Goal: Task Accomplishment & Management: Use online tool/utility

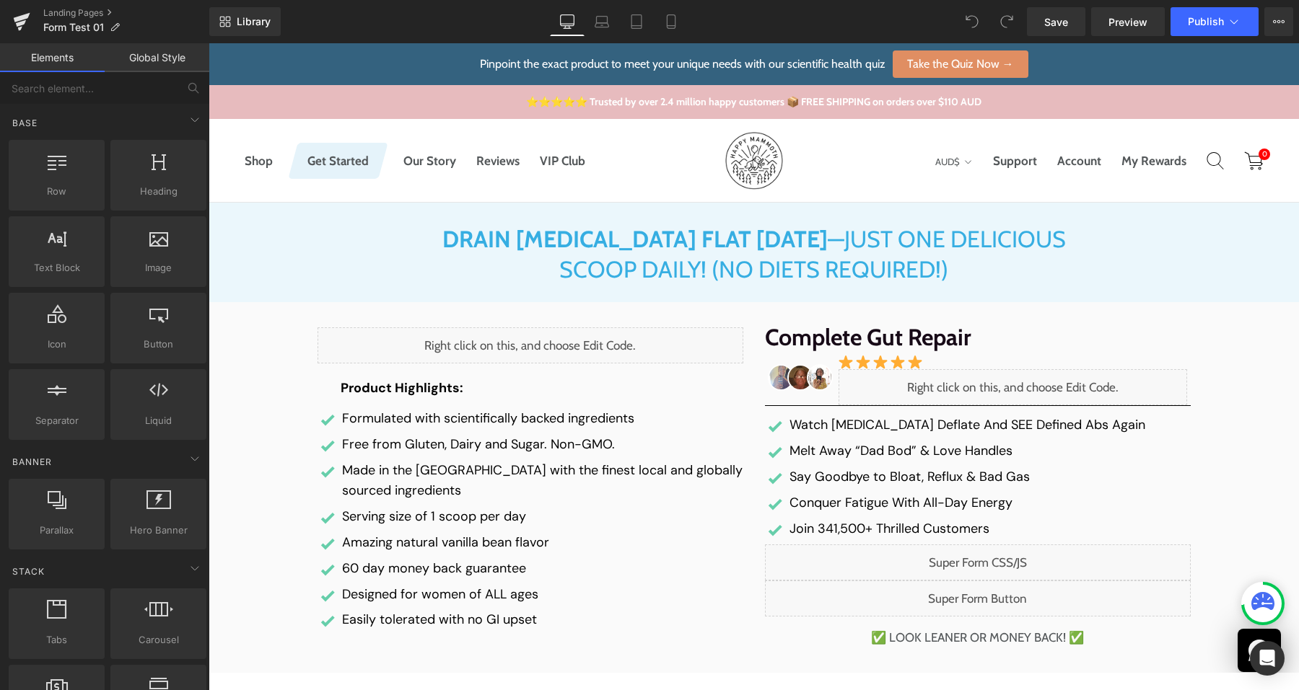
scroll to position [23, 0]
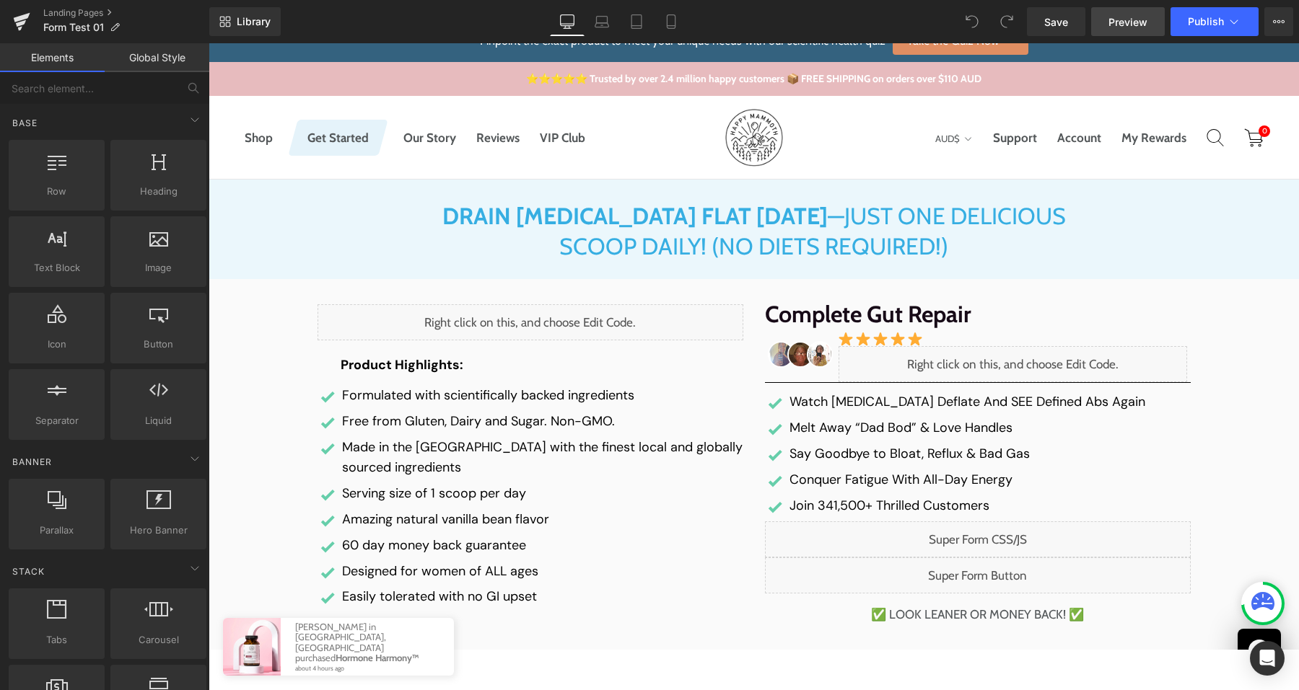
click at [1117, 33] on link "Preview" at bounding box center [1128, 21] width 74 height 29
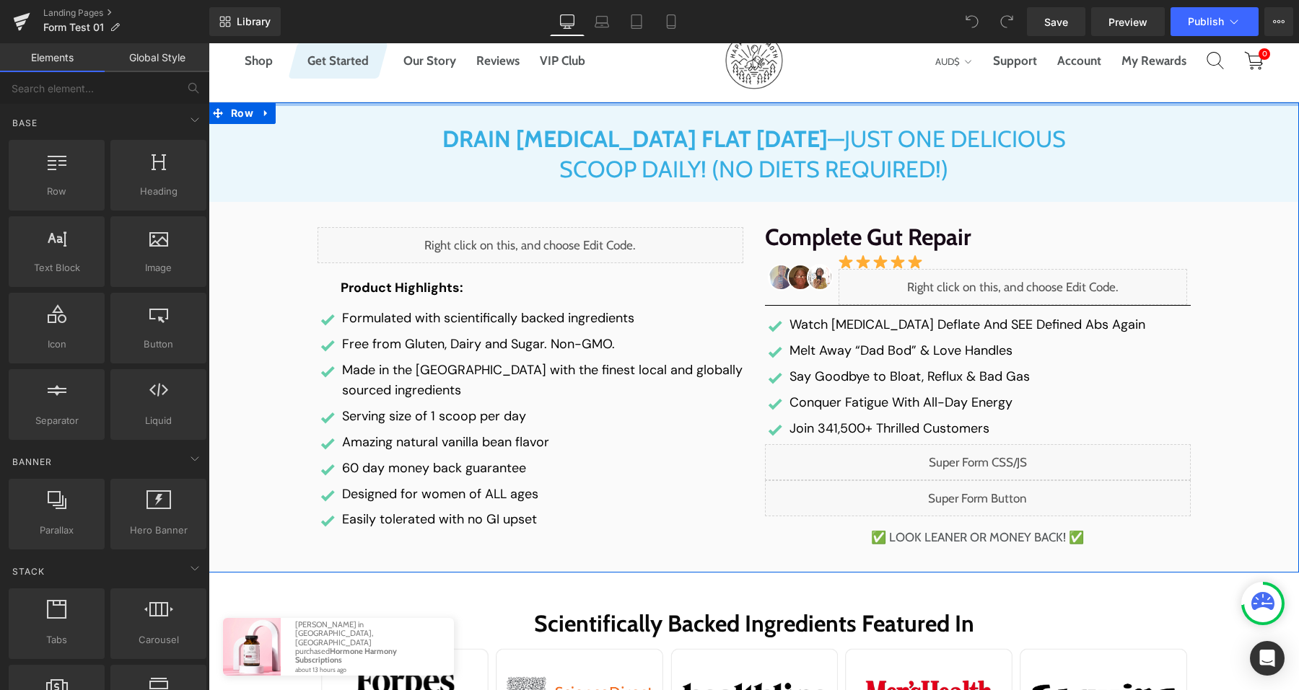
scroll to position [101, 0]
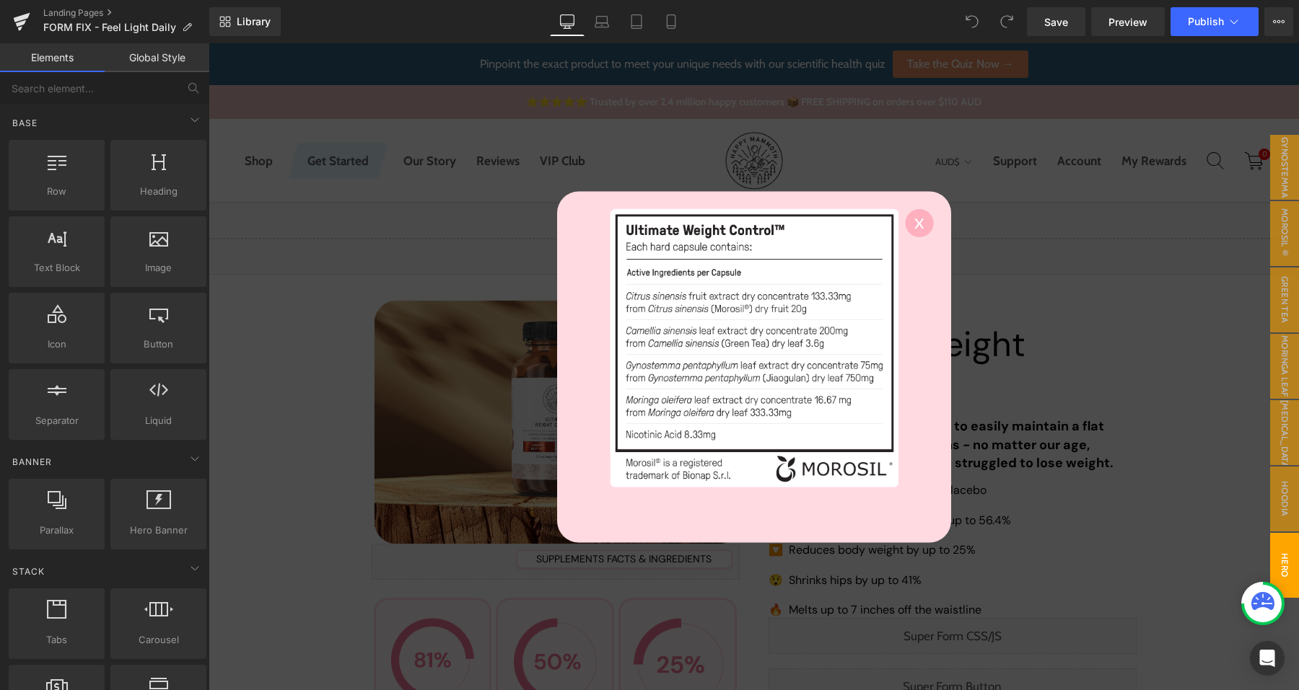
click at [983, 191] on div at bounding box center [753, 366] width 1090 height 647
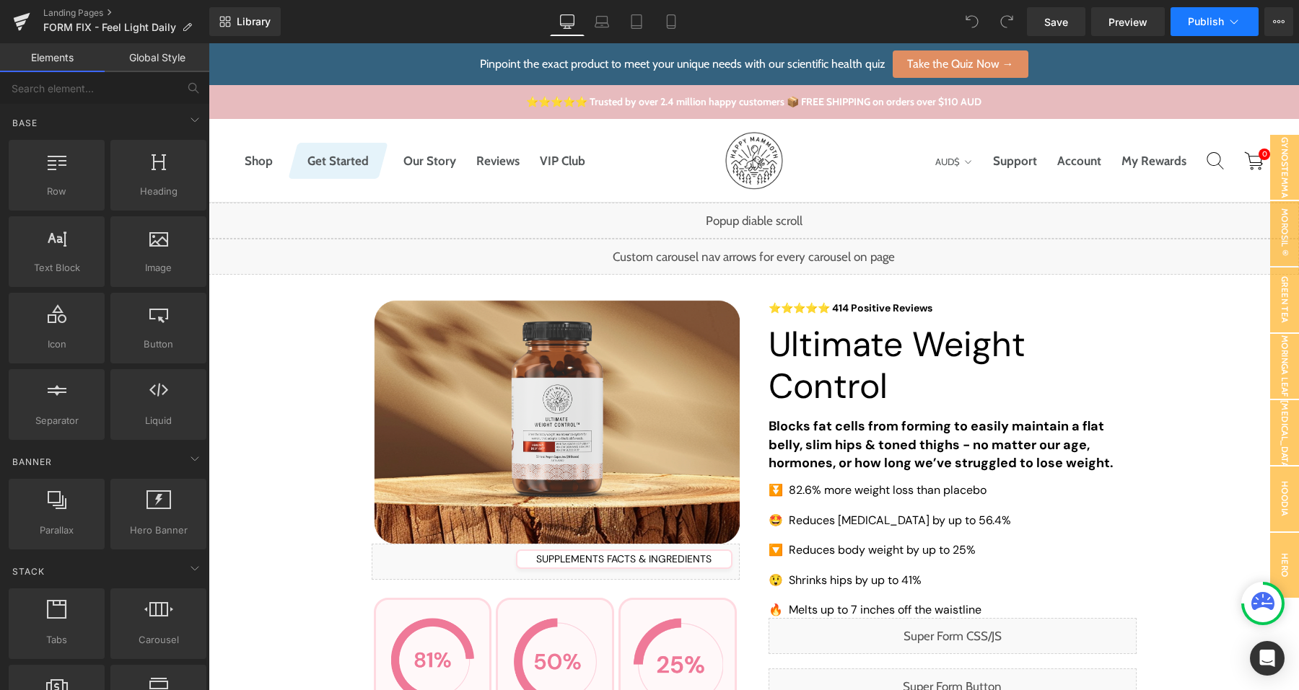
click at [1199, 19] on span "Publish" at bounding box center [1205, 22] width 36 height 12
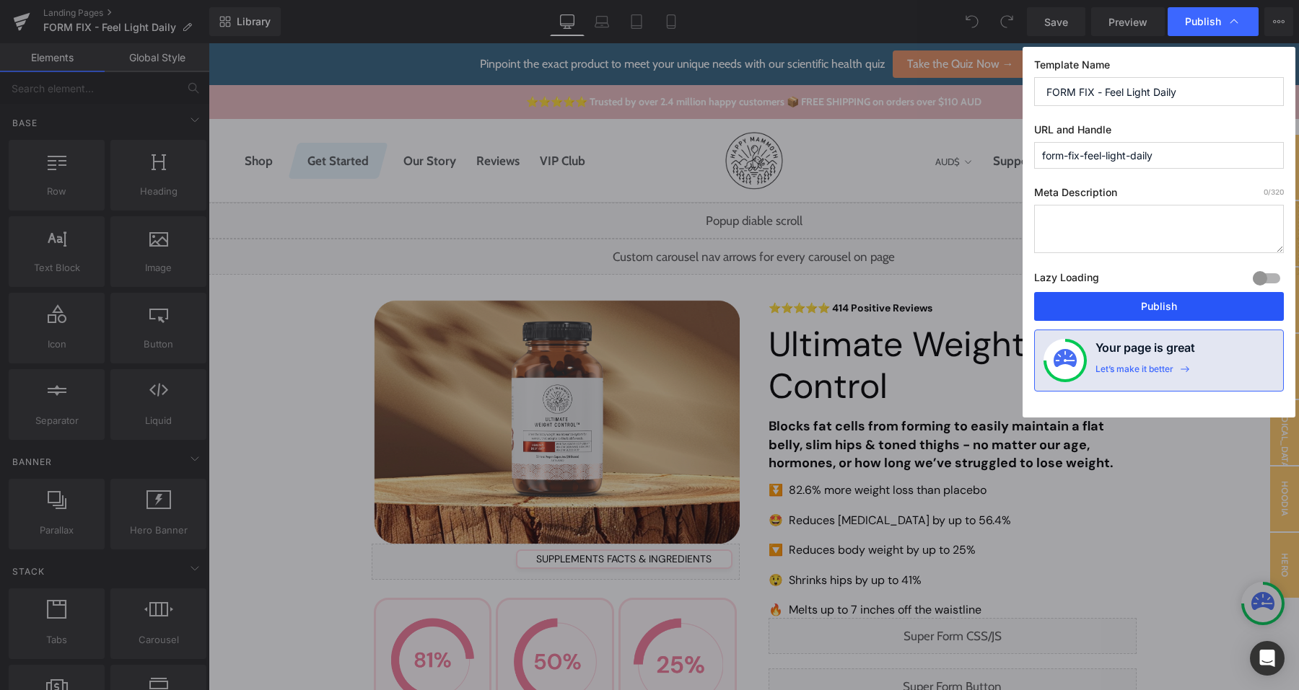
click at [1094, 319] on button "Publish" at bounding box center [1159, 306] width 250 height 29
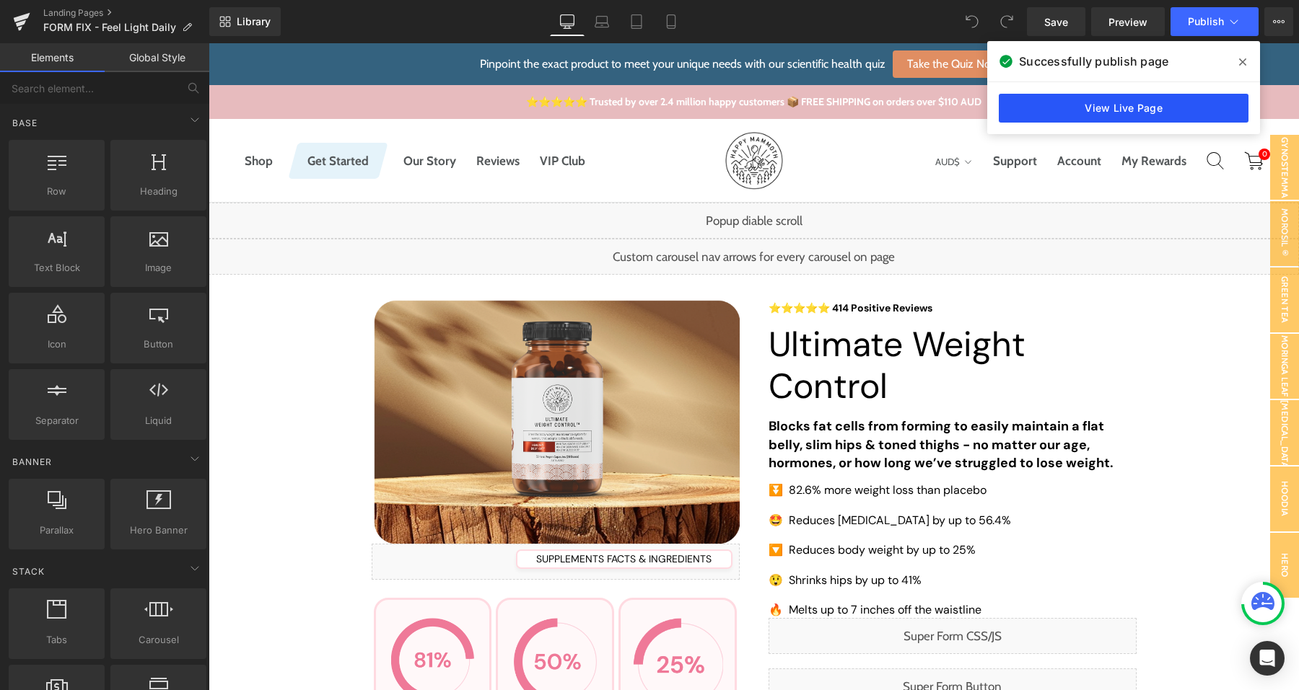
click at [1076, 121] on link "View Live Page" at bounding box center [1123, 108] width 250 height 29
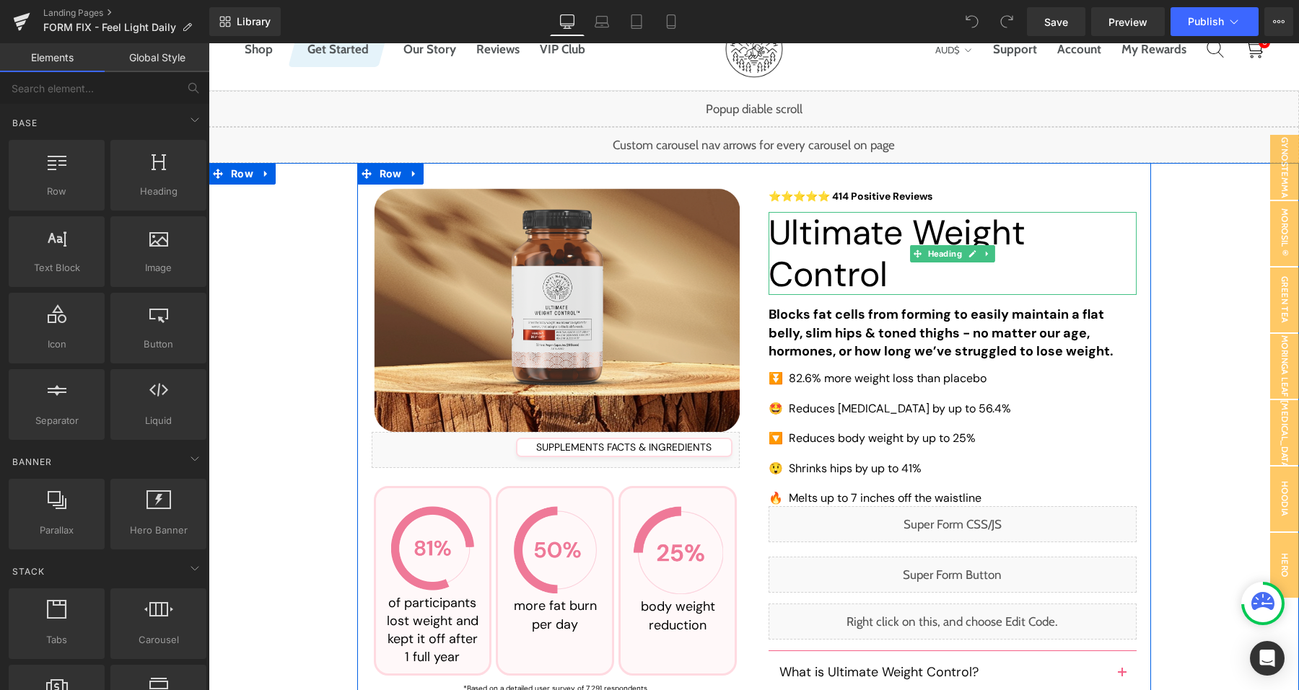
scroll to position [141, 0]
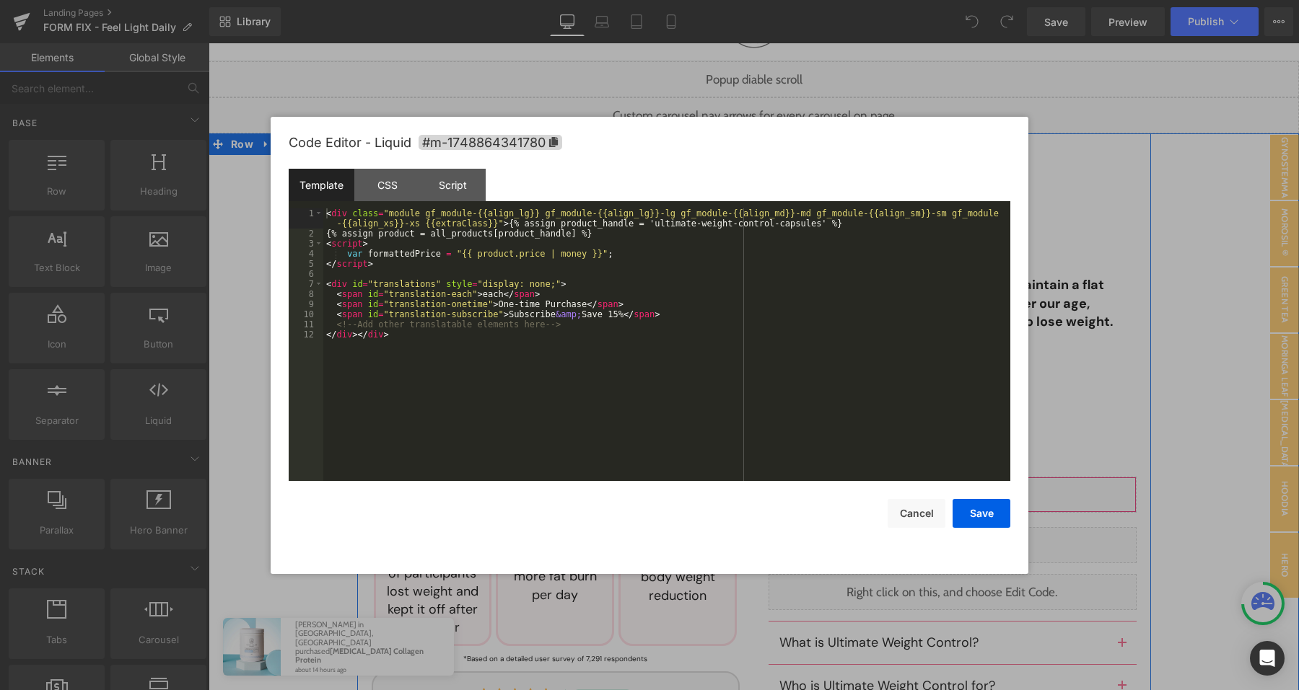
click at [969, 491] on div "Liquid" at bounding box center [952, 495] width 368 height 36
drag, startPoint x: 923, startPoint y: 522, endPoint x: 726, endPoint y: 479, distance: 201.7
click at [923, 522] on button "Cancel" at bounding box center [916, 513] width 58 height 29
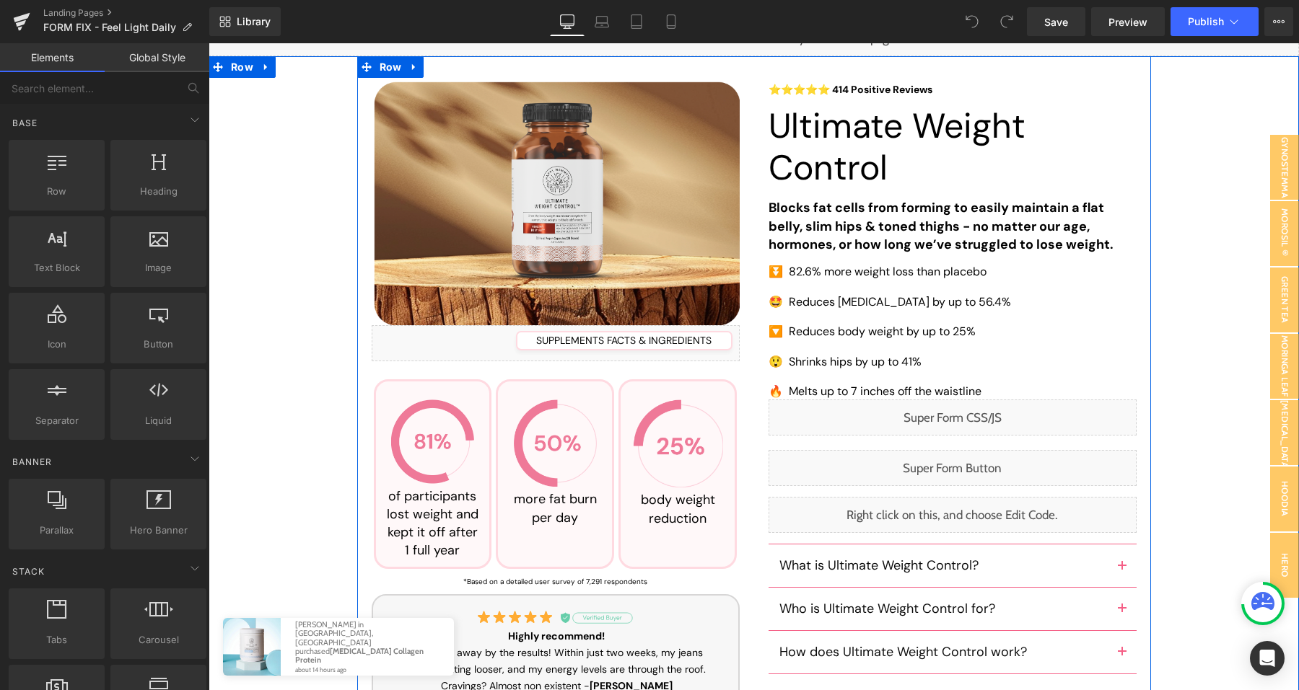
scroll to position [219, 0]
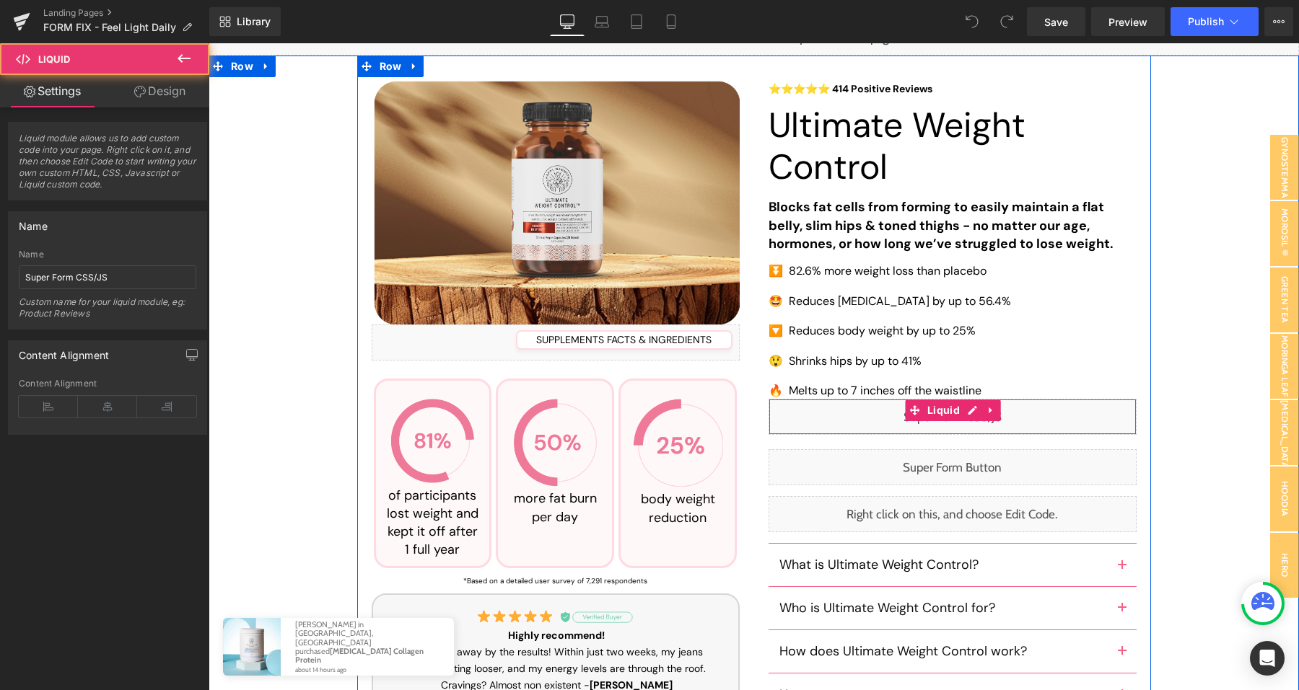
click at [970, 414] on div "Liquid" at bounding box center [952, 417] width 368 height 36
click at [975, 414] on div "Liquid" at bounding box center [952, 417] width 368 height 36
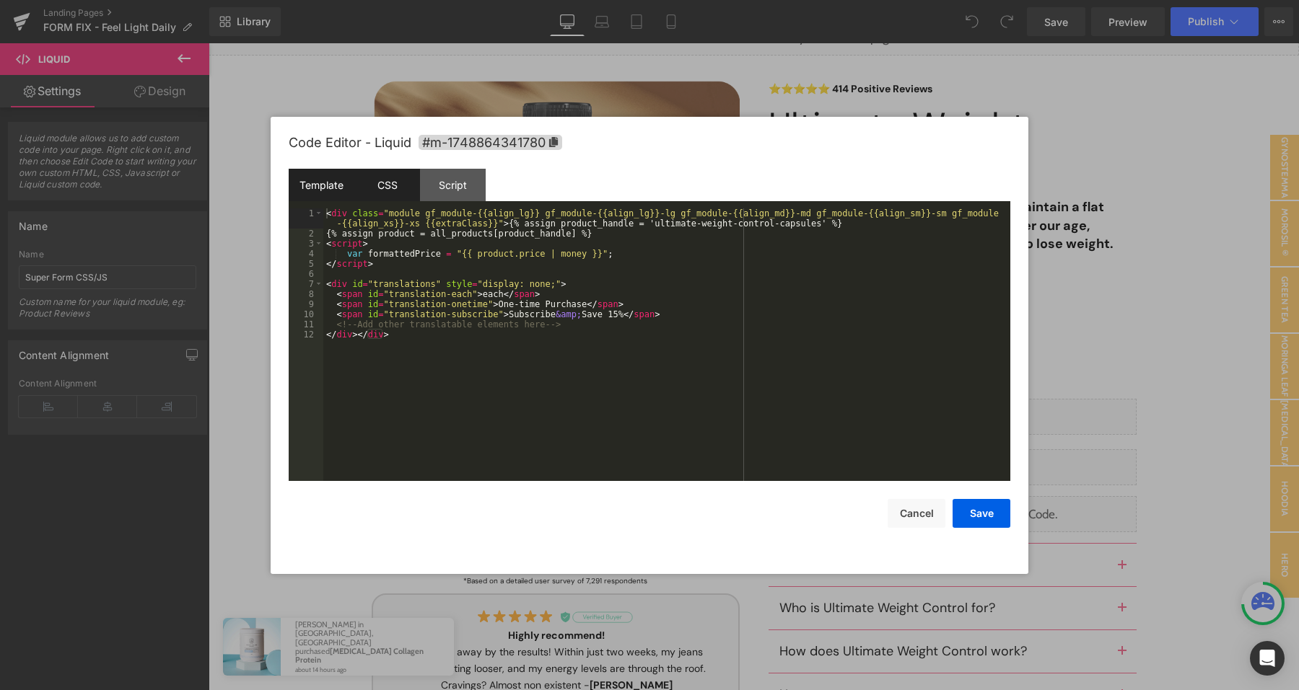
click at [389, 180] on div "CSS" at bounding box center [387, 185] width 66 height 32
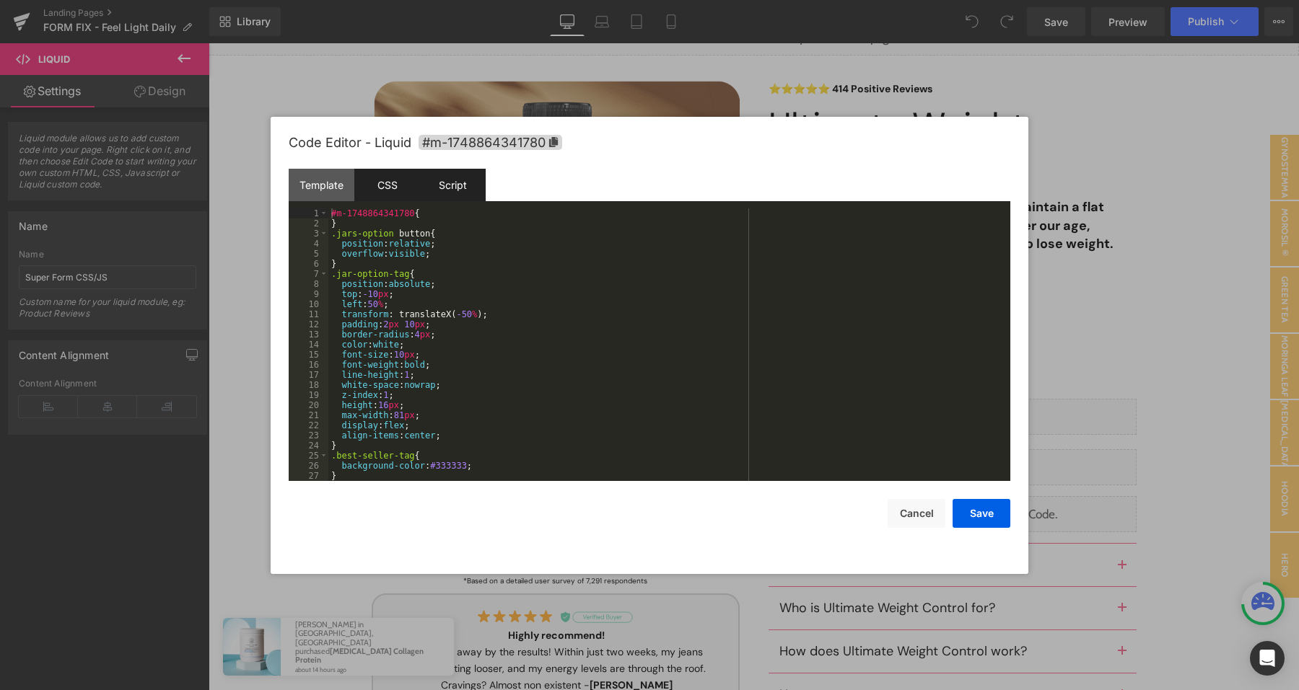
click at [483, 183] on div "Script" at bounding box center [453, 185] width 66 height 32
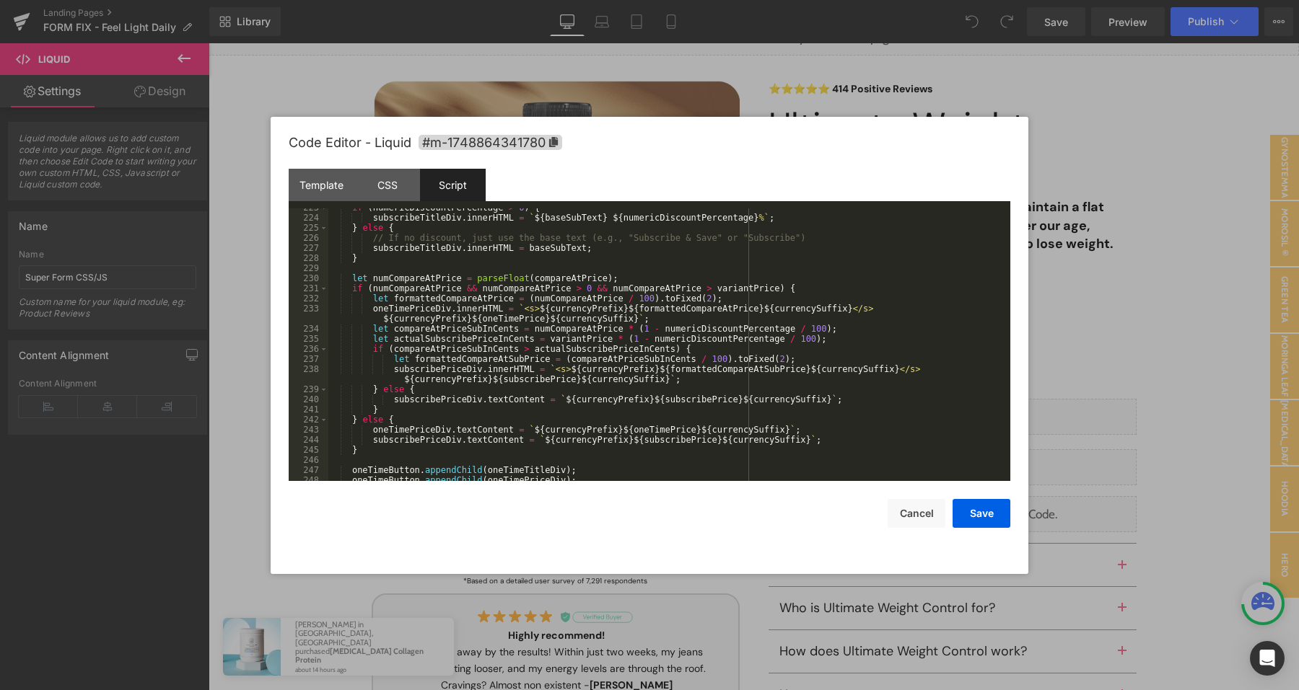
scroll to position [2407, 0]
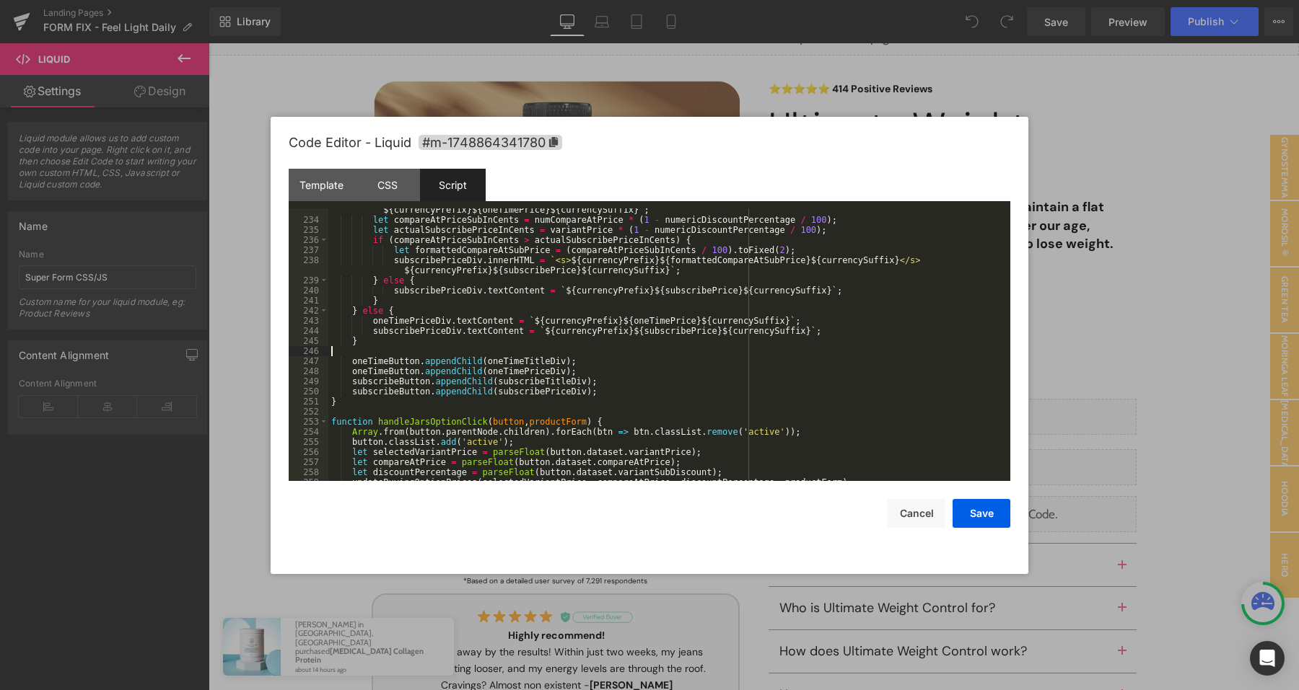
click at [519, 356] on div "oneTimePriceDiv . innerHTML = ` <s> ${ currencyPrefix } ${ formattedCompareAtPr…" at bounding box center [666, 346] width 676 height 303
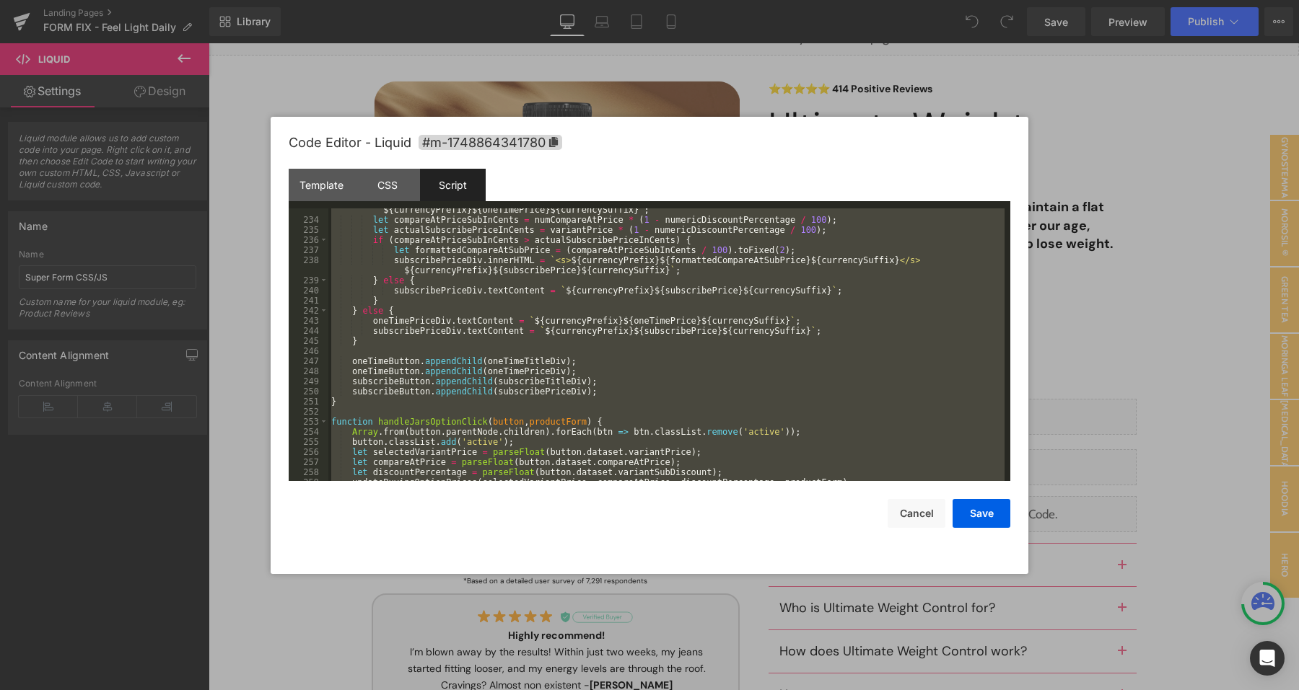
click at [632, 328] on div "oneTimePriceDiv . innerHTML = ` <s> ${ currencyPrefix } ${ formattedCompareAtPr…" at bounding box center [666, 346] width 676 height 303
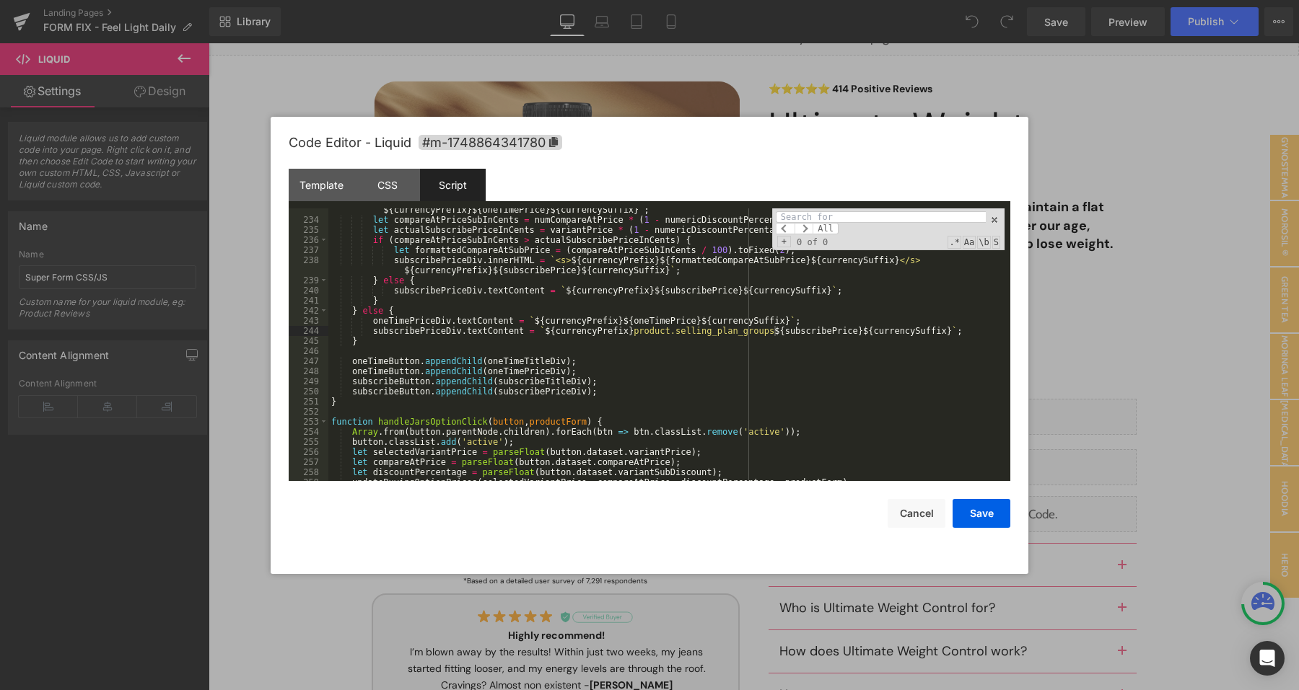
click at [715, 333] on div "oneTimePriceDiv . innerHTML = ` <s> ${ currencyPrefix } ${ formattedCompareAtPr…" at bounding box center [666, 346] width 676 height 303
click at [816, 214] on input at bounding box center [881, 217] width 210 height 12
paste input "product.selling_plan_groups"
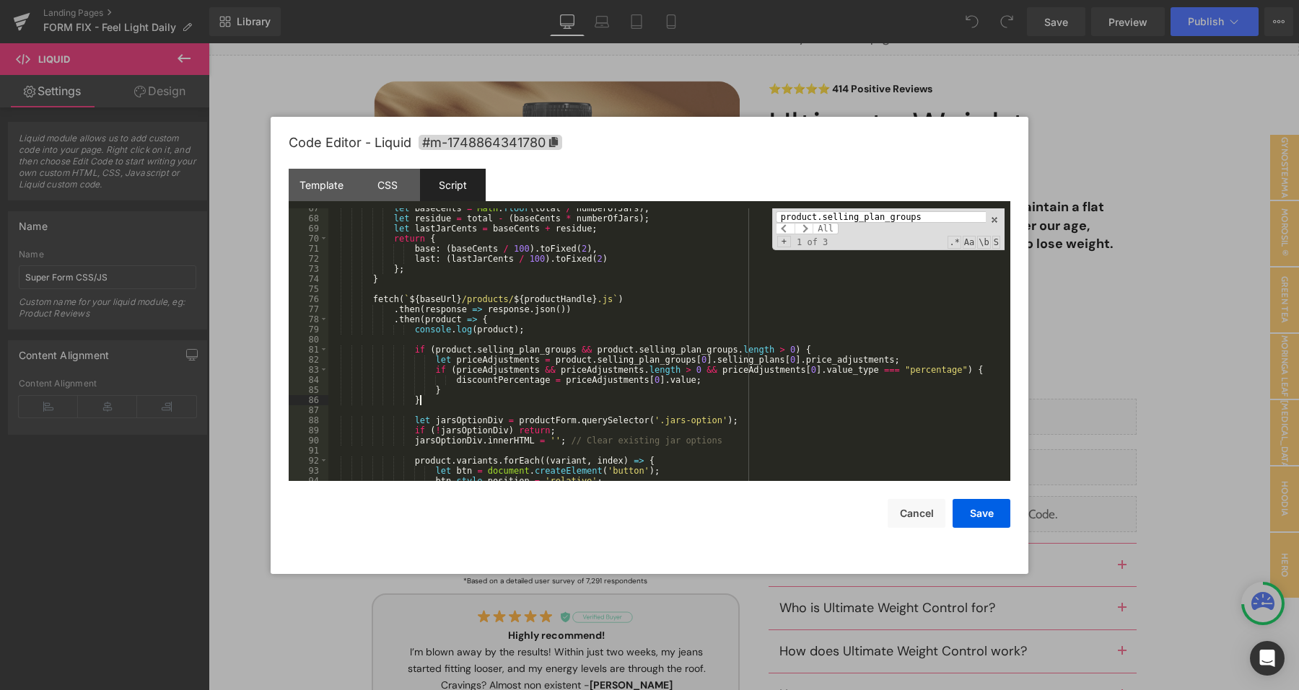
click at [465, 396] on div "let baseCents = Math . floor ( total / numberOfJars ) ; let residue = total - (…" at bounding box center [666, 349] width 676 height 293
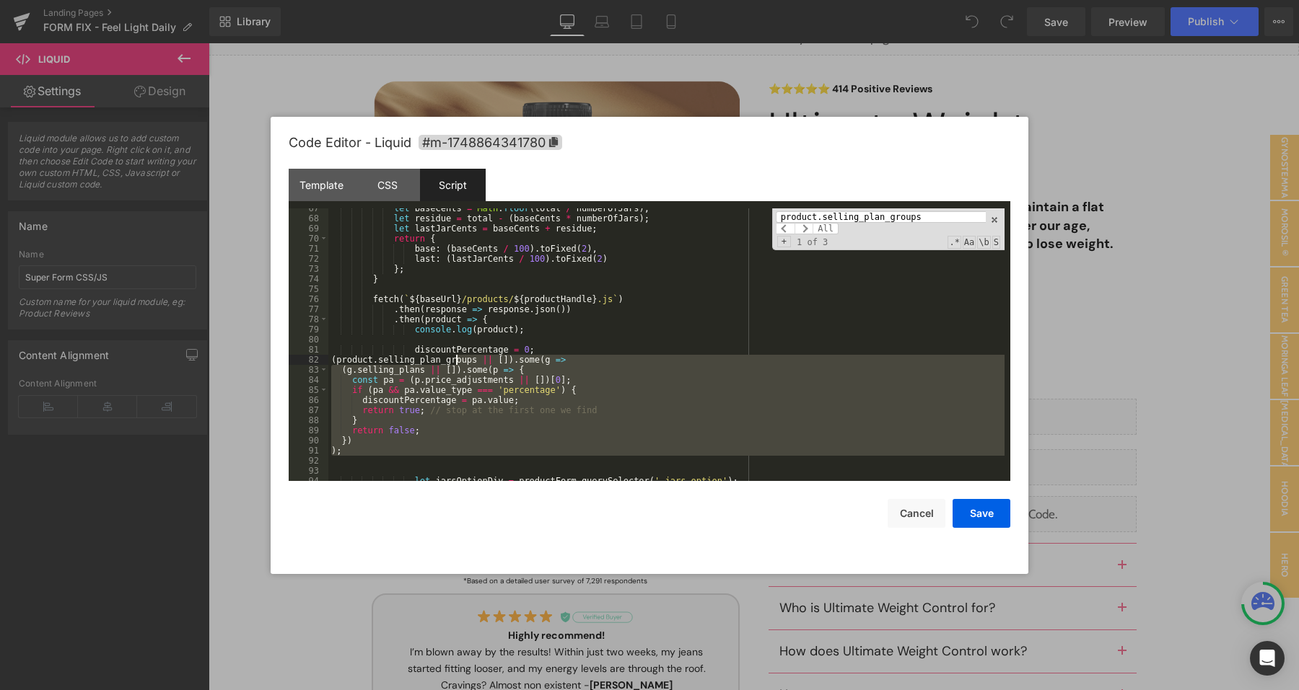
click at [459, 359] on div "let baseCents = Math . floor ( total / numberOfJars ) ; let residue = total - (…" at bounding box center [666, 349] width 676 height 293
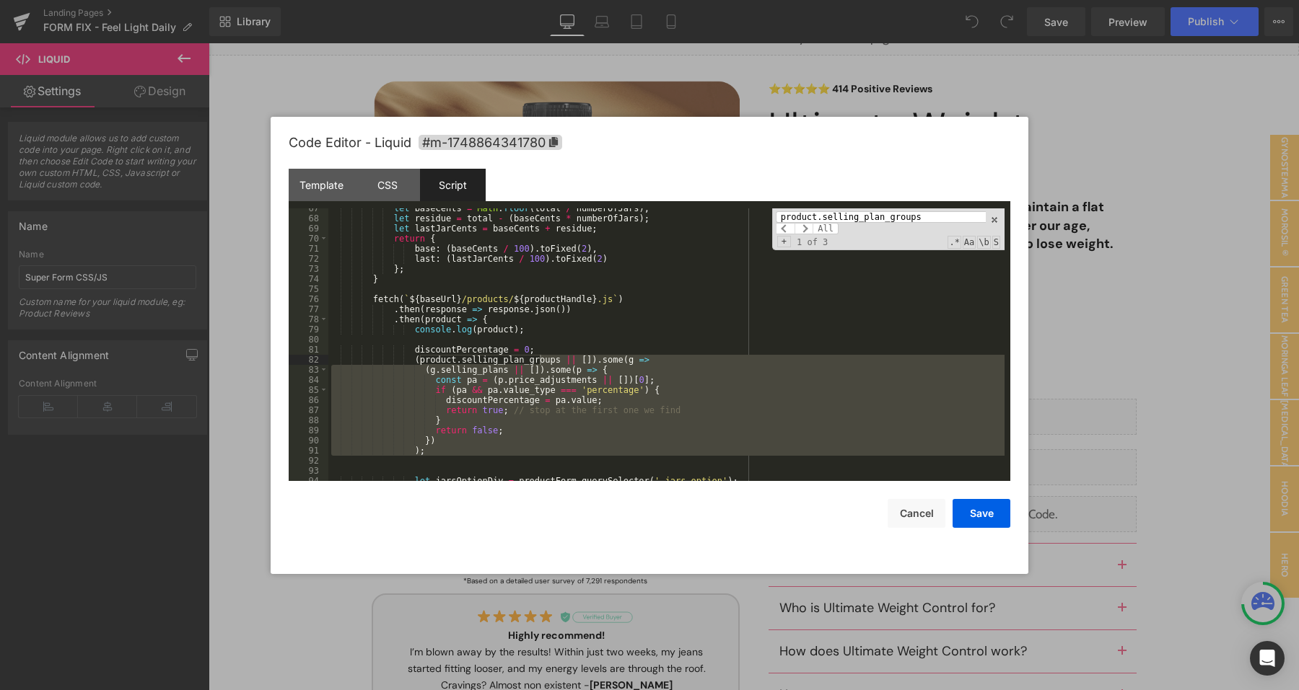
click at [799, 220] on input "product.selling_plan_groups" at bounding box center [881, 217] width 210 height 12
paste input "opulateFrequencie"
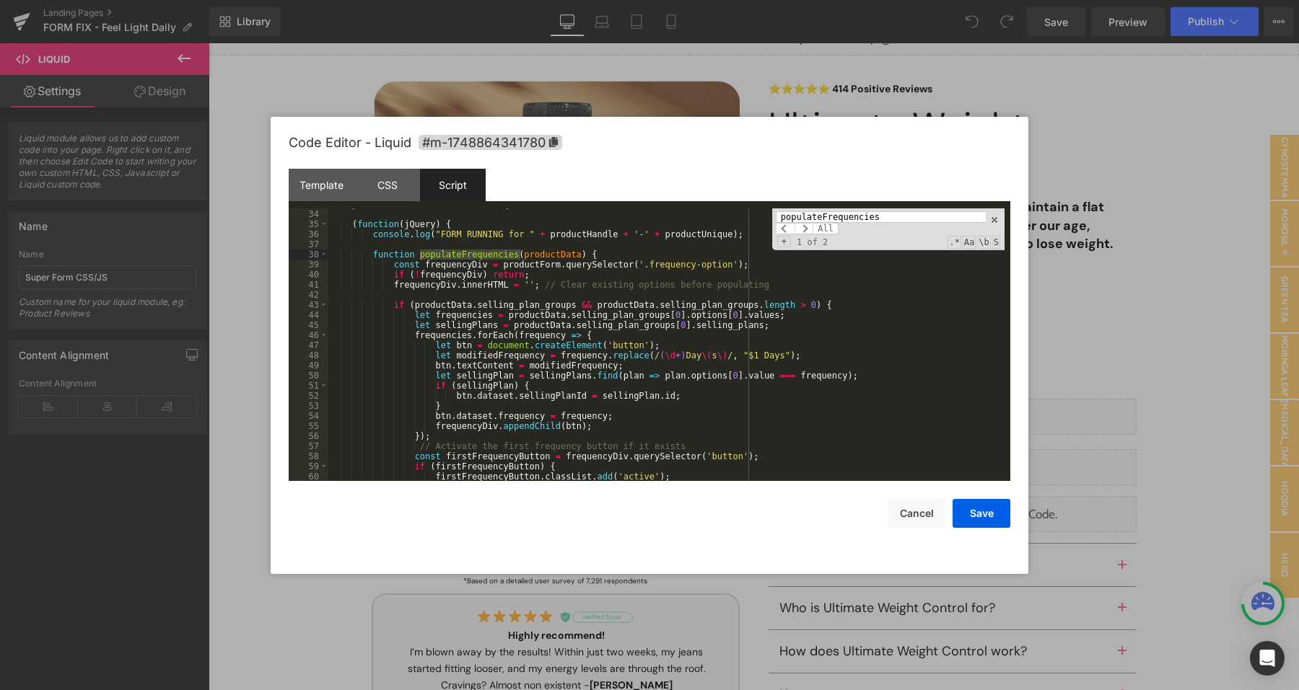
scroll to position [340, 0]
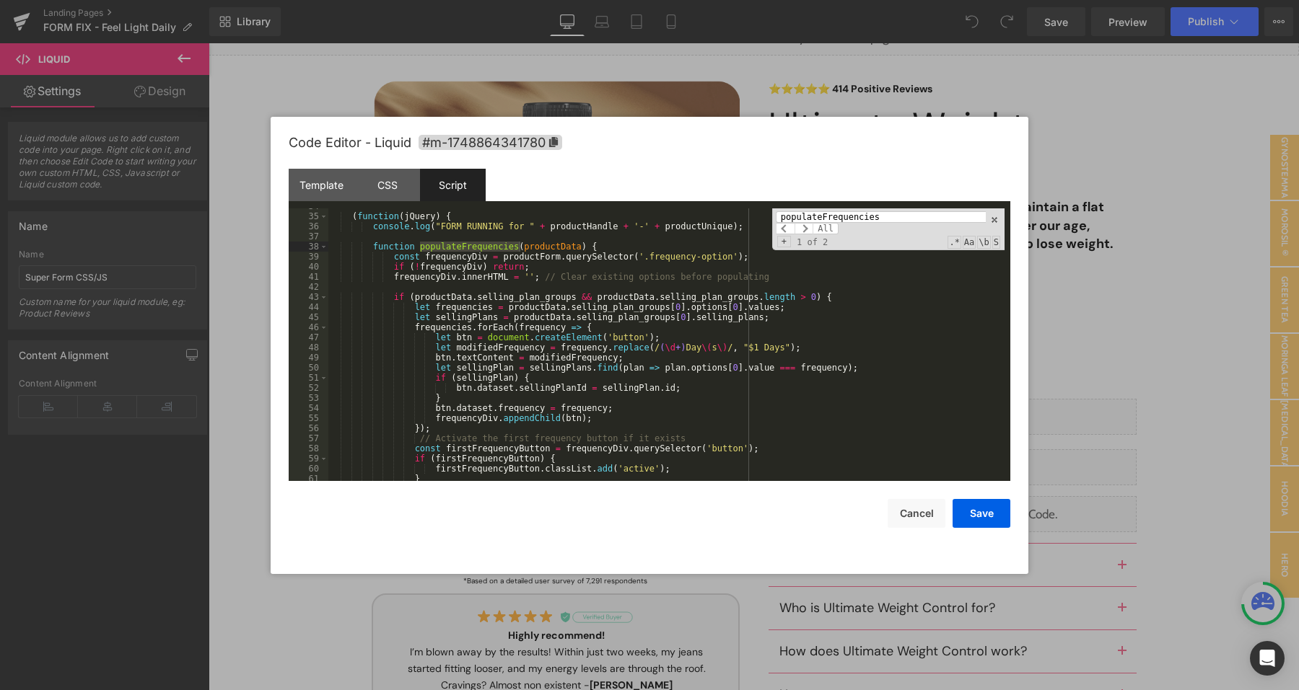
type input "populateFrequencies"
click at [625, 240] on div "( function ( jQuery ) { console . log ( "FORM RUNNING for " + productHandle + '…" at bounding box center [666, 347] width 676 height 293
click at [611, 249] on div "( function ( jQuery ) { console . log ( "FORM RUNNING for " + productHandle + '…" at bounding box center [666, 347] width 676 height 293
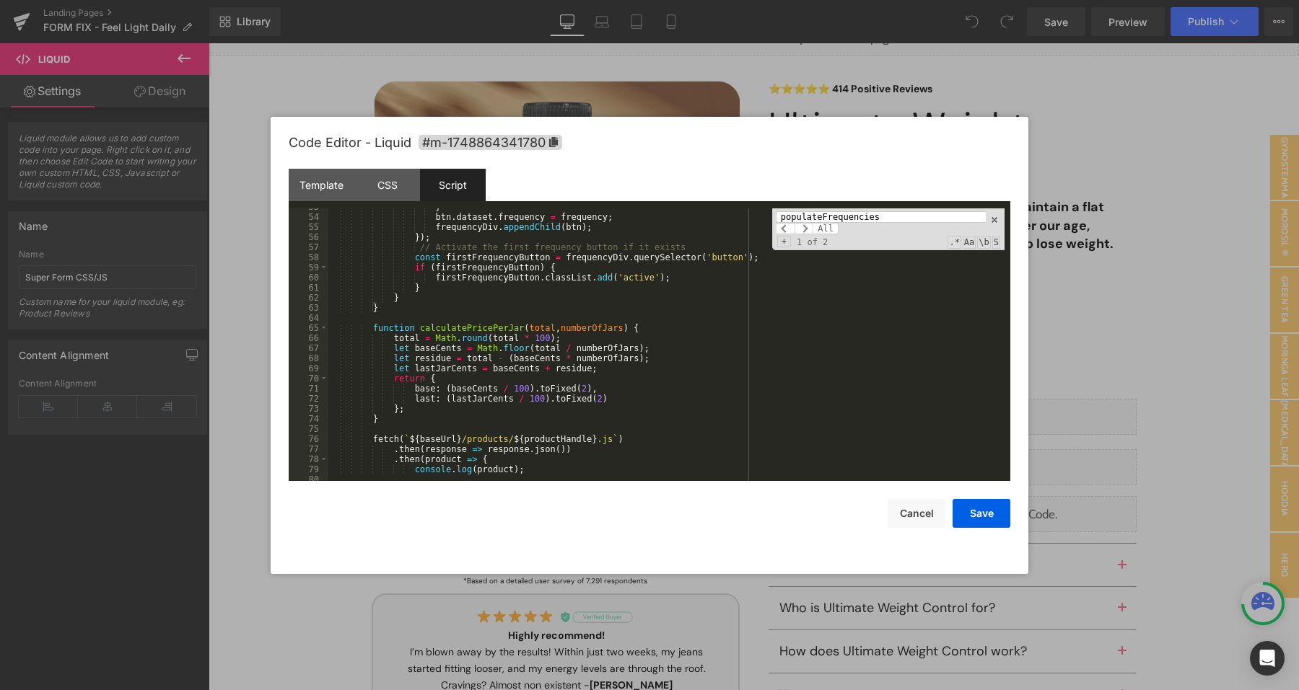
scroll to position [530, 0]
click at [409, 315] on div "} btn . dataset . frequency = frequency ; frequencyDiv . appendChild ( btn ) ; …" at bounding box center [666, 350] width 676 height 293
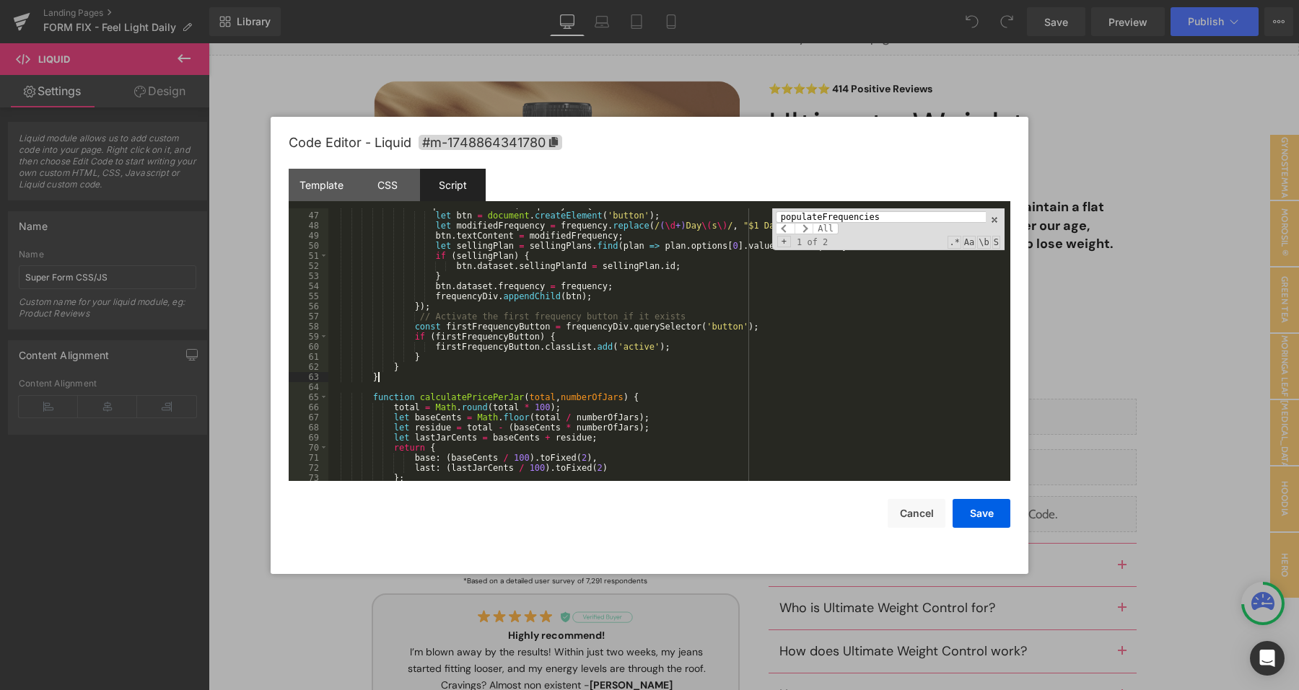
scroll to position [335, 0]
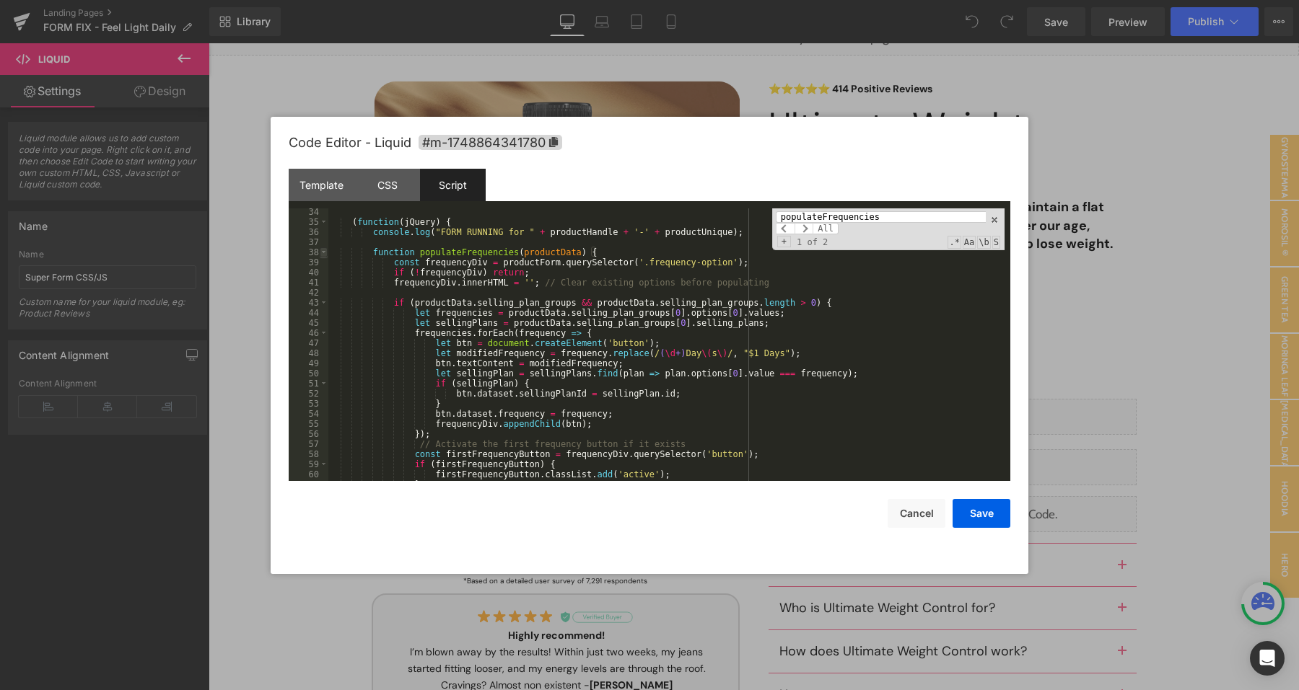
click at [322, 256] on span at bounding box center [324, 252] width 8 height 10
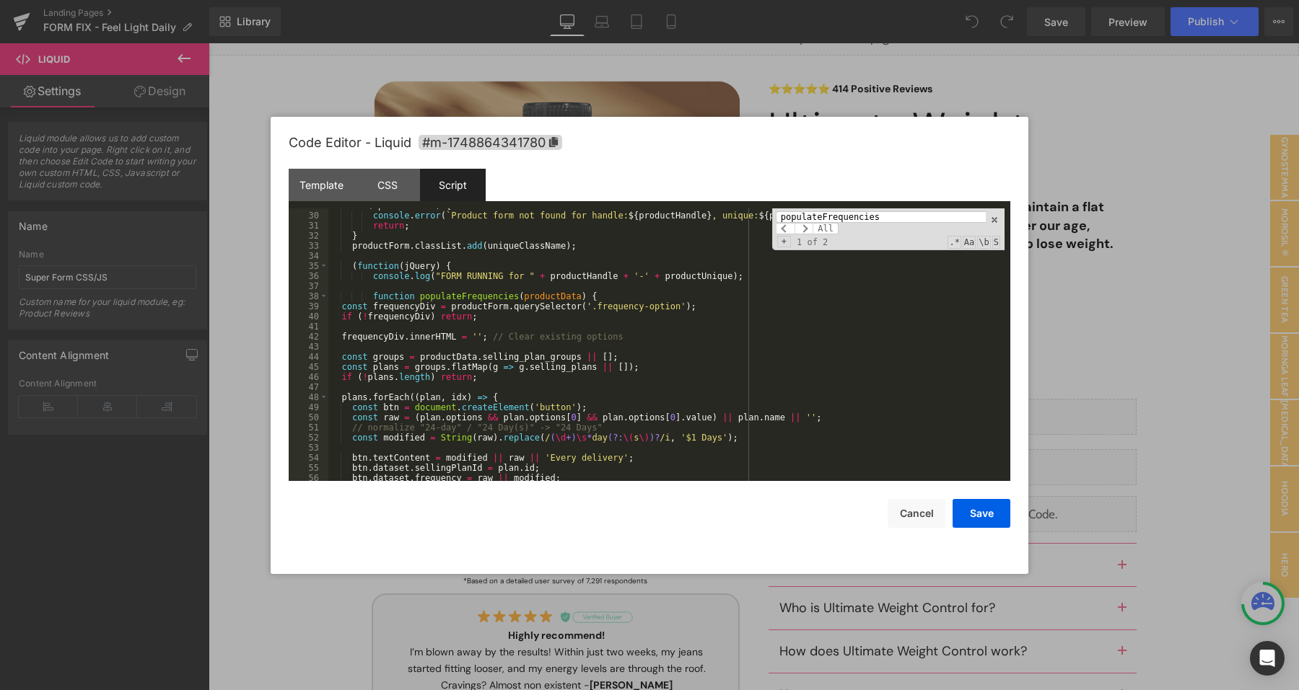
scroll to position [291, 0]
click at [440, 303] on div "if ( ! productForm ) { console . error ( ` Product form not found for handle: $…" at bounding box center [666, 347] width 676 height 293
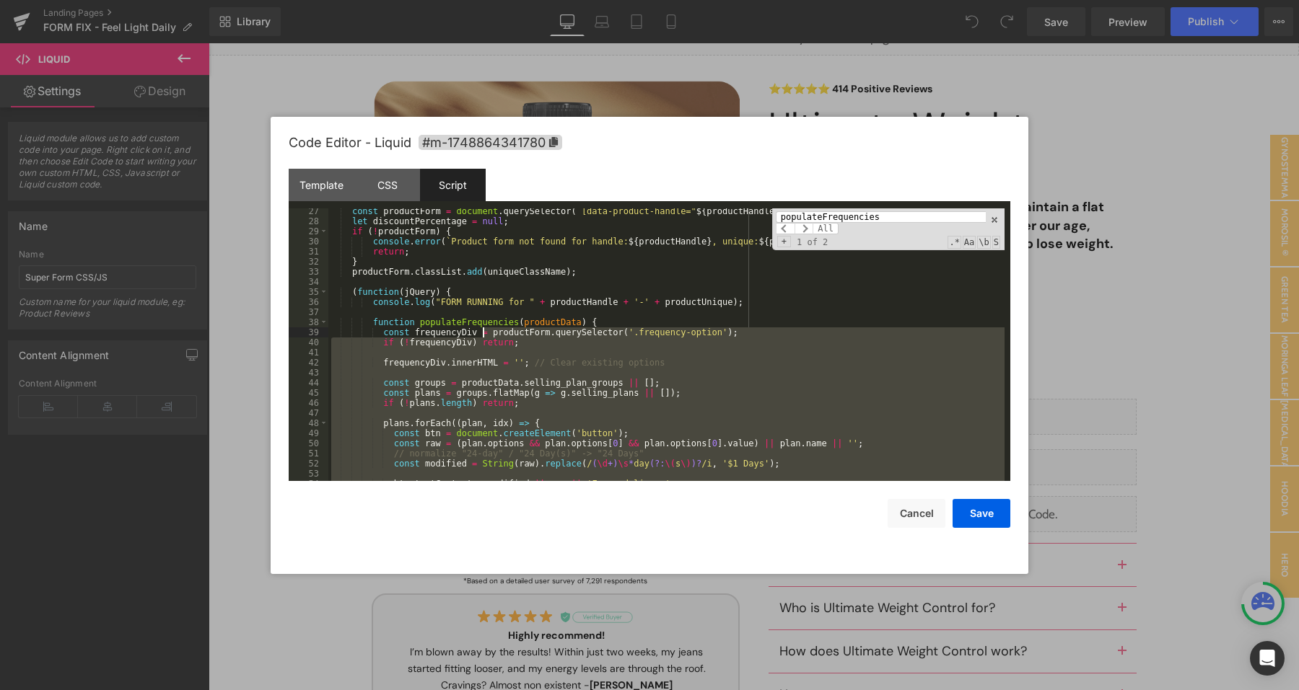
scroll to position [216, 0]
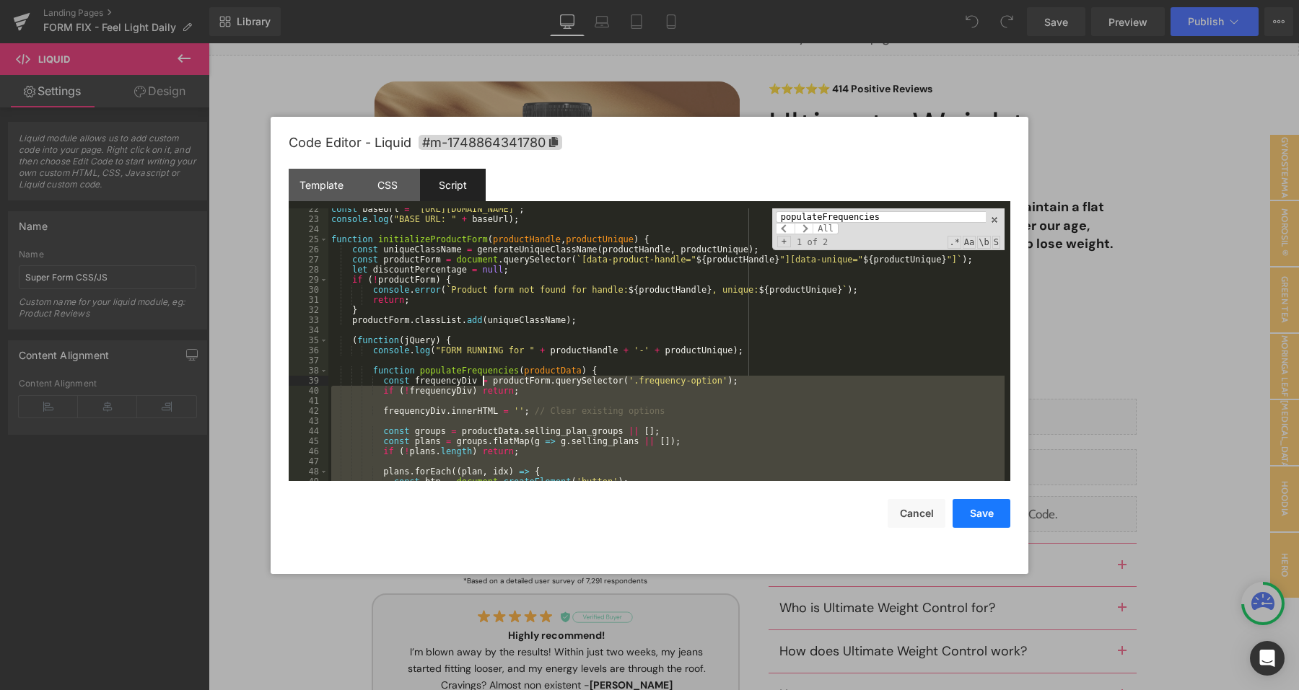
click at [970, 512] on button "Save" at bounding box center [981, 513] width 58 height 29
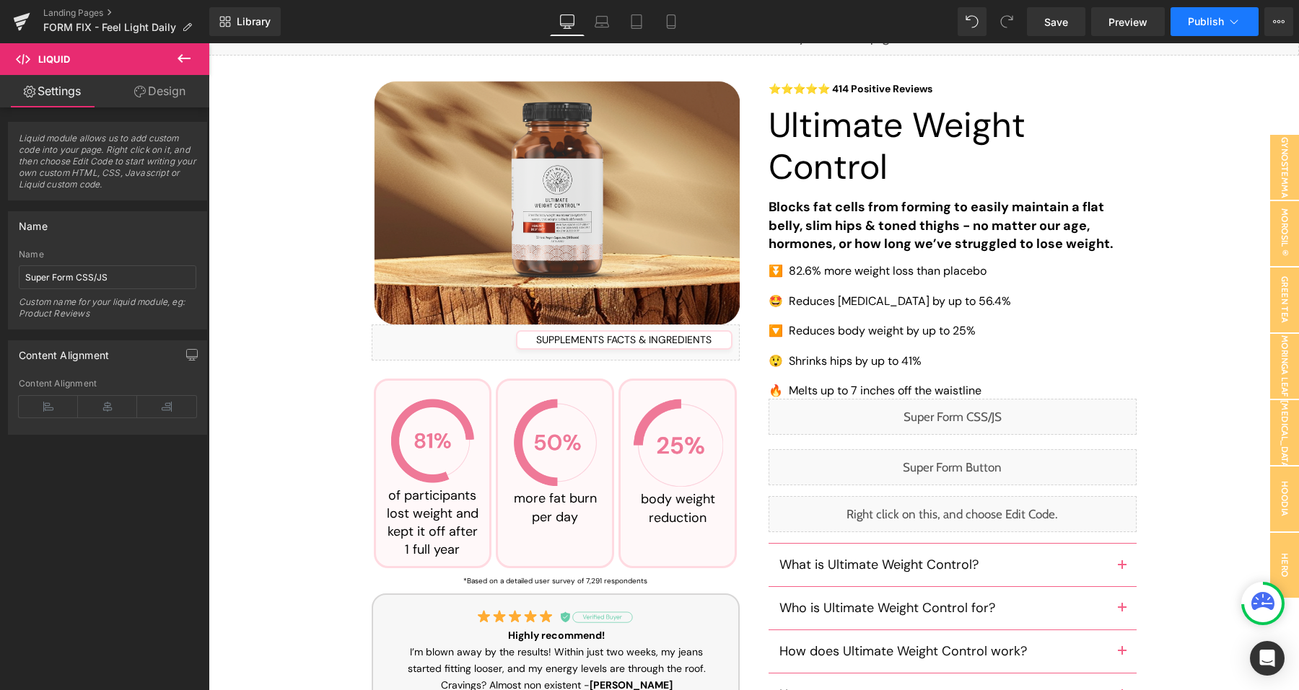
click at [1206, 27] on span "Publish" at bounding box center [1205, 22] width 36 height 12
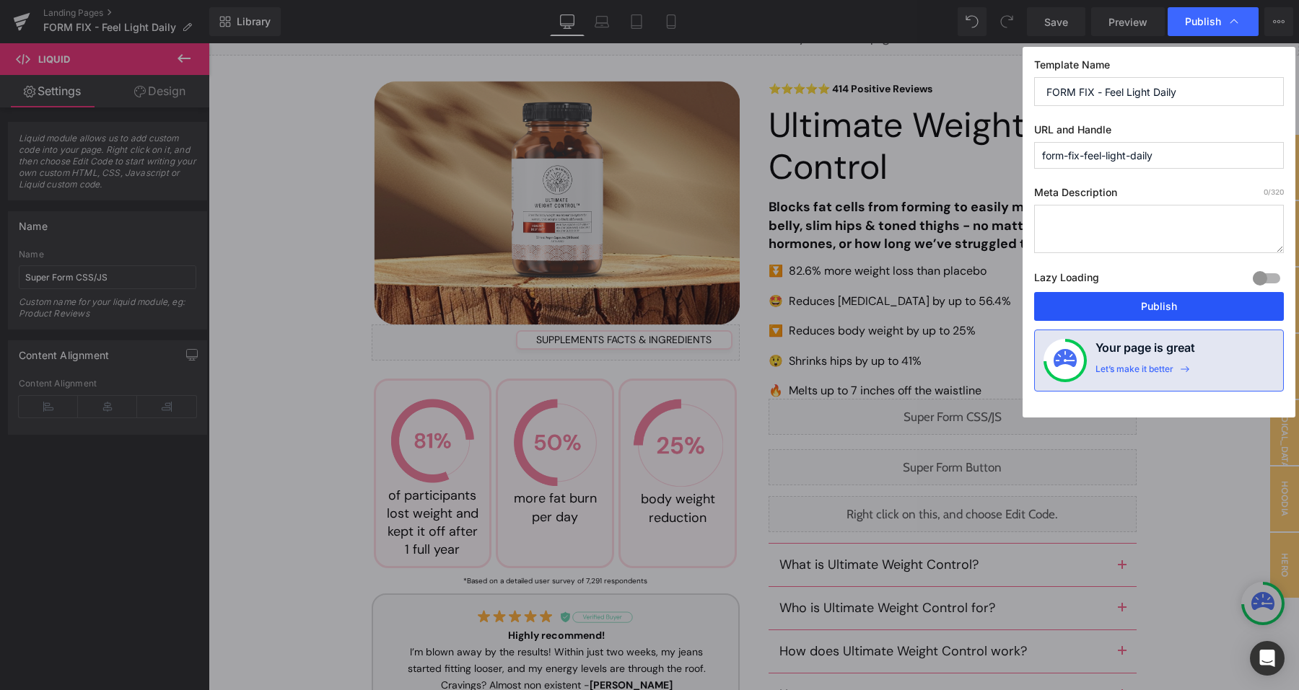
click at [1113, 308] on button "Publish" at bounding box center [1159, 306] width 250 height 29
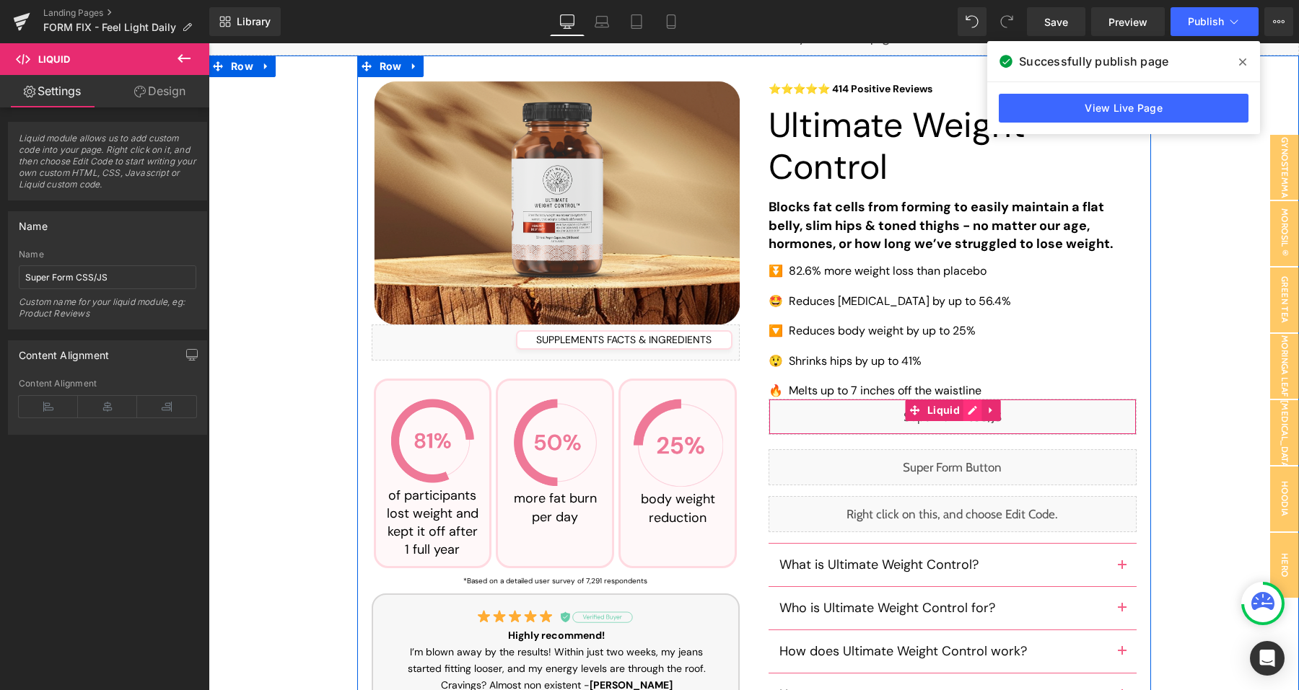
click at [967, 418] on div "Liquid" at bounding box center [952, 417] width 368 height 36
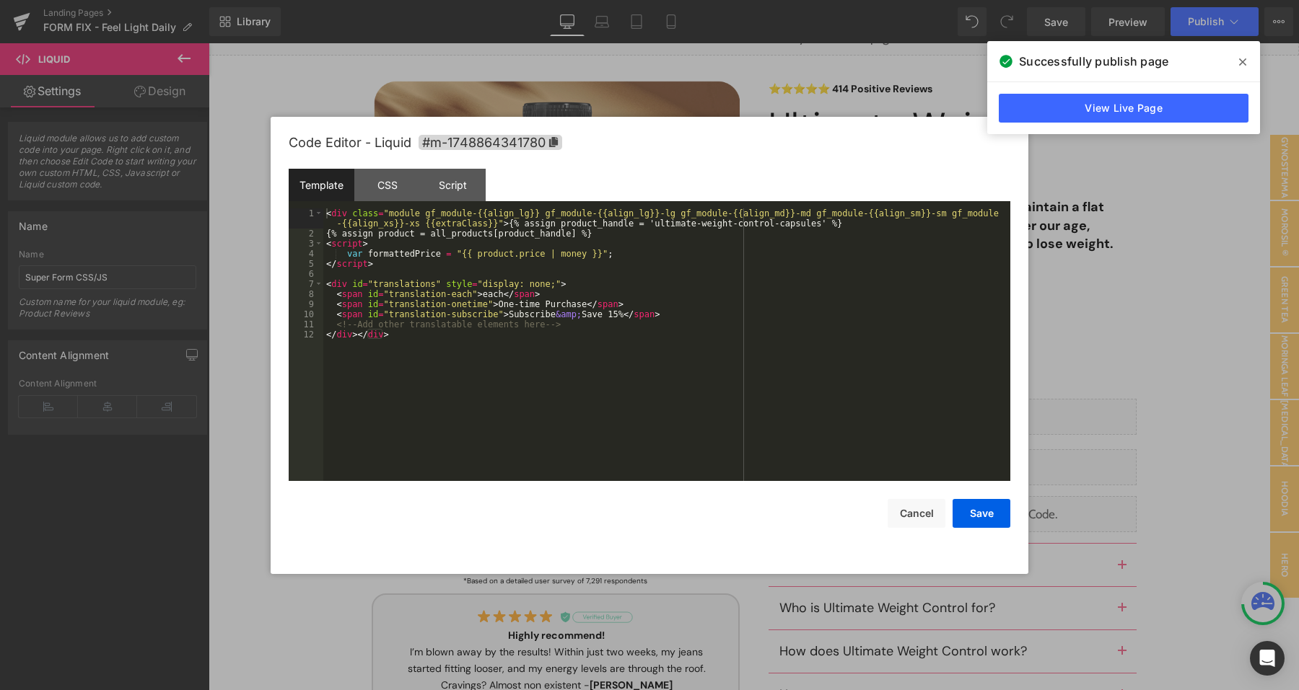
click at [395, 201] on div "Template CSS Script Data" at bounding box center [649, 189] width 721 height 40
click at [439, 188] on div "Script" at bounding box center [453, 185] width 66 height 32
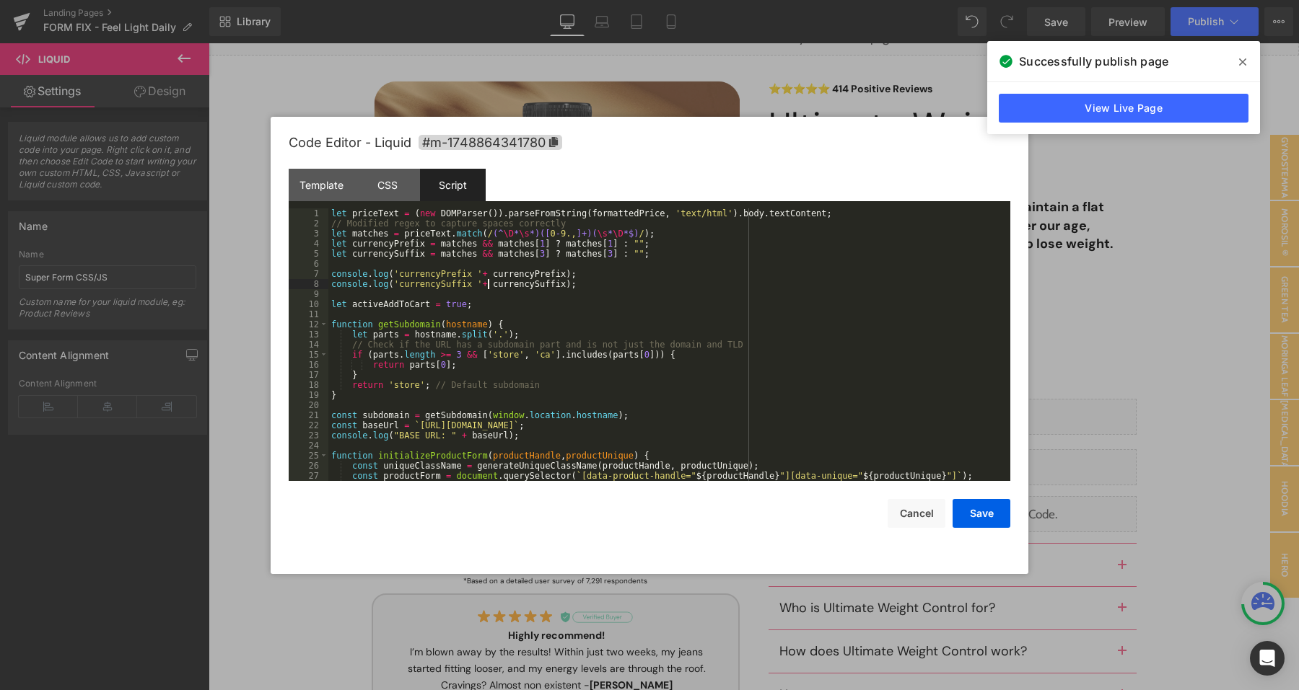
click at [486, 280] on div "let priceText = ( new DOMParser ( )) . parseFromString ( formattedPrice , 'text…" at bounding box center [666, 354] width 676 height 293
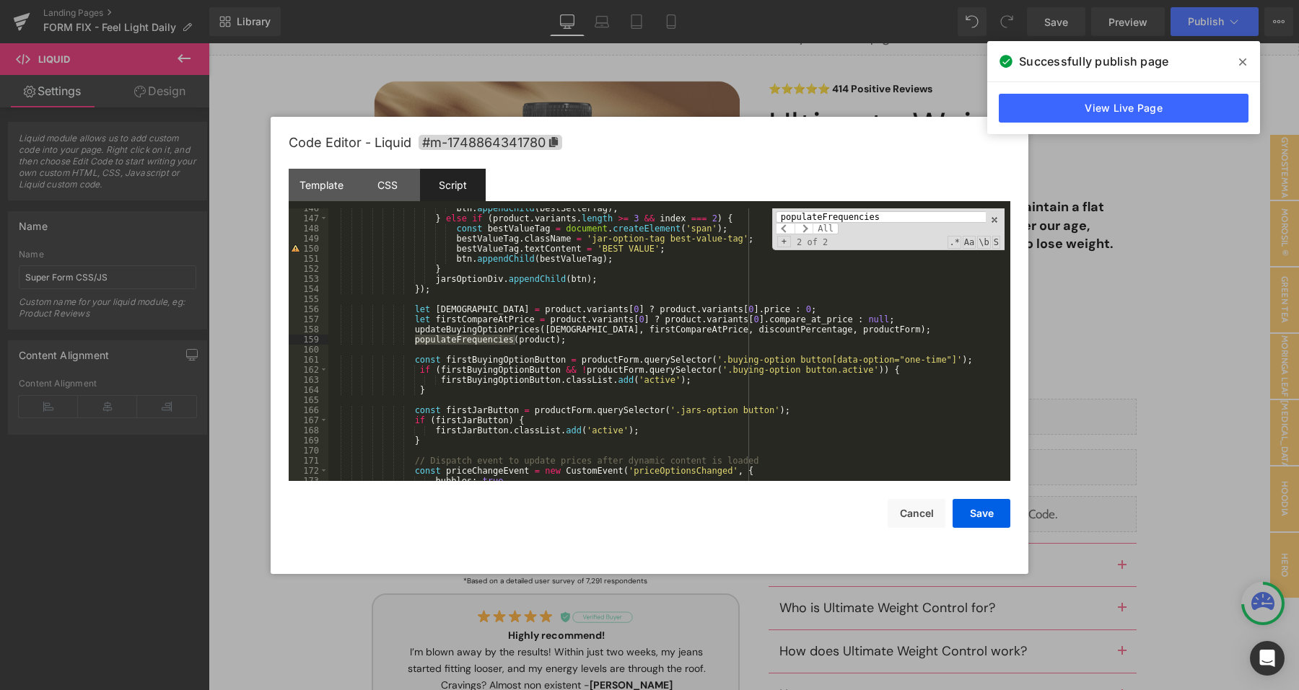
scroll to position [237, 0]
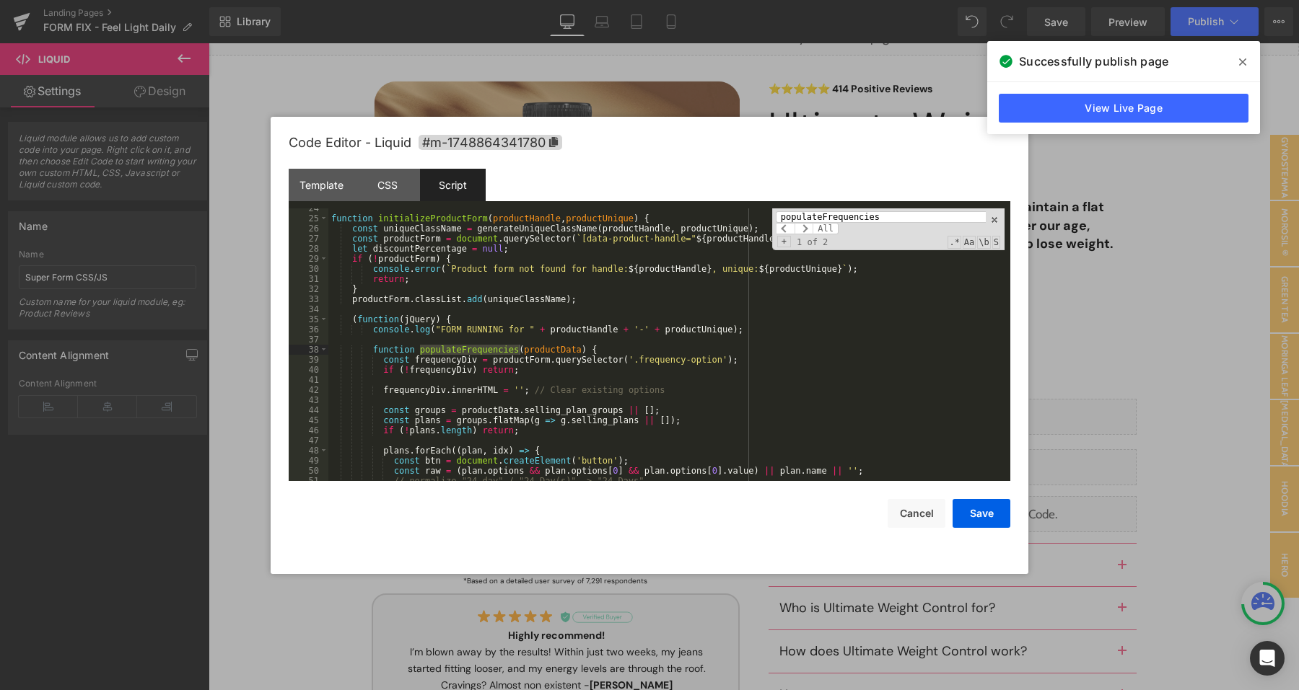
type input "populateFrequencies"
click at [604, 351] on div "function initializeProductForm ( productHandle , productUnique ) { const unique…" at bounding box center [666, 349] width 676 height 293
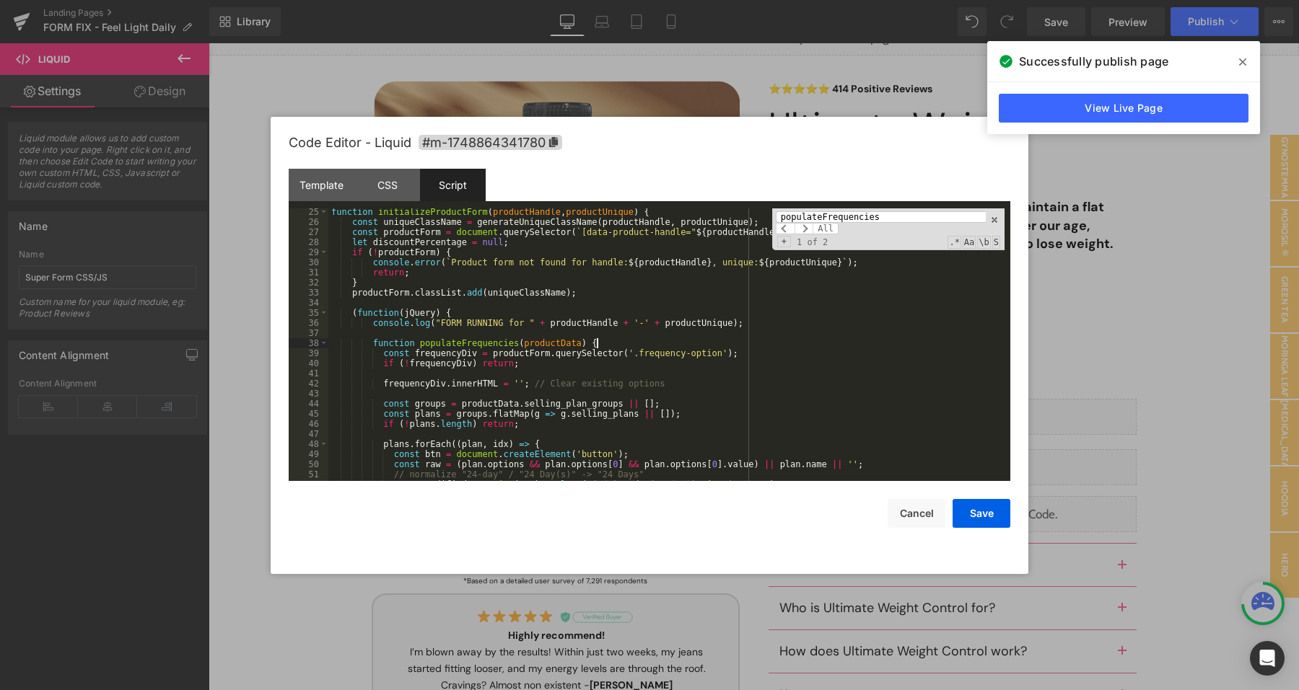
scroll to position [272, 0]
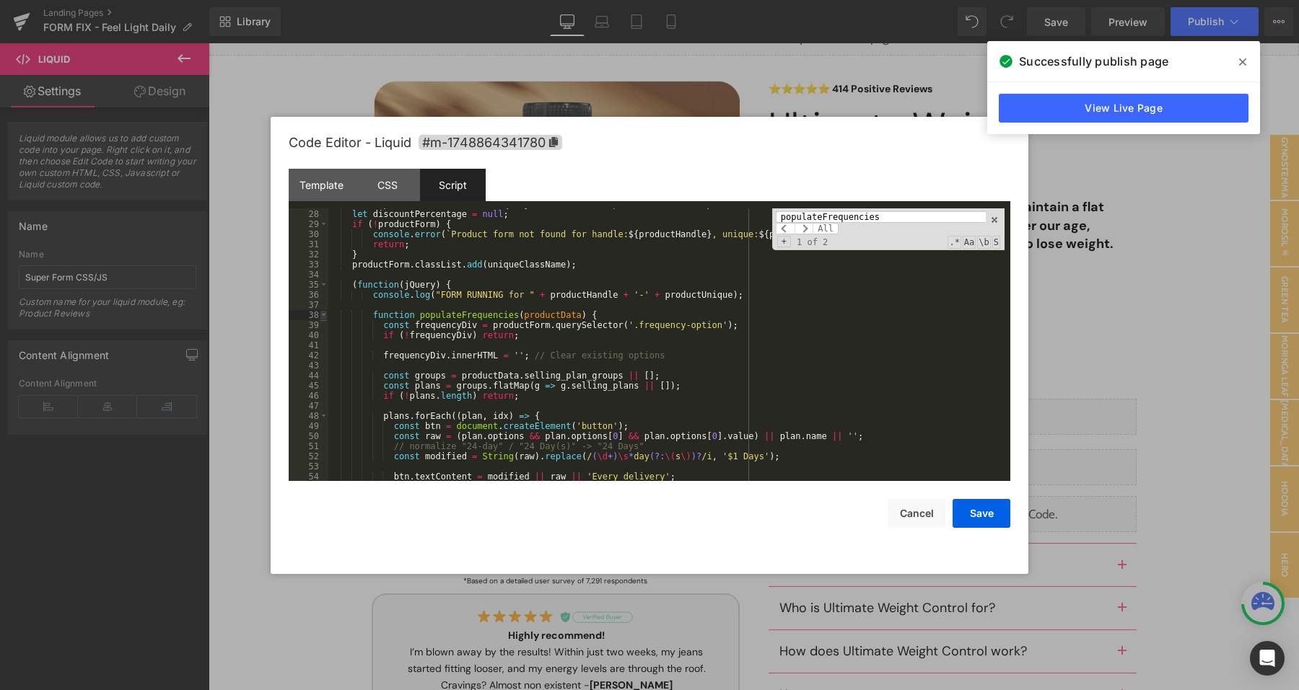
click at [323, 317] on span at bounding box center [324, 315] width 8 height 10
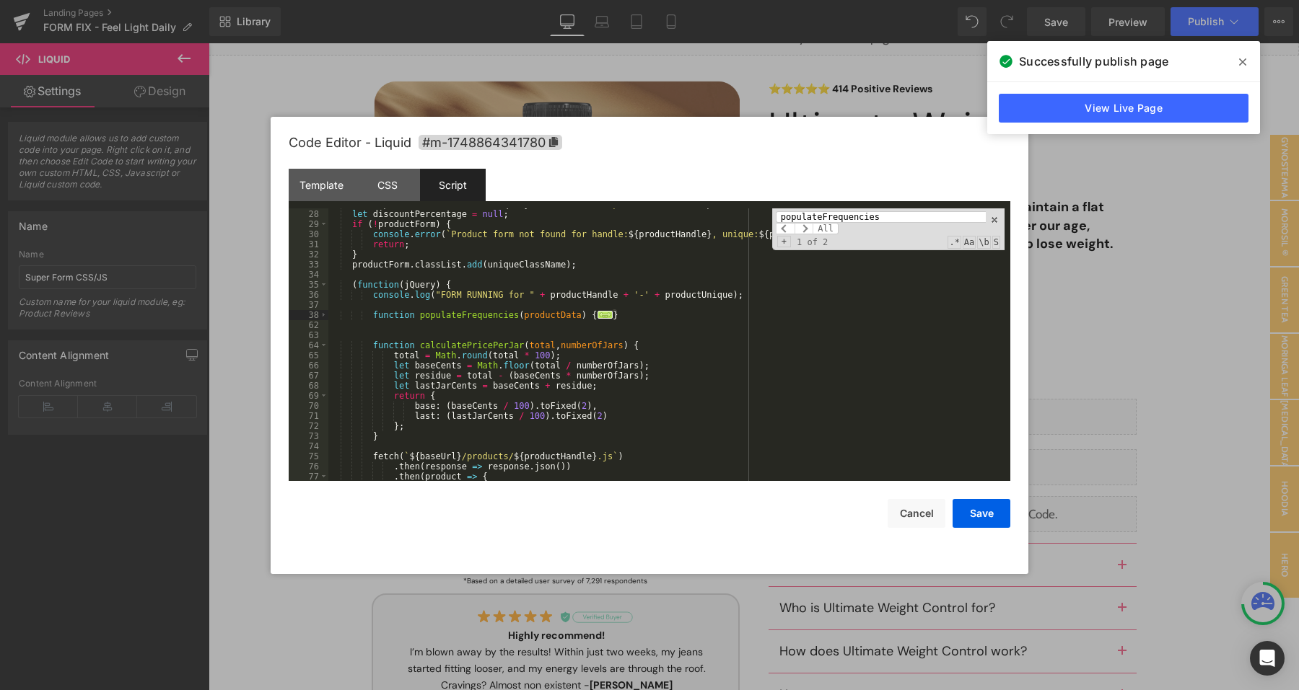
click at [644, 310] on div "const productForm = document . querySelector ( ` [data-product-handle=" ${ prod…" at bounding box center [666, 345] width 676 height 293
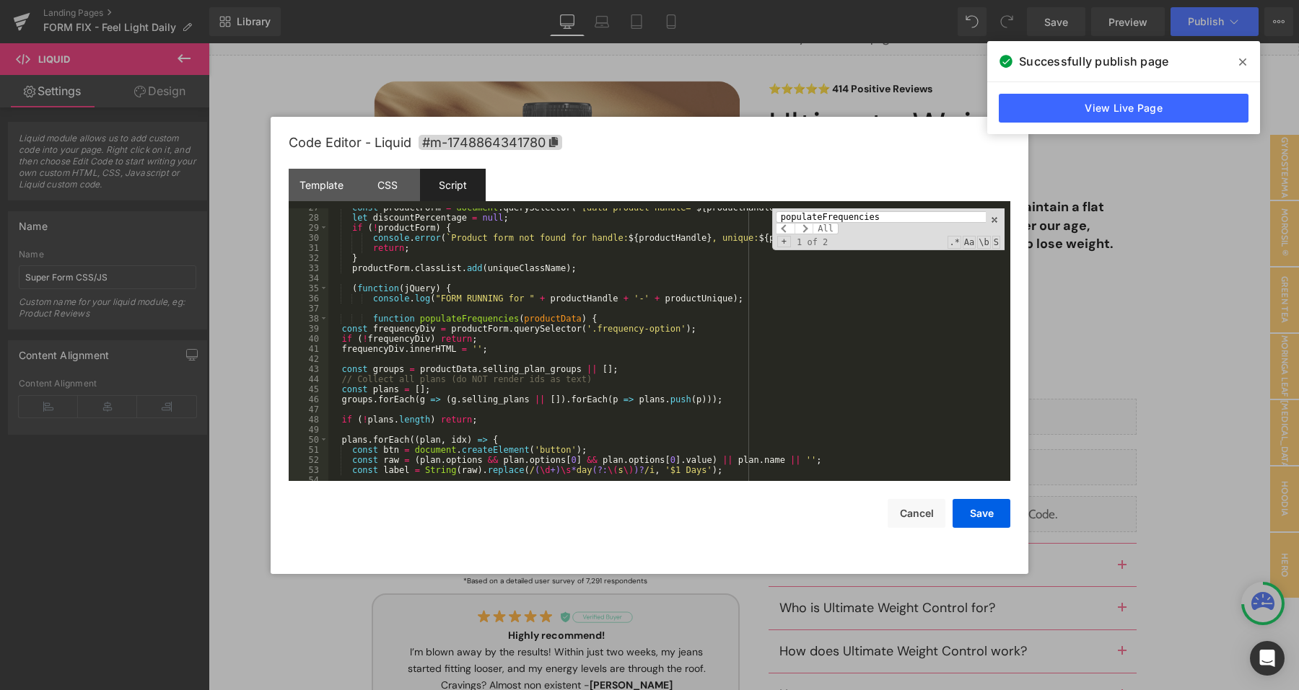
scroll to position [301, 0]
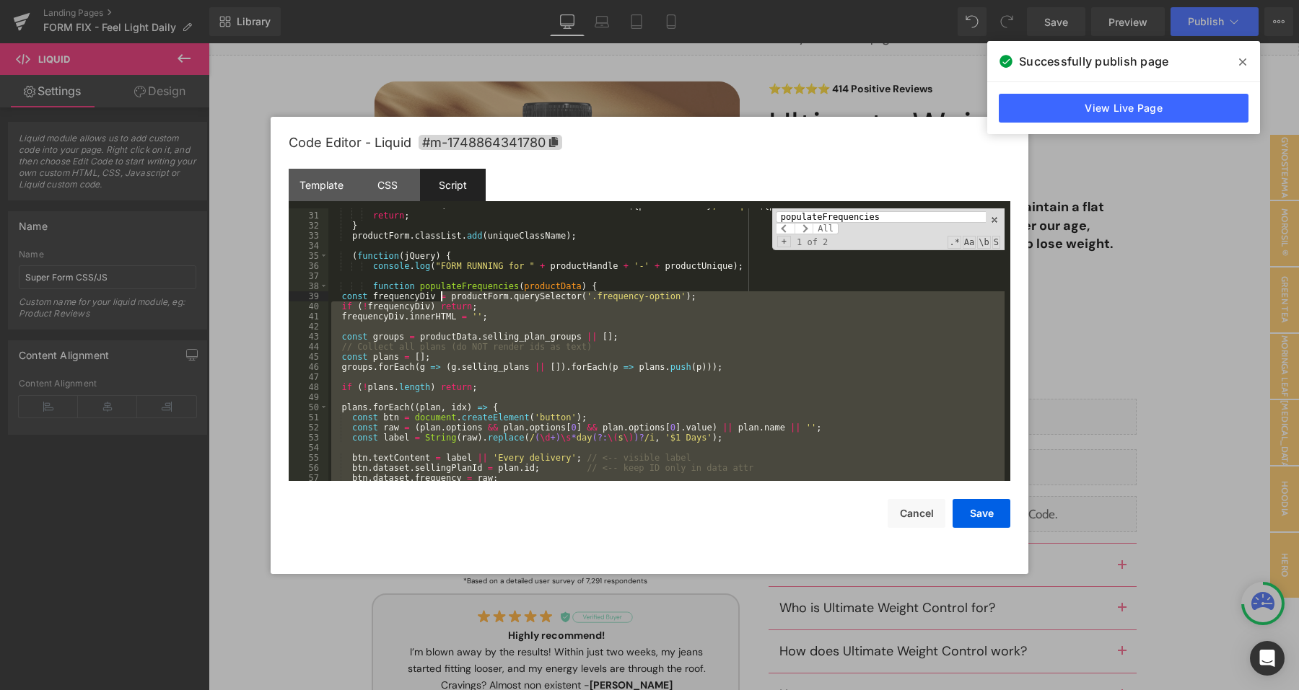
click at [441, 298] on div "console . error ( ` Product form not found for handle: ${ productHandle } , uni…" at bounding box center [666, 347] width 676 height 293
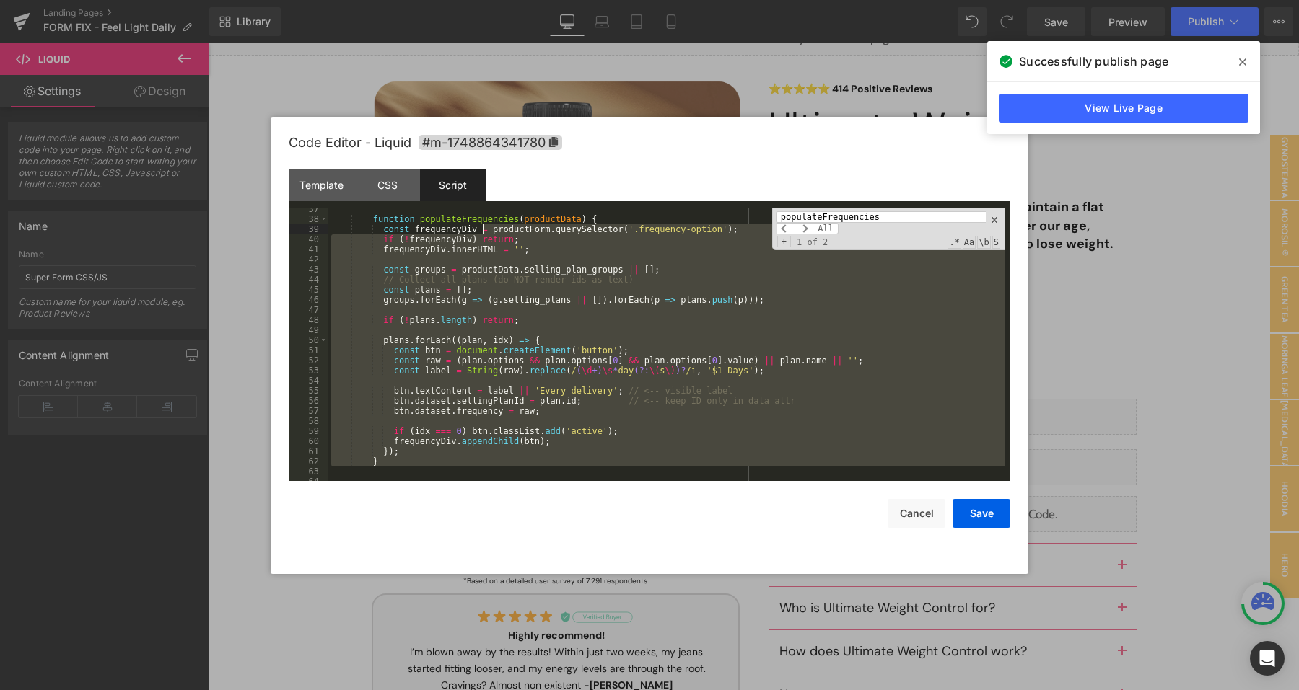
scroll to position [372, 0]
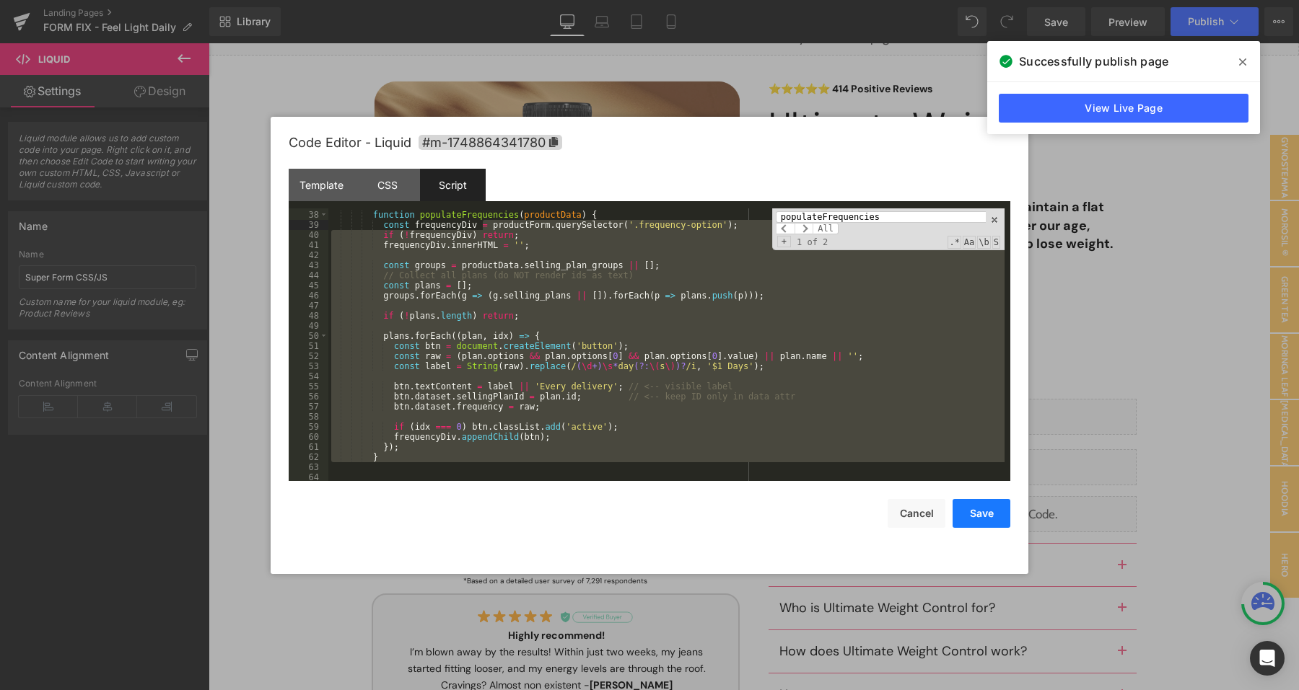
click at [957, 517] on button "Save" at bounding box center [981, 513] width 58 height 29
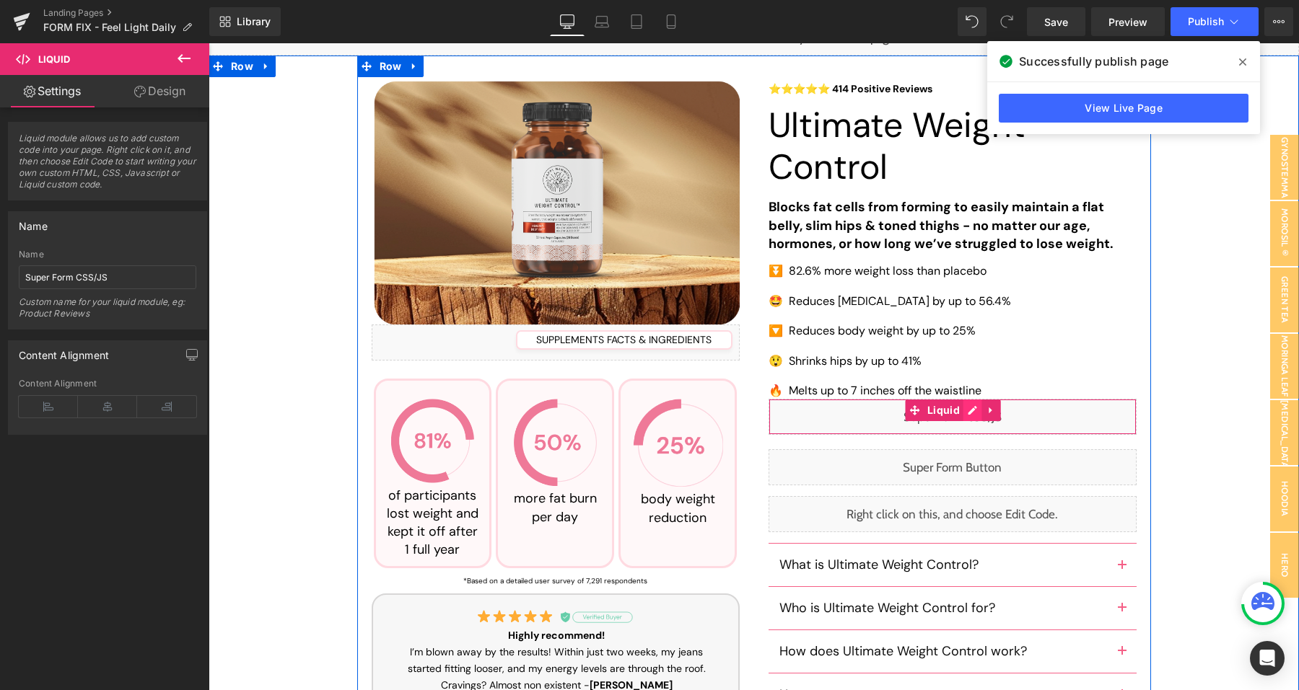
click at [969, 416] on div "Liquid" at bounding box center [952, 417] width 368 height 36
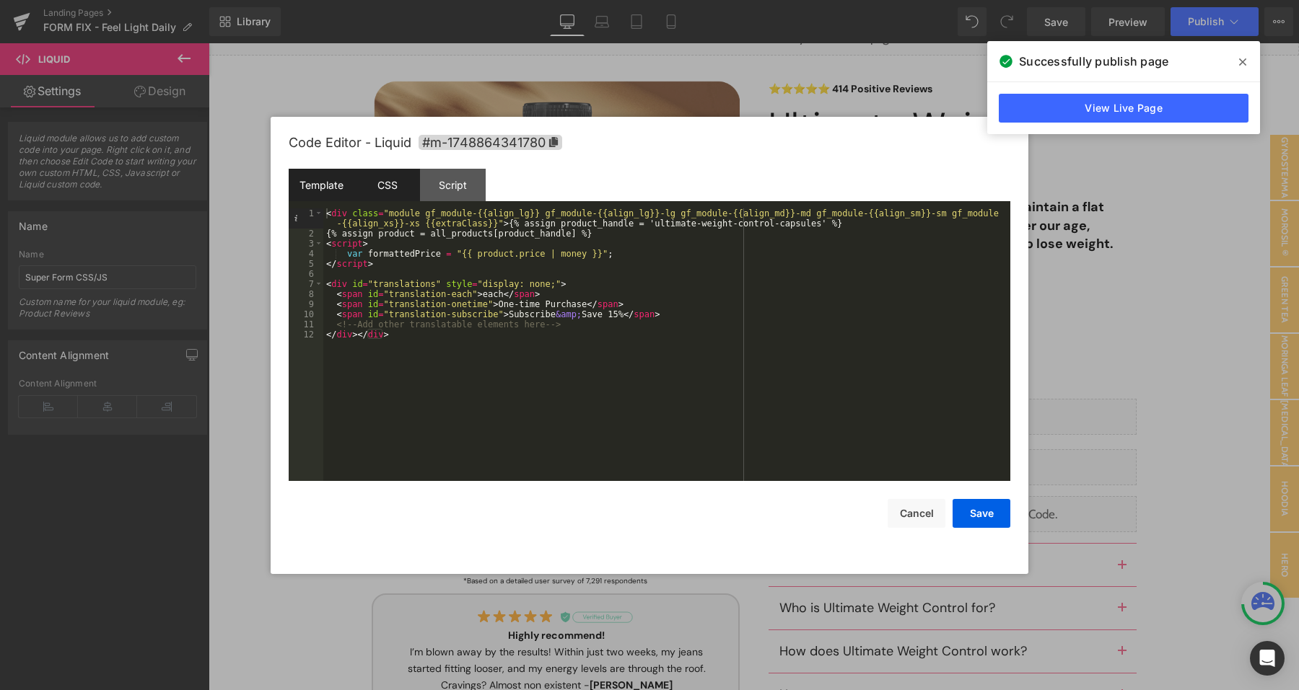
click at [390, 188] on div "CSS" at bounding box center [387, 185] width 66 height 32
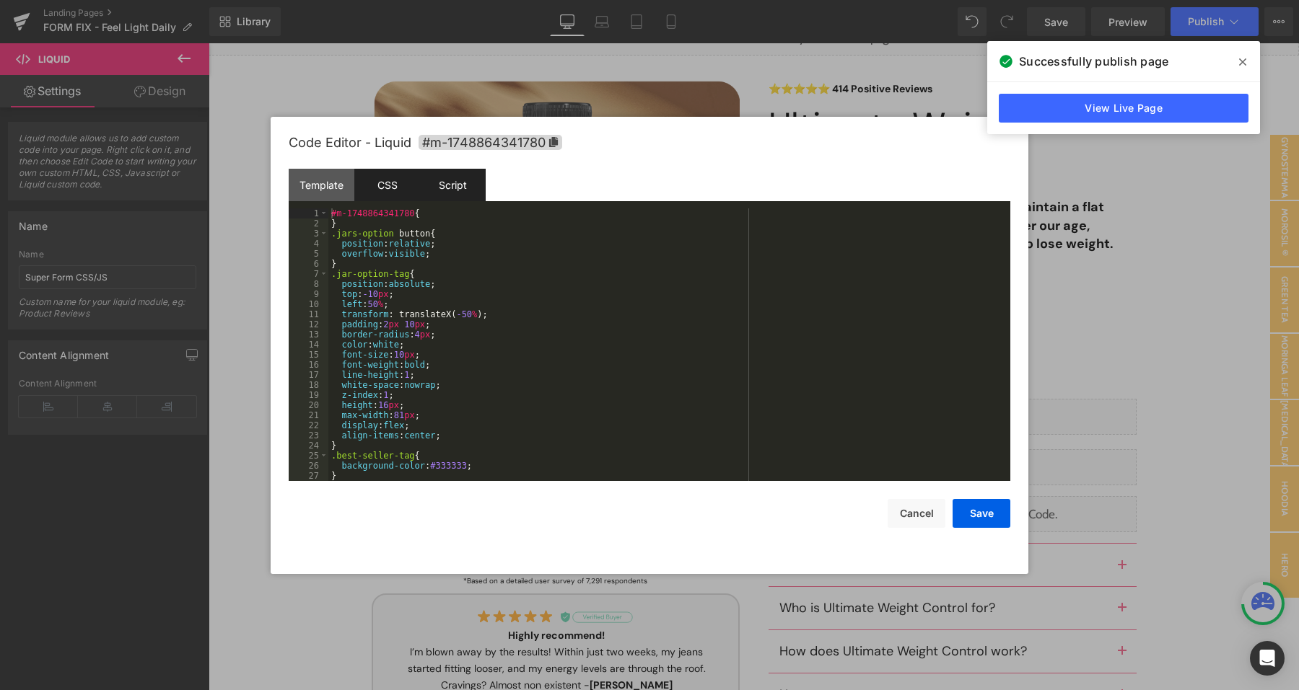
click at [434, 188] on div "Script" at bounding box center [453, 185] width 66 height 32
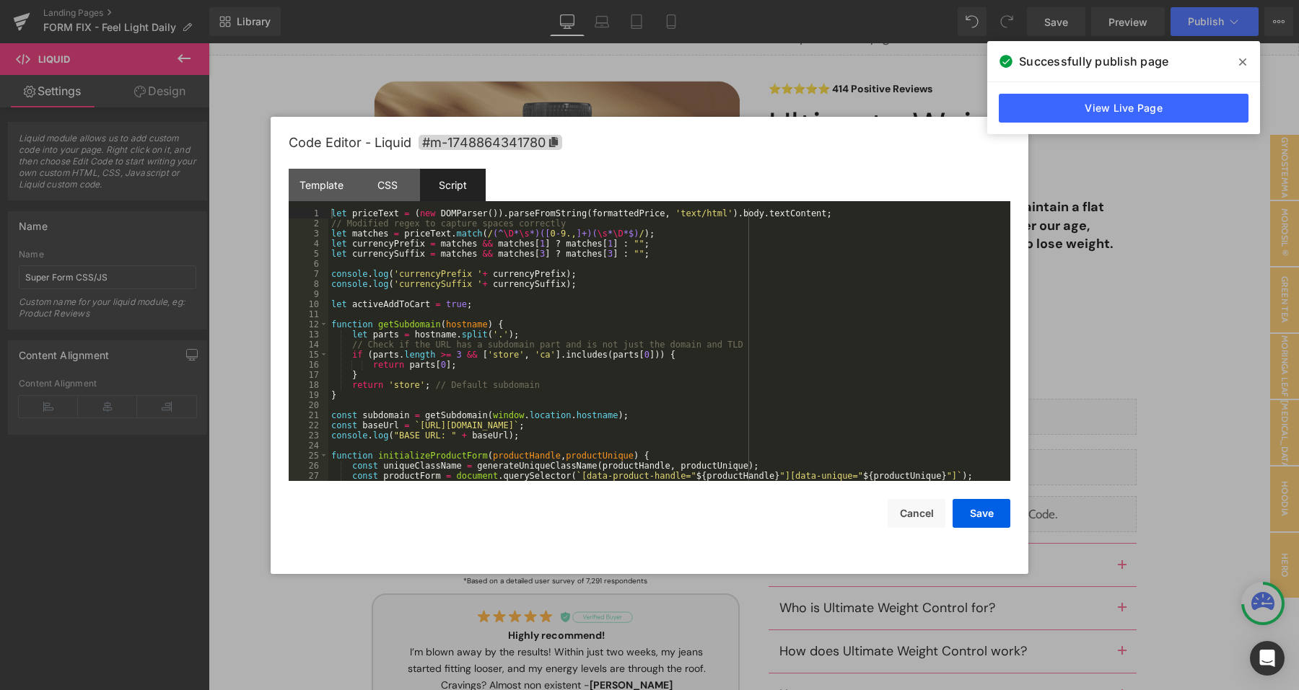
click at [491, 334] on div "let priceText = ( new DOMParser ( )) . parseFromString ( formattedPrice , 'text…" at bounding box center [666, 354] width 676 height 293
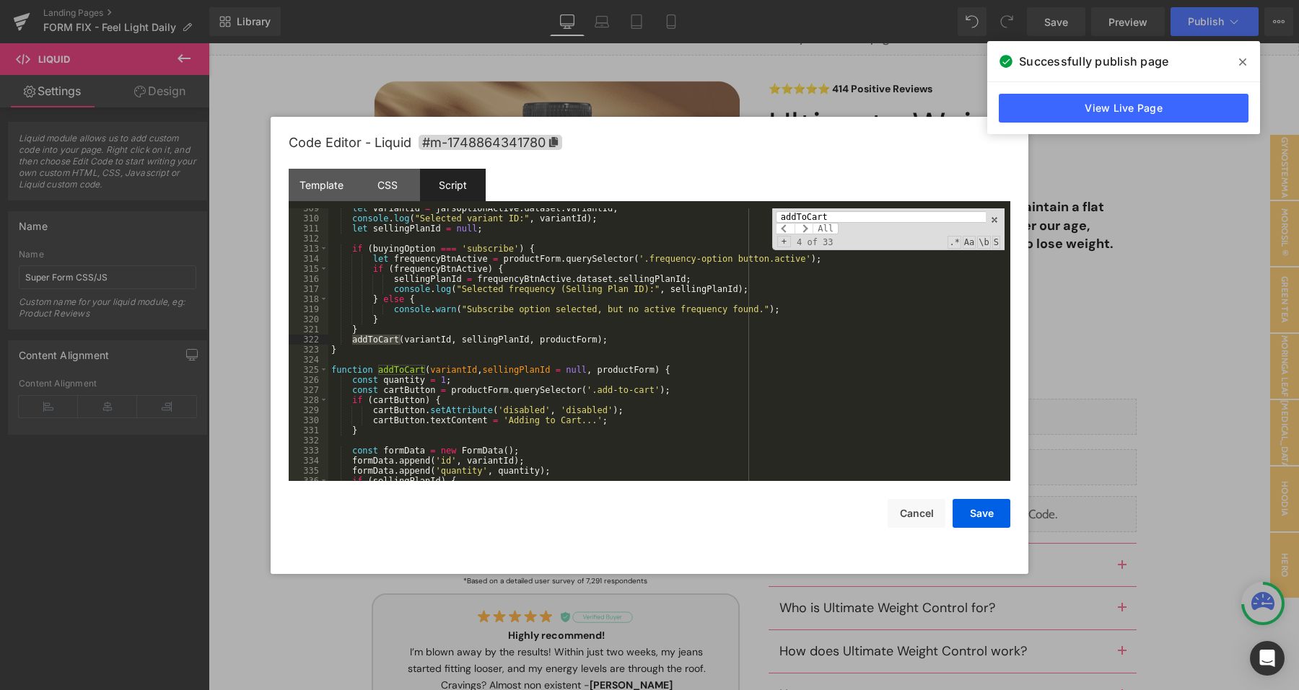
scroll to position [3197, 0]
type input "addToCart"
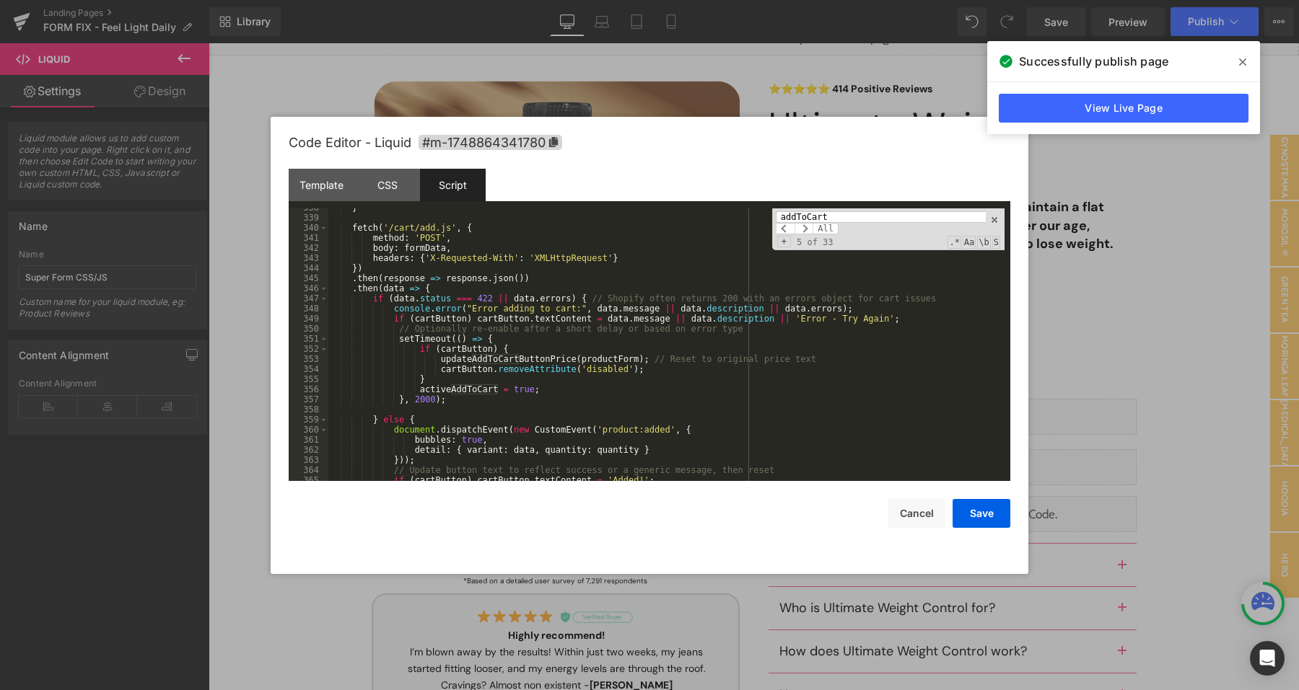
scroll to position [3498, 0]
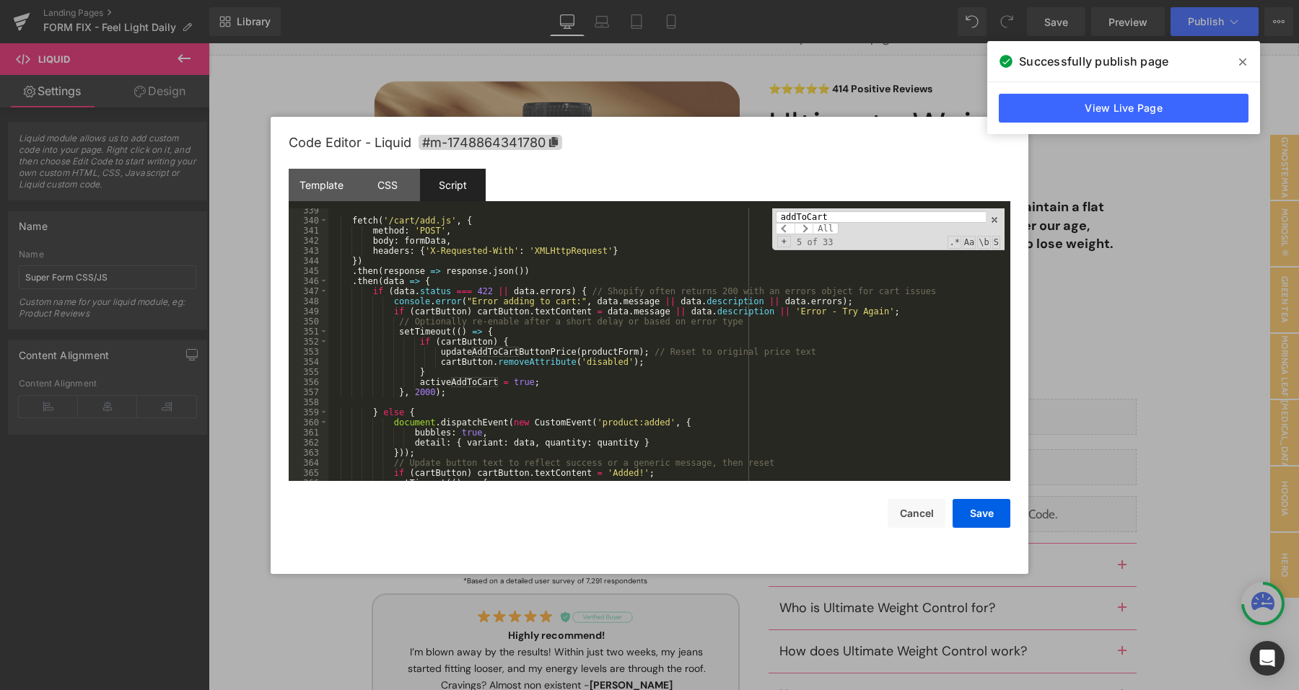
click at [434, 277] on div "fetch ( '/cart/add.js' , { method : 'POST' , body : formData , headers : { 'X-R…" at bounding box center [666, 352] width 676 height 293
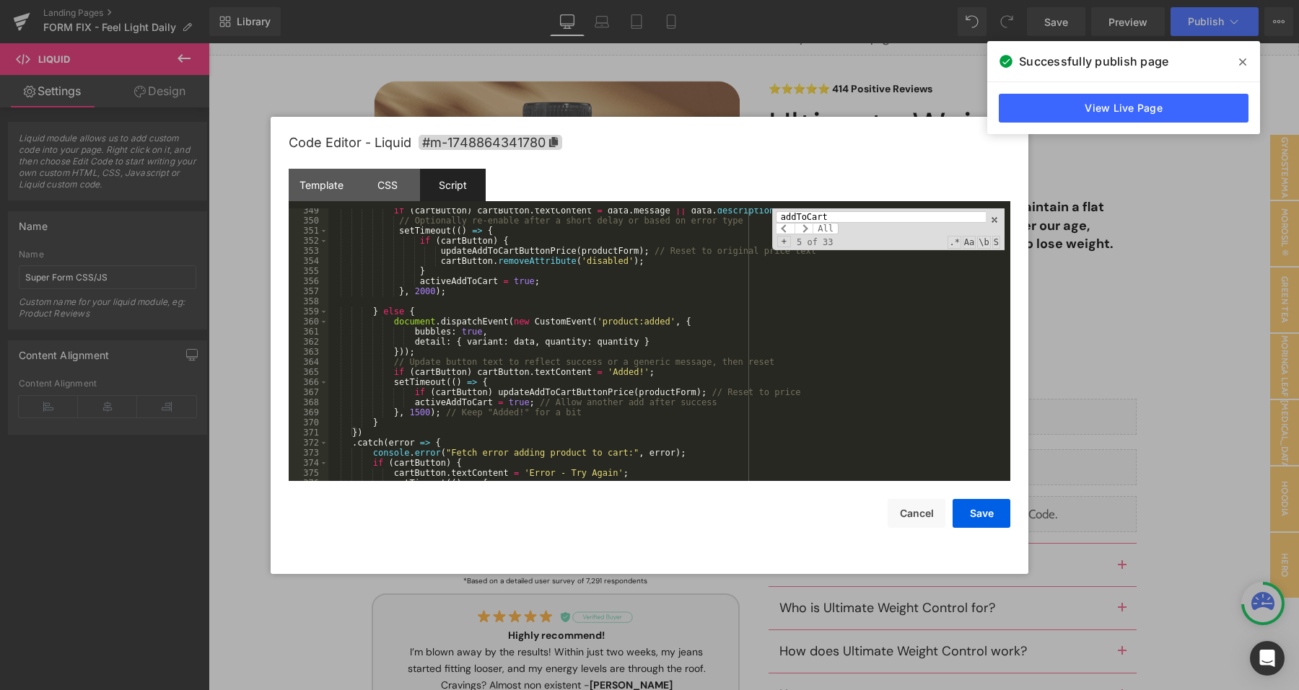
scroll to position [3598, 0]
click at [810, 382] on div "if ( cartButton ) cartButton . textContent = data . message || data . descripti…" at bounding box center [666, 352] width 676 height 293
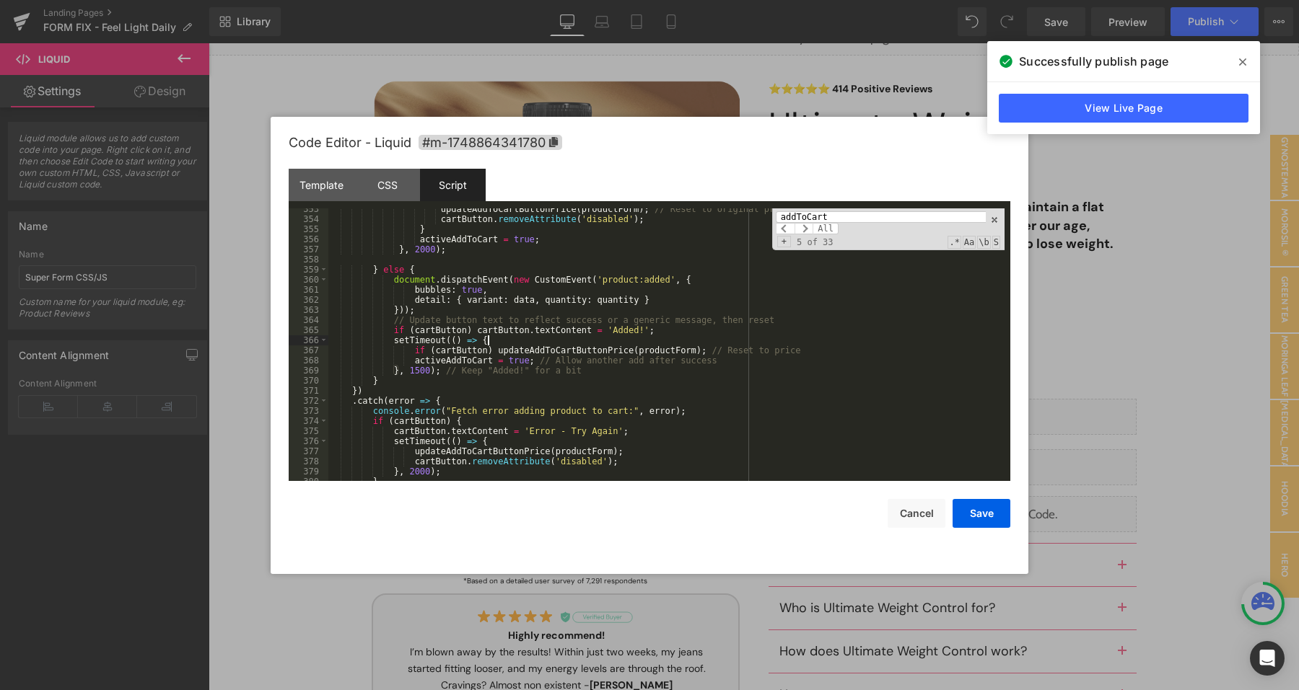
scroll to position [3660, 0]
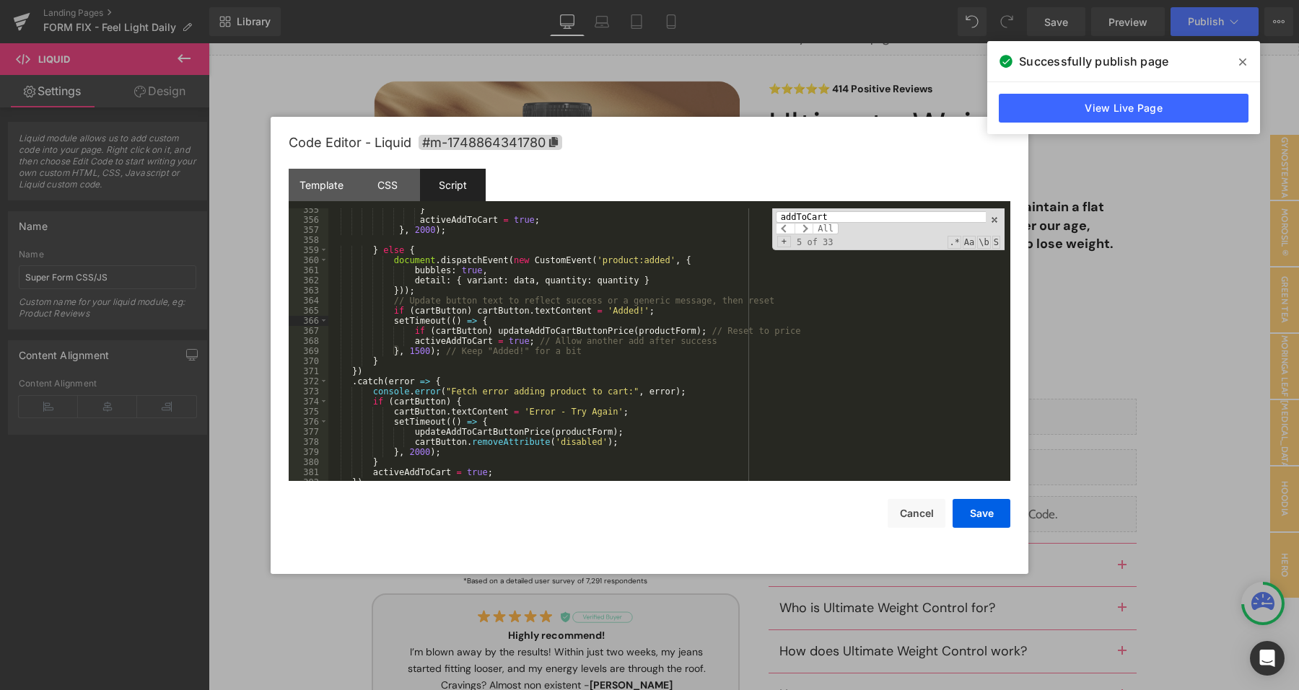
click at [506, 328] on div "} activeAddToCart = true ; } , 2000 ) ; } else { document . dispatchEvent ( new…" at bounding box center [666, 351] width 676 height 293
click at [817, 327] on div "} activeAddToCart = true ; } , 2000 ) ; } else { document . dispatchEvent ( new…" at bounding box center [666, 351] width 676 height 293
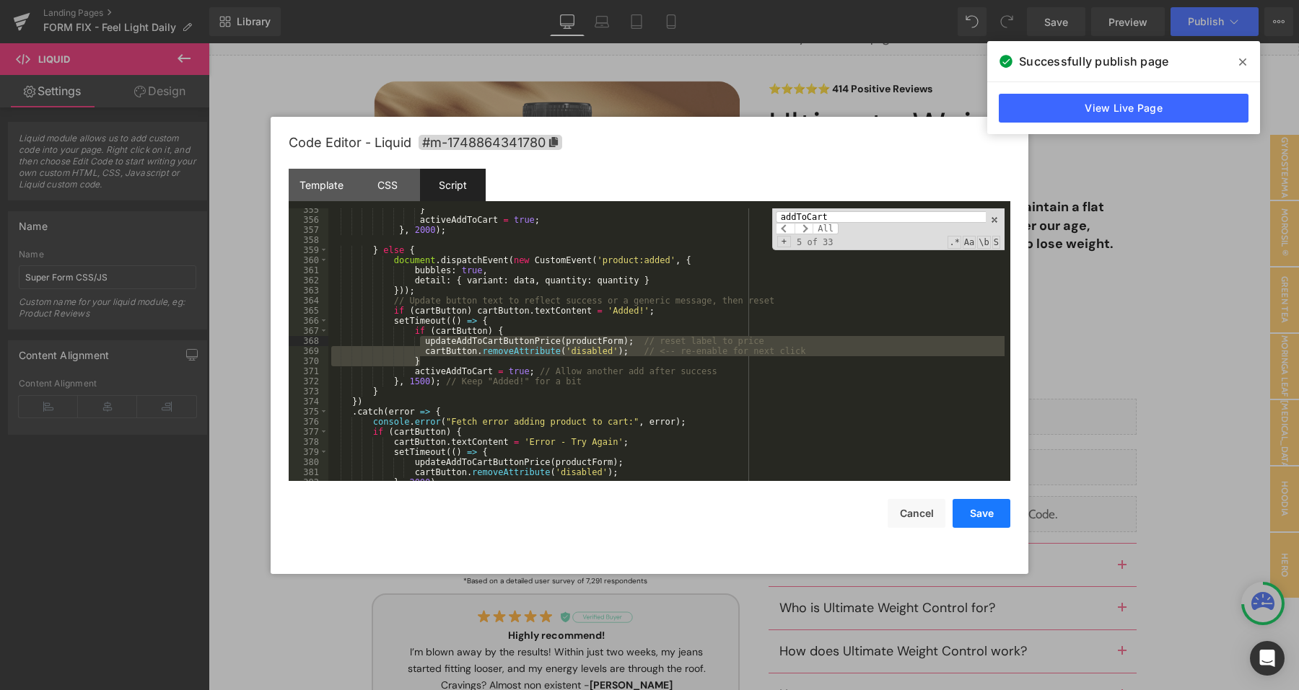
click at [973, 504] on button "Save" at bounding box center [981, 513] width 58 height 29
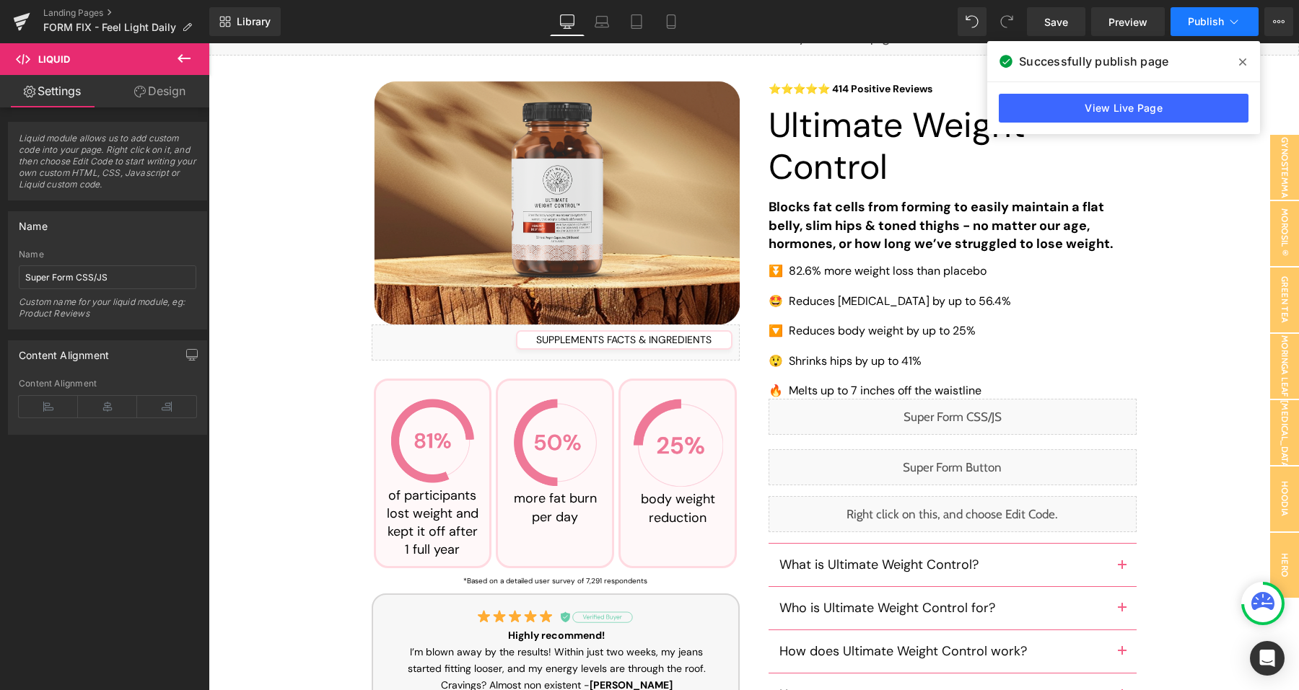
click at [1201, 18] on span "Publish" at bounding box center [1205, 22] width 36 height 12
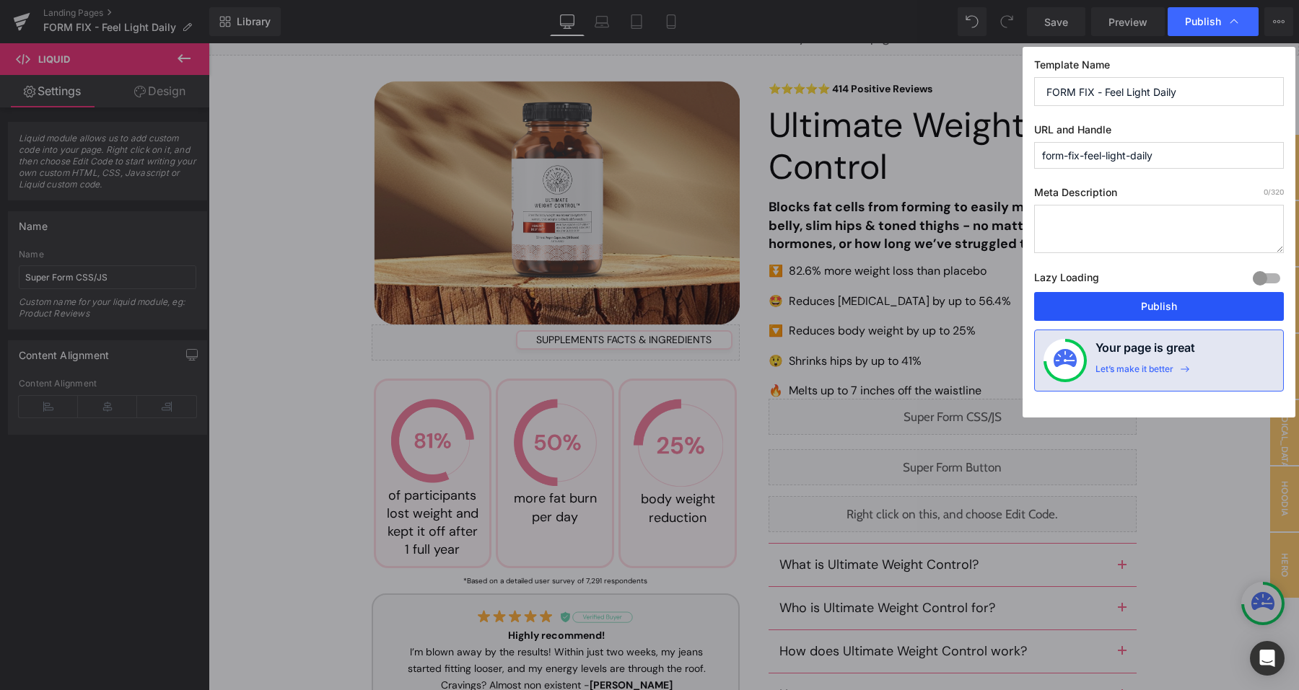
click at [1112, 314] on button "Publish" at bounding box center [1159, 306] width 250 height 29
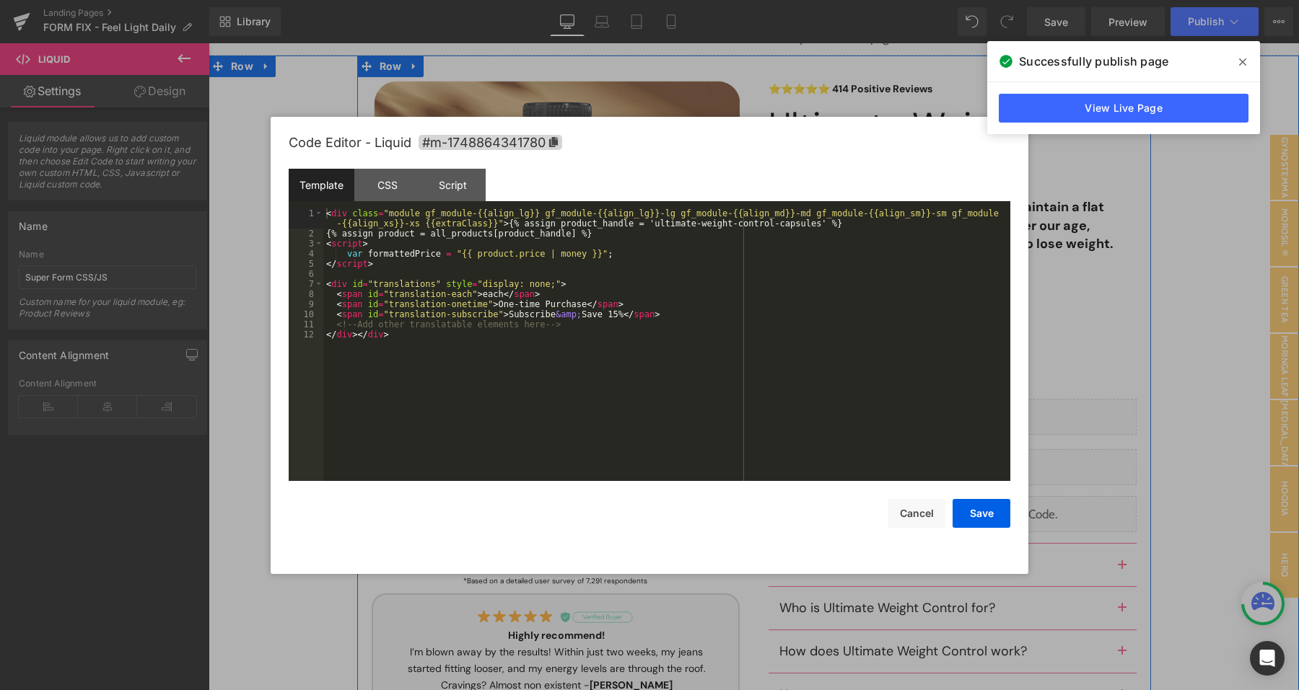
click at [969, 416] on div "Liquid" at bounding box center [952, 417] width 368 height 36
click at [444, 175] on div "Script" at bounding box center [453, 185] width 66 height 32
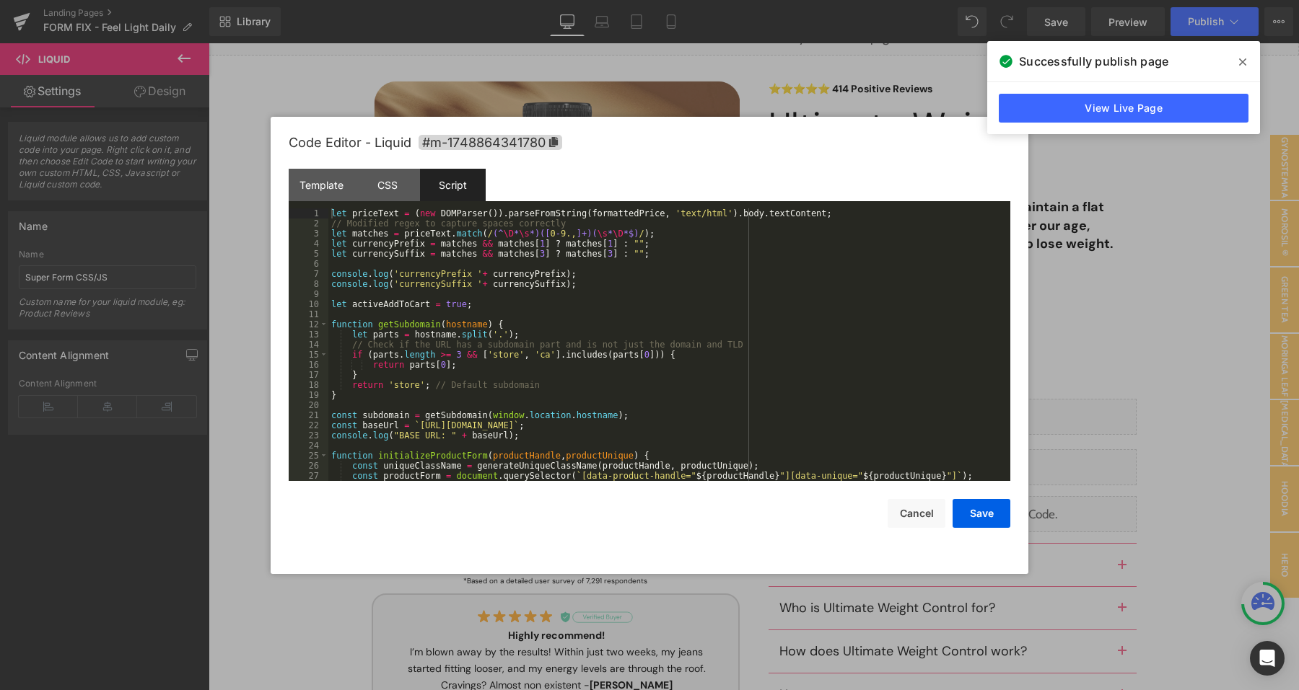
click at [452, 294] on div "let priceText = ( new DOMParser ( )) . parseFromString ( formattedPrice , 'text…" at bounding box center [666, 354] width 676 height 293
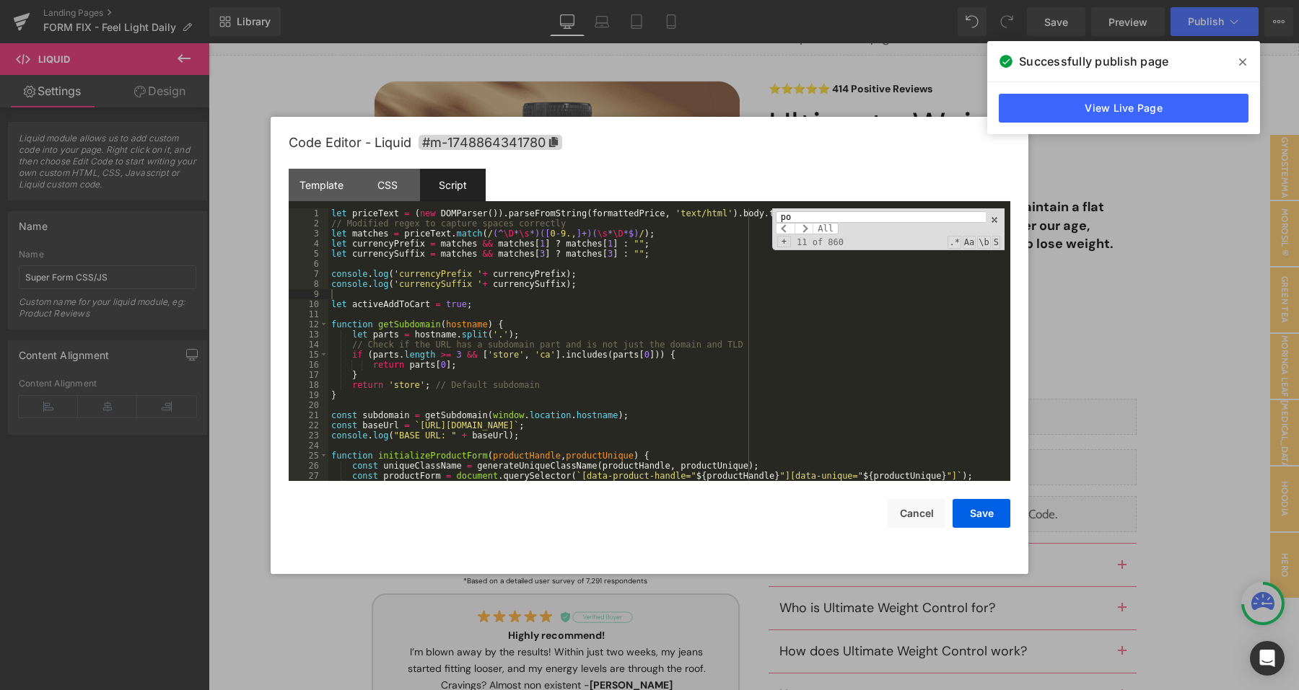
scroll to position [247, 0]
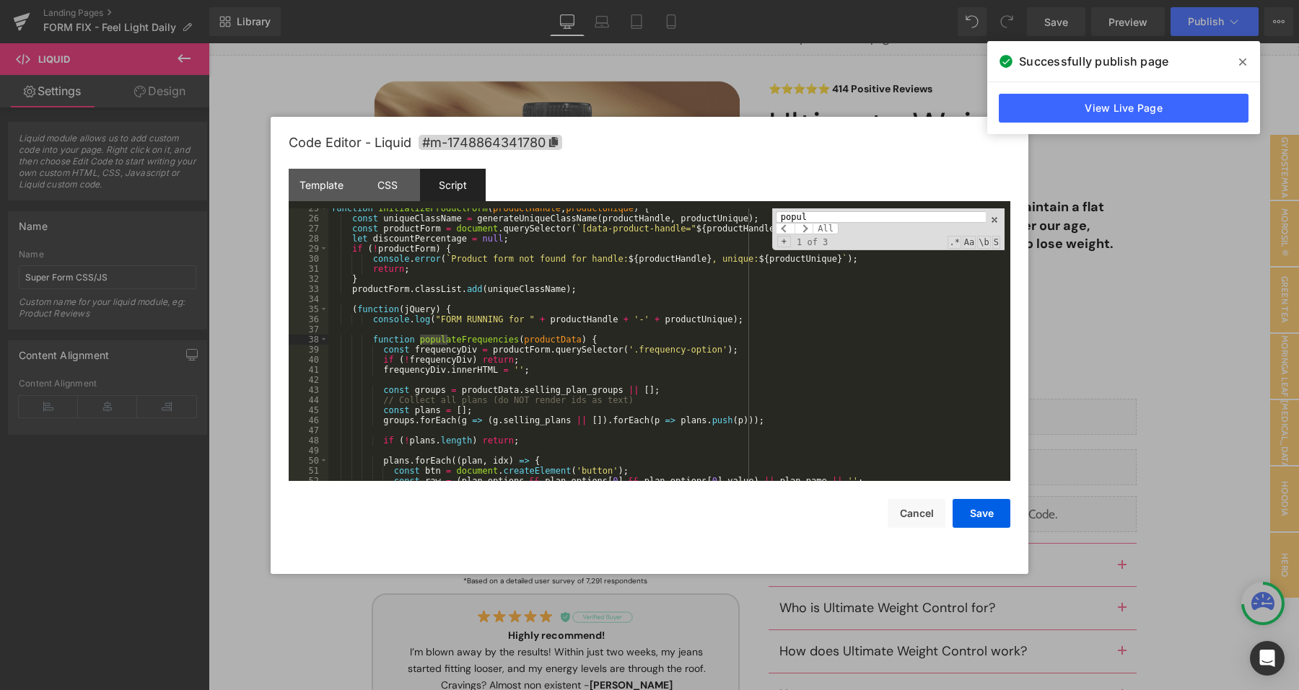
type input "popul"
click at [605, 328] on div "function initializeProductForm ( productHandle , productUnique ) { const unique…" at bounding box center [666, 349] width 676 height 293
click at [324, 343] on span at bounding box center [324, 340] width 8 height 10
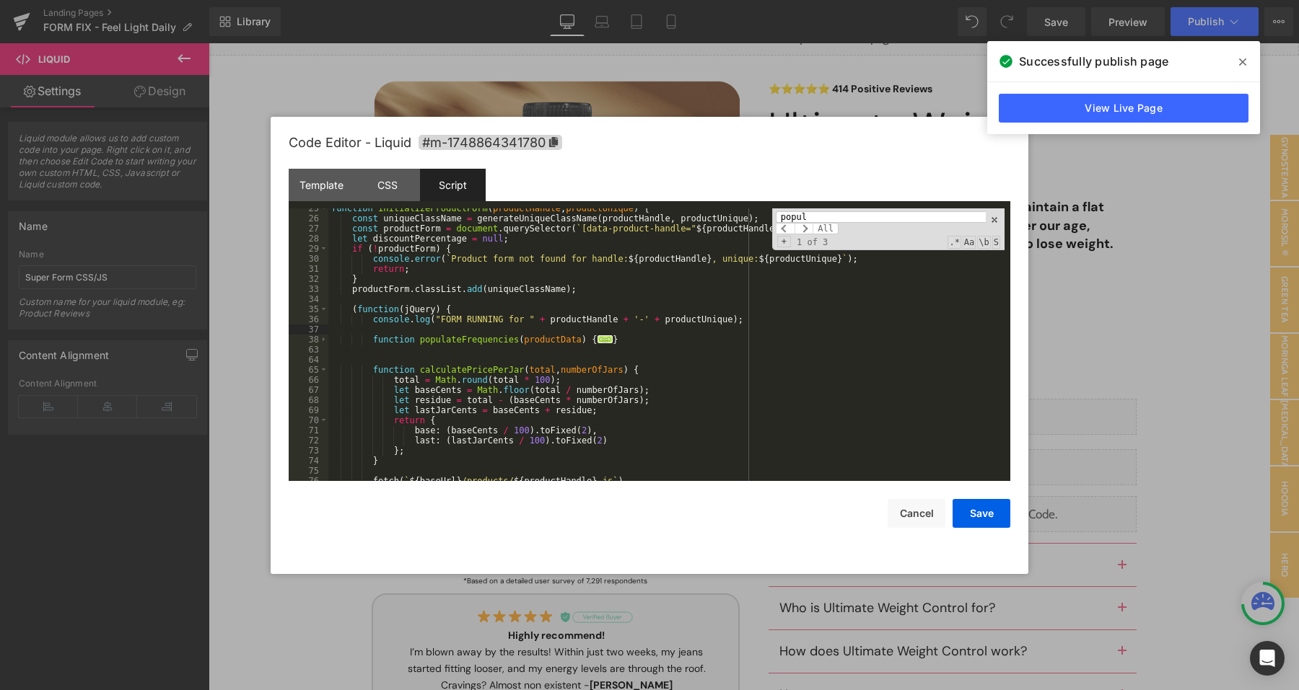
click at [631, 343] on div "function initializeProductForm ( productHandle , productUnique ) { const unique…" at bounding box center [666, 349] width 676 height 293
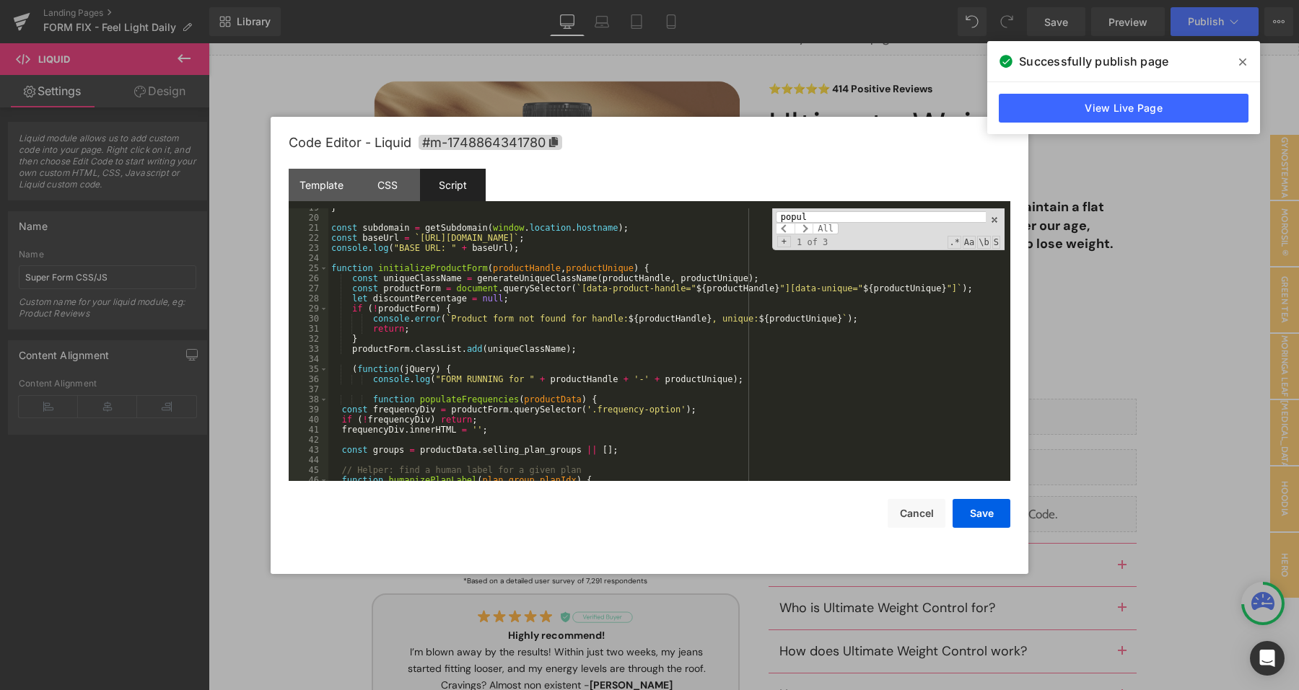
scroll to position [167, 0]
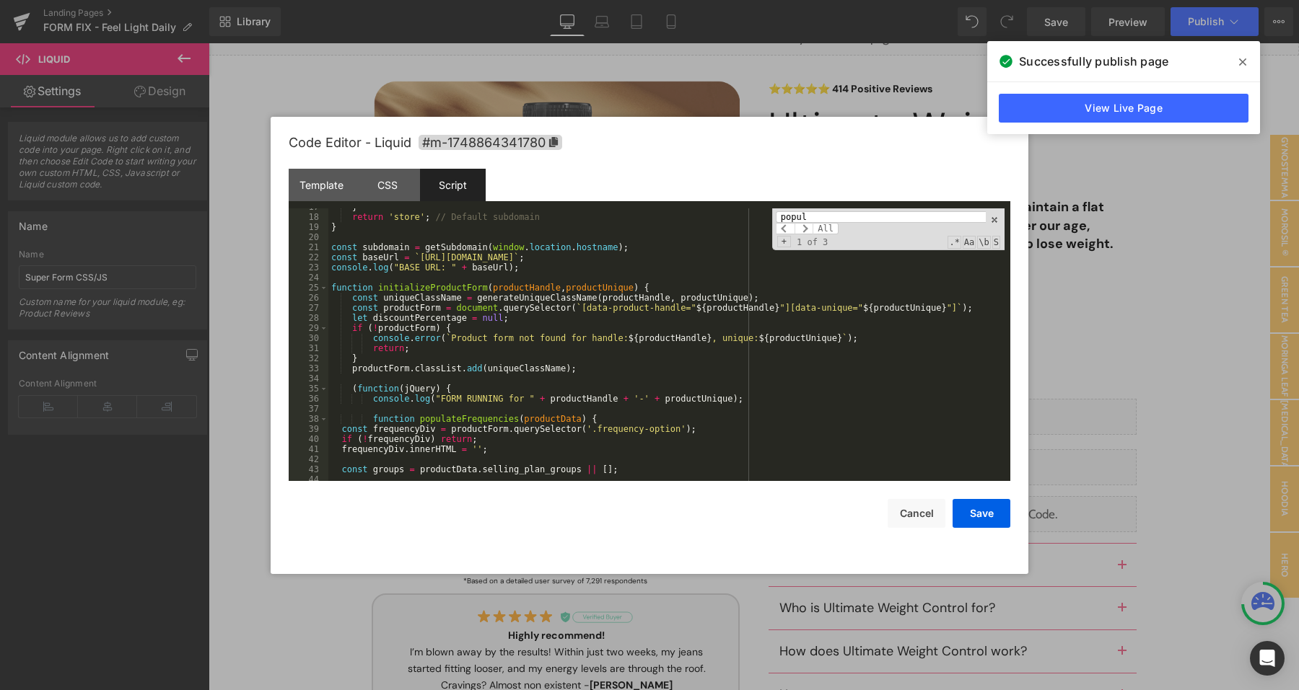
click at [402, 439] on div "} return 'store' ; // Default subdomain } const subdomain = getSubdomain ( wind…" at bounding box center [666, 348] width 676 height 293
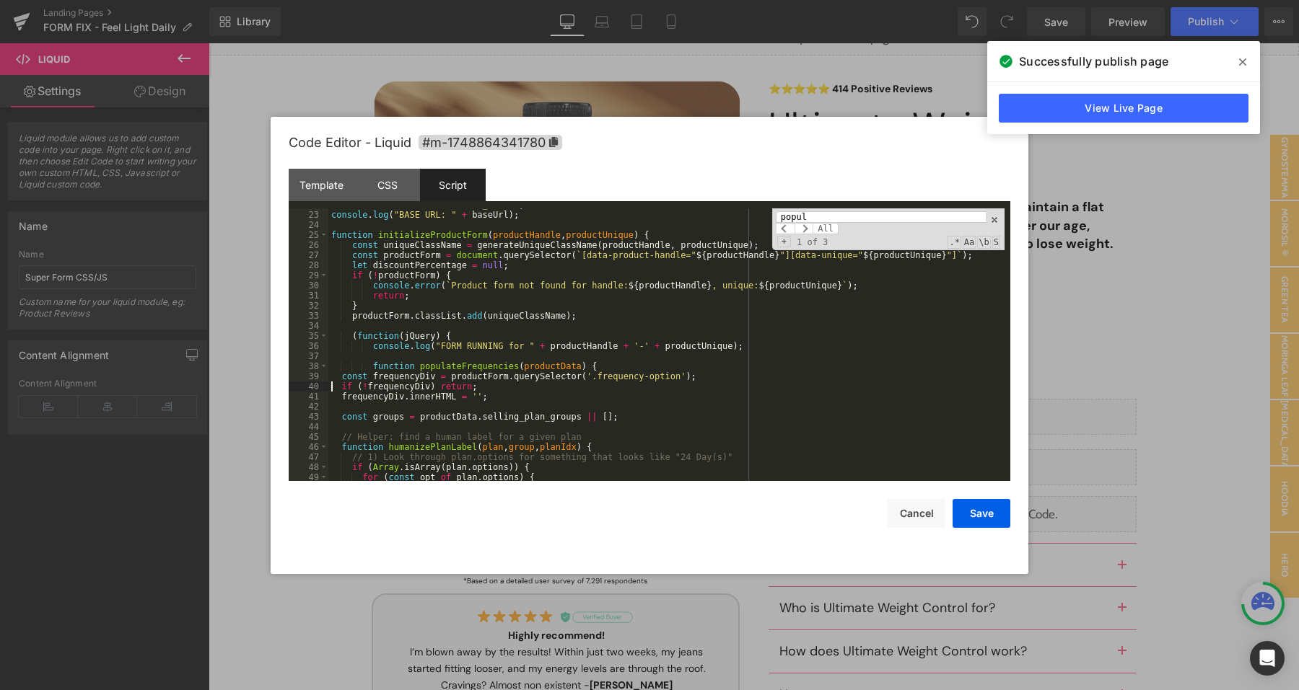
scroll to position [230, 0]
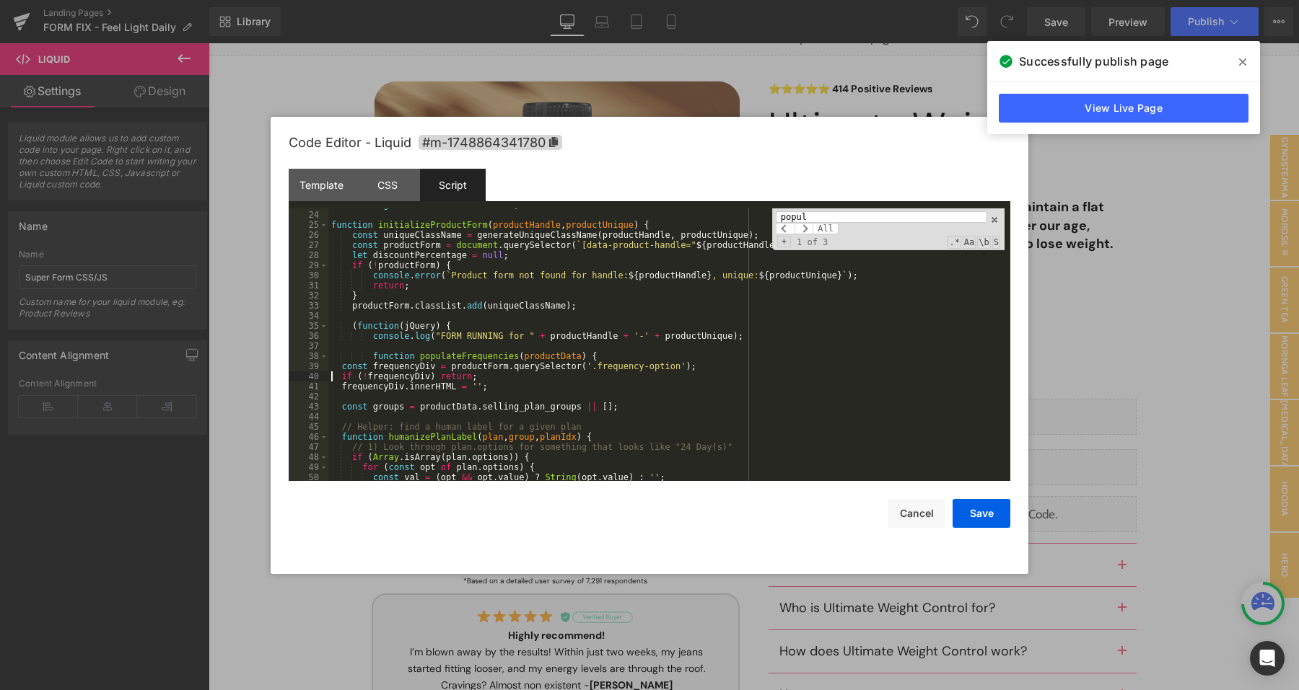
click at [631, 356] on div "console . log ( "BASE URL: " + baseUrl ) ; function initializeProductForm ( pro…" at bounding box center [666, 346] width 676 height 293
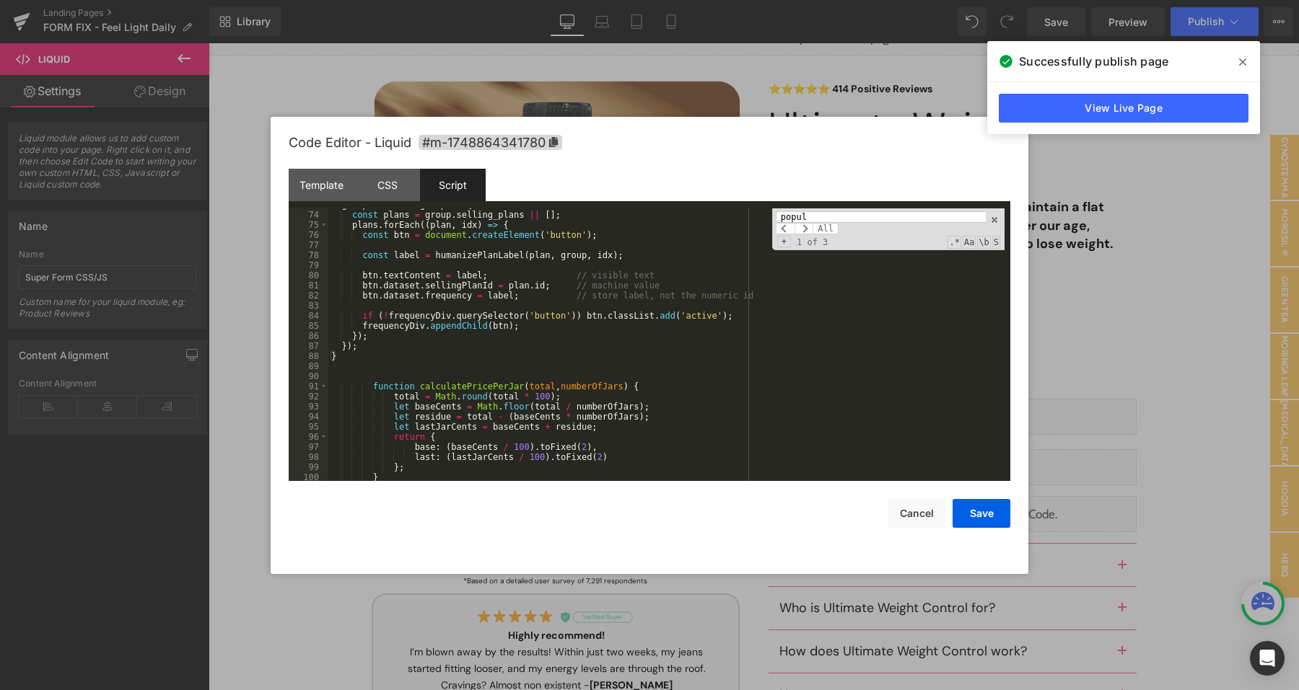
scroll to position [736, 0]
click at [413, 354] on div "groups . forEach ( group => { const plans = group . selling_plans || [ ] ; plan…" at bounding box center [666, 346] width 676 height 293
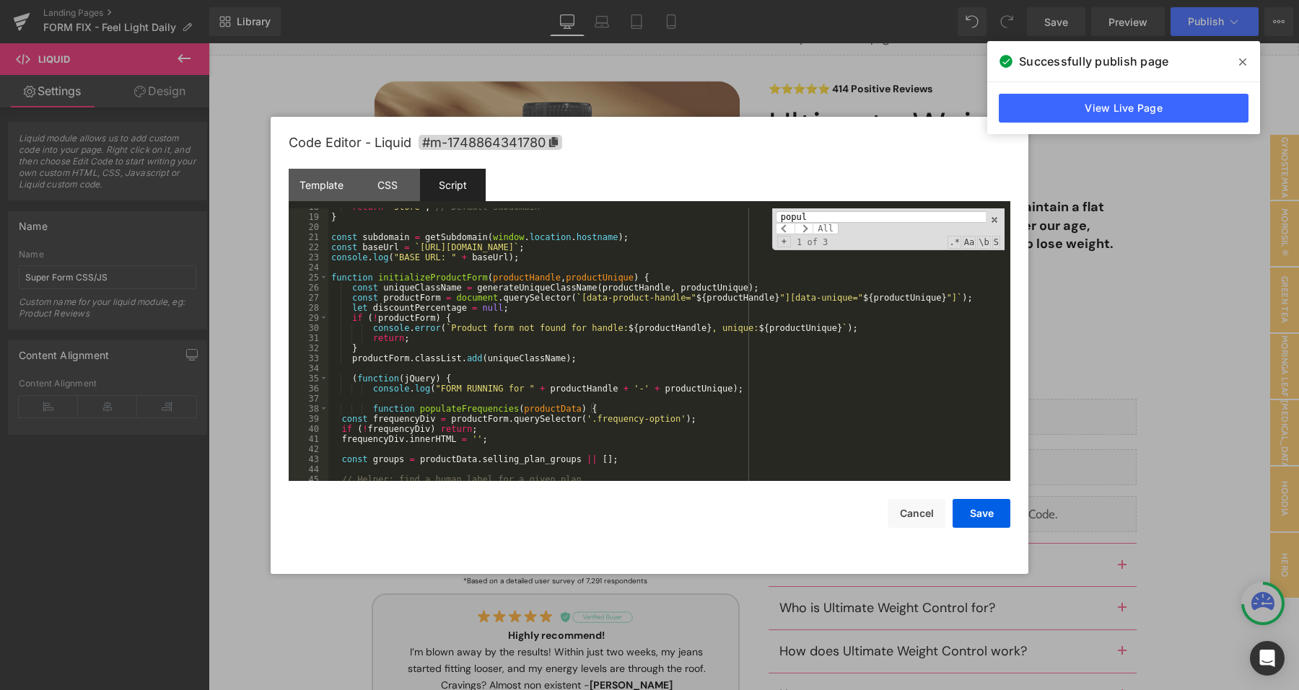
scroll to position [263, 0]
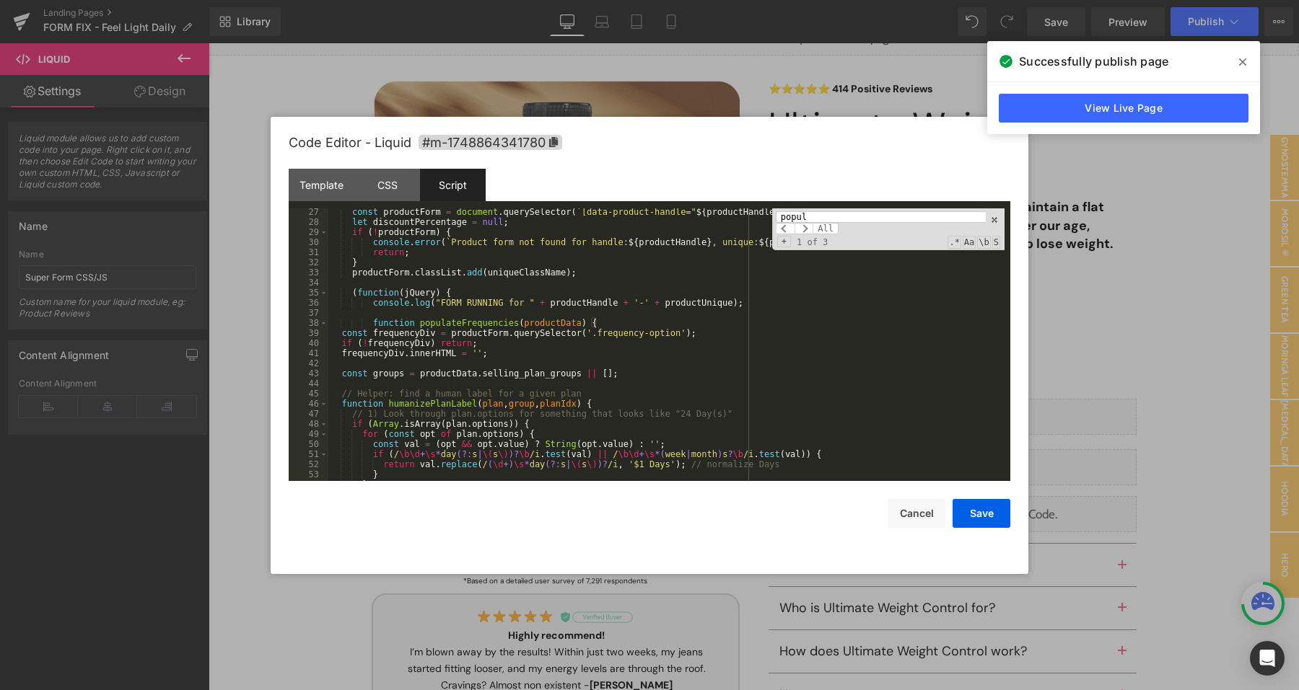
click at [413, 338] on div "const productForm = document . querySelector ( ` [data-product-handle=" ${ prod…" at bounding box center [666, 353] width 676 height 293
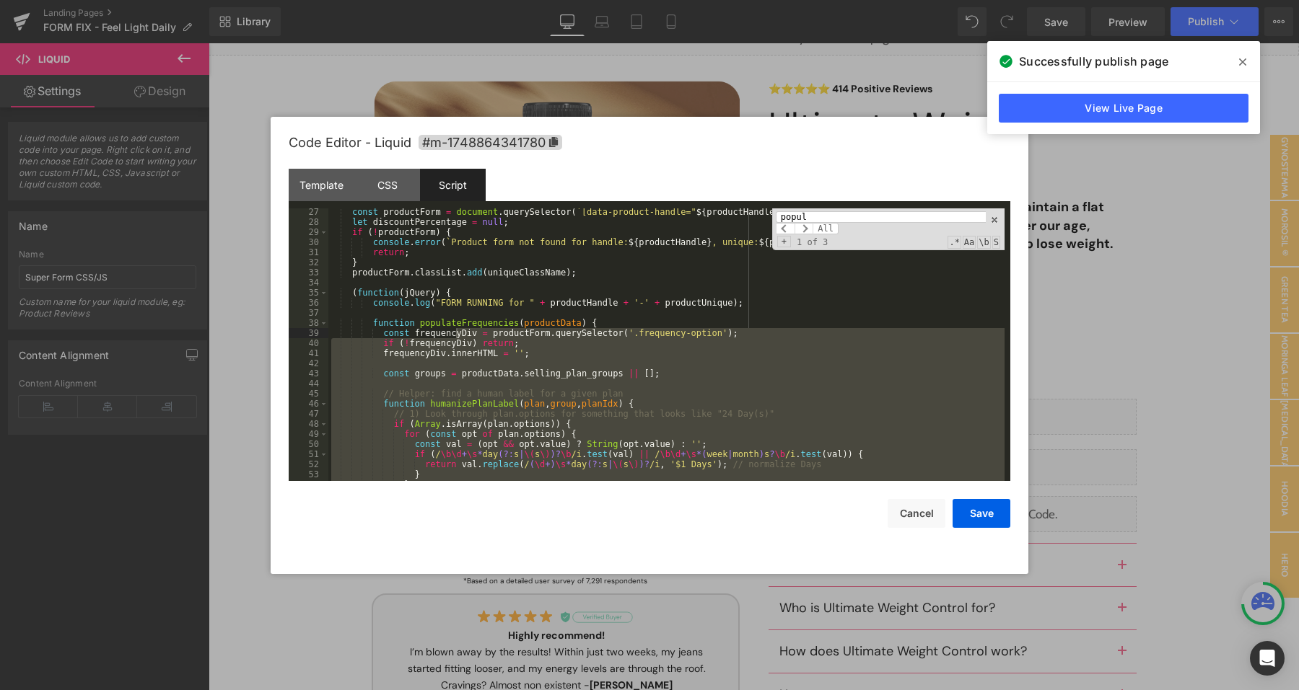
click at [967, 498] on div "Save Cancel" at bounding box center [649, 504] width 721 height 47
click at [969, 503] on button "Save" at bounding box center [981, 513] width 58 height 29
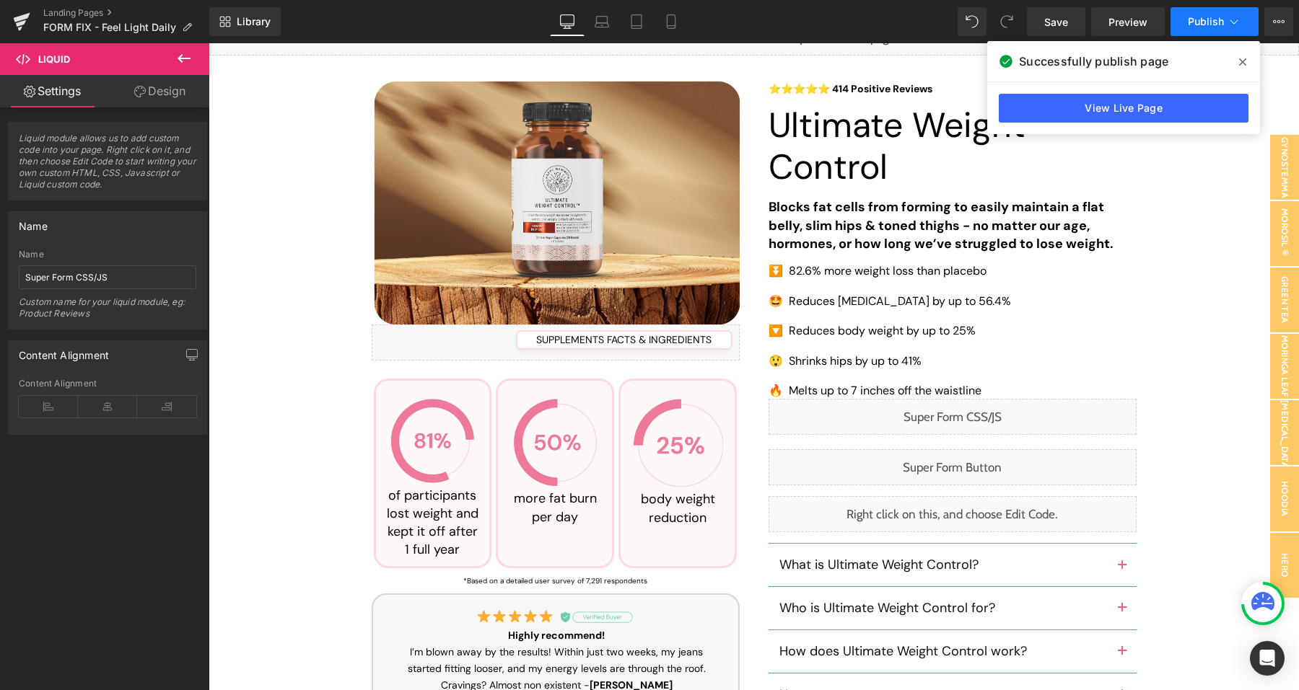
click at [1198, 12] on button "Publish" at bounding box center [1214, 21] width 88 height 29
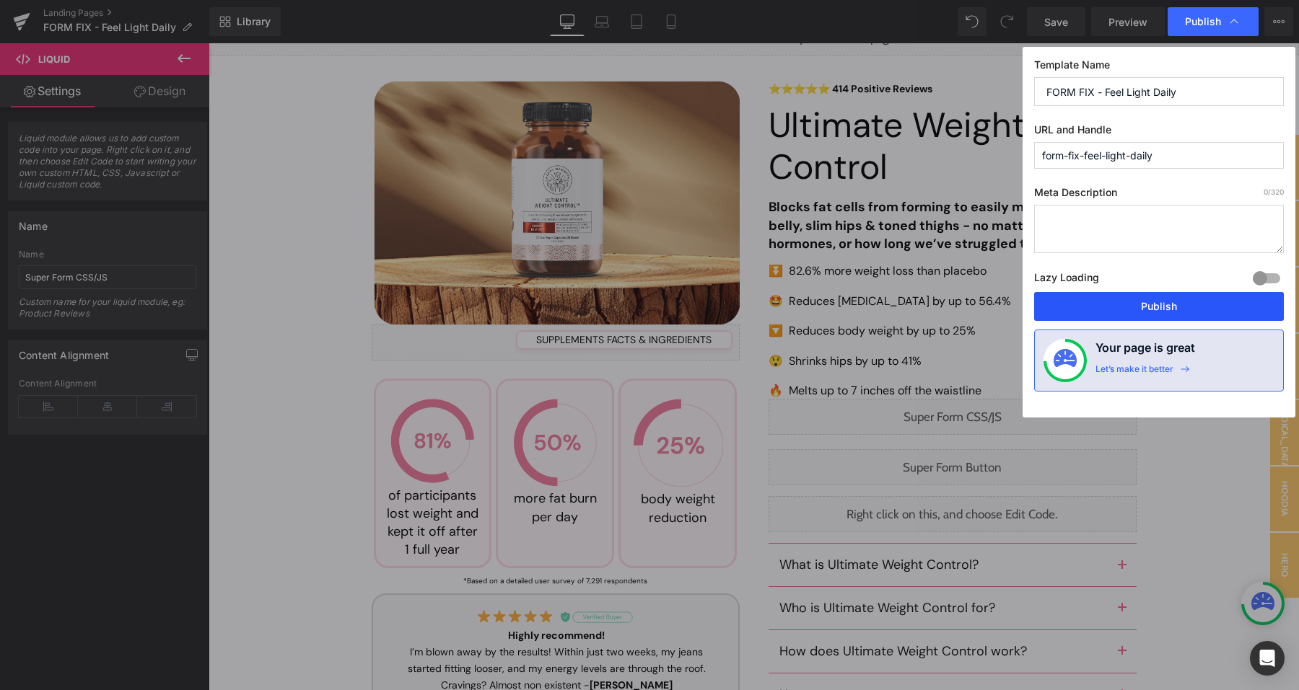
click at [1102, 299] on button "Publish" at bounding box center [1159, 306] width 250 height 29
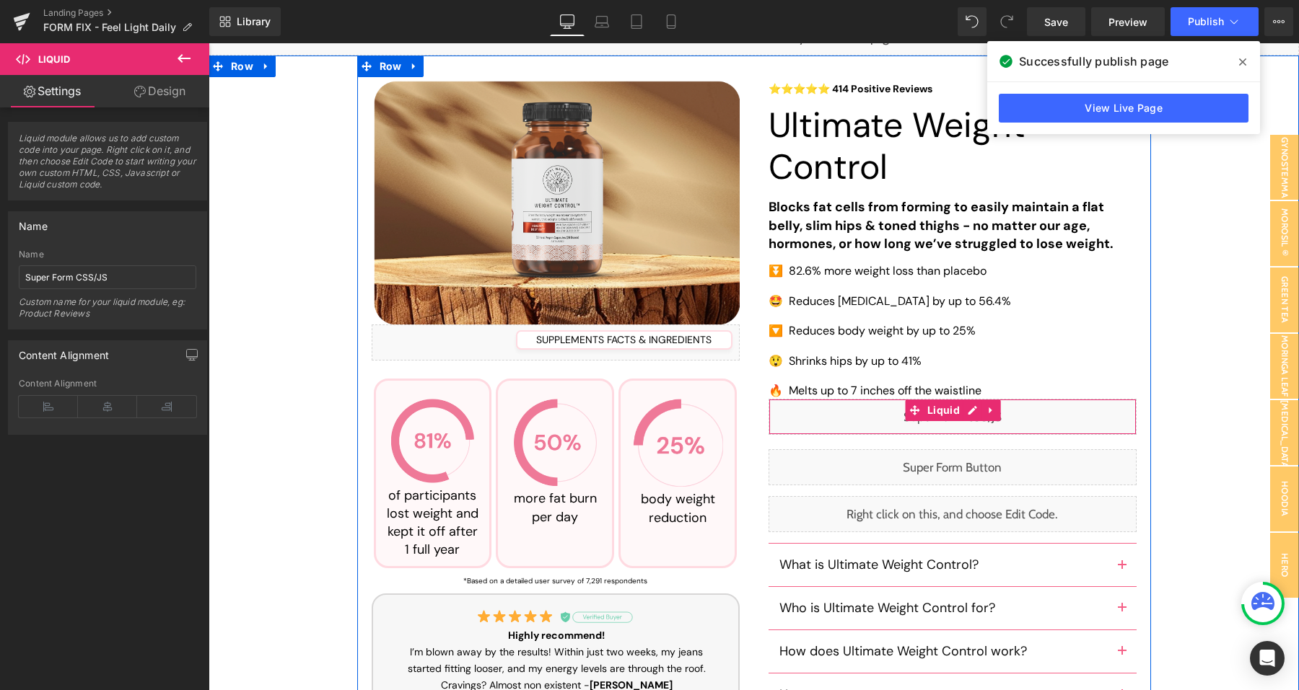
click at [965, 411] on div "Liquid" at bounding box center [952, 417] width 368 height 36
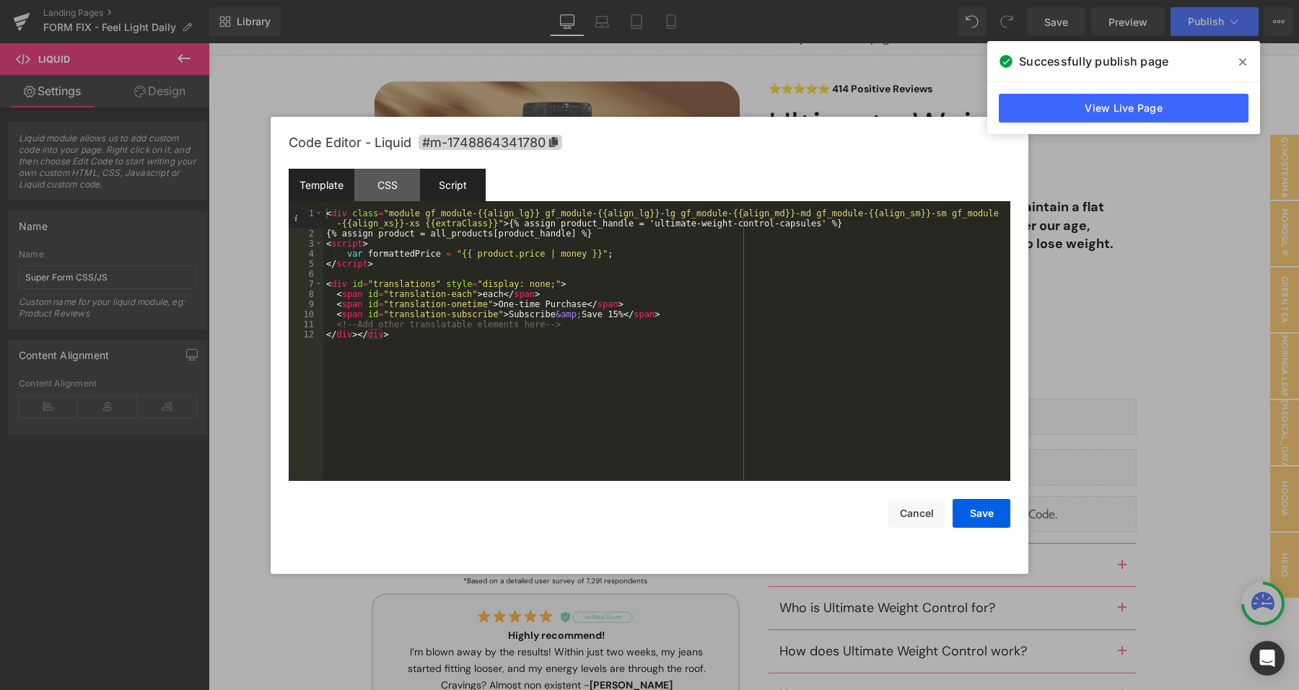
click at [468, 180] on div "Script" at bounding box center [453, 185] width 66 height 32
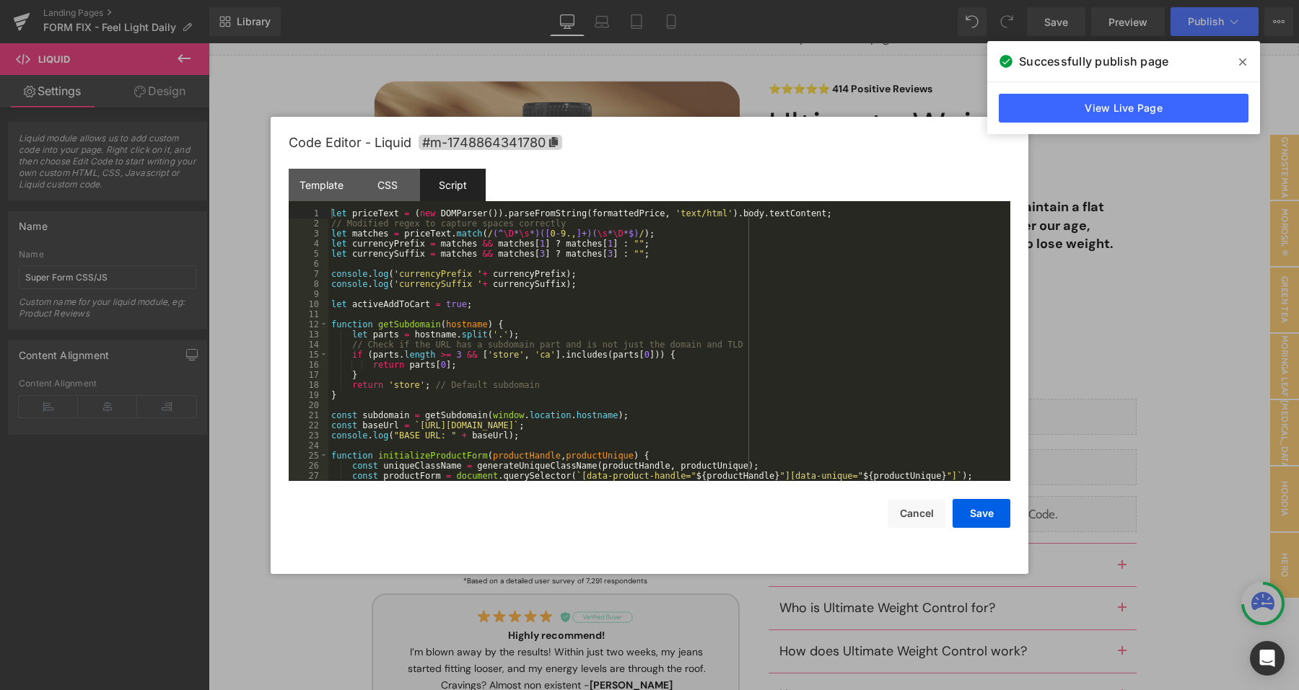
click at [489, 295] on div "let priceText = ( new DOMParser ( )) . parseFromString ( formattedPrice , 'text…" at bounding box center [666, 354] width 676 height 293
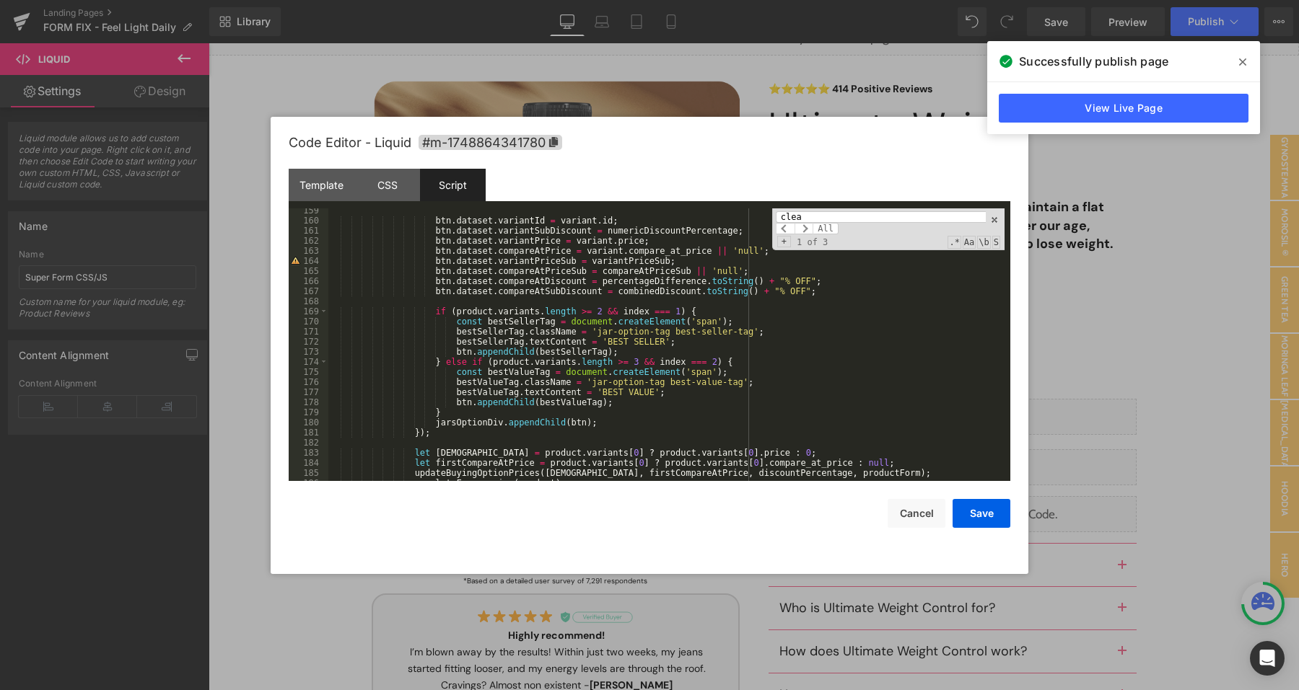
scroll to position [1708, 0]
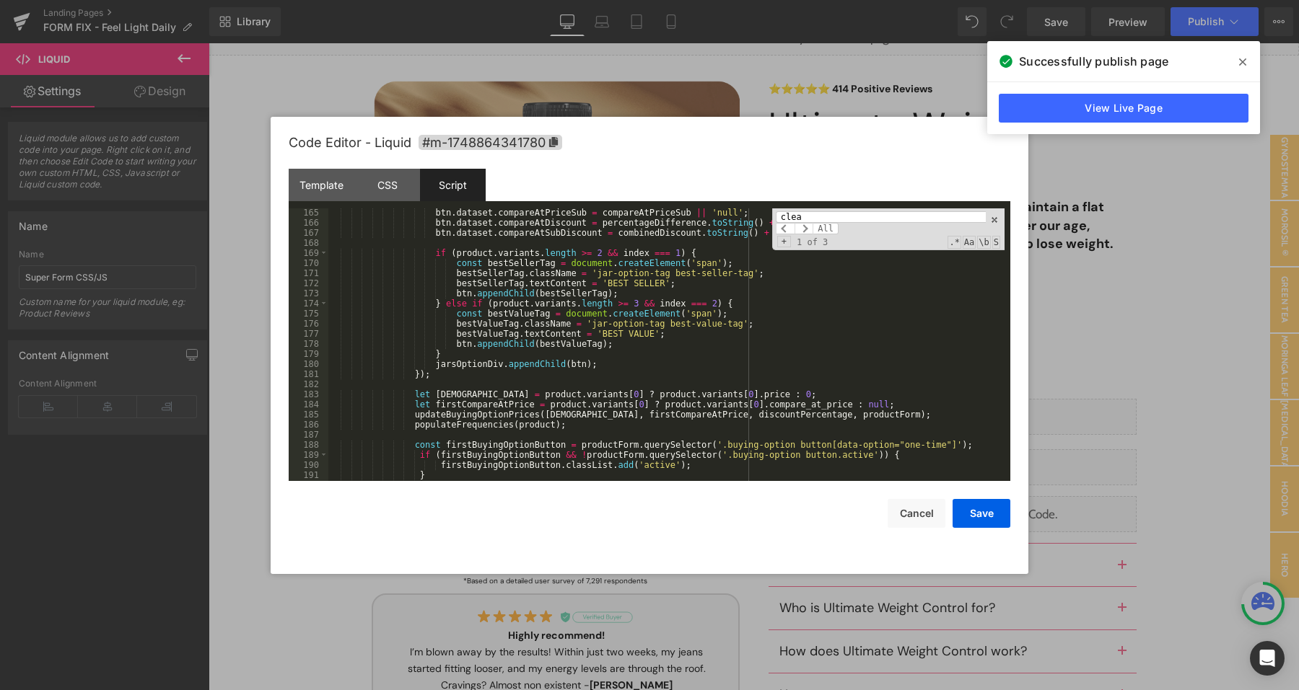
click at [638, 327] on div "btn . dataset . compareAtPriceSub = compareAtPriceSub || 'null' ; btn . dataset…" at bounding box center [666, 354] width 676 height 293
click at [817, 211] on input "clea" at bounding box center [881, 217] width 210 height 12
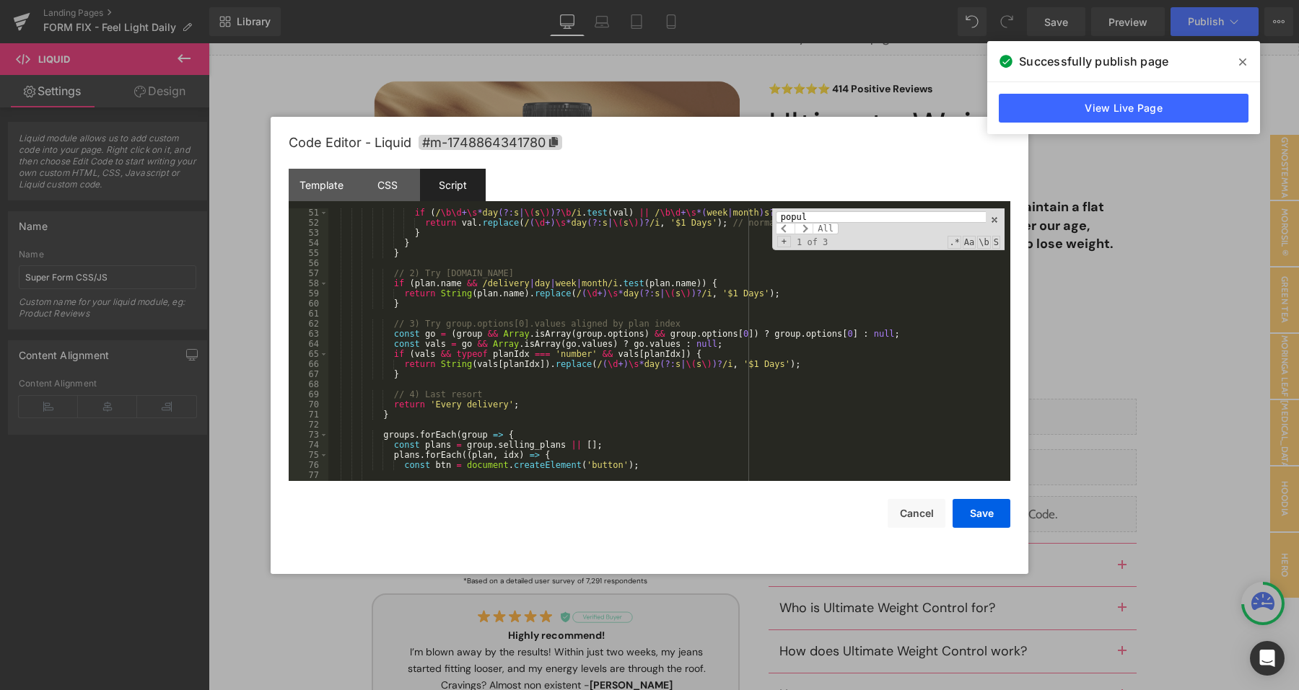
scroll to position [524, 0]
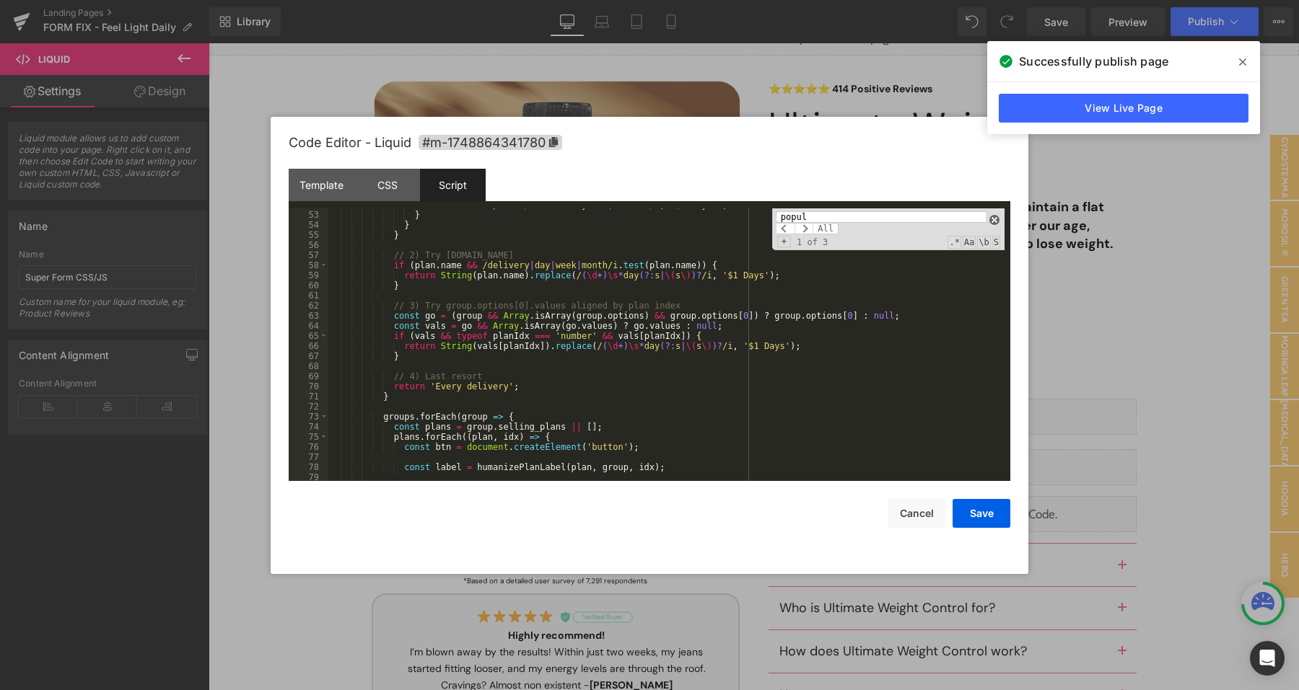
type input "popul"
click at [996, 218] on span at bounding box center [994, 220] width 10 height 10
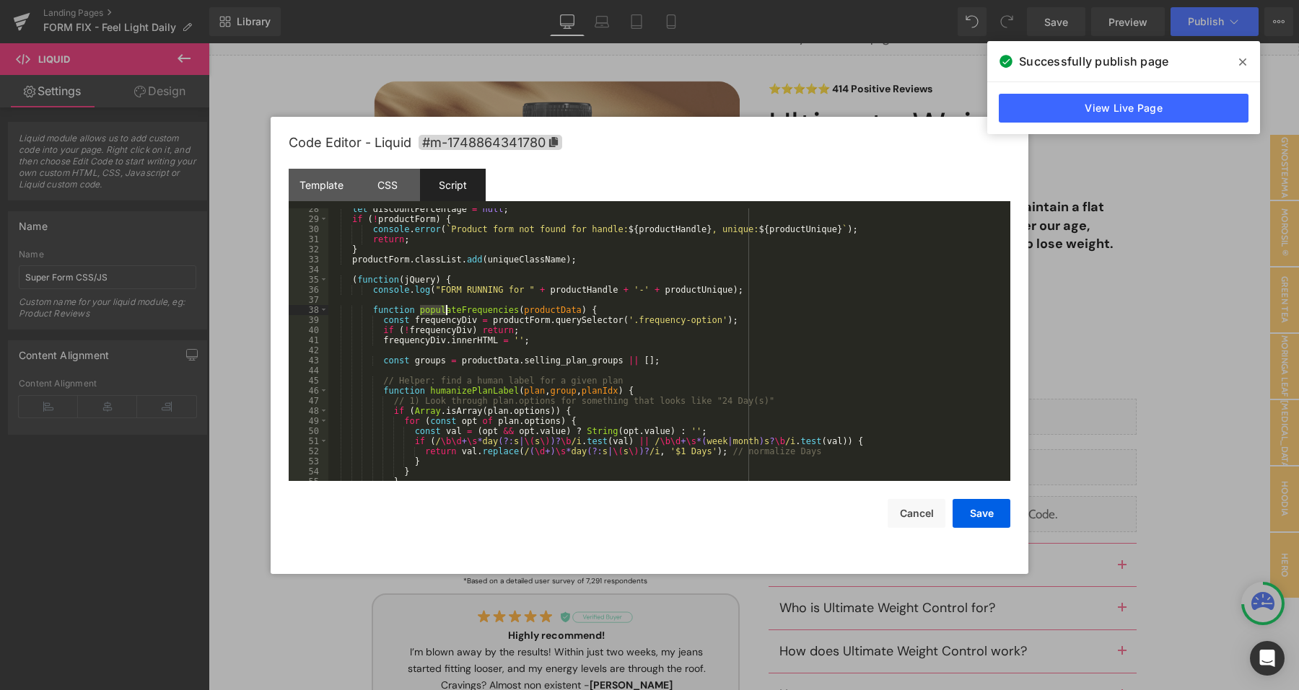
scroll to position [262, 0]
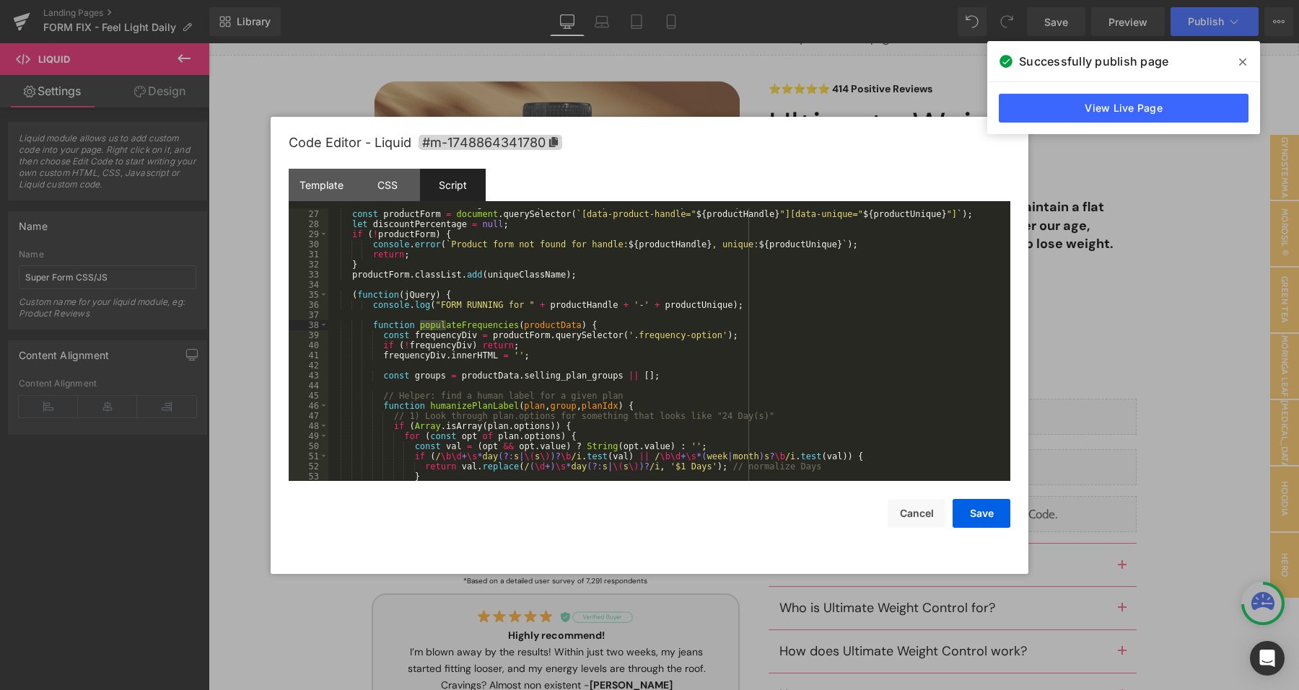
click at [631, 326] on div "const uniqueClassName = generateUniqueClassName ( productHandle , productUnique…" at bounding box center [666, 345] width 676 height 293
click at [329, 408] on div "const uniqueClassName = generateUniqueClassName ( productHandle , productUnique…" at bounding box center [666, 345] width 676 height 293
click at [326, 408] on span at bounding box center [324, 406] width 8 height 10
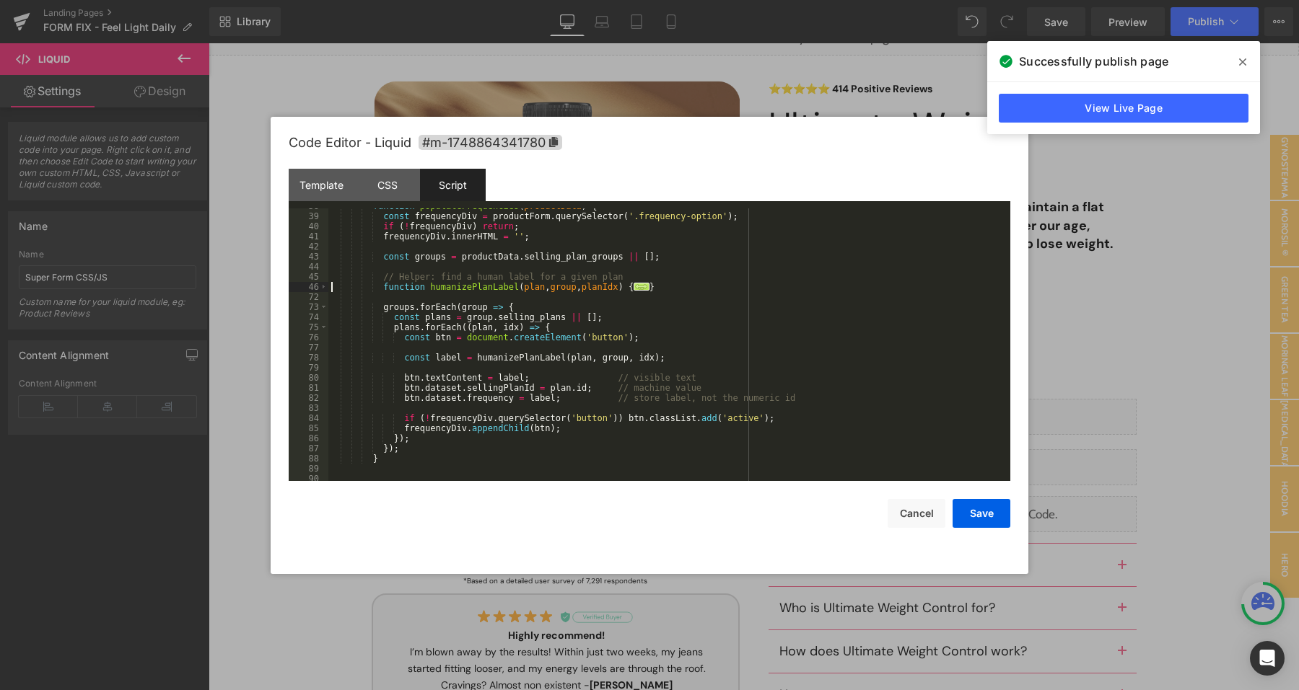
scroll to position [434, 0]
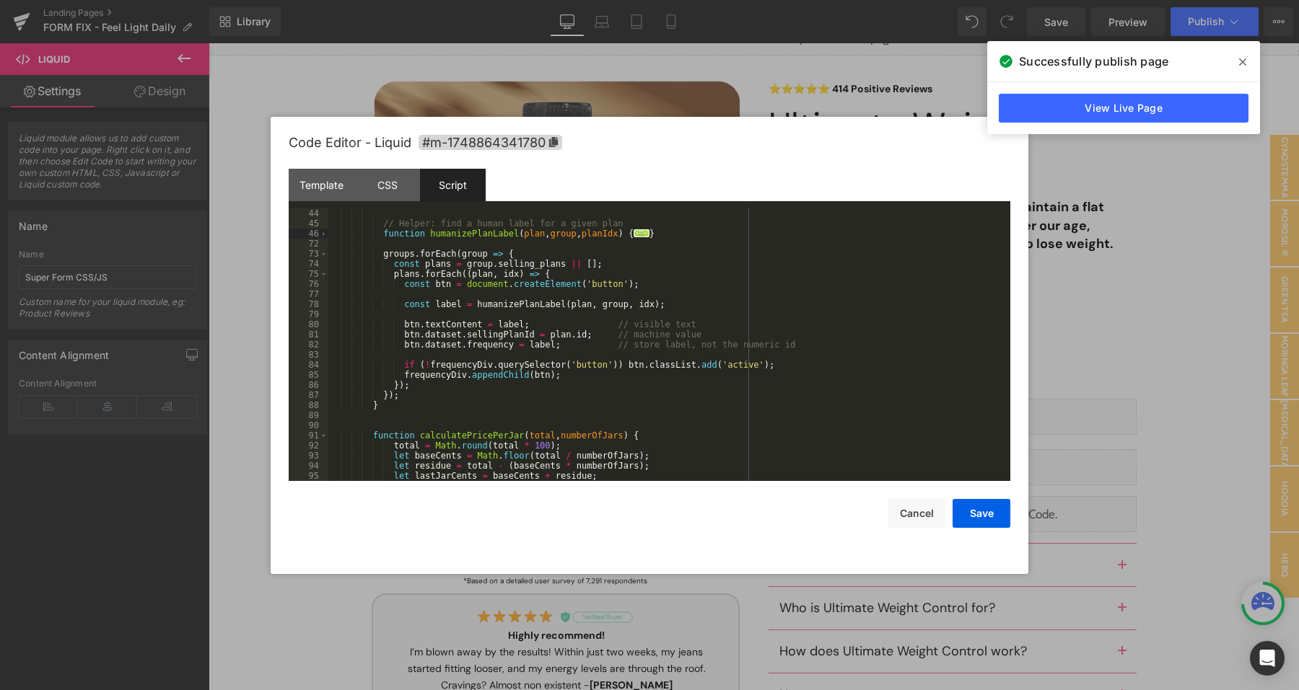
click at [621, 397] on div "const groups = productData . selling_plan_groups || [ ] ; // Helper: find a hum…" at bounding box center [666, 344] width 676 height 293
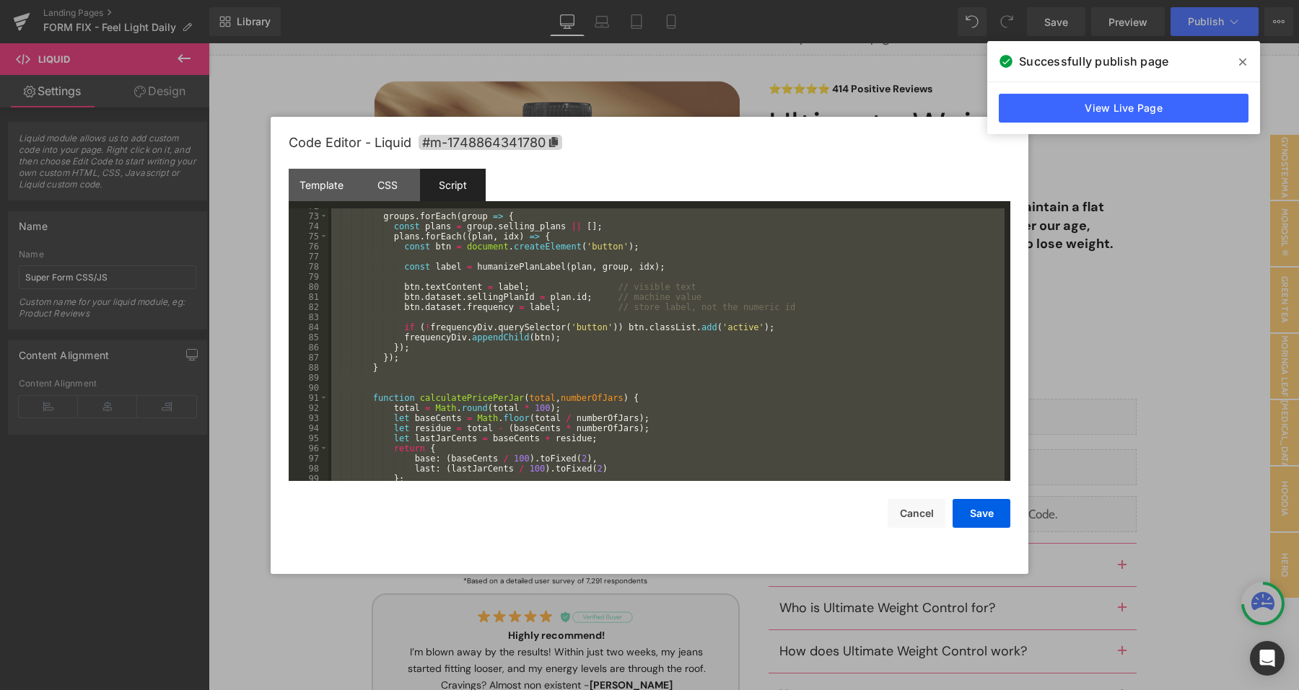
scroll to position [429, 0]
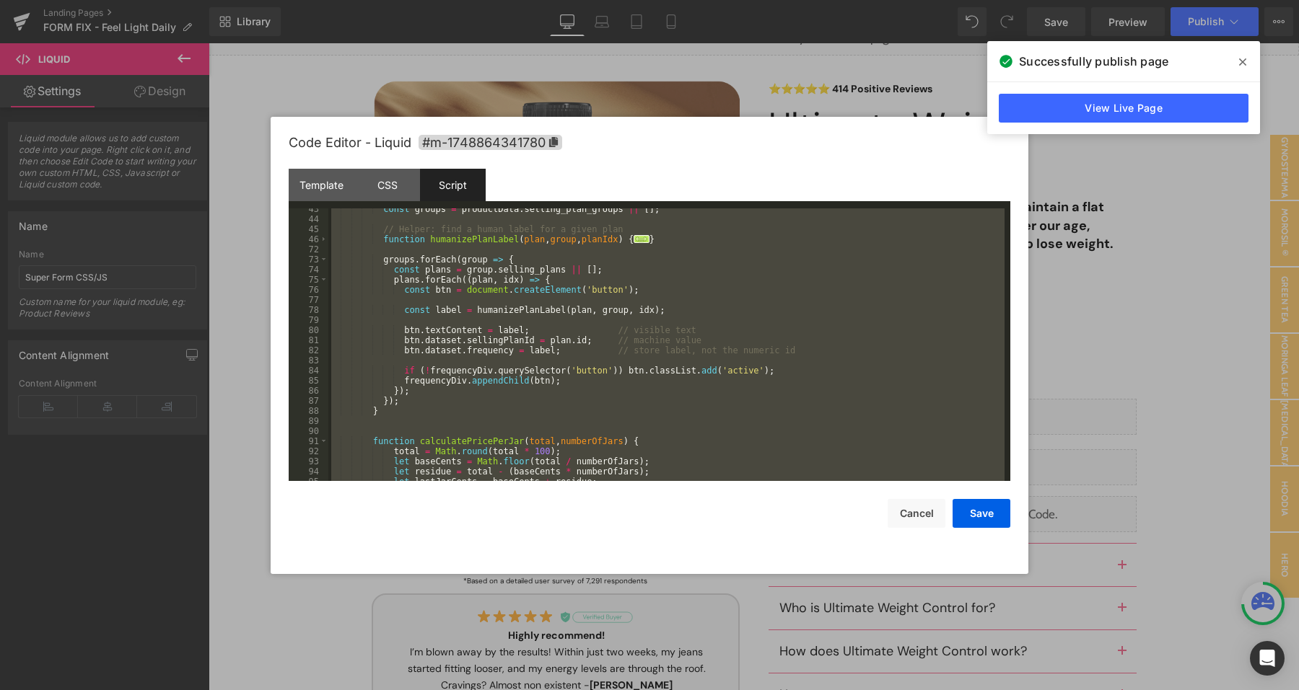
click at [708, 312] on div "const groups = productData . selling_plan_groups || [ ] ; // Helper: find a hum…" at bounding box center [666, 350] width 676 height 293
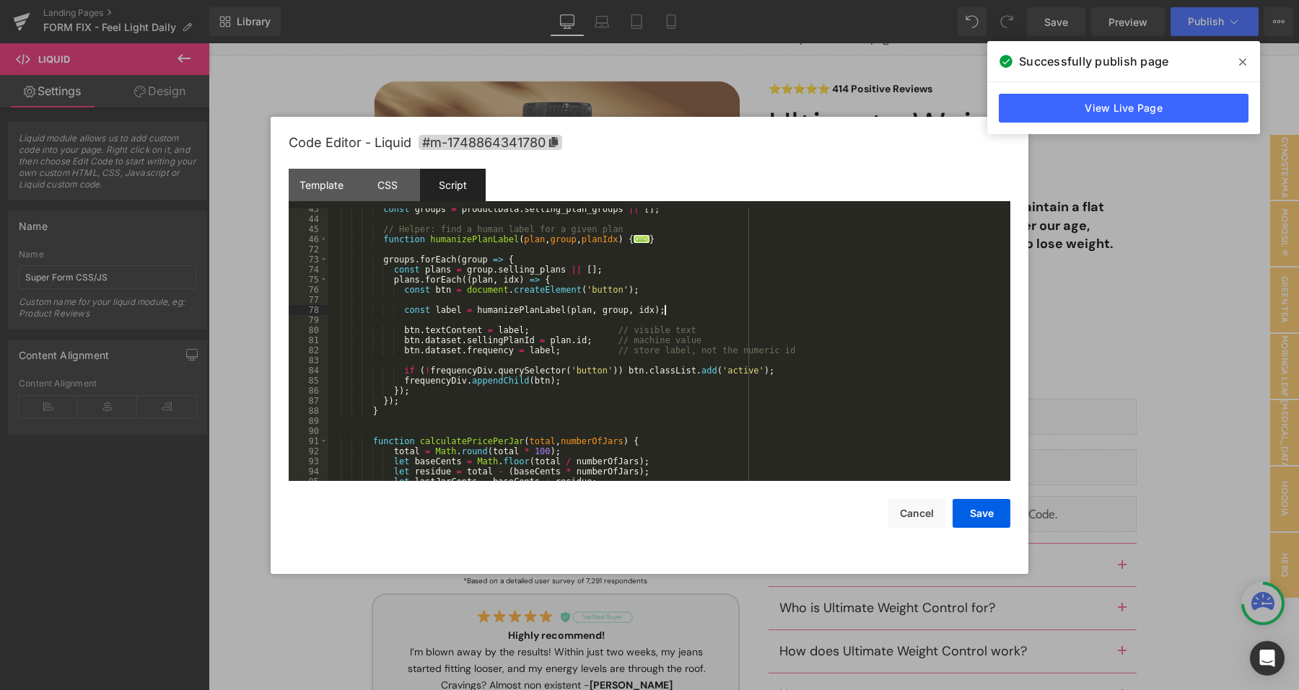
click at [680, 315] on div "const groups = productData . selling_plan_groups || [ ] ; // Helper: find a hum…" at bounding box center [666, 350] width 676 height 293
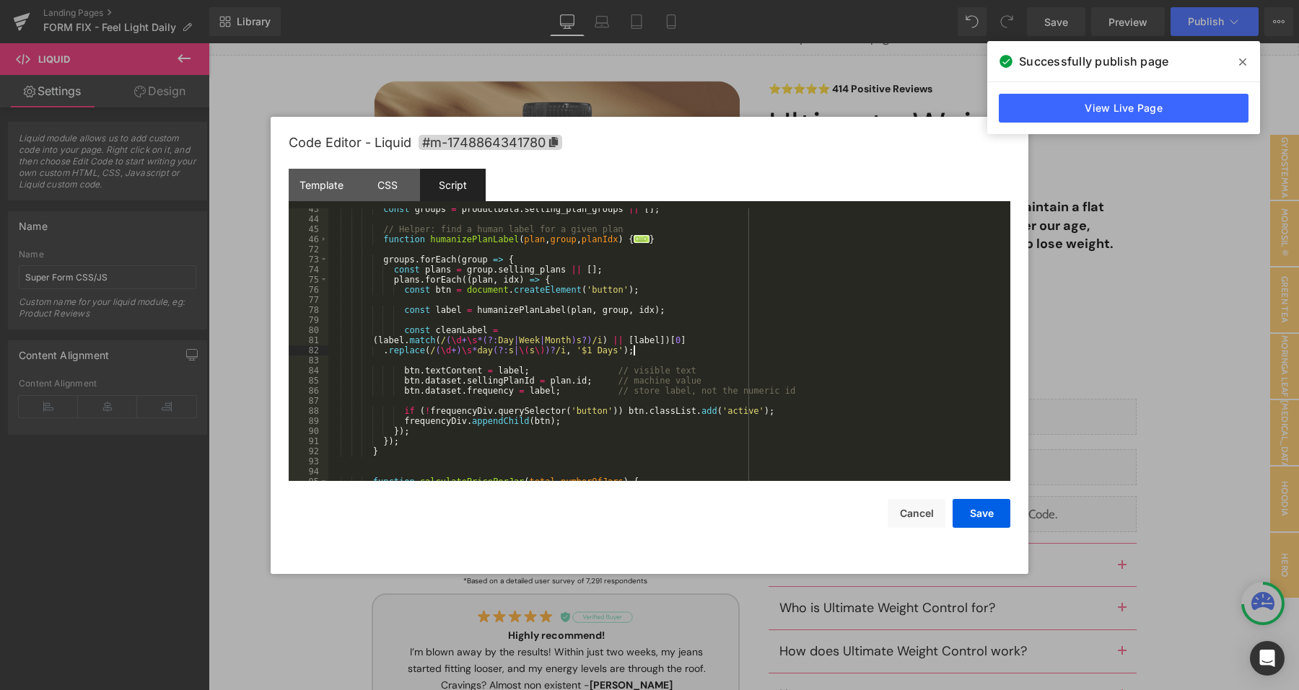
click at [455, 347] on div "const groups = productData . selling_plan_groups || [ ] ; // Helper: find a hum…" at bounding box center [666, 350] width 676 height 293
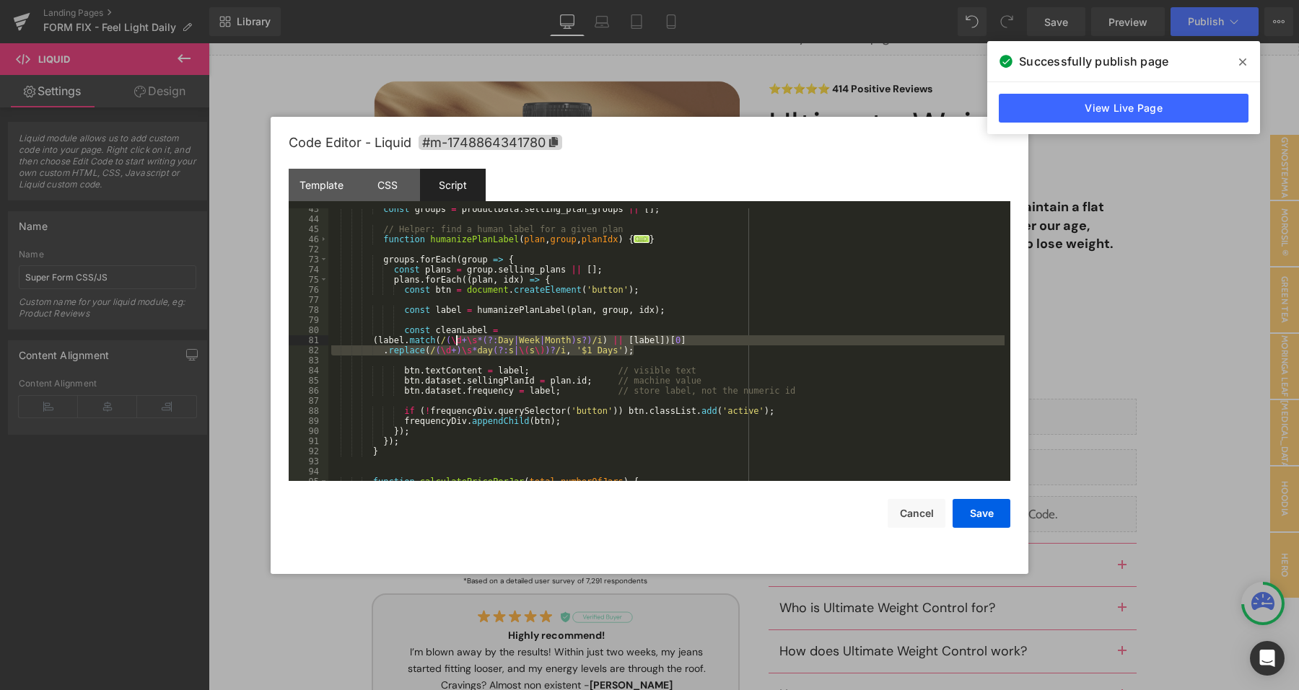
click at [455, 340] on div "const groups = productData . selling_plan_groups || [ ] ; // Helper: find a hum…" at bounding box center [666, 350] width 676 height 293
click at [460, 332] on div "const groups = productData . selling_plan_groups || [ ] ; // Helper: find a hum…" at bounding box center [666, 350] width 676 height 293
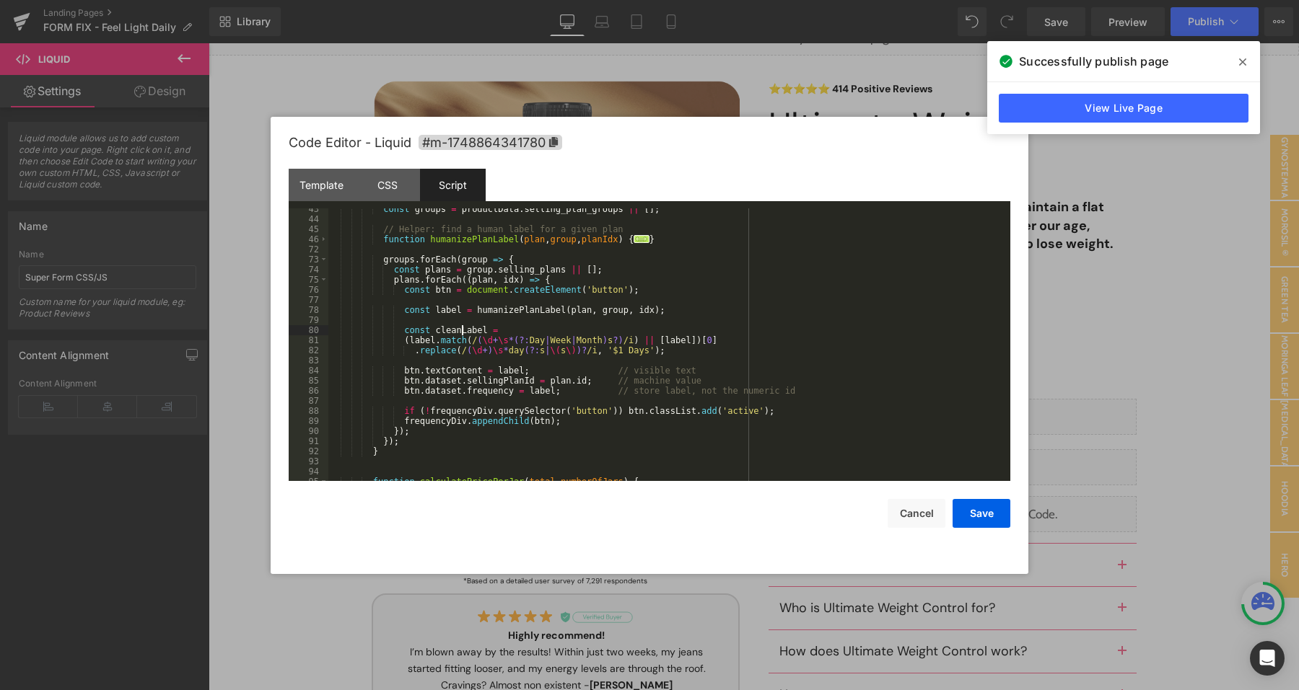
click at [460, 332] on div "const groups = productData . selling_plan_groups || [ ] ; // Helper: find a hum…" at bounding box center [666, 350] width 676 height 293
click at [514, 374] on div "const groups = productData . selling_plan_groups || [ ] ; // Helper: find a hum…" at bounding box center [666, 350] width 676 height 293
click at [990, 514] on button "Save" at bounding box center [981, 513] width 58 height 29
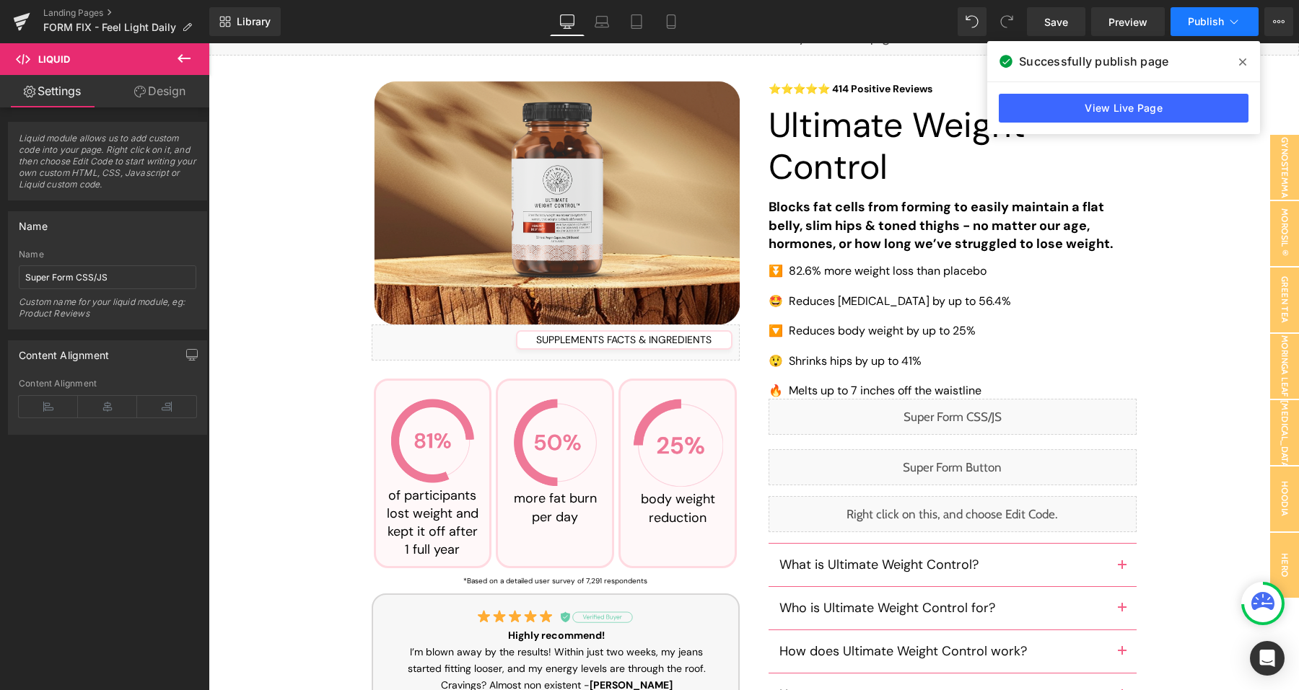
click at [1191, 25] on span "Publish" at bounding box center [1205, 22] width 36 height 12
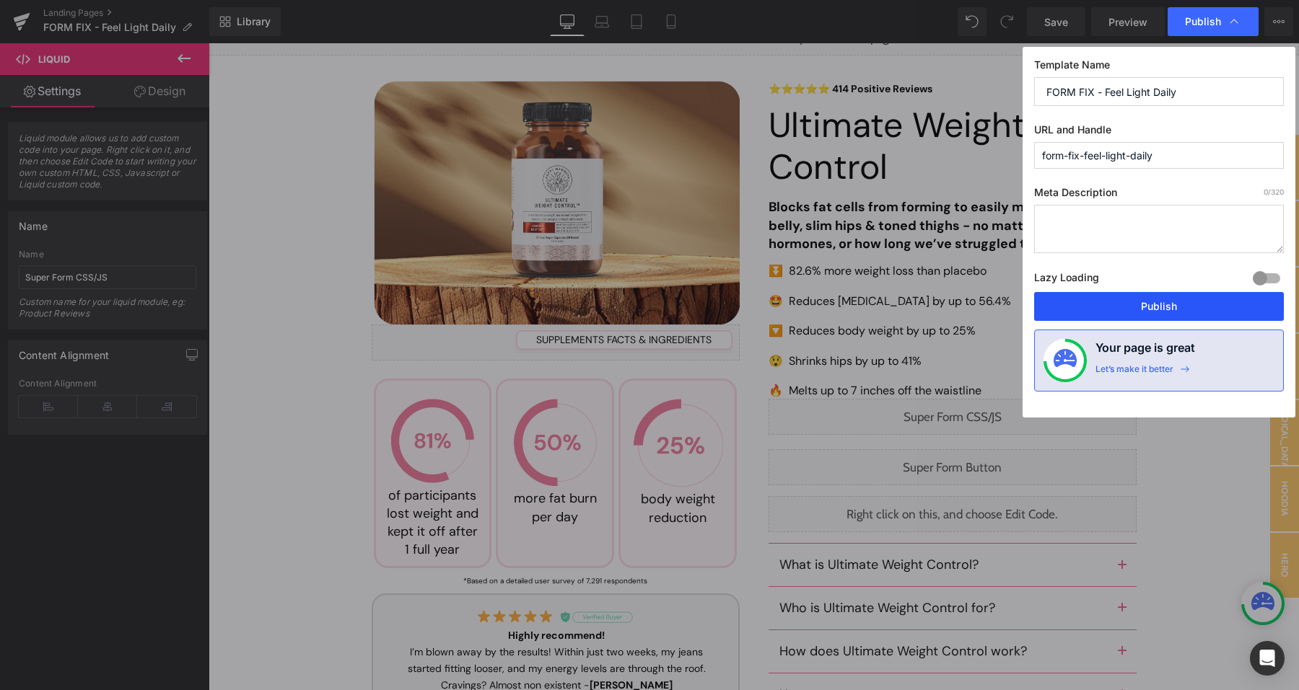
click at [1143, 310] on button "Publish" at bounding box center [1159, 306] width 250 height 29
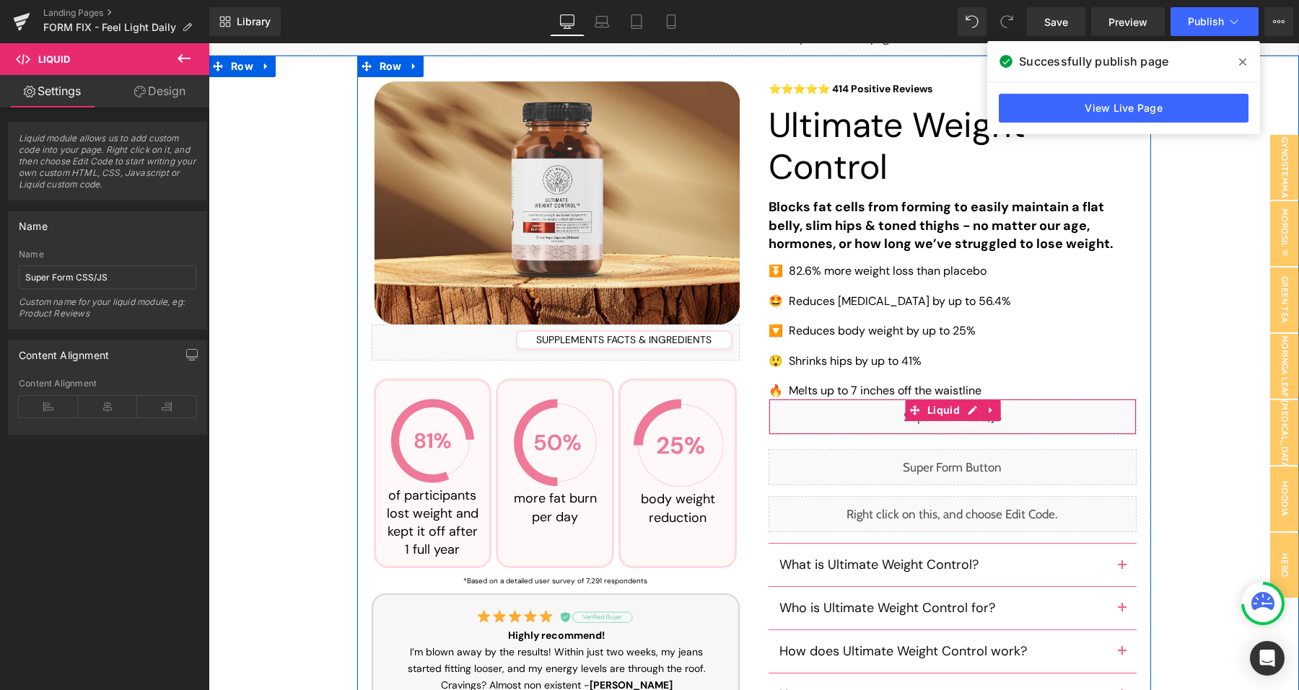
click at [967, 414] on div "Liquid" at bounding box center [952, 417] width 368 height 36
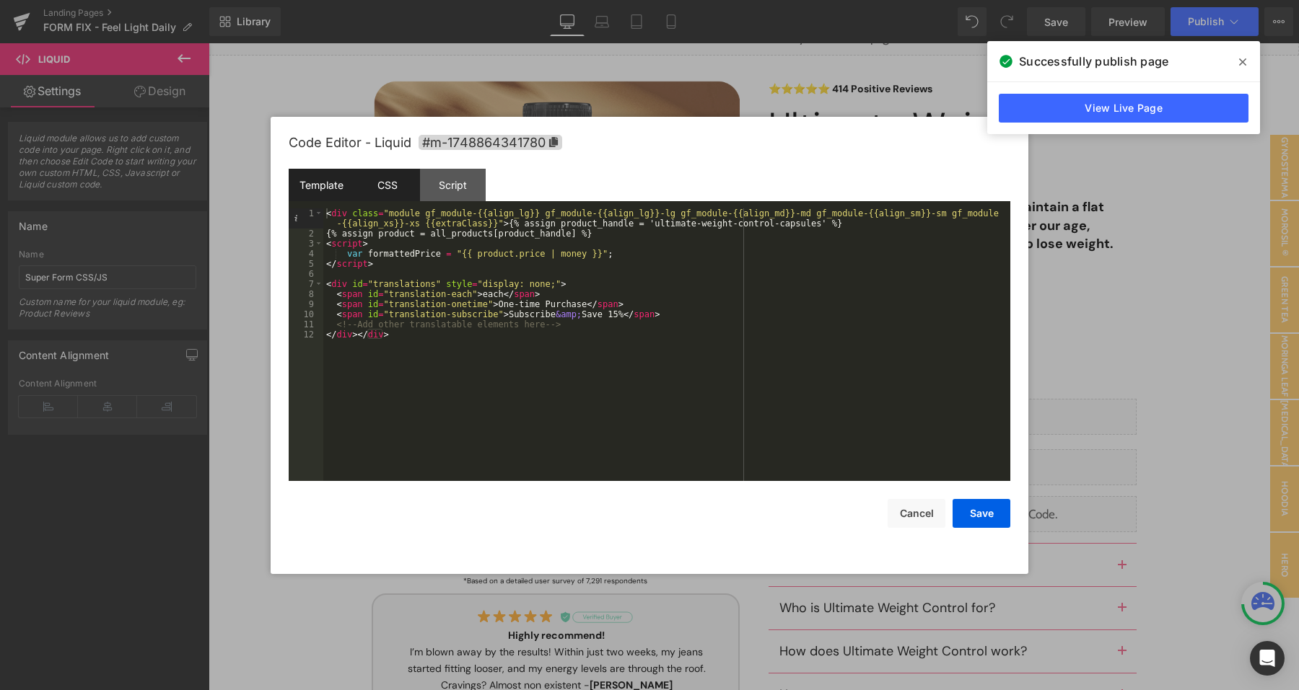
click at [401, 183] on div "CSS" at bounding box center [387, 185] width 66 height 32
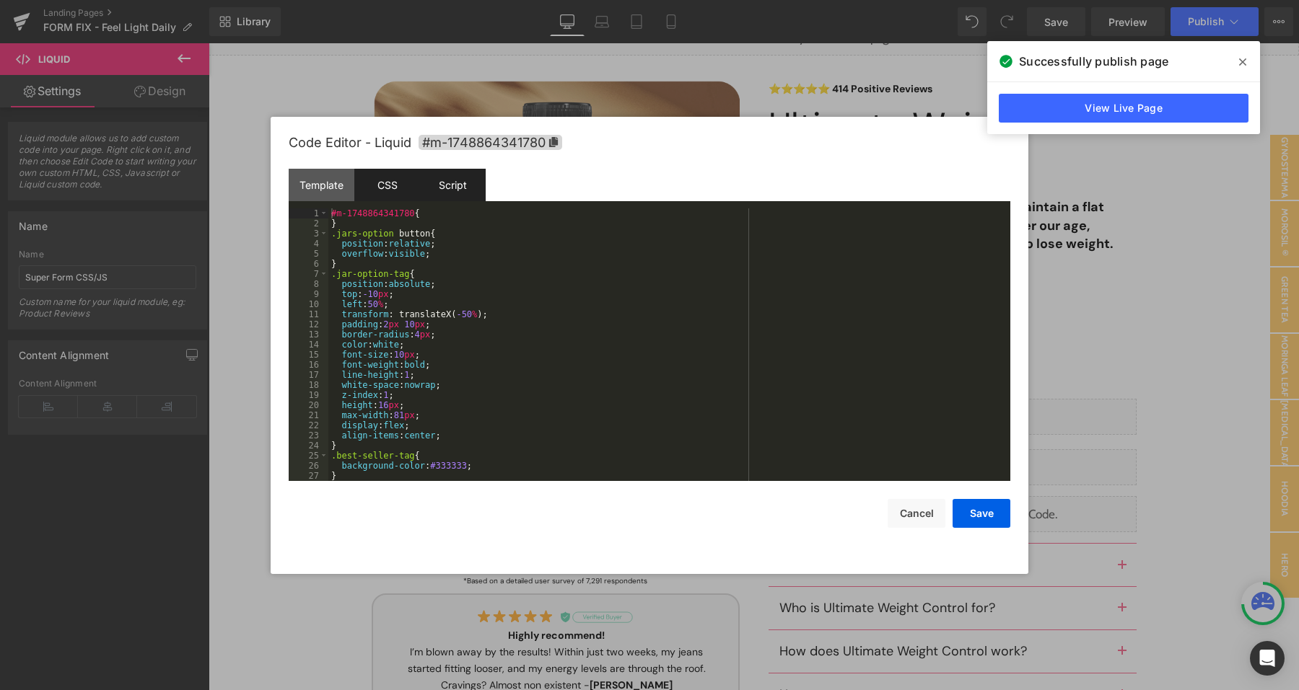
click at [450, 190] on div "Script" at bounding box center [453, 185] width 66 height 32
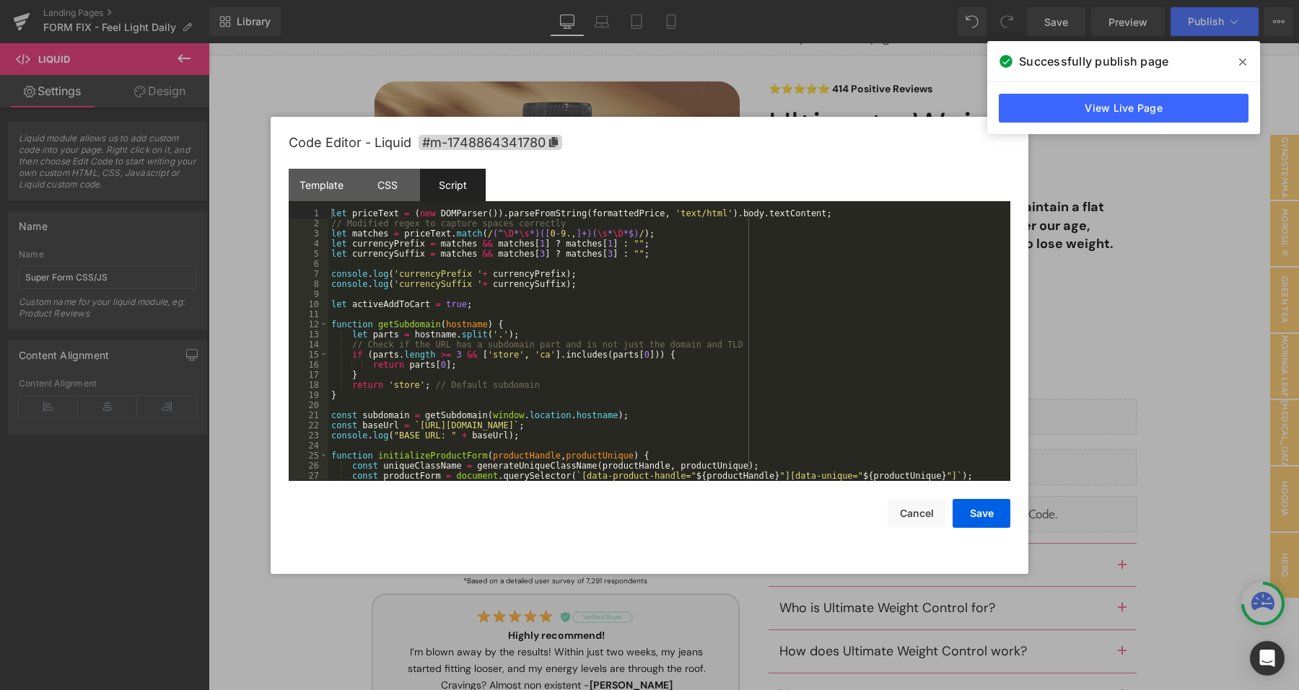
click at [531, 348] on div "let priceText = ( new DOMParser ( )) . parseFromString ( formattedPrice , 'text…" at bounding box center [666, 354] width 676 height 293
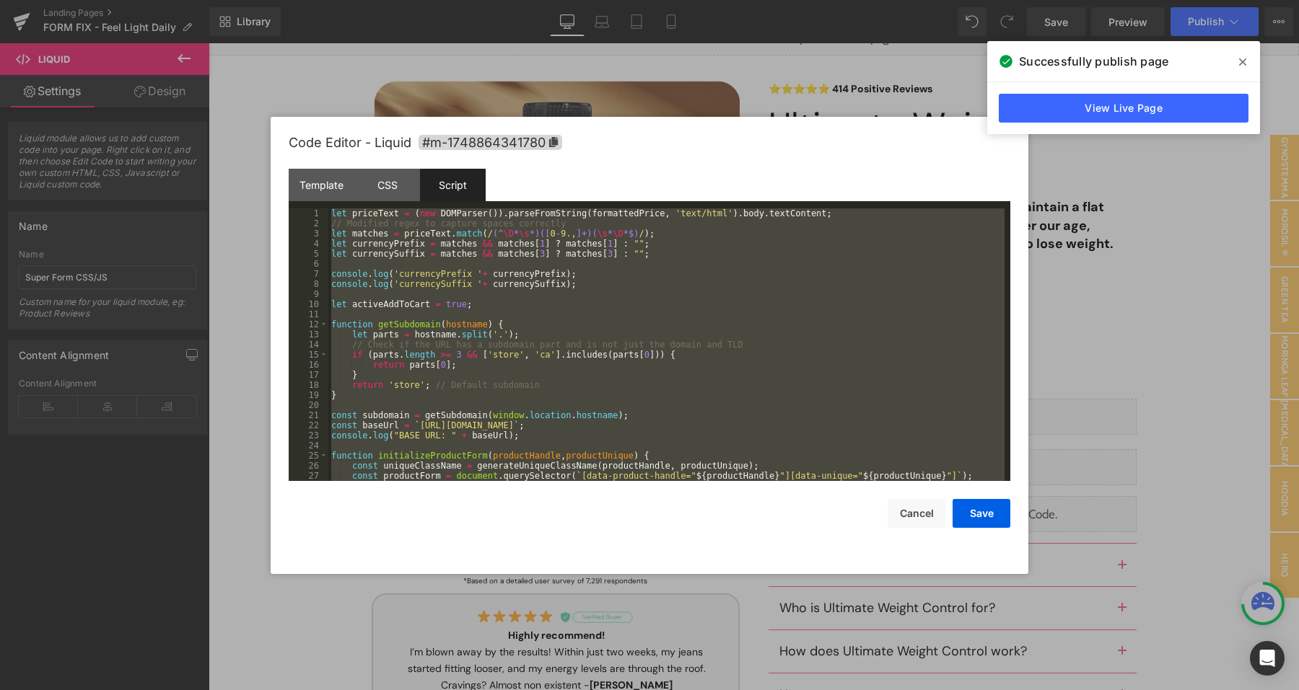
click at [840, 300] on div "let priceText = ( new DOMParser ( )) . parseFromString ( formattedPrice , 'text…" at bounding box center [666, 354] width 676 height 293
click at [742, 427] on div "let priceText = ( new DOMParser ( )) . parseFromString ( formattedPrice , 'text…" at bounding box center [666, 354] width 676 height 293
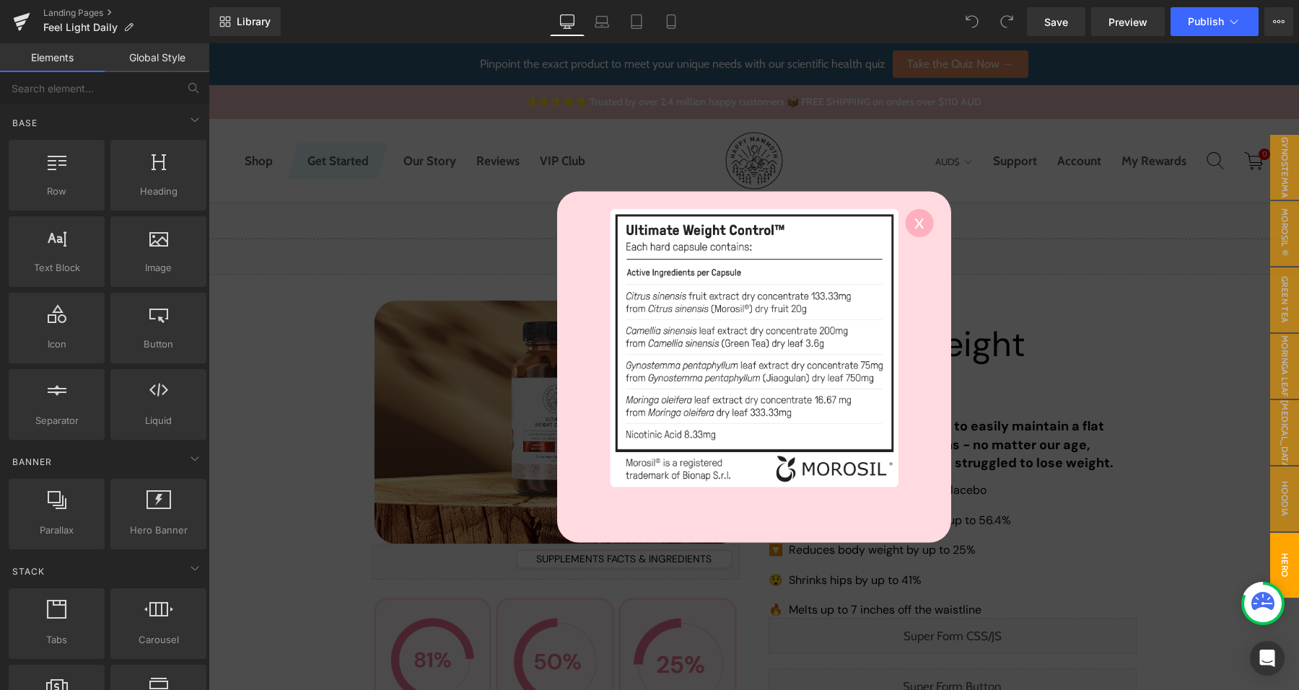
click at [1055, 400] on div at bounding box center [753, 366] width 1090 height 647
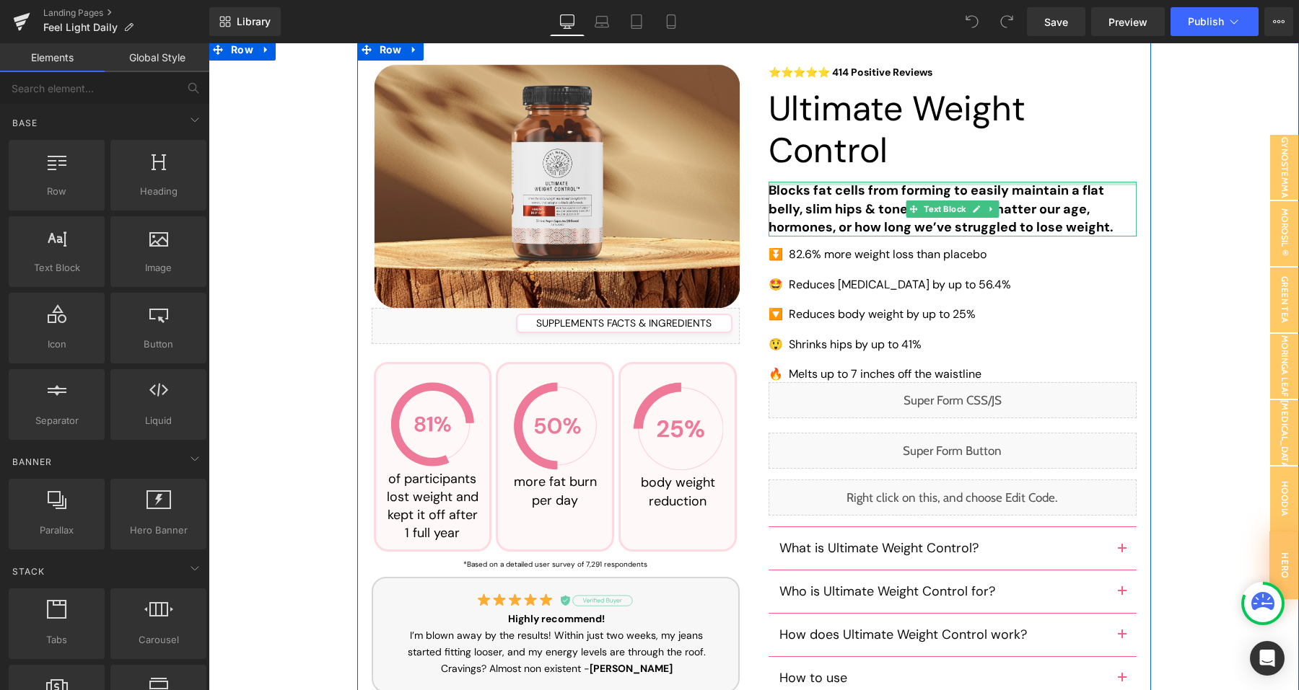
scroll to position [255, 0]
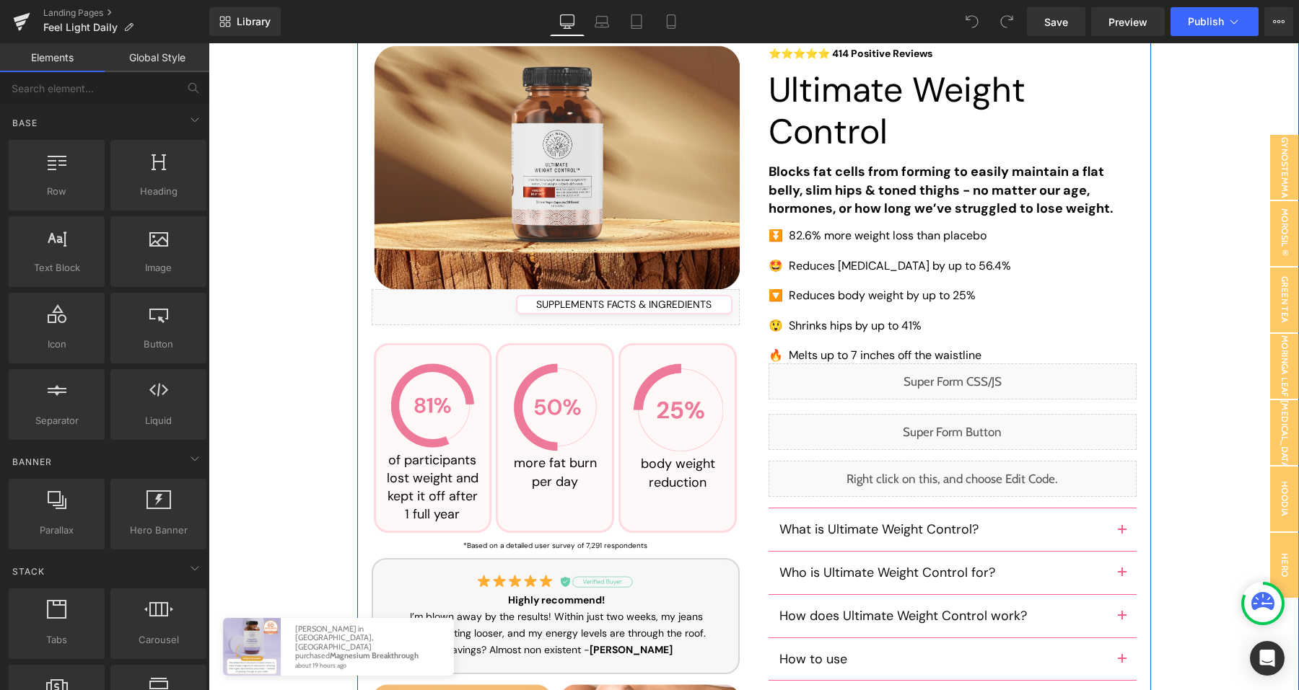
click at [967, 431] on div "Liquid" at bounding box center [952, 432] width 368 height 36
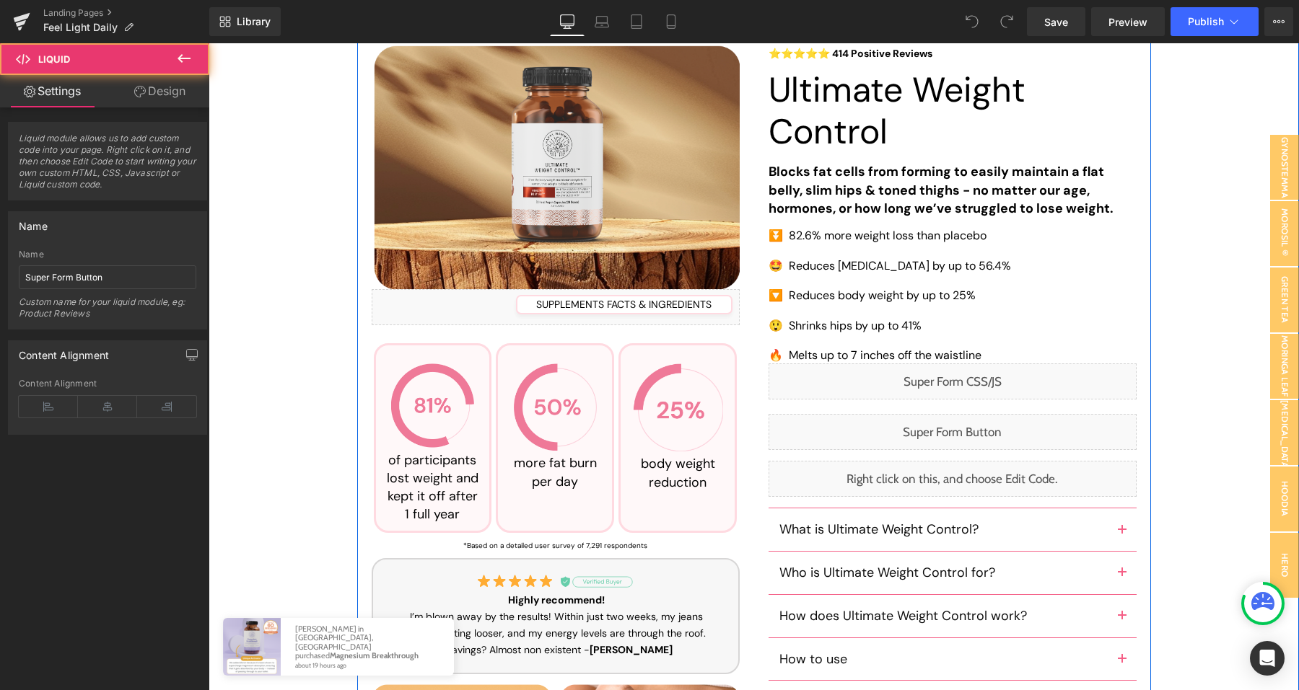
click at [968, 431] on div "Liquid" at bounding box center [952, 432] width 368 height 36
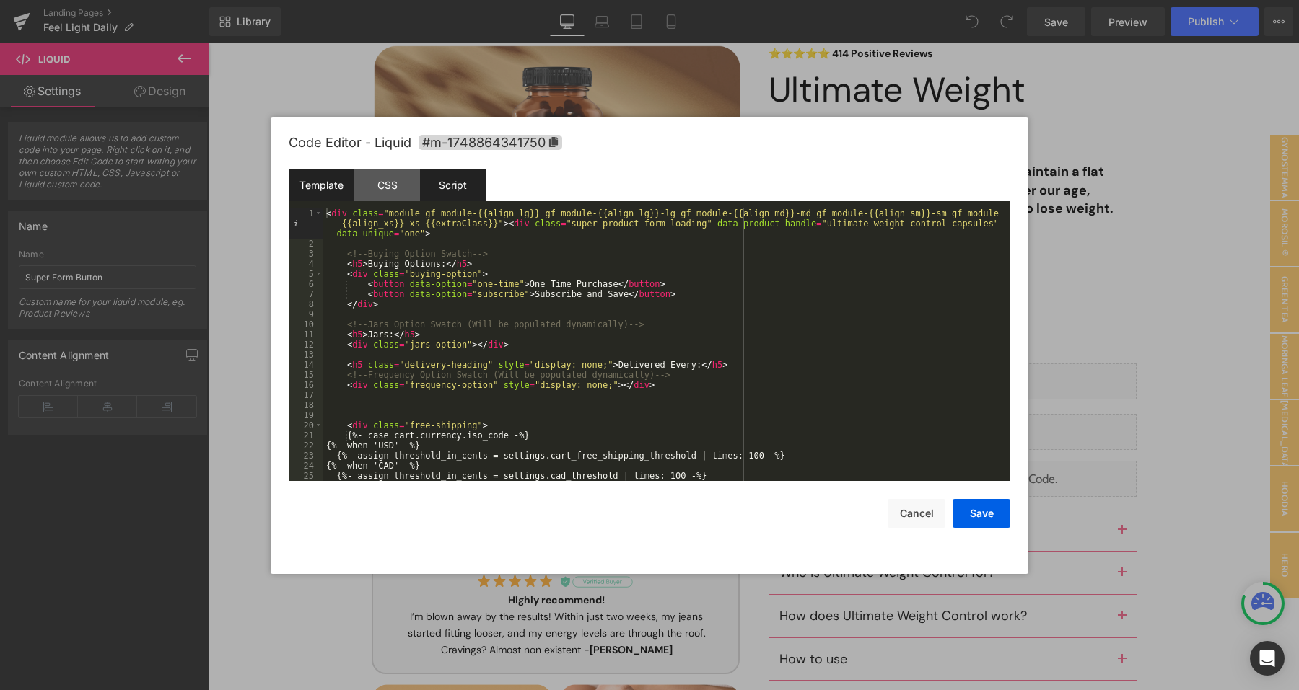
click at [483, 176] on div "Script" at bounding box center [453, 185] width 66 height 32
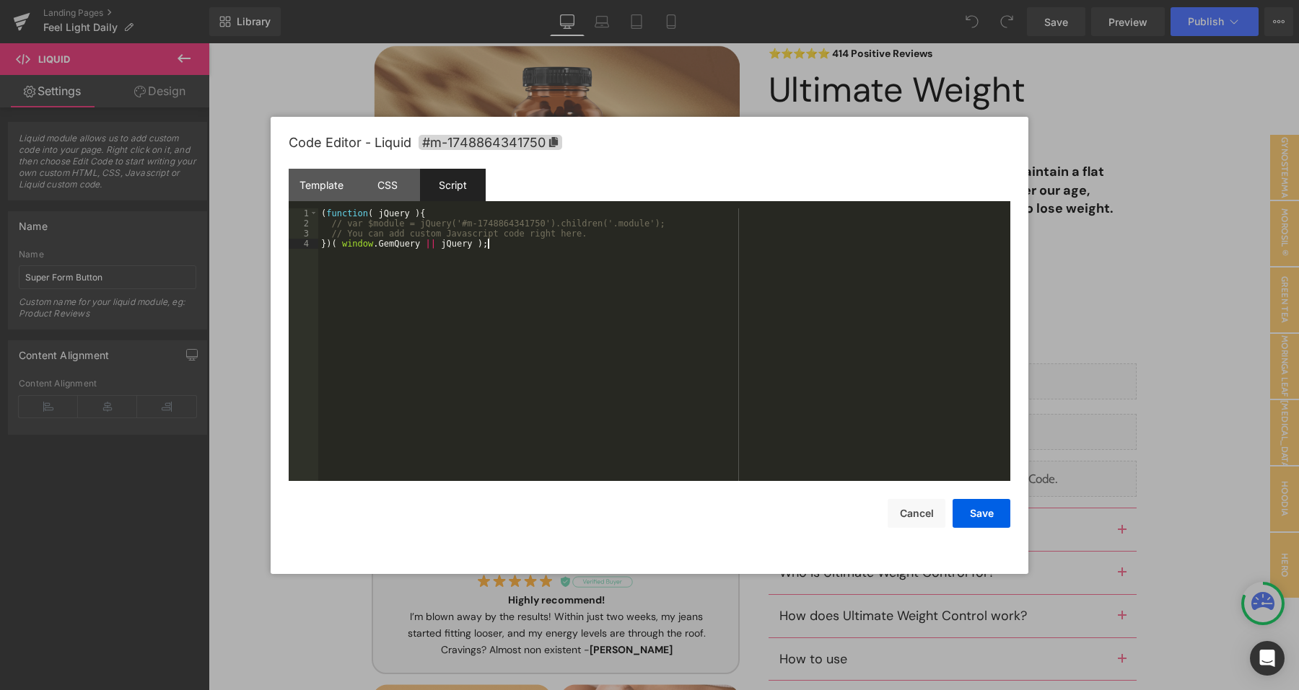
click at [508, 279] on div "( function ( jQuery ) { // var $module = jQuery('#m-1748864341750').children('.…" at bounding box center [664, 354] width 692 height 293
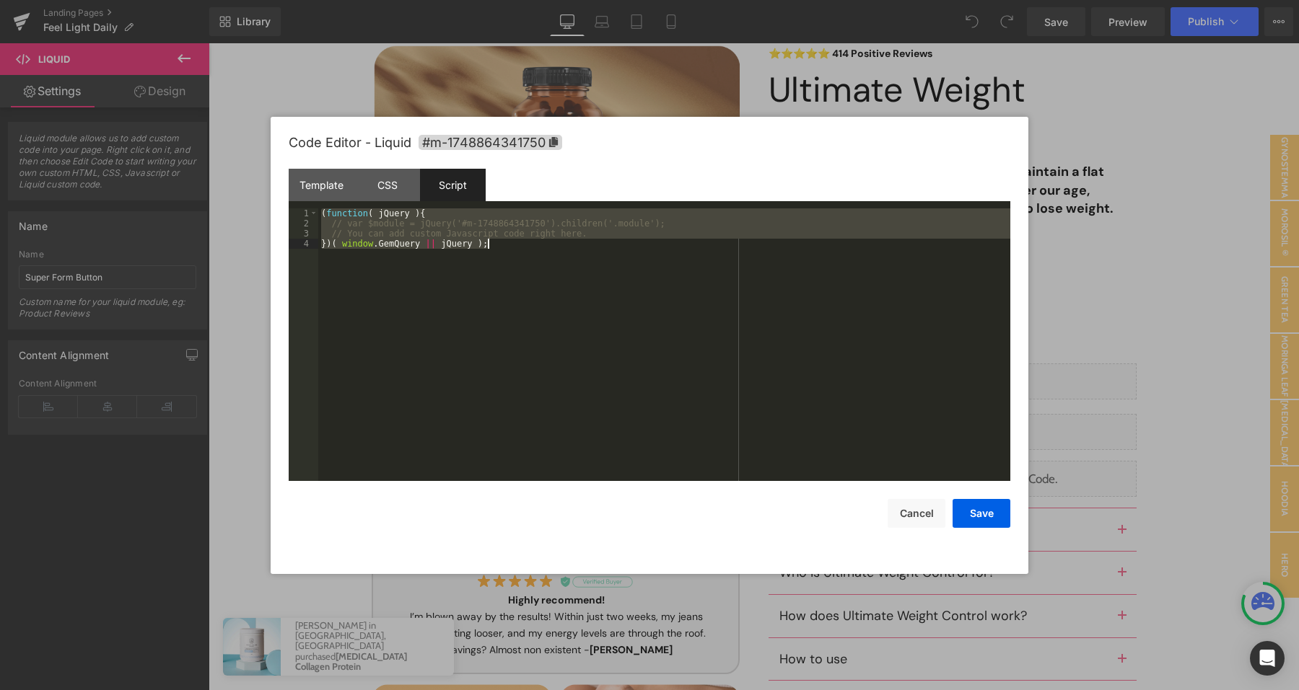
click at [1006, 67] on div at bounding box center [649, 345] width 1299 height 690
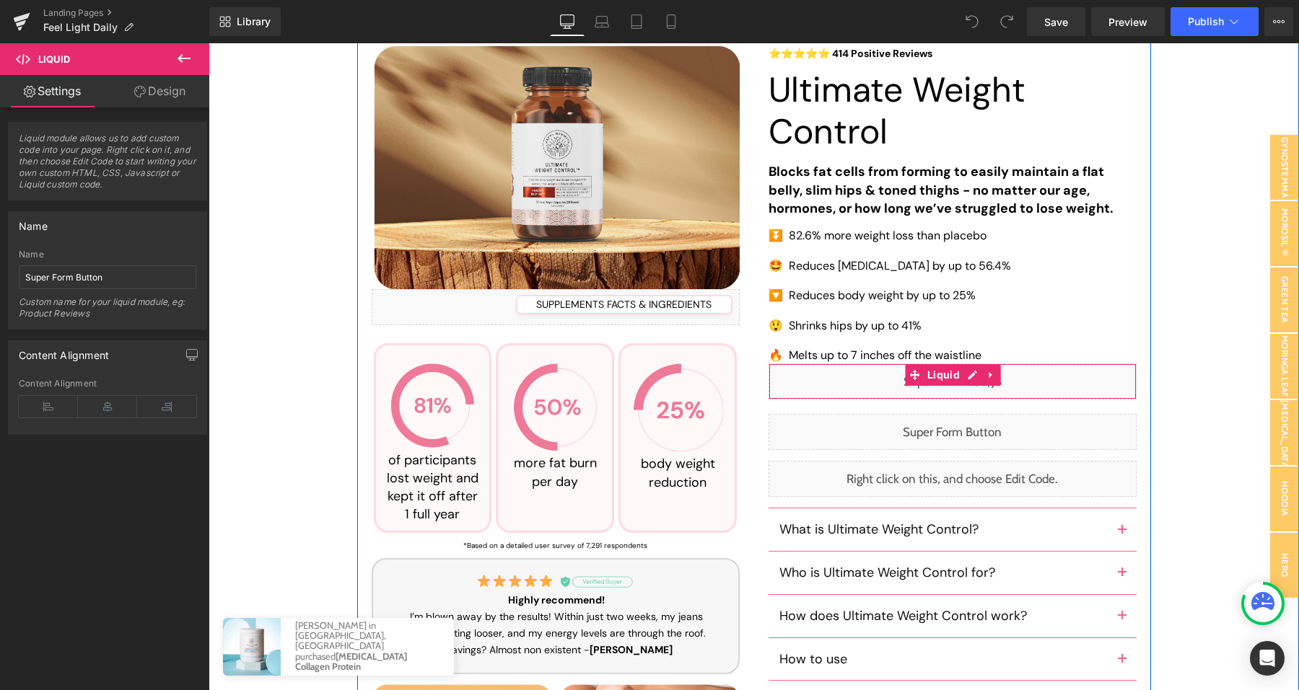
click at [966, 374] on div "Liquid" at bounding box center [952, 382] width 368 height 36
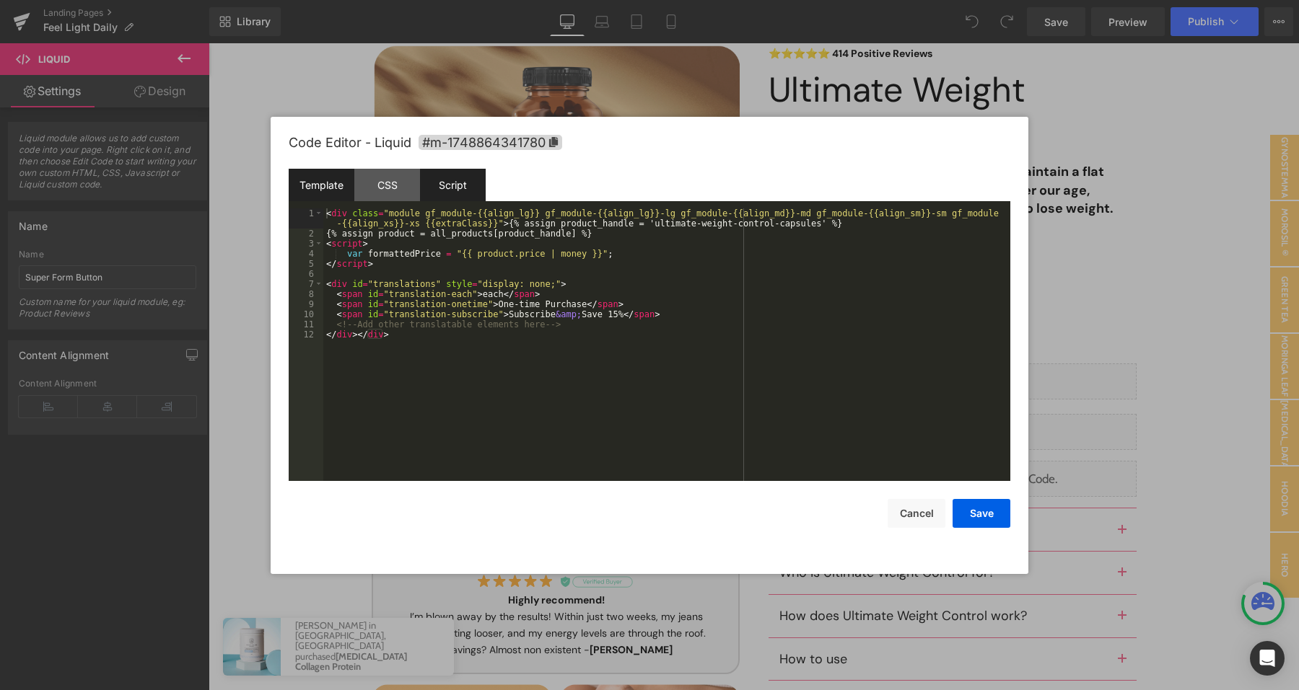
click at [458, 177] on div "Script" at bounding box center [453, 185] width 66 height 32
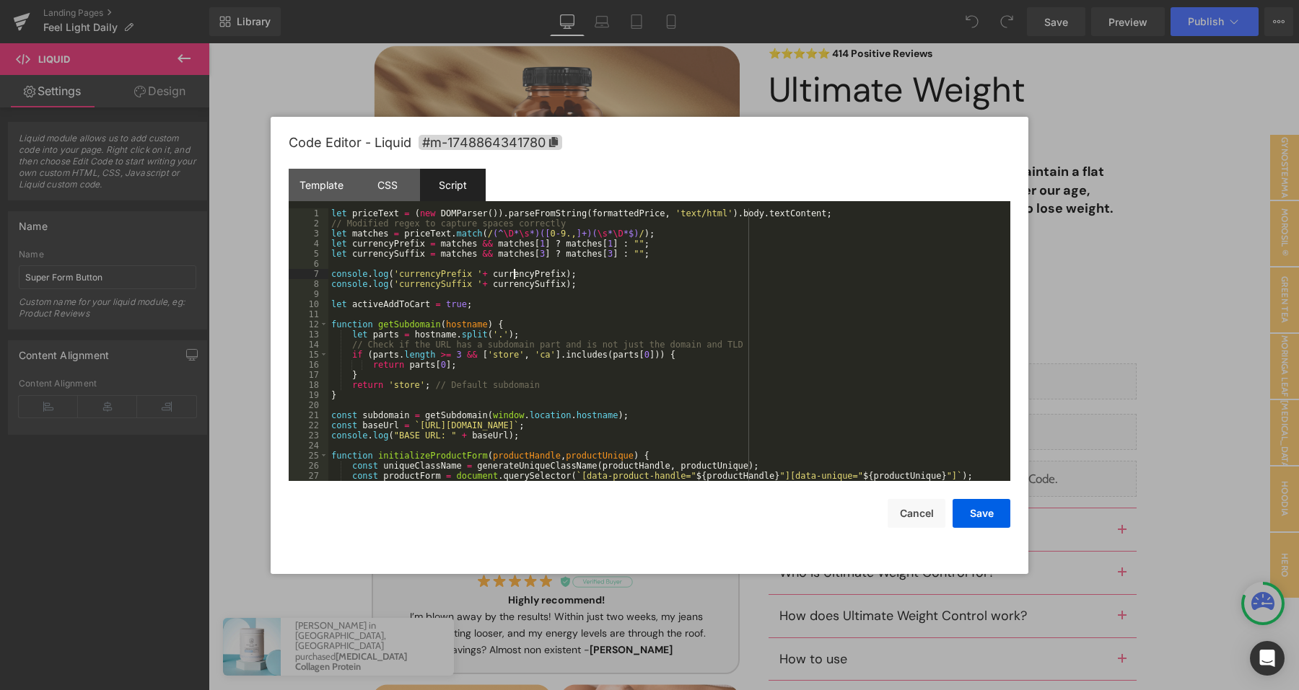
click at [512, 276] on div "let priceText = ( new DOMParser ( )) . parseFromString ( formattedPrice , 'text…" at bounding box center [666, 354] width 676 height 293
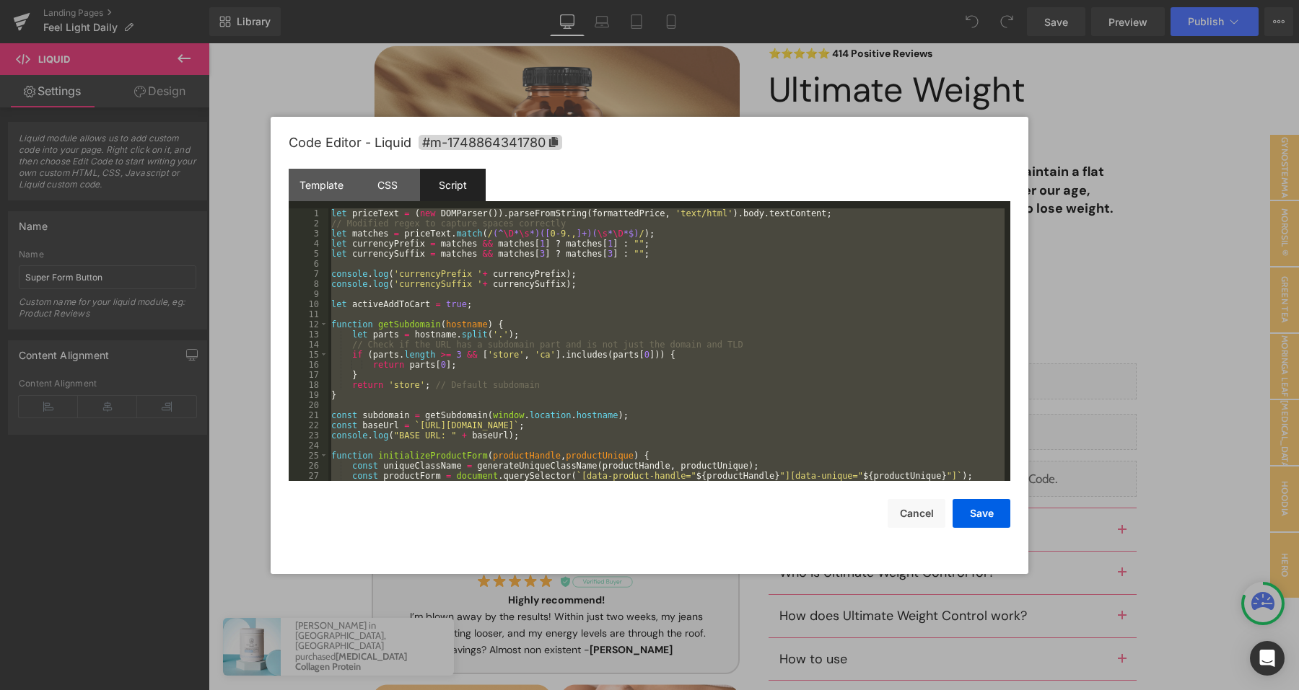
scroll to position [7959, 0]
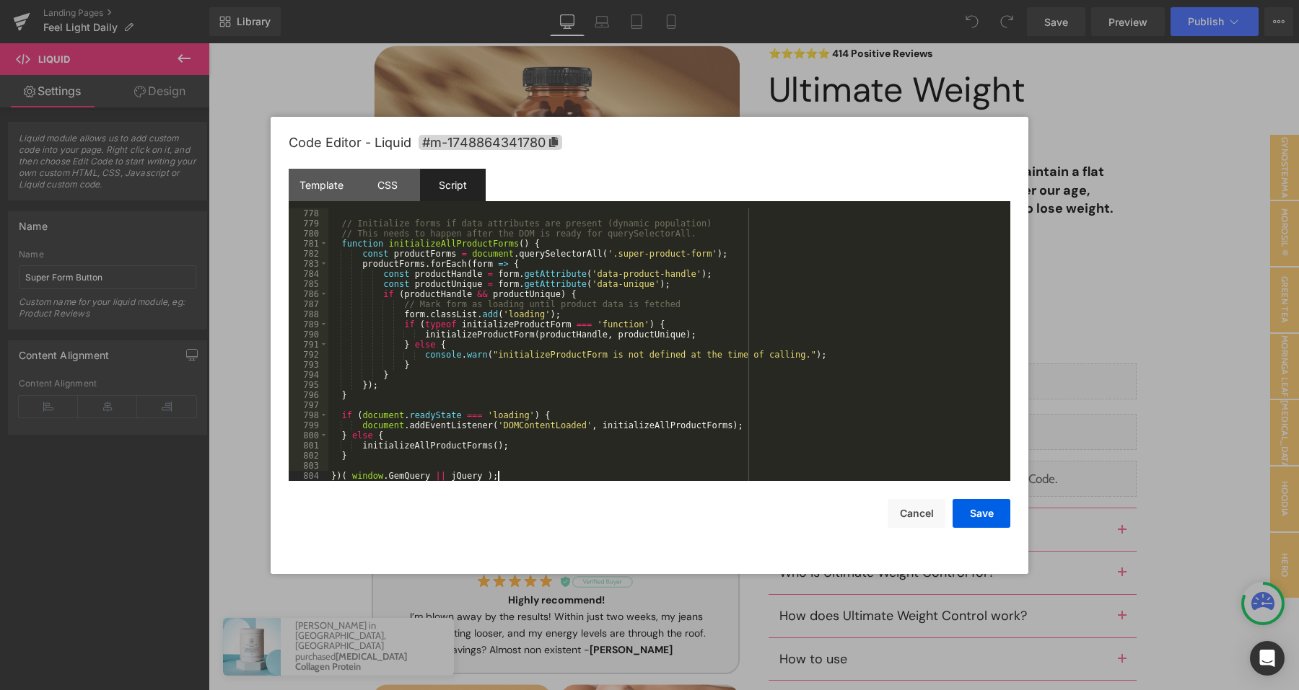
click at [976, 495] on div "Save Cancel" at bounding box center [649, 504] width 721 height 47
click at [976, 504] on button "Save" at bounding box center [981, 513] width 58 height 29
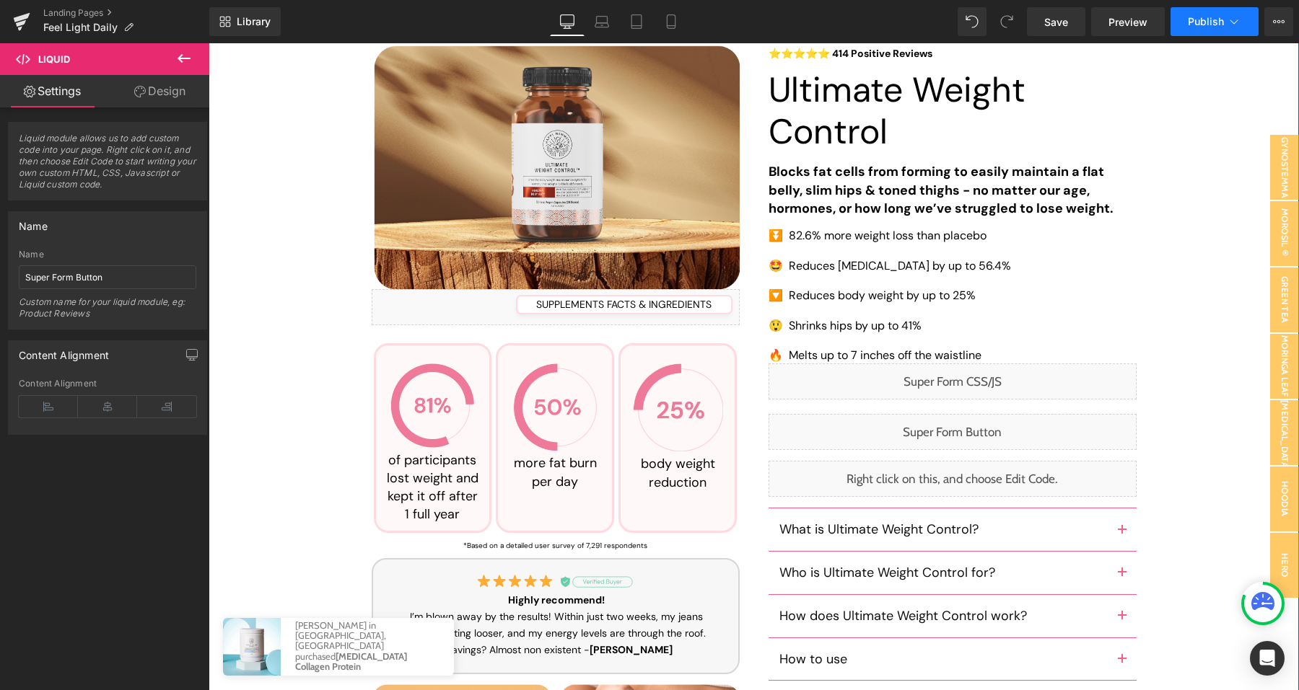
click at [1196, 27] on span "Publish" at bounding box center [1205, 22] width 36 height 12
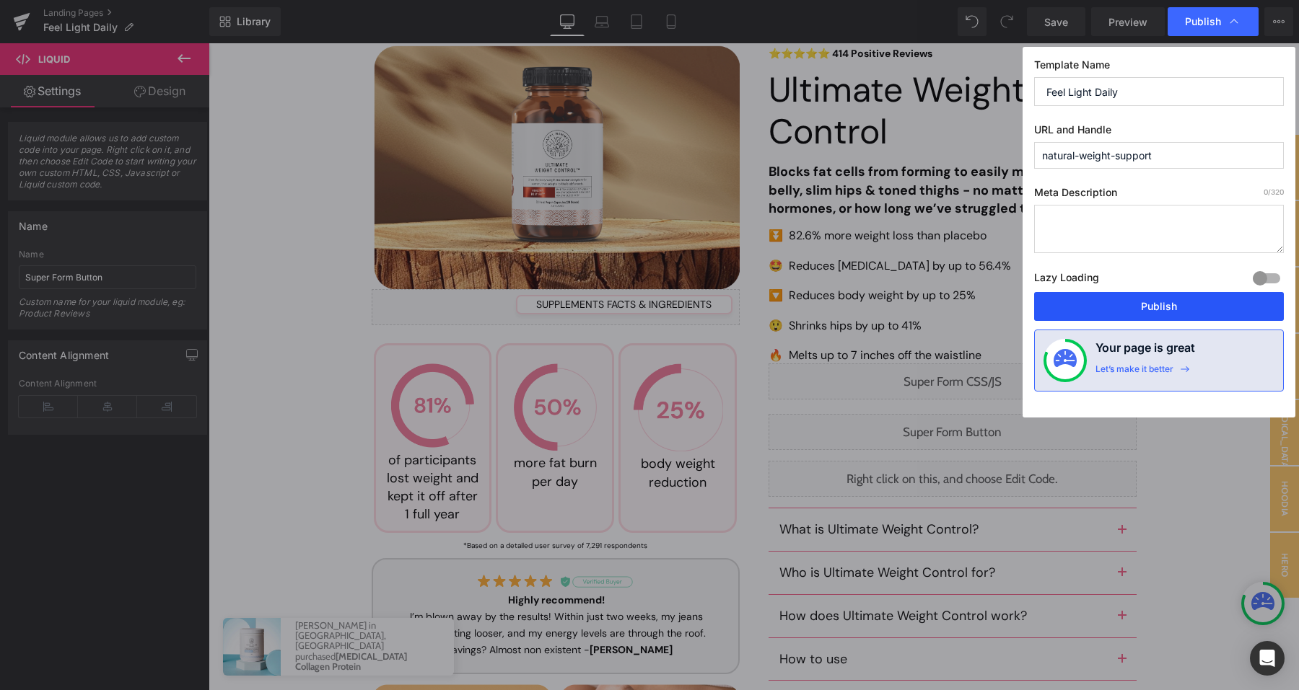
drag, startPoint x: 1155, startPoint y: 295, endPoint x: 827, endPoint y: 177, distance: 348.2
click at [1155, 295] on button "Publish" at bounding box center [1159, 306] width 250 height 29
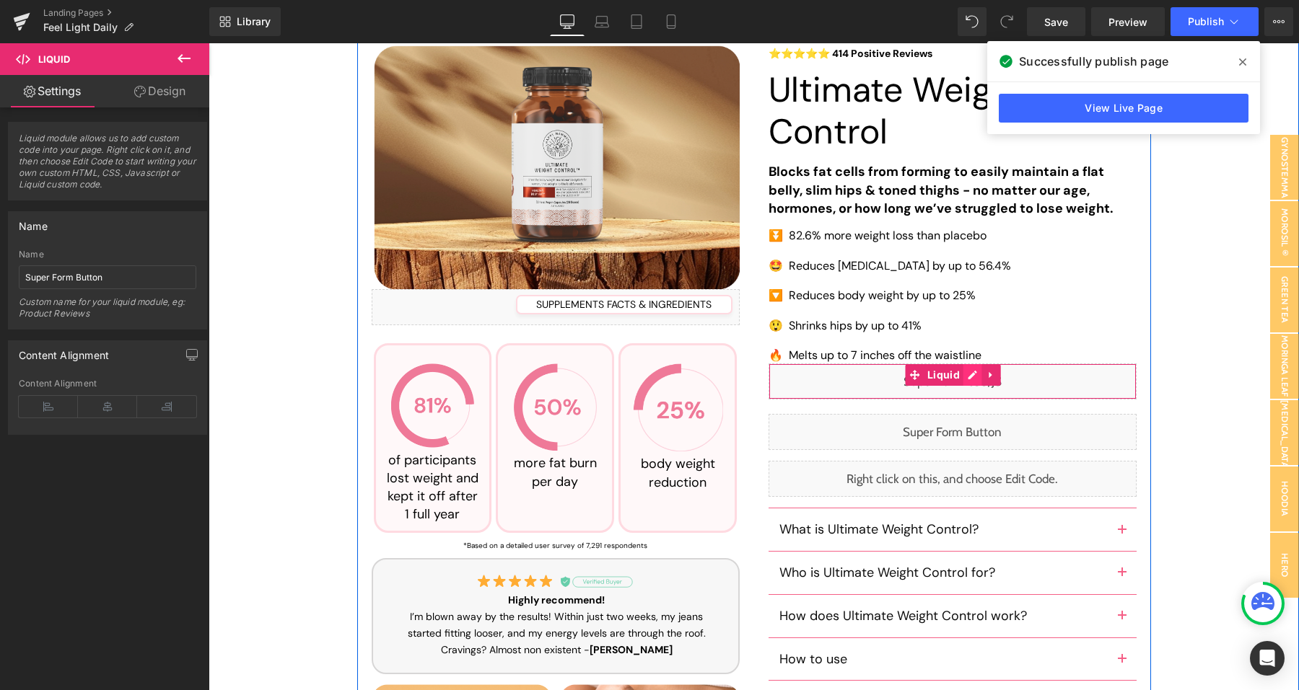
click at [973, 379] on div "Liquid" at bounding box center [952, 382] width 368 height 36
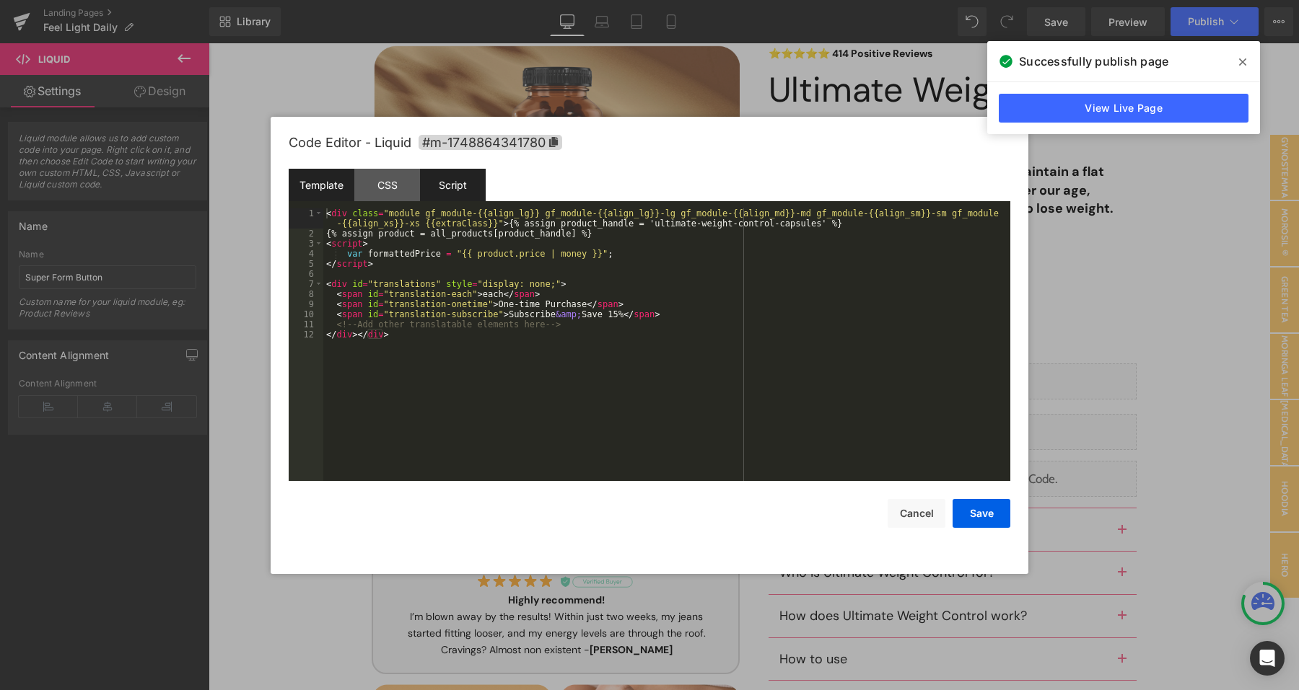
click at [449, 184] on div "Script" at bounding box center [453, 185] width 66 height 32
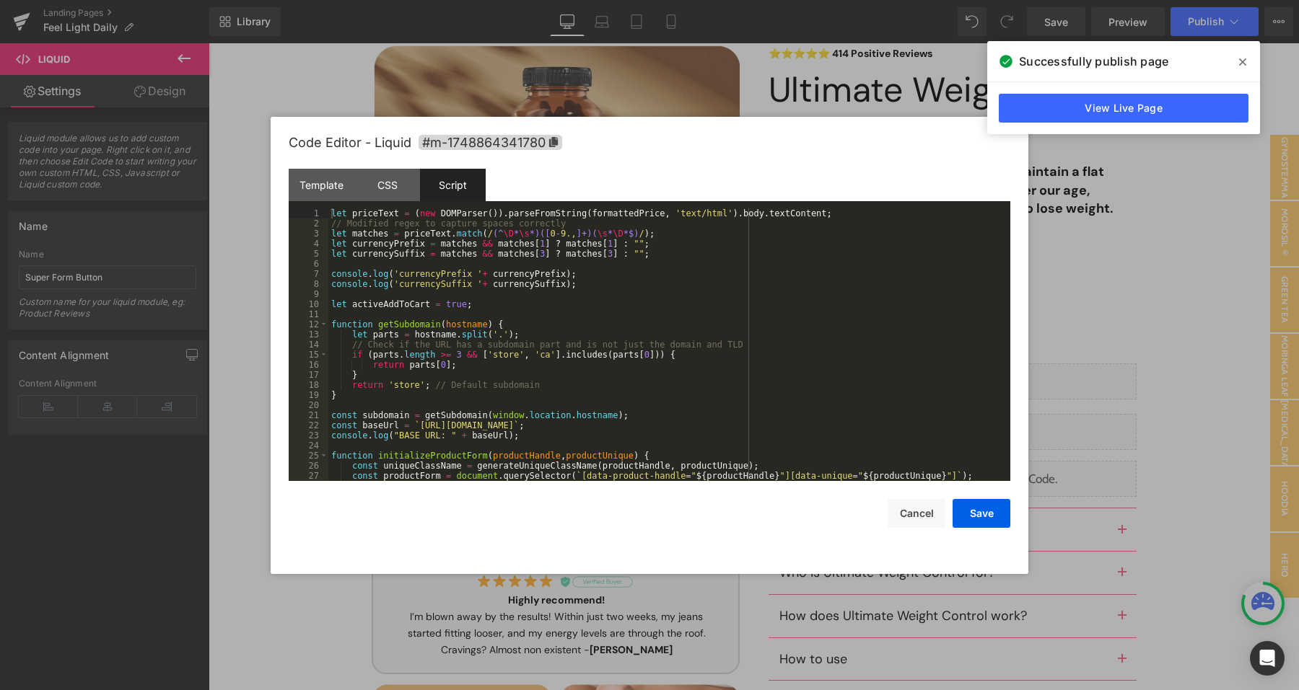
click at [548, 316] on div "let priceText = ( new DOMParser ( )) . parseFromString ( formattedPrice , 'text…" at bounding box center [666, 354] width 676 height 293
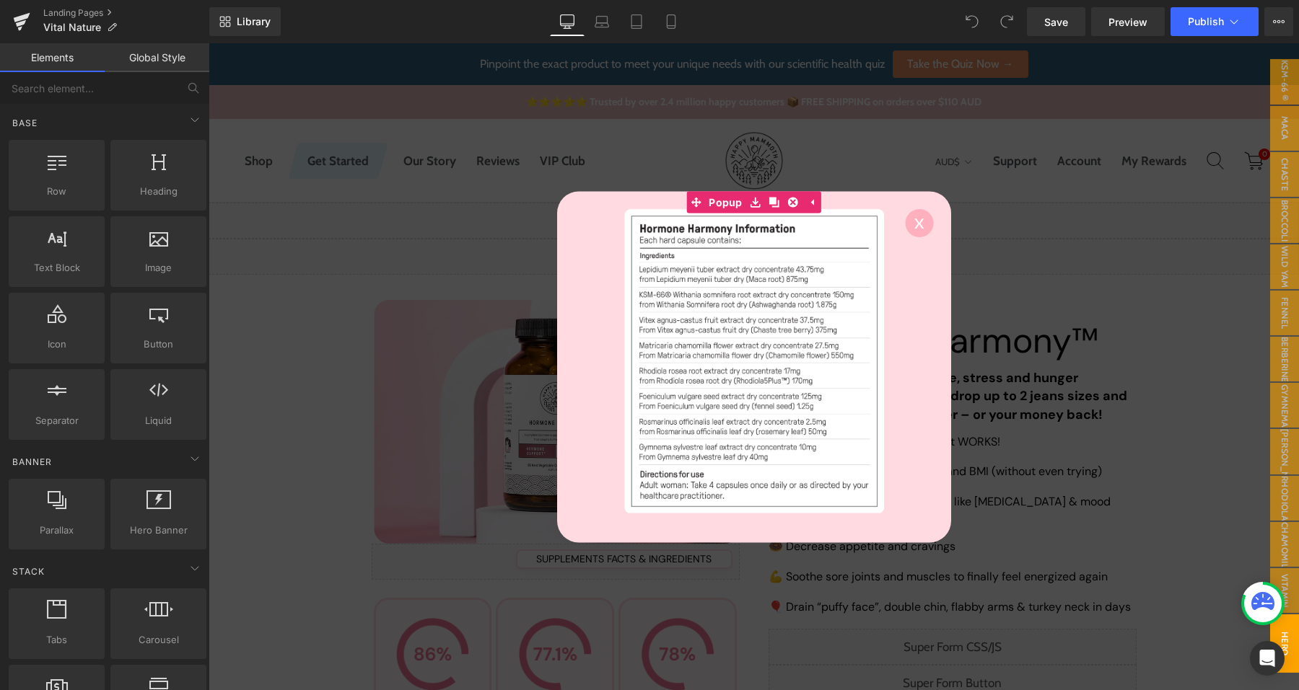
click at [1149, 190] on div at bounding box center [753, 366] width 1090 height 647
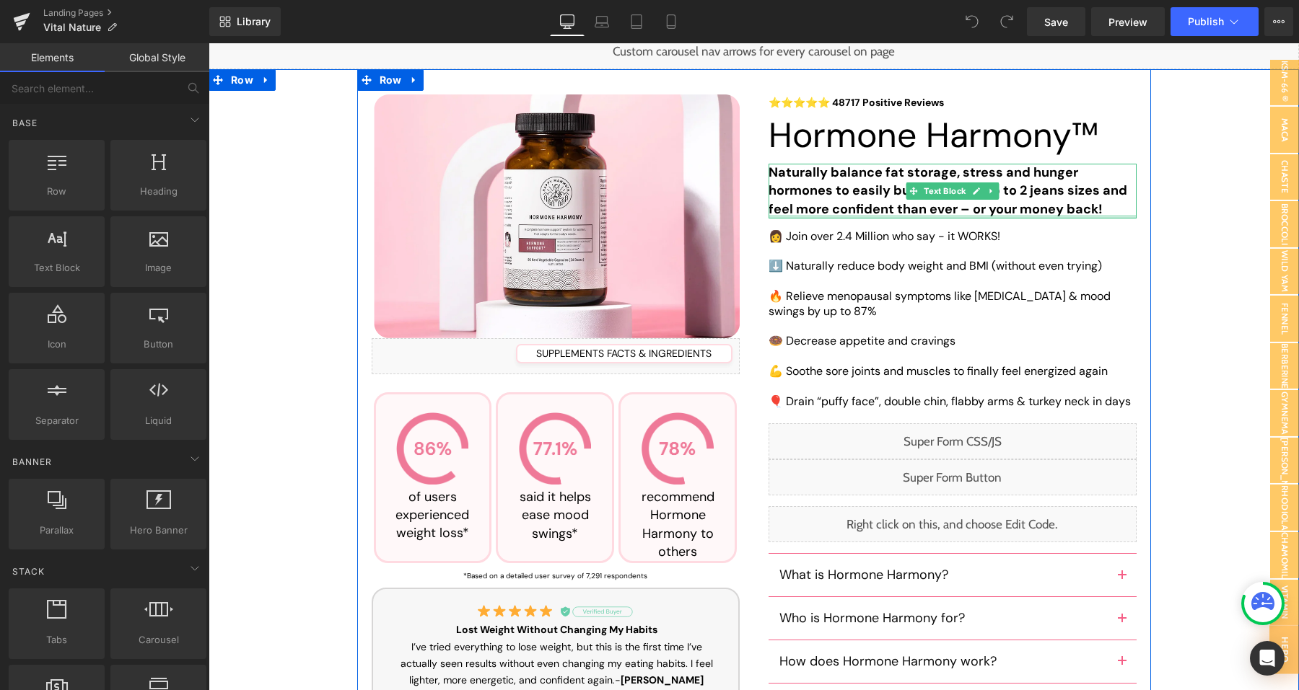
scroll to position [258, 0]
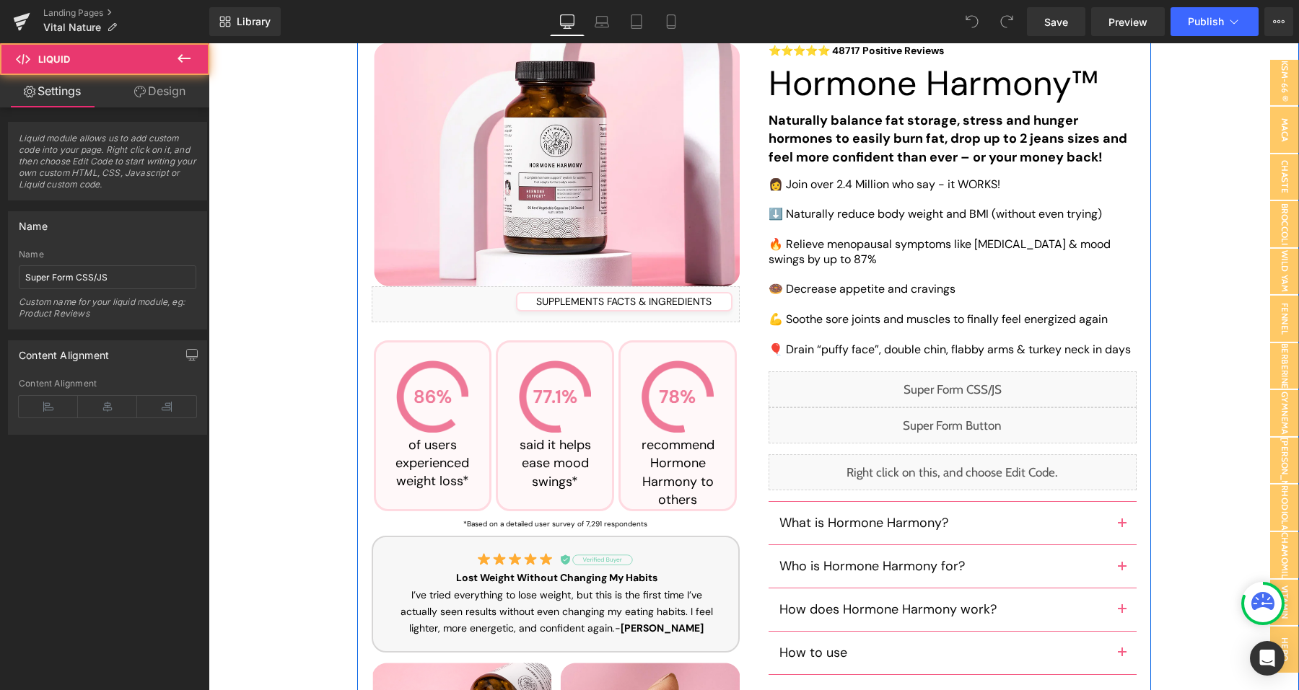
click at [963, 390] on div "Liquid" at bounding box center [952, 390] width 368 height 36
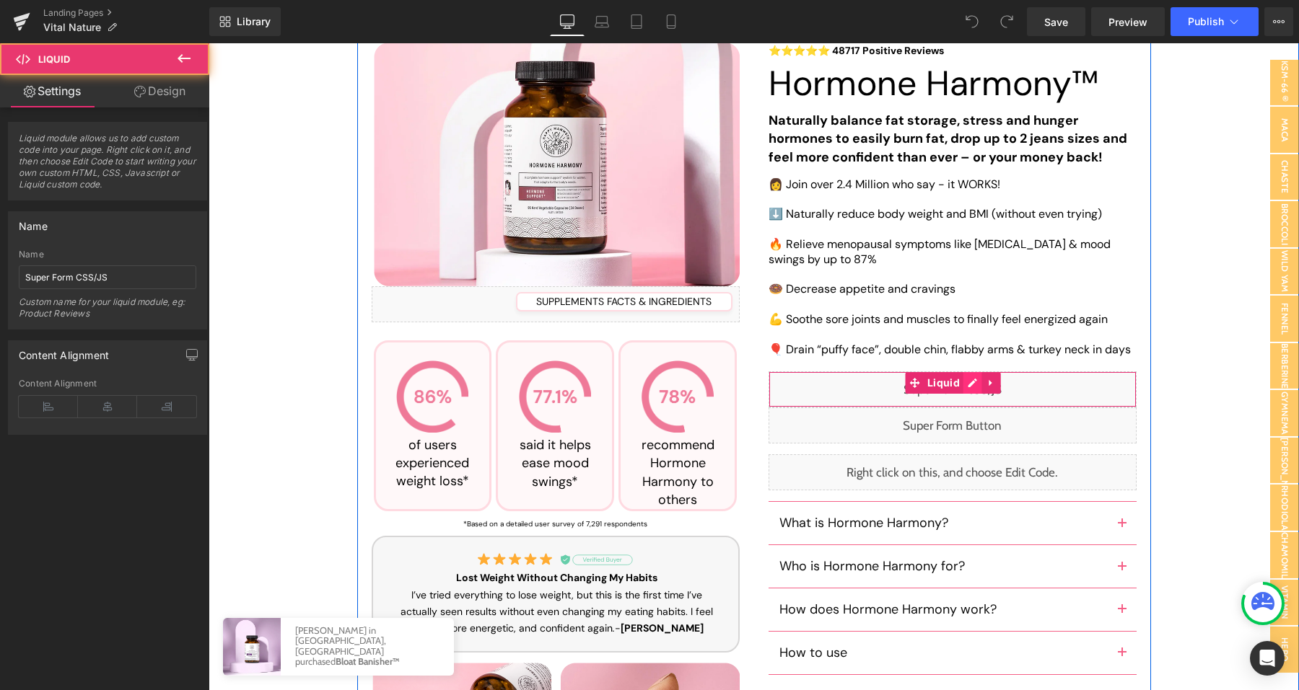
click at [973, 390] on div "Liquid" at bounding box center [952, 390] width 368 height 36
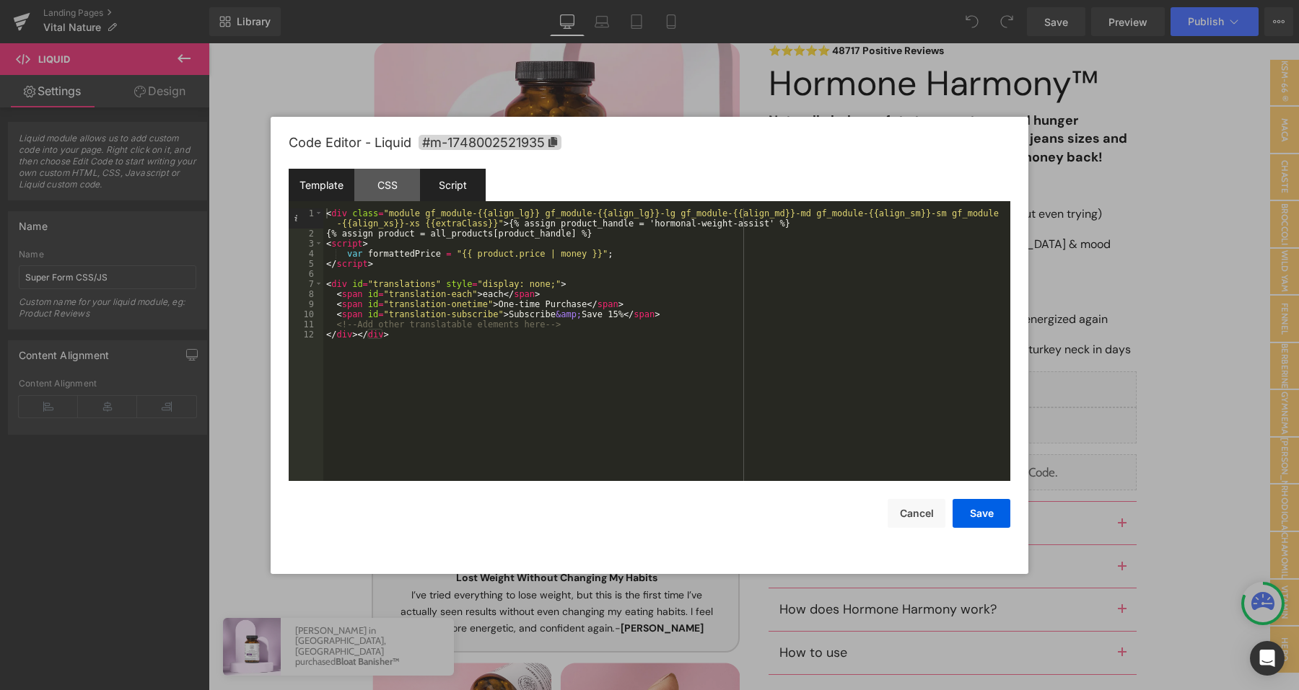
click at [471, 191] on div "Script" at bounding box center [453, 185] width 66 height 32
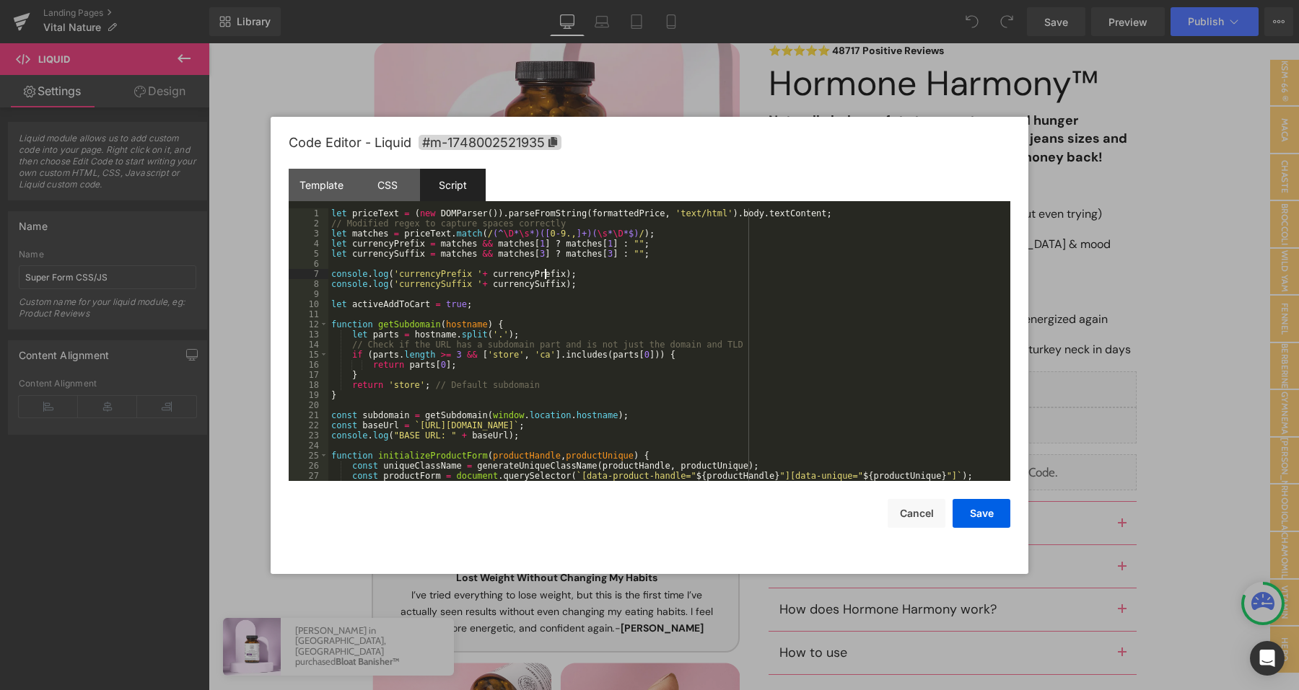
click at [547, 278] on div "let priceText = ( new DOMParser ( )) . parseFromString ( formattedPrice , 'text…" at bounding box center [666, 354] width 676 height 293
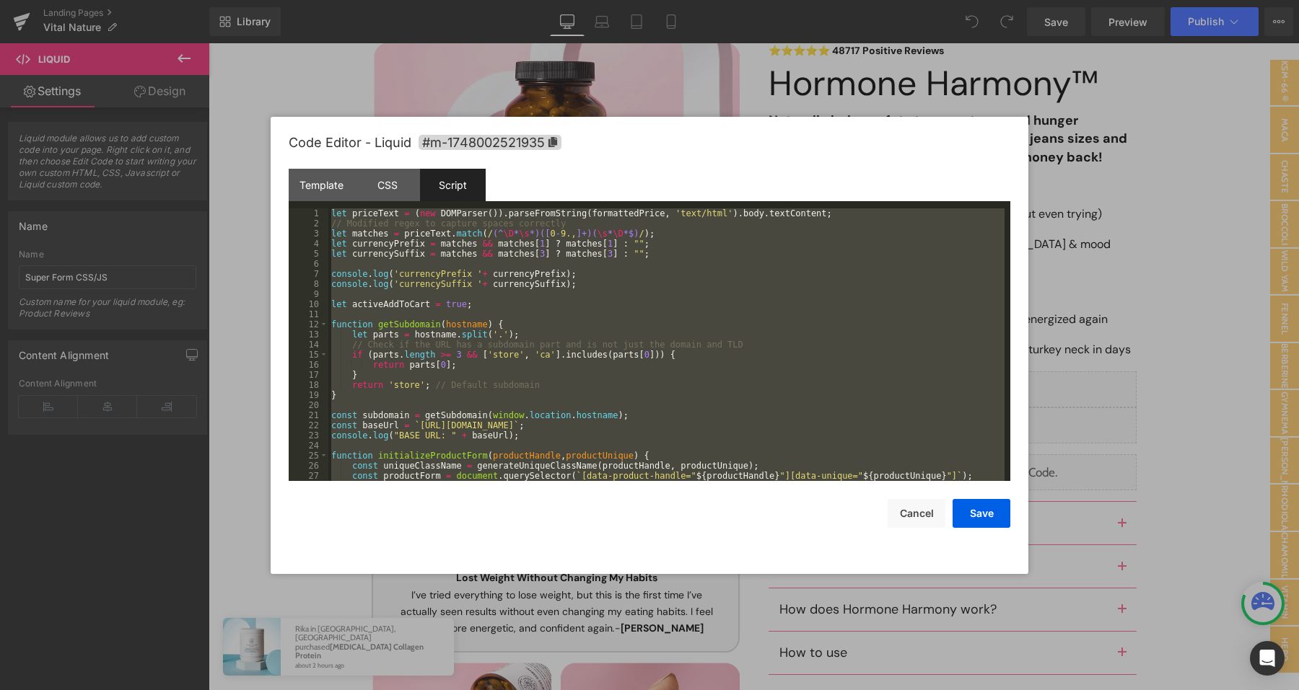
click at [697, 348] on div "let priceText = ( new DOMParser ( )) . parseFromString ( formattedPrice , 'text…" at bounding box center [666, 354] width 676 height 293
click at [734, 286] on div "let priceText = ( new DOMParser ( )) . parseFromString ( formattedPrice , 'text…" at bounding box center [666, 354] width 676 height 293
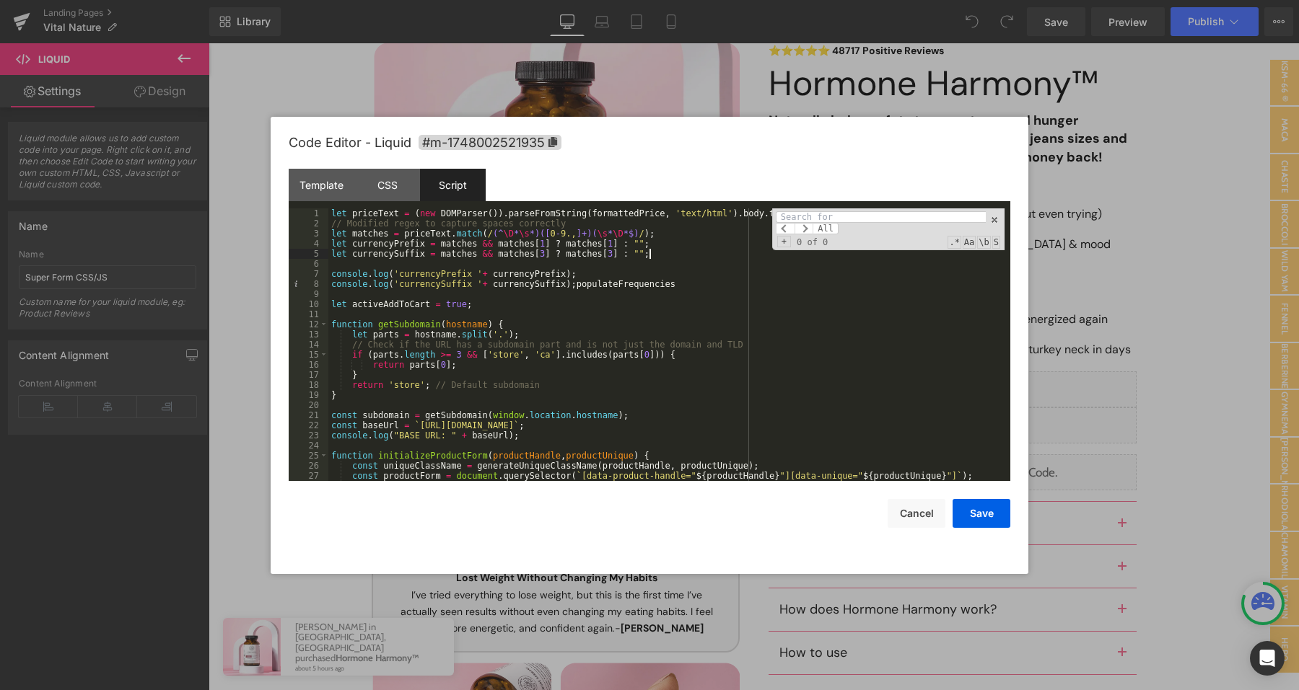
click at [728, 254] on div "let priceText = ( new DOMParser ( )) . parseFromString ( formattedPrice , 'text…" at bounding box center [666, 354] width 676 height 293
click at [809, 212] on input at bounding box center [881, 217] width 210 height 12
paste input "populateFrequencies"
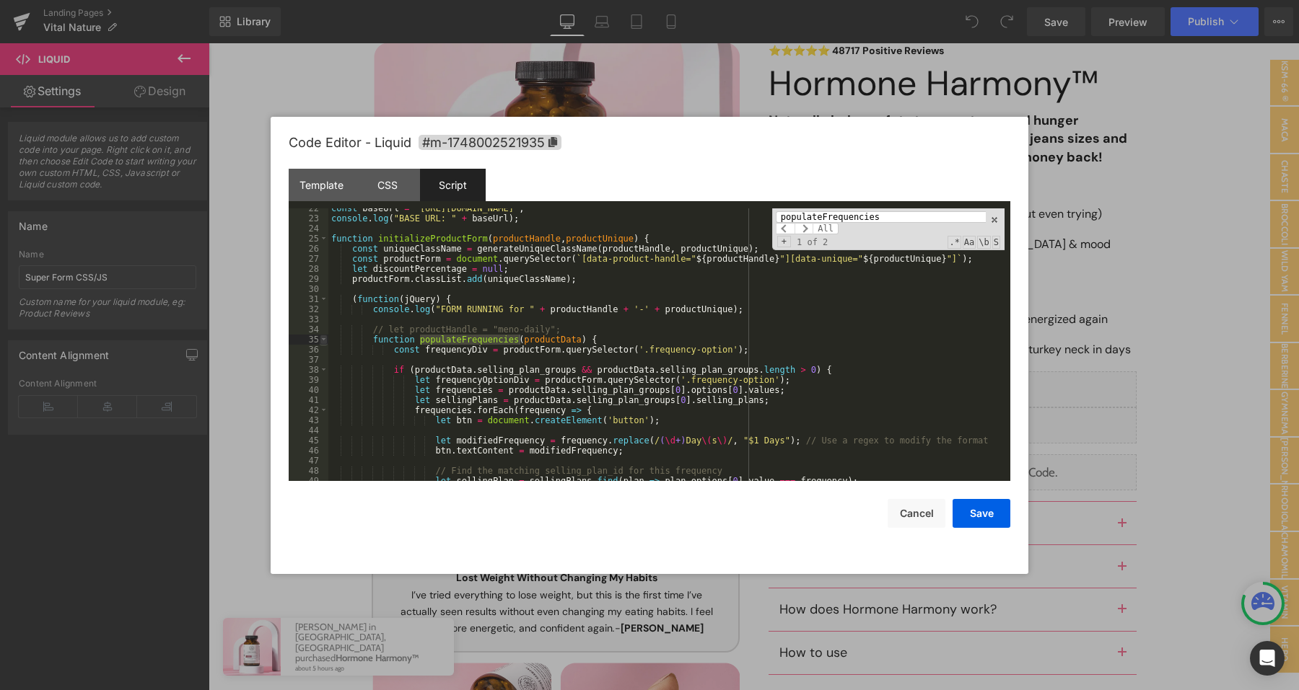
click at [327, 341] on span at bounding box center [324, 340] width 8 height 10
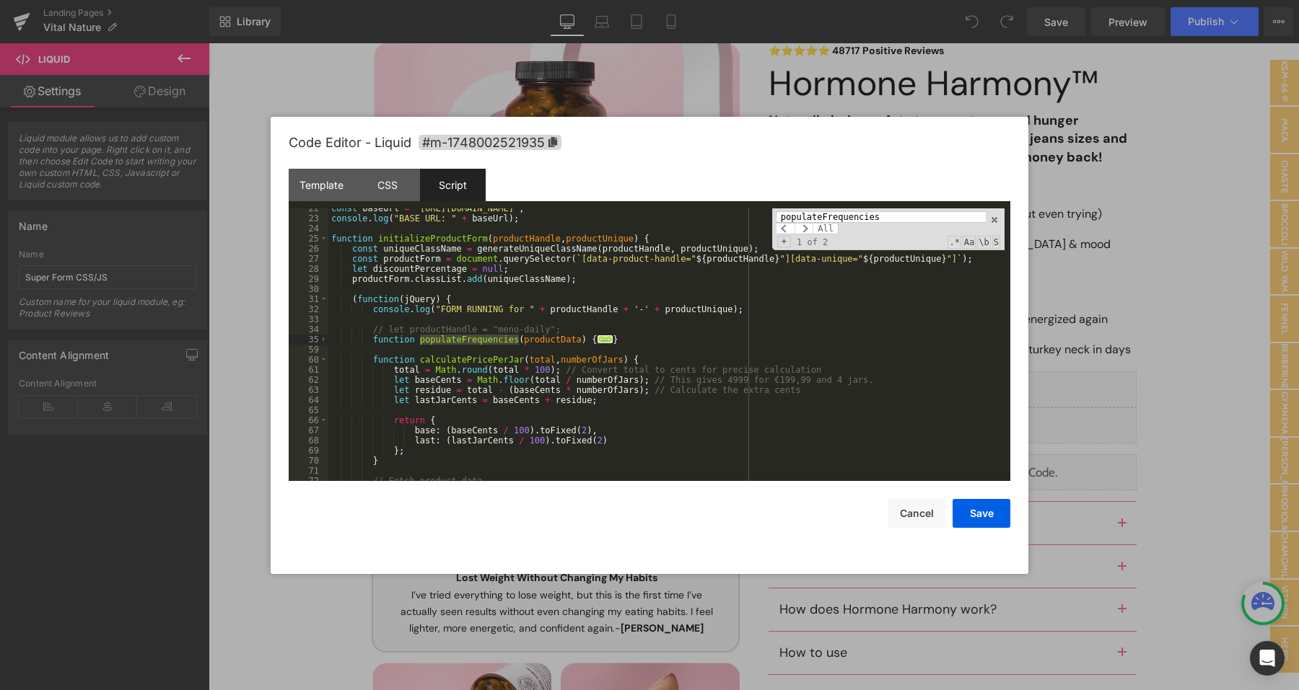
click at [652, 341] on div "const baseUrl = ` [URL][DOMAIN_NAME] ` ; console . log ( "BASE URL: " + baseUrl…" at bounding box center [666, 349] width 676 height 293
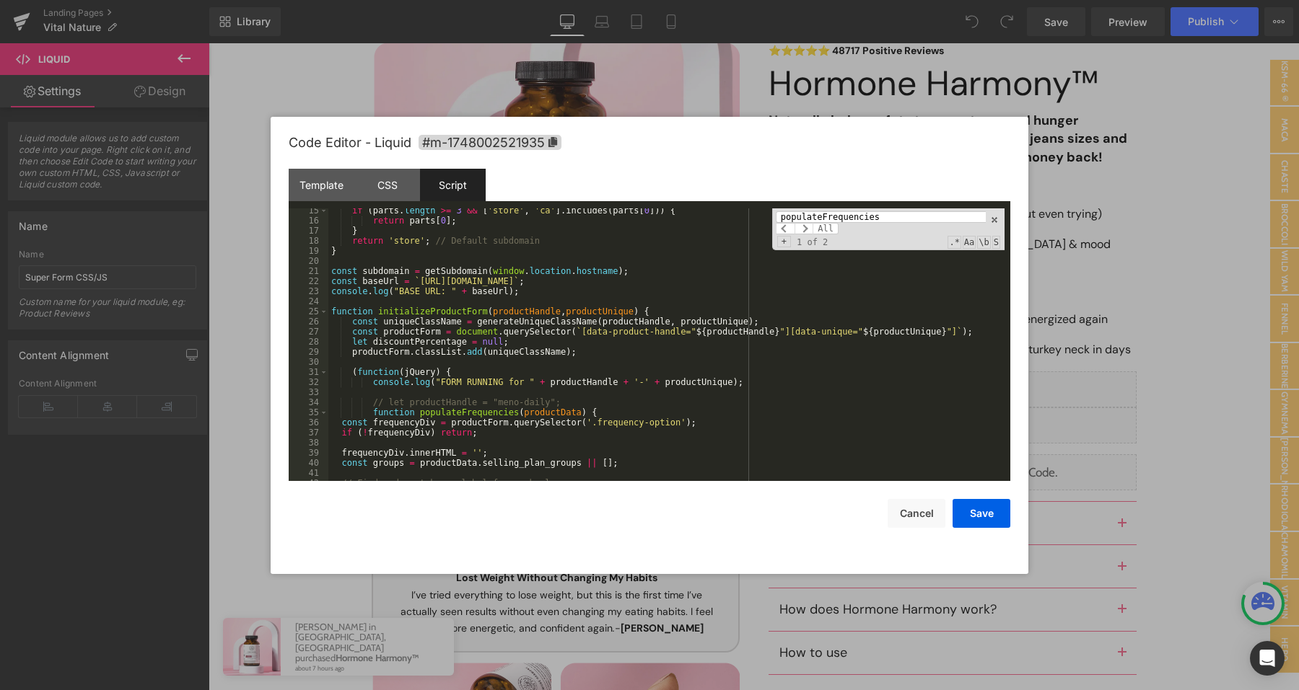
scroll to position [152, 0]
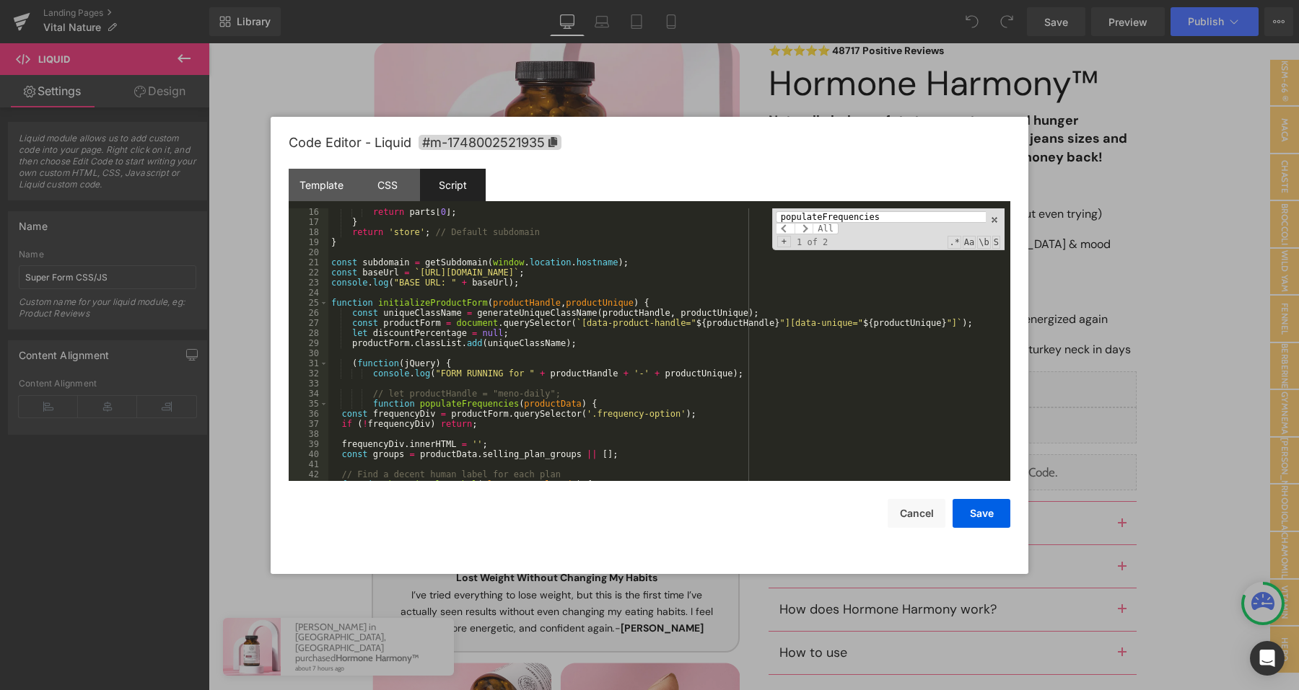
click at [484, 416] on div "return parts [ 0 ] ; } return 'store' ; // Default subdomain } const subdomain …" at bounding box center [666, 353] width 676 height 293
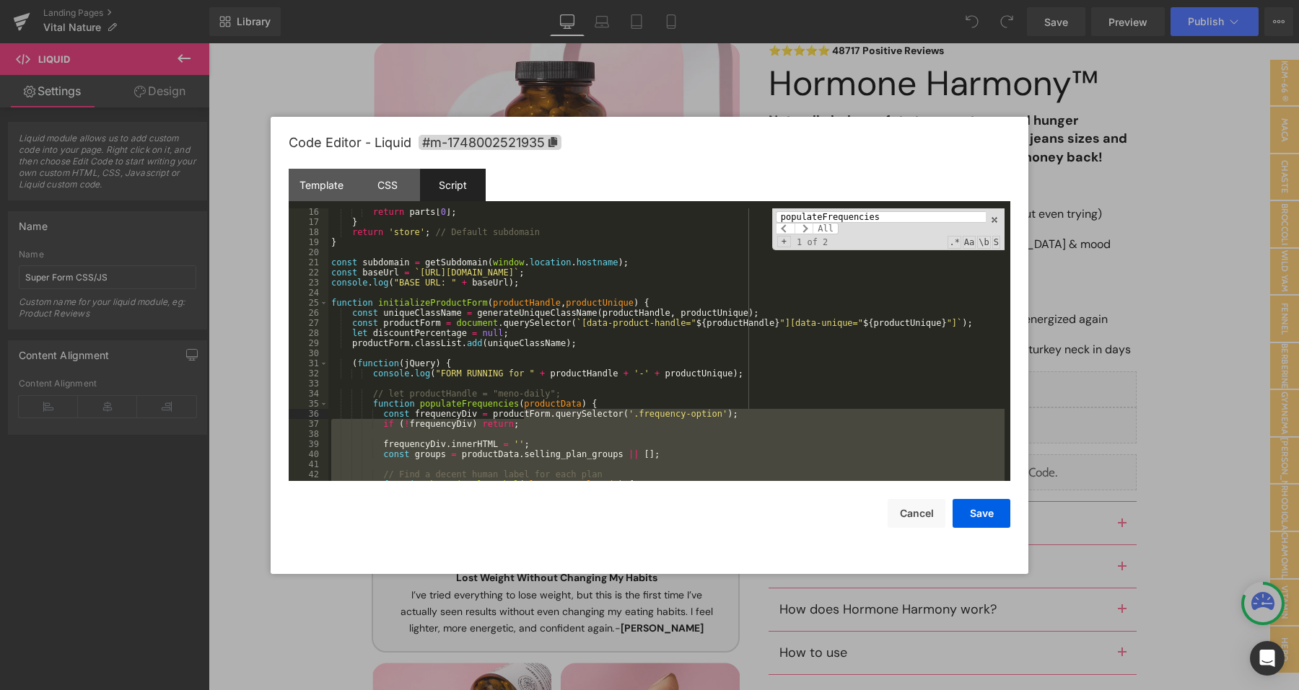
click at [832, 205] on div "Template CSS Script Data" at bounding box center [649, 189] width 721 height 40
click at [829, 209] on div "populateFrequencies All Replace All + 1 of 2 .* Aa \b S" at bounding box center [888, 229] width 232 height 42
paste input "handleBuyingOptionClick"
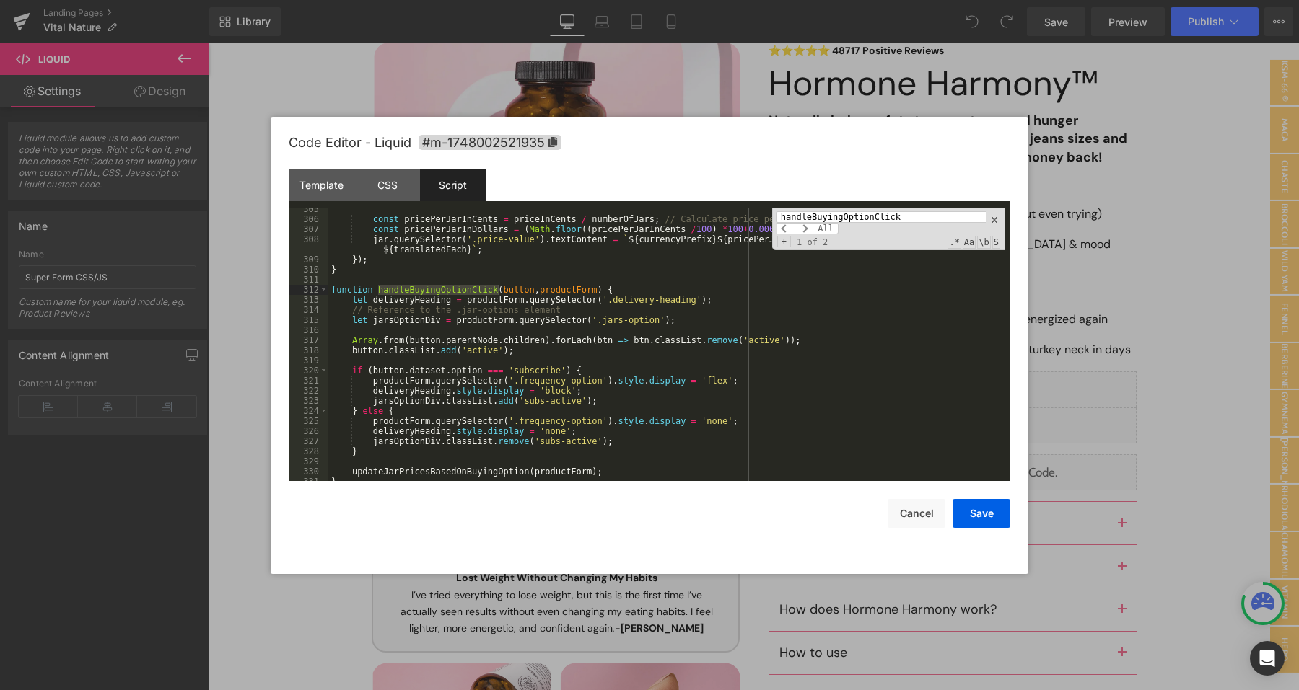
scroll to position [3136, 0]
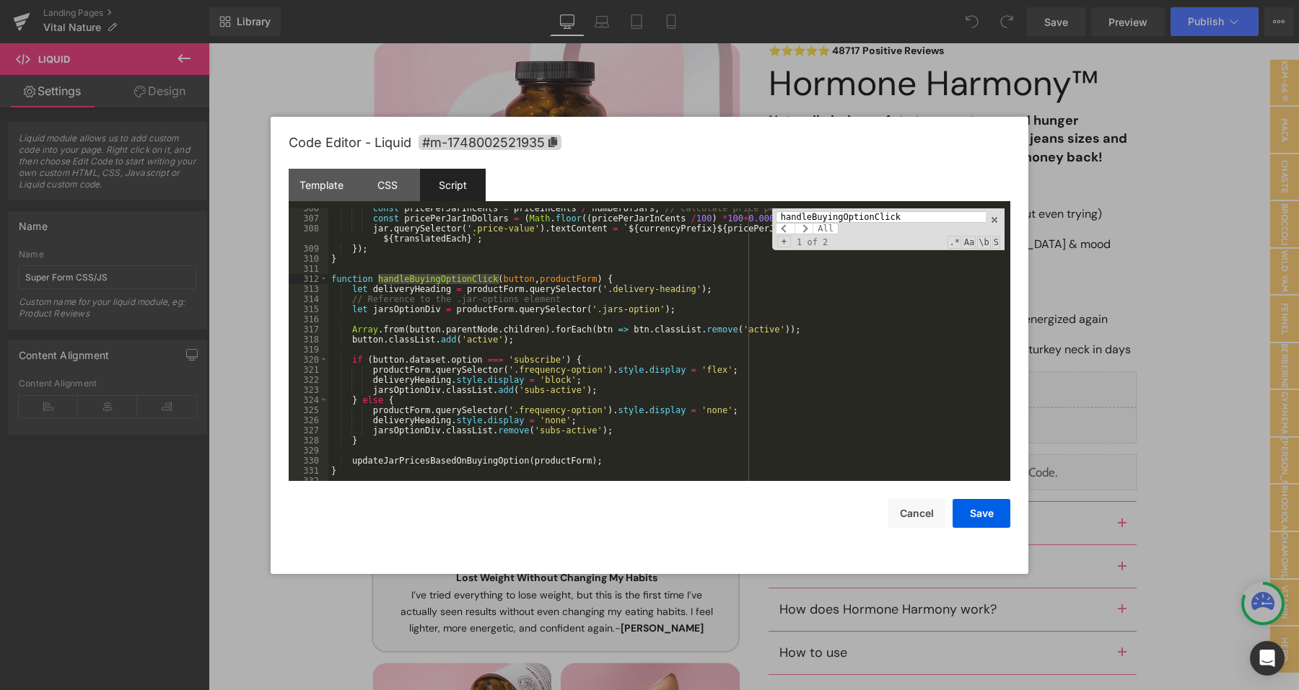
type input "handleBuyingOptionClick"
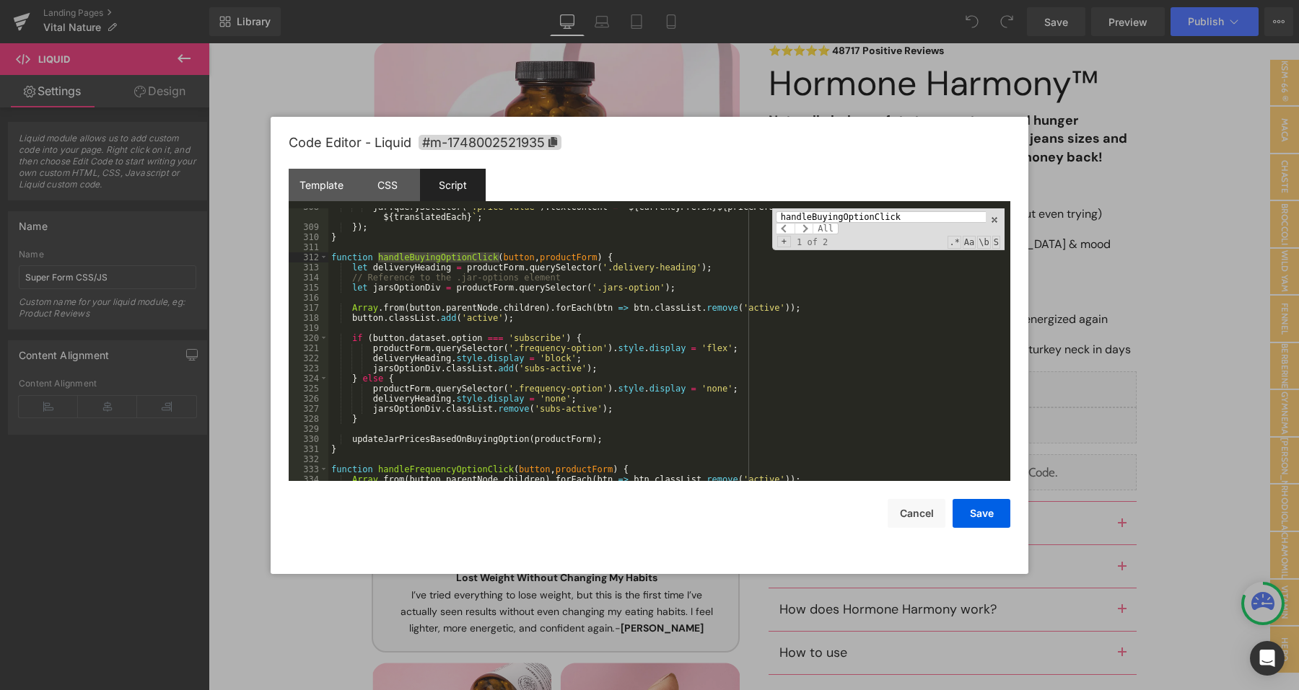
scroll to position [3158, 0]
click at [627, 366] on div "jar . querySelector ( '.price-value' ) . textContent = ` ${ currencyPrefix } ${…" at bounding box center [666, 353] width 676 height 303
click at [618, 369] on div "jar . querySelector ( '.price-value' ) . textContent = ` ${ currencyPrefix } ${…" at bounding box center [666, 353] width 676 height 303
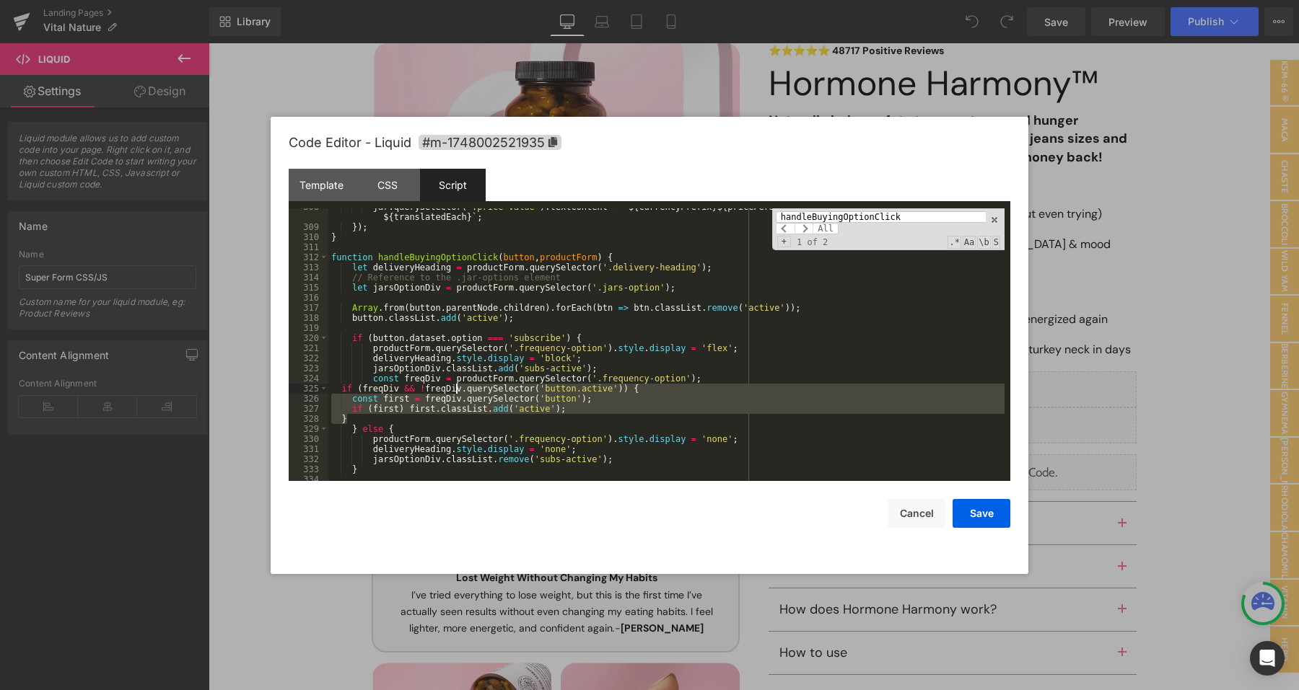
click at [455, 391] on div "jar . querySelector ( '.price-value' ) . textContent = ` ${ currencyPrefix } ${…" at bounding box center [666, 353] width 676 height 303
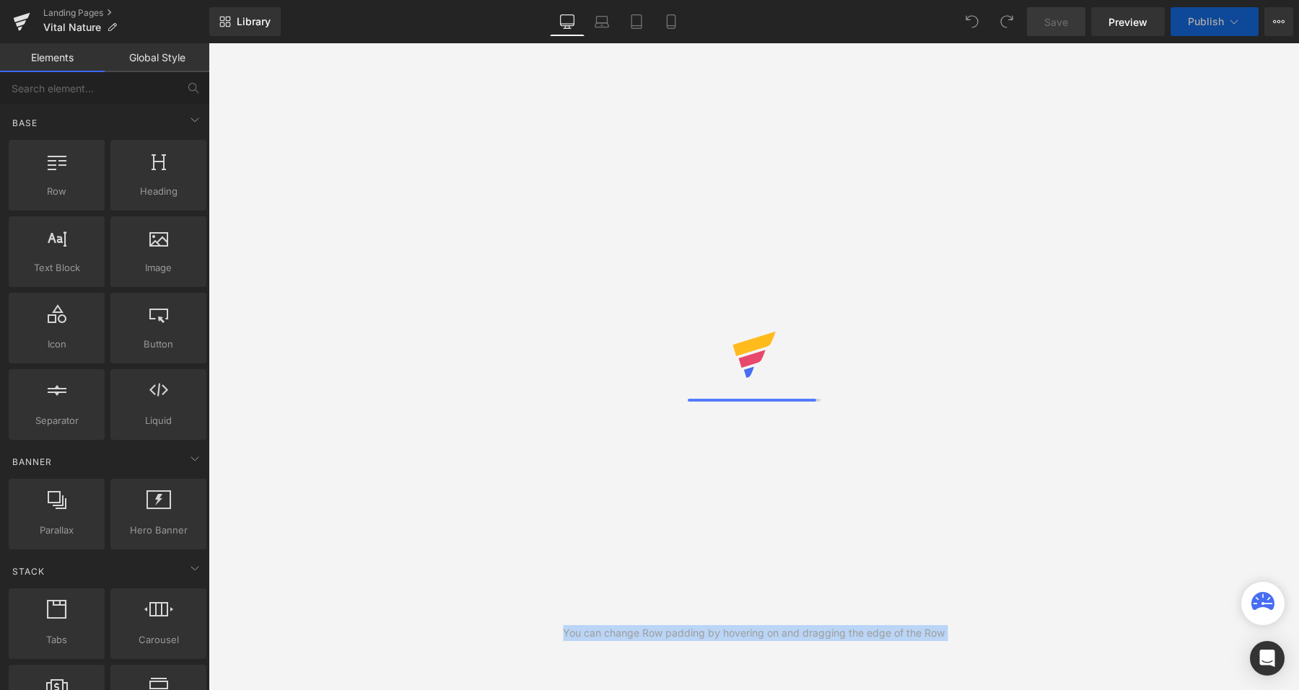
drag, startPoint x: 796, startPoint y: 216, endPoint x: 618, endPoint y: 732, distance: 545.7
click at [618, 690] on html "You are previewing how the will restyle your page. You can not edit Elements in…" at bounding box center [649, 345] width 1299 height 690
click at [862, 346] on div "You can change Row padding by hovering on and dragging the edge of the Row" at bounding box center [753, 366] width 1090 height 647
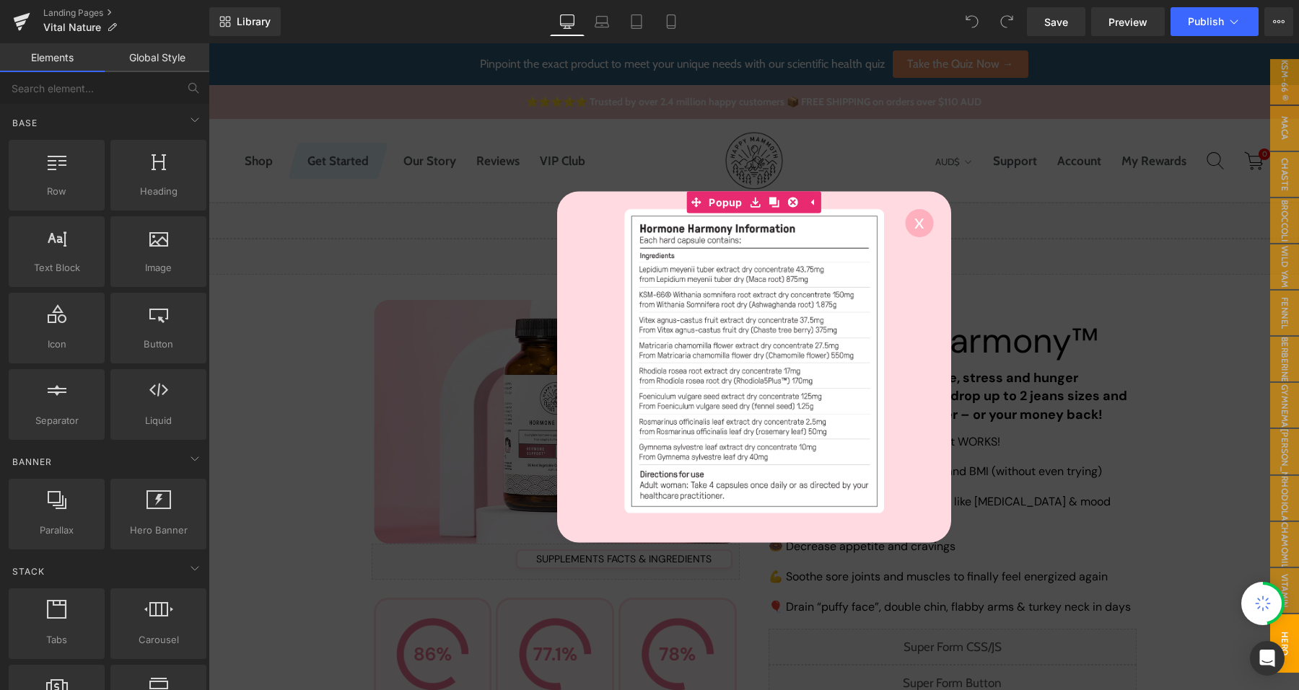
click at [964, 203] on div at bounding box center [753, 366] width 1090 height 647
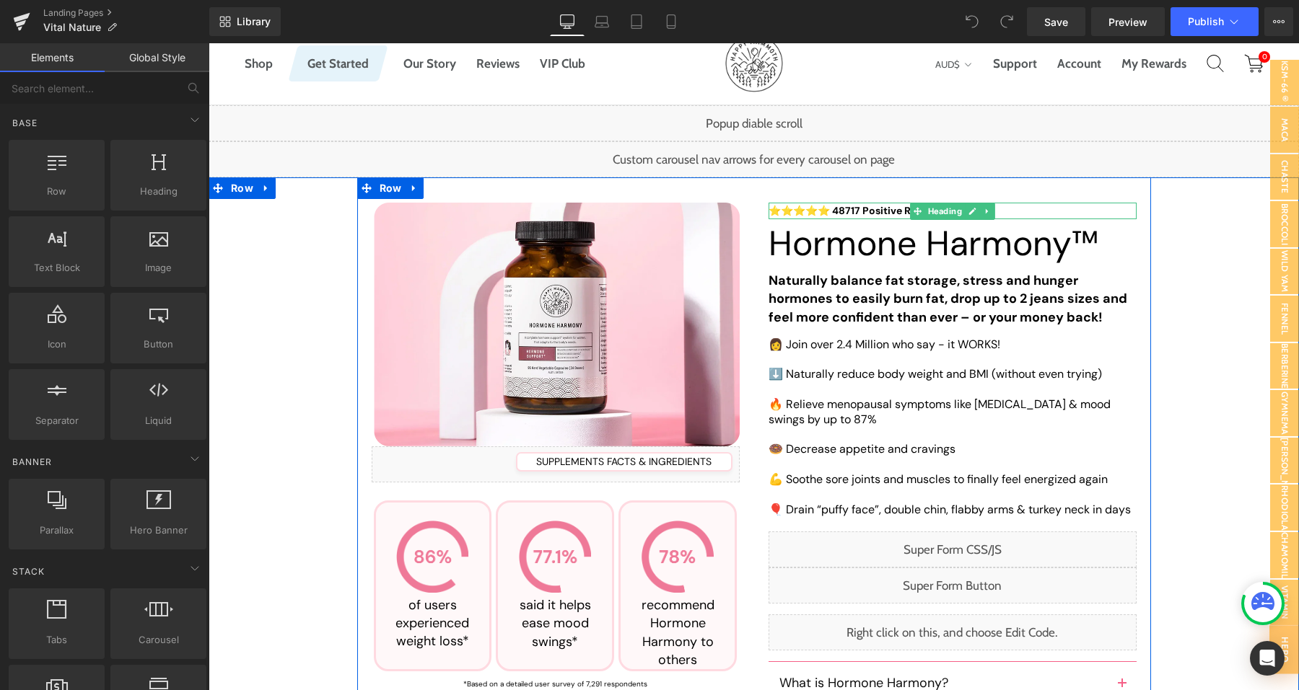
scroll to position [103, 0]
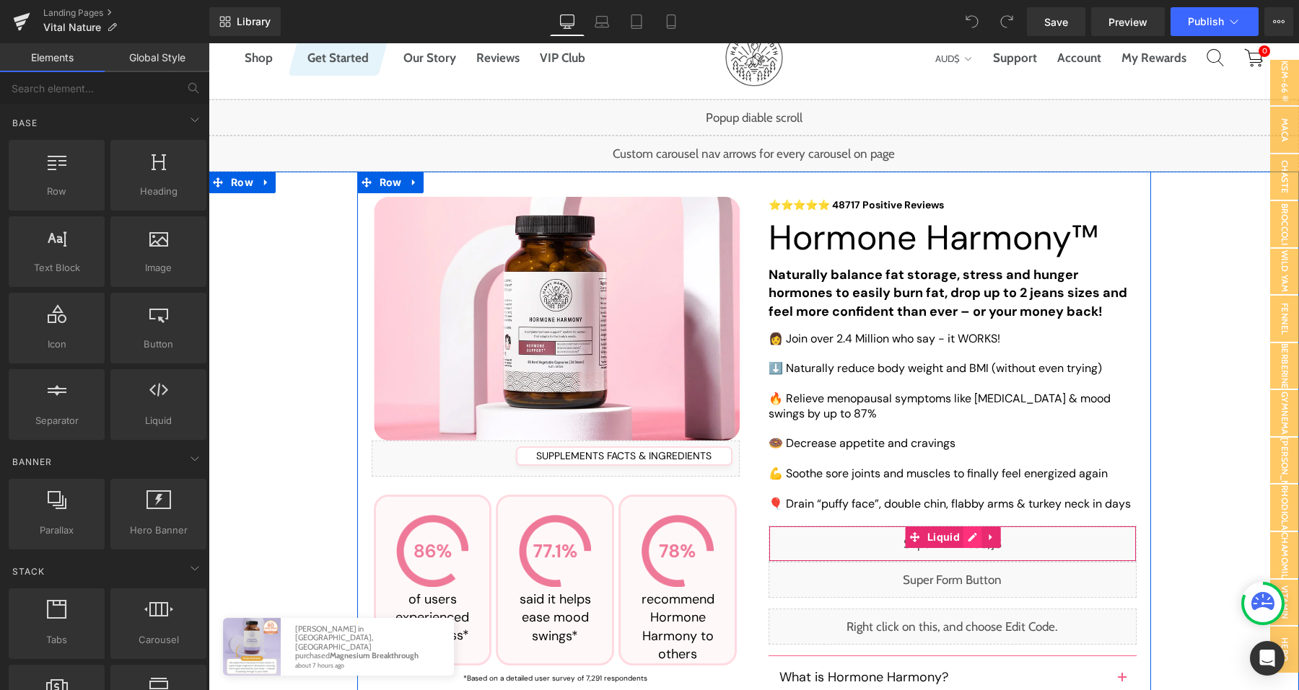
click at [967, 538] on div "Liquid" at bounding box center [952, 544] width 368 height 36
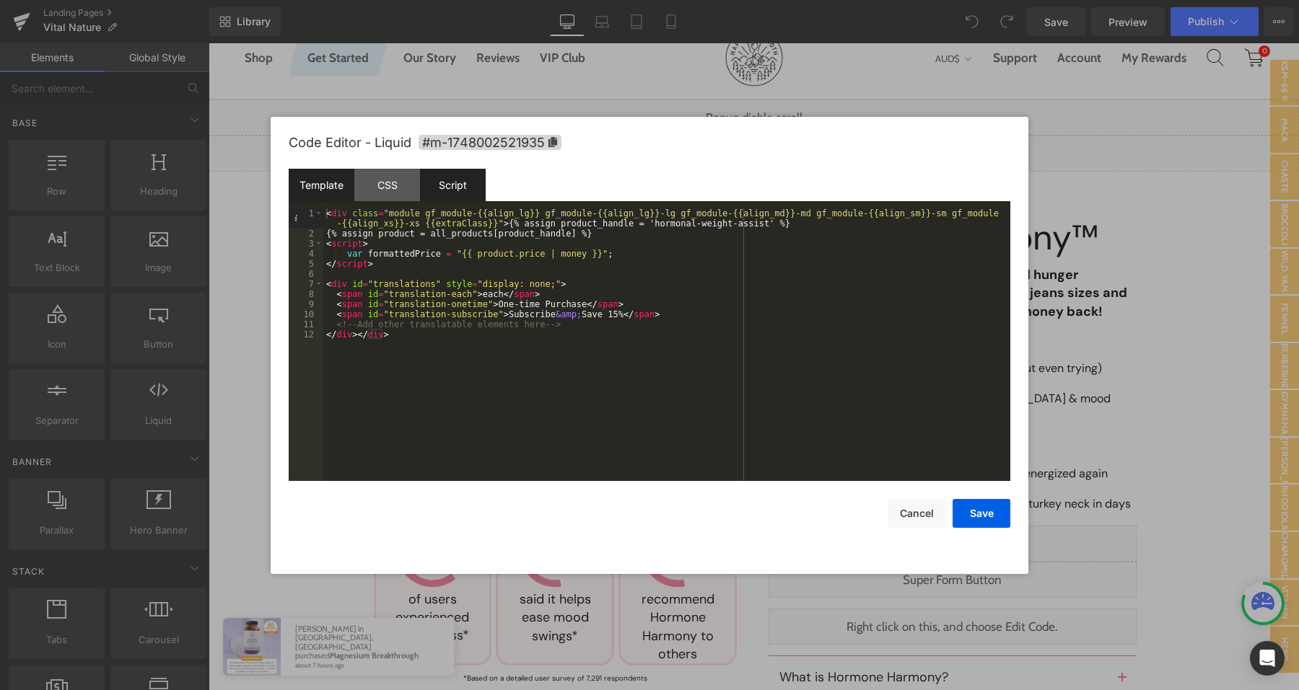
click at [442, 183] on div "Script" at bounding box center [453, 185] width 66 height 32
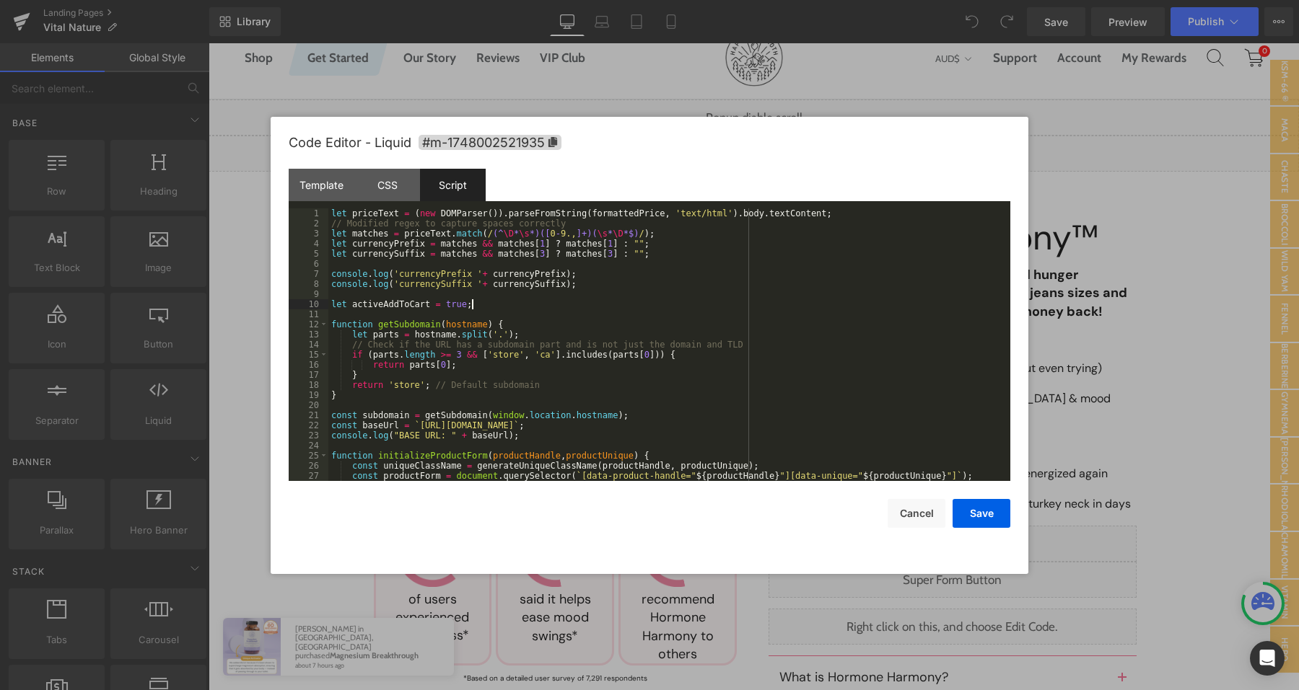
click at [689, 304] on div "let priceText = ( new DOMParser ( )) . parseFromString ( formattedPrice , 'text…" at bounding box center [666, 354] width 676 height 293
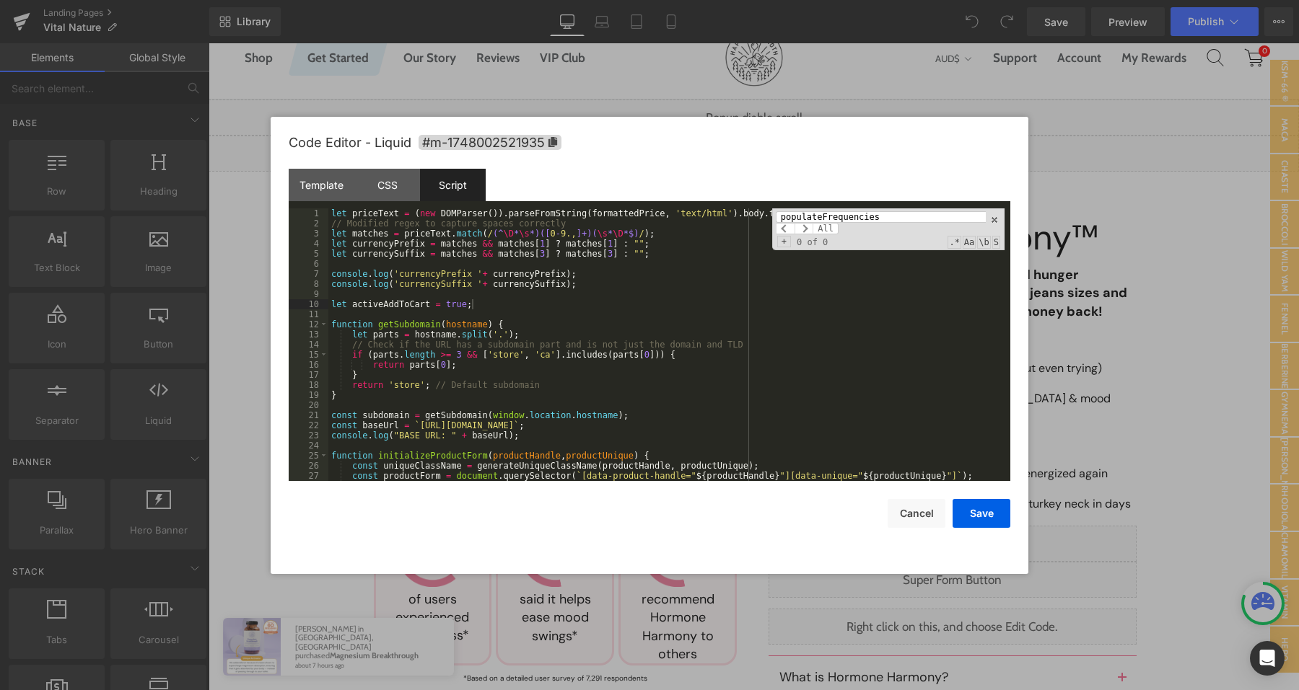
scroll to position [217, 0]
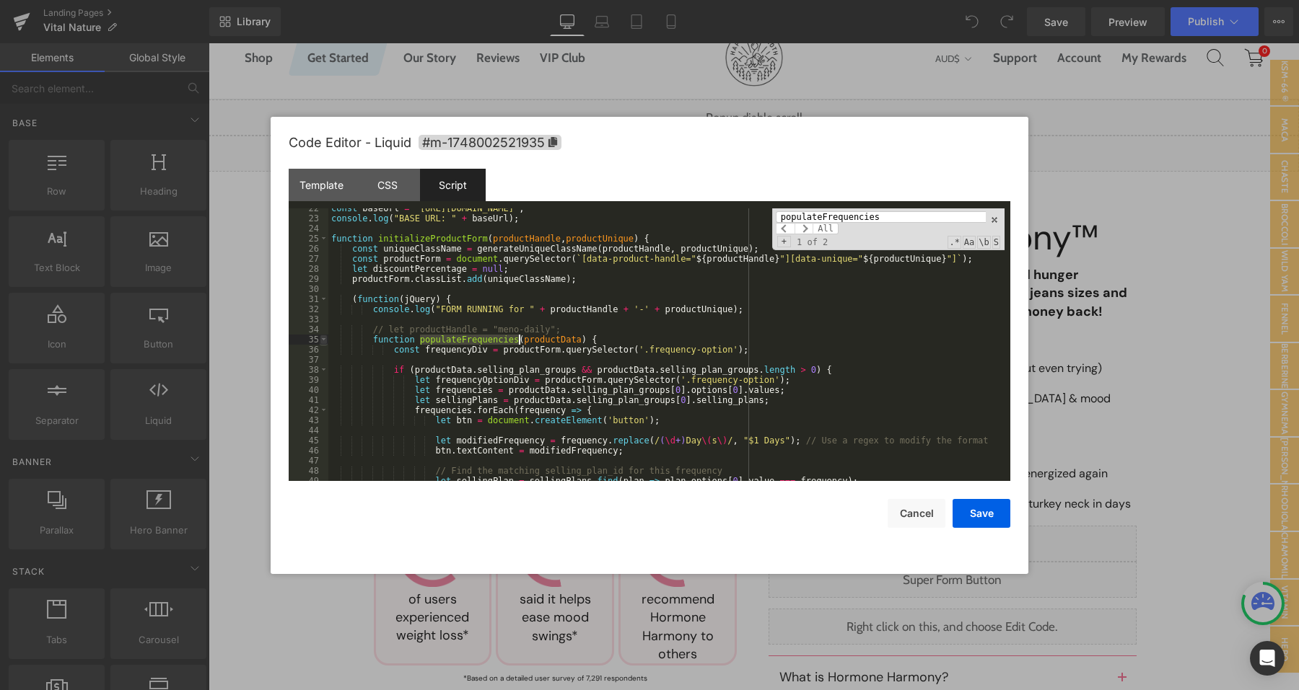
click at [325, 341] on span at bounding box center [324, 340] width 8 height 10
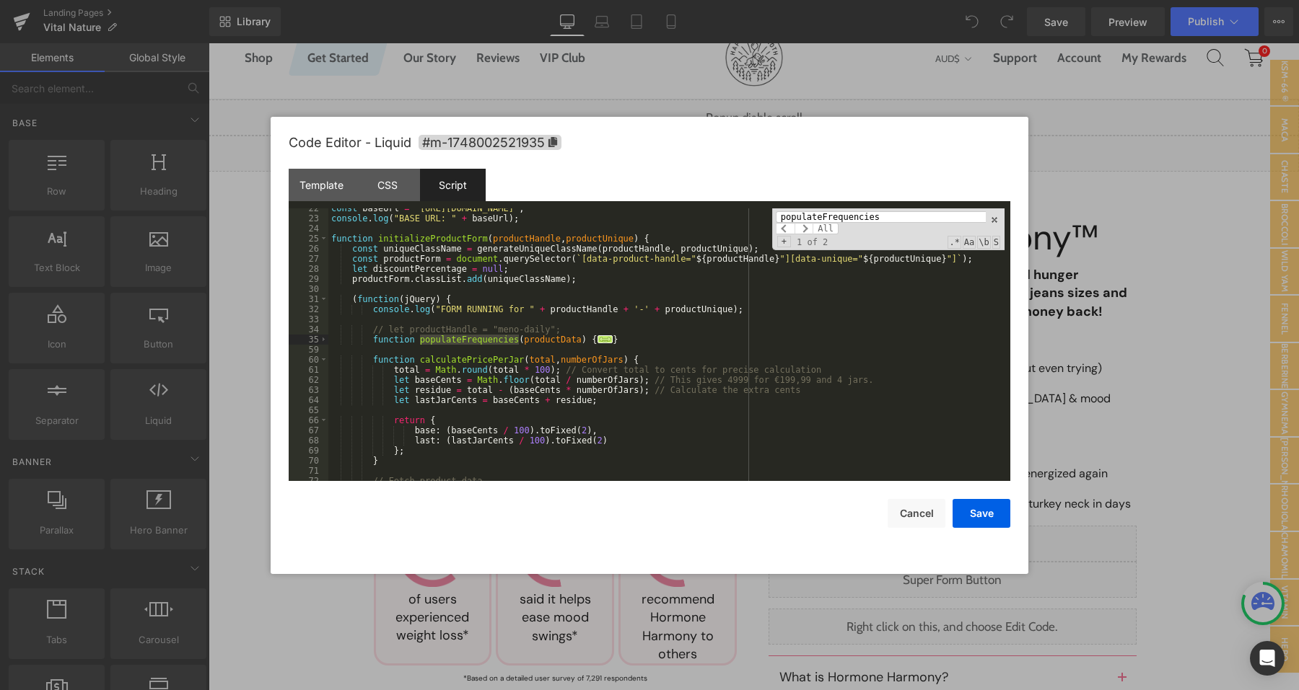
click at [667, 338] on div "const baseUrl = ` https://happymammoth.com ` ; console . log ( "BASE URL: " + b…" at bounding box center [666, 349] width 676 height 293
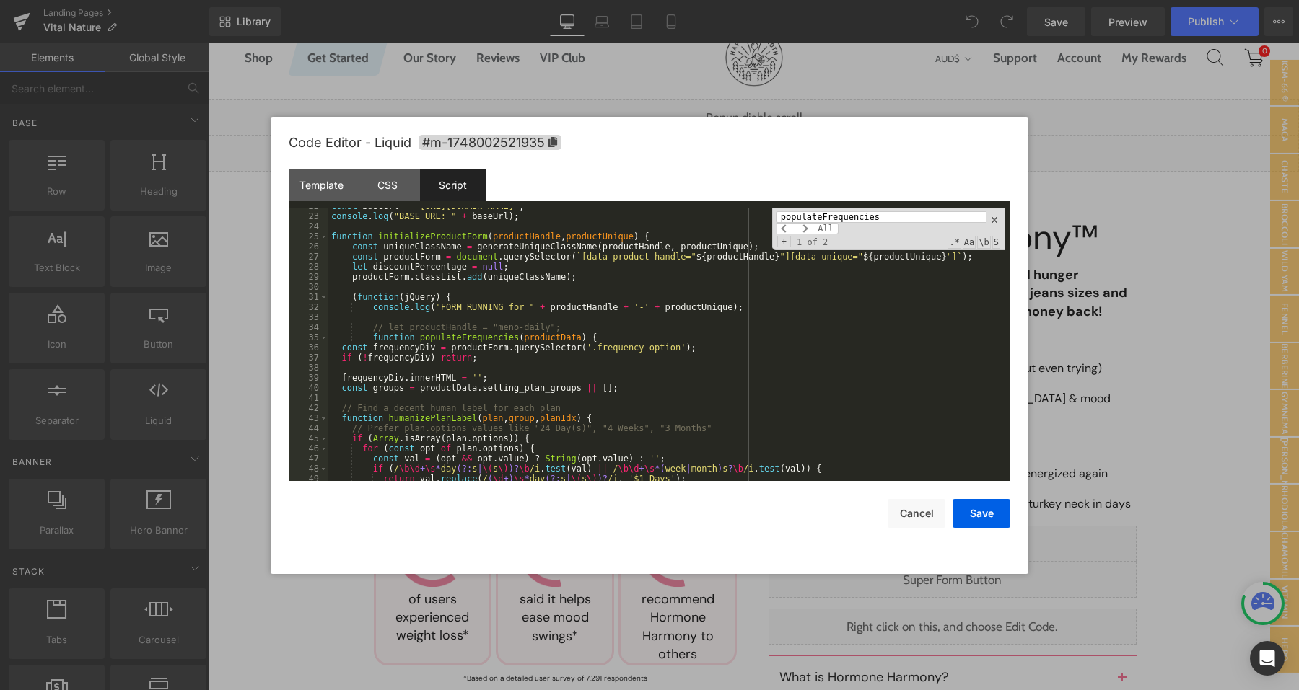
scroll to position [181, 0]
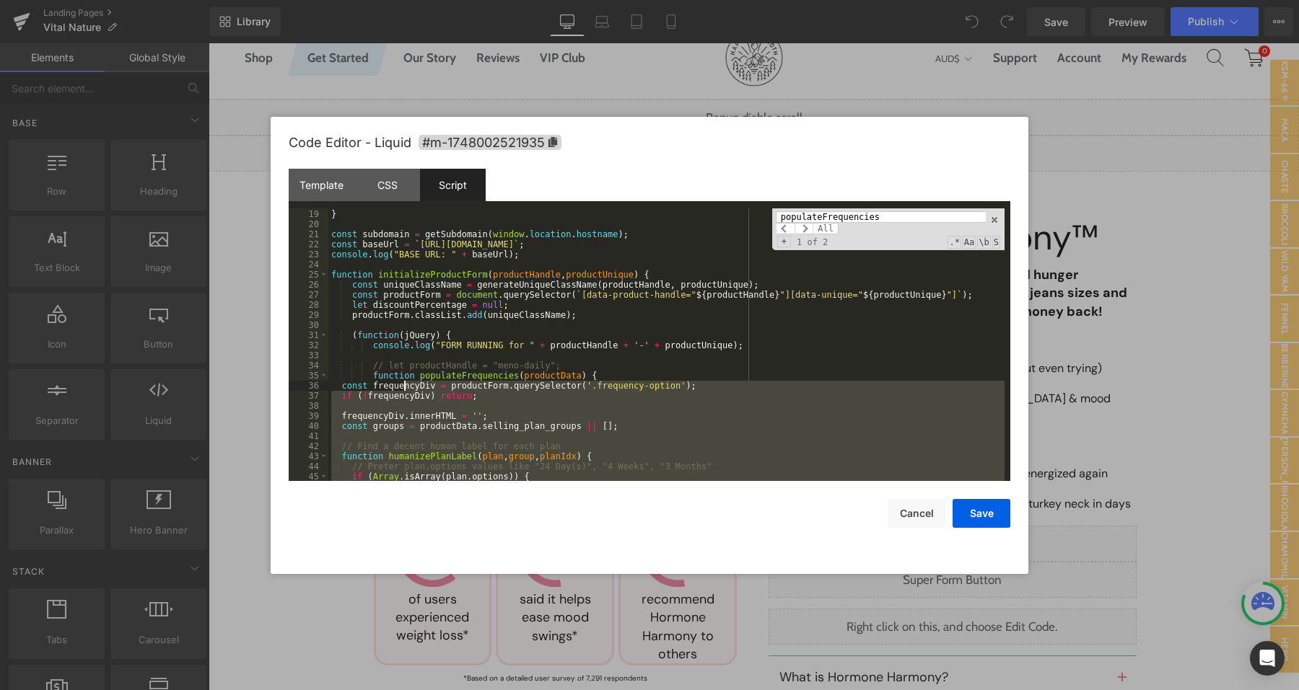
click at [403, 390] on div "return 'store' ; // Default subdomain } const subdomain = getSubdomain ( window…" at bounding box center [666, 345] width 676 height 293
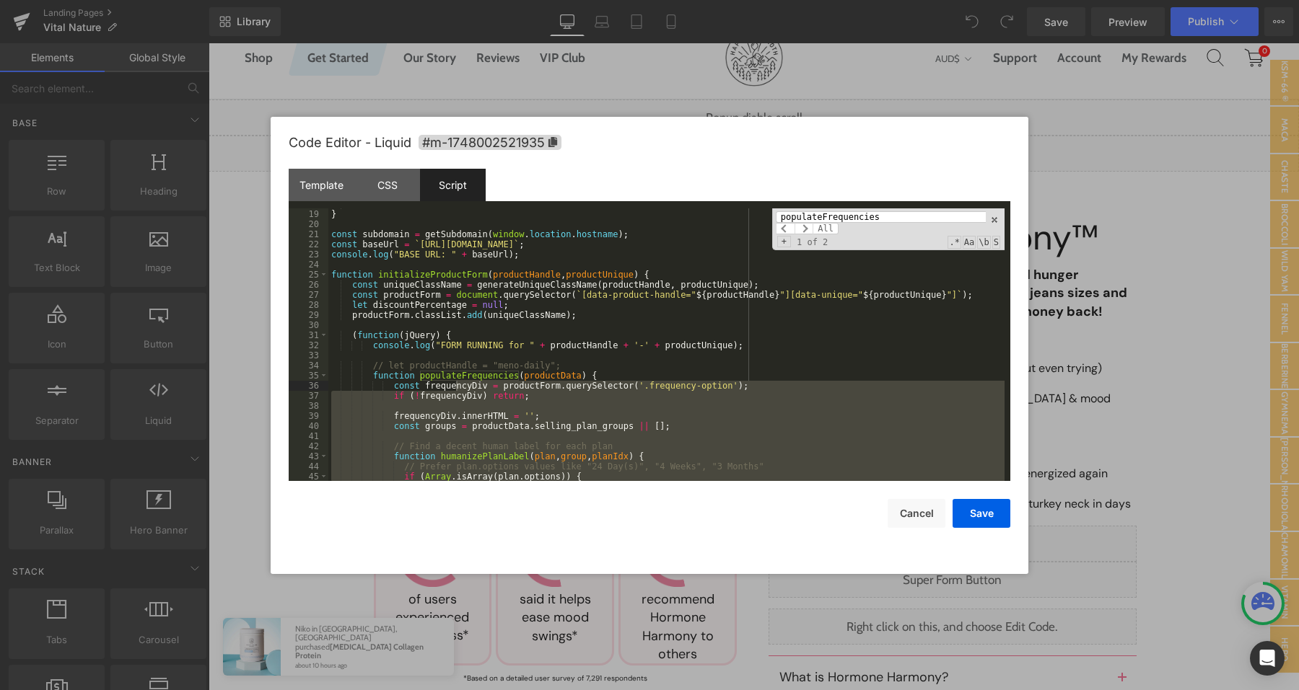
click at [827, 215] on input "populateFrequencies" at bounding box center [881, 217] width 210 height 12
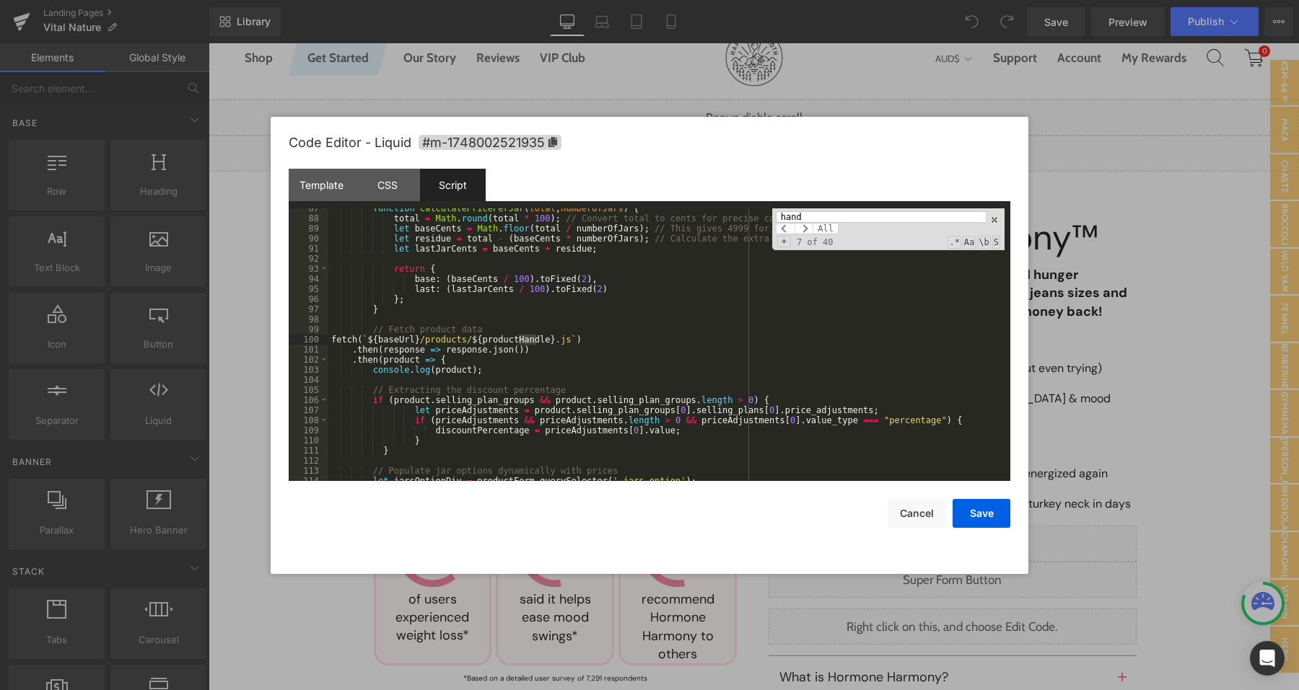
scroll to position [874, 0]
type input "handl"
click at [964, 521] on button "Save" at bounding box center [981, 513] width 58 height 29
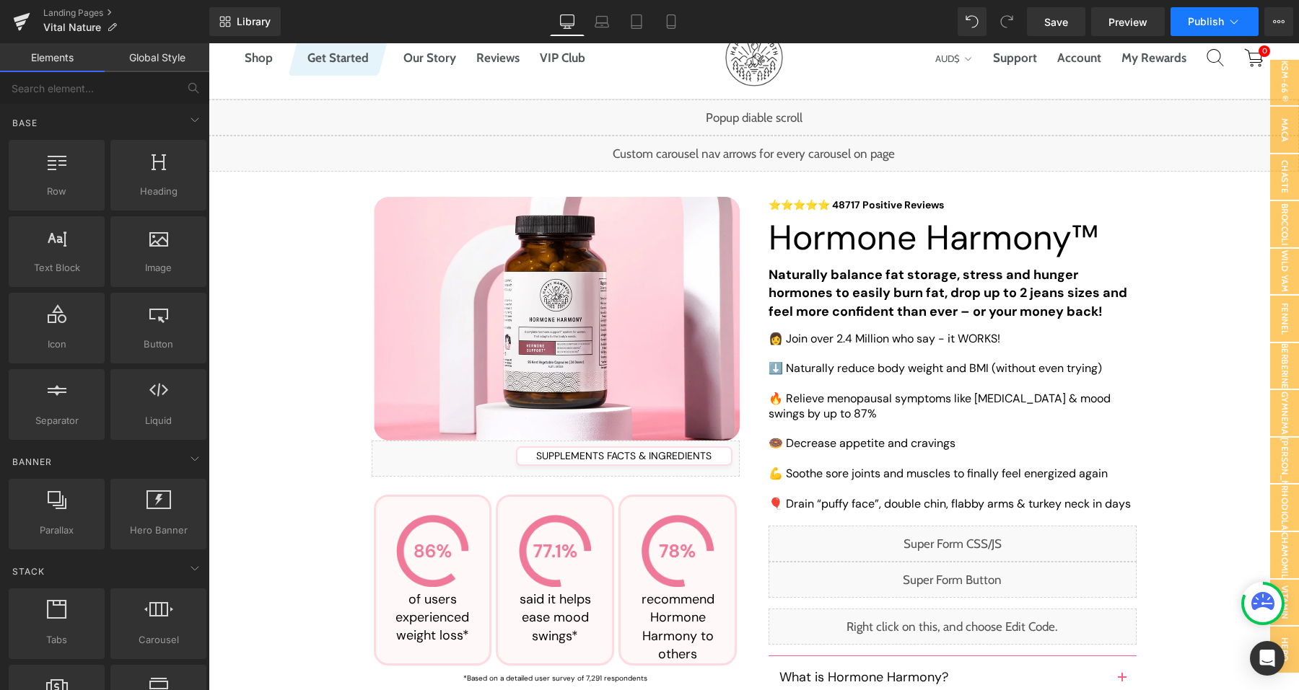
click at [1199, 28] on button "Publish" at bounding box center [1214, 21] width 88 height 29
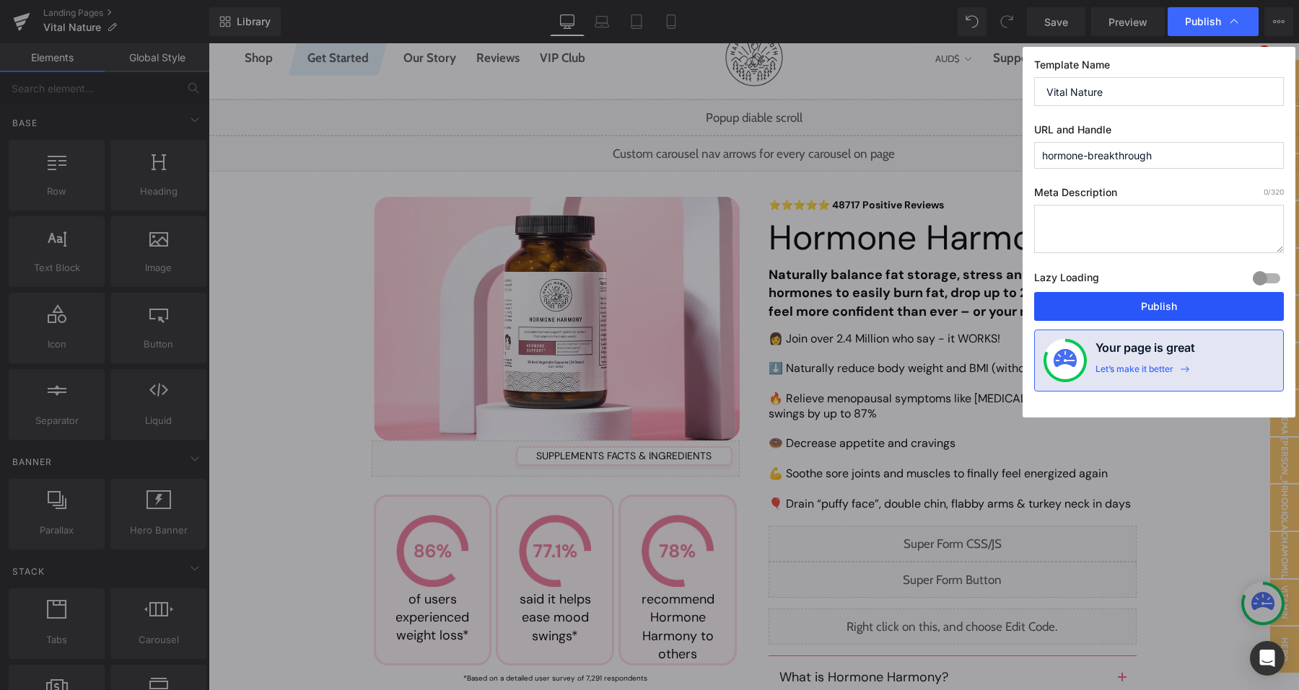
click at [1124, 294] on button "Publish" at bounding box center [1159, 306] width 250 height 29
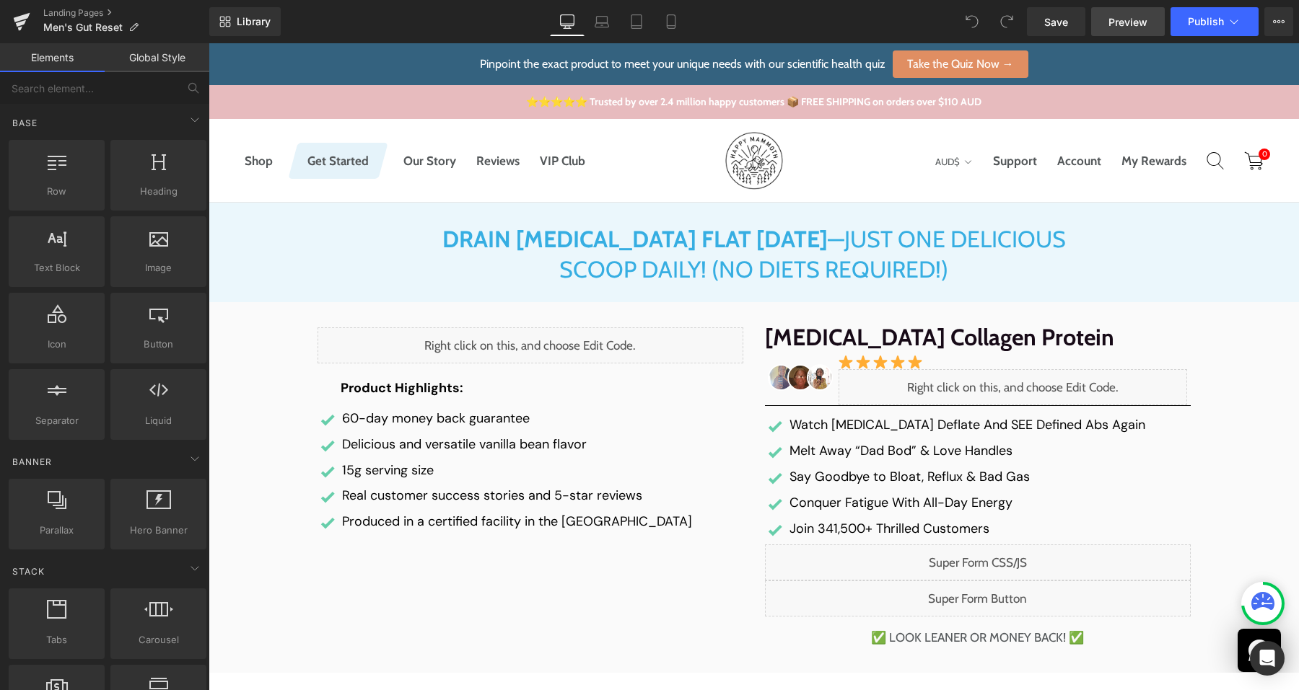
click at [1116, 31] on link "Preview" at bounding box center [1128, 21] width 74 height 29
click at [1270, 25] on button "View Live Page View with current Template Save Template to Library Schedule Pub…" at bounding box center [1278, 21] width 29 height 29
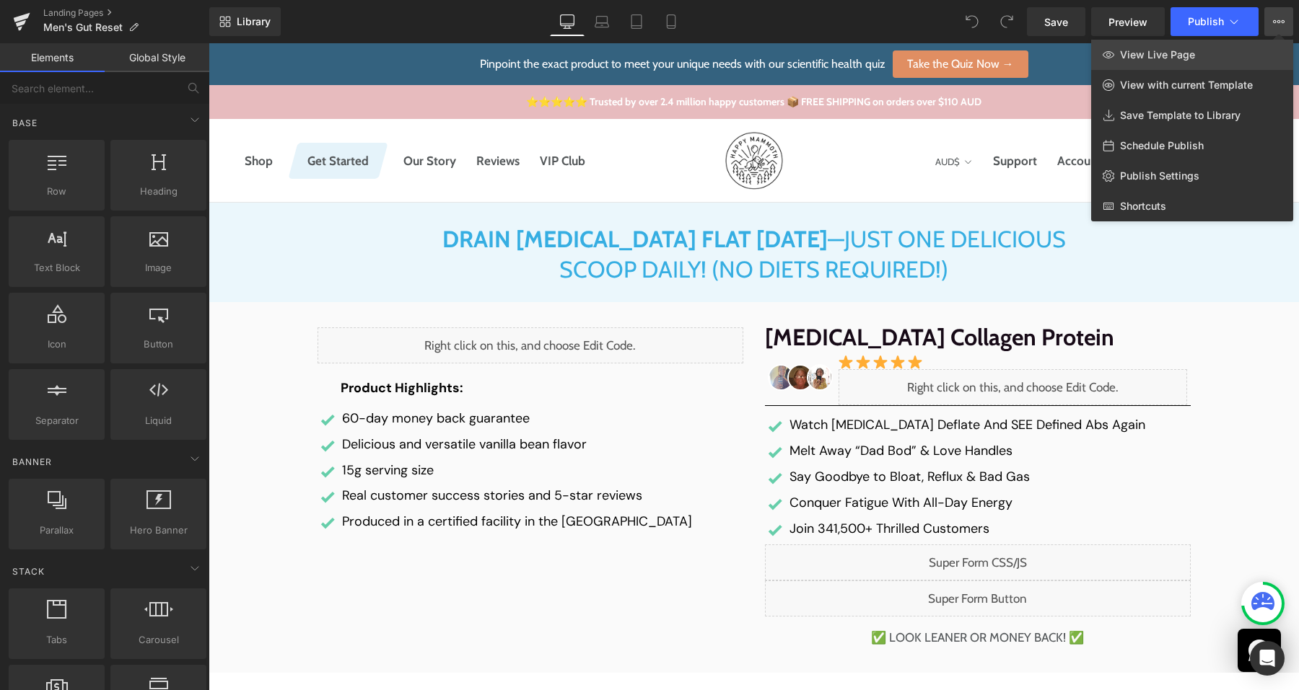
click at [1208, 56] on link "View Live Page" at bounding box center [1192, 55] width 202 height 30
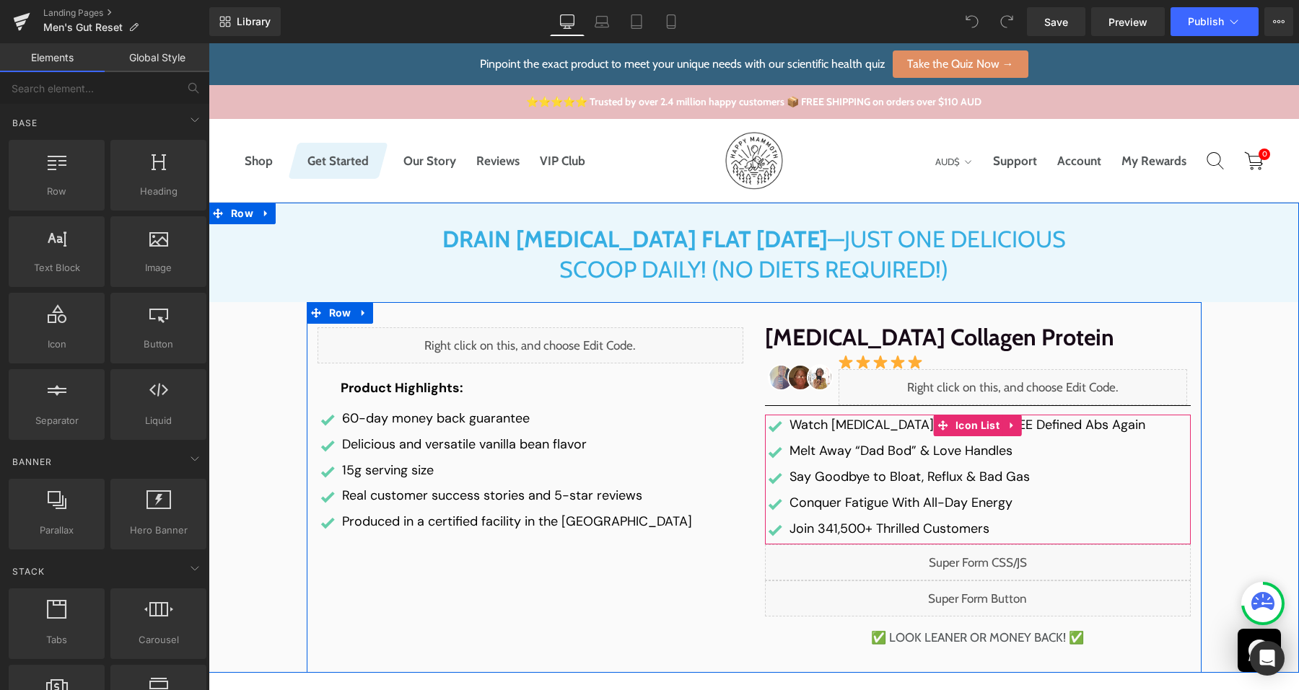
scroll to position [6, 0]
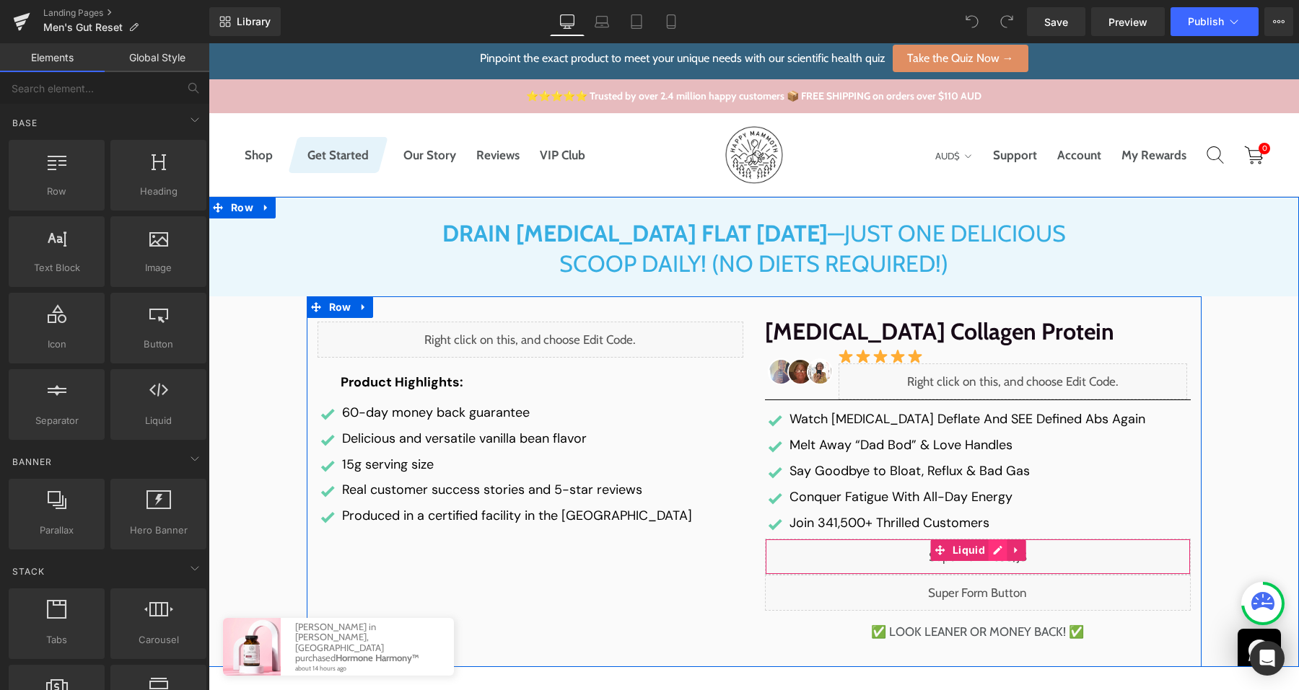
click at [997, 561] on div "Liquid" at bounding box center [978, 557] width 426 height 36
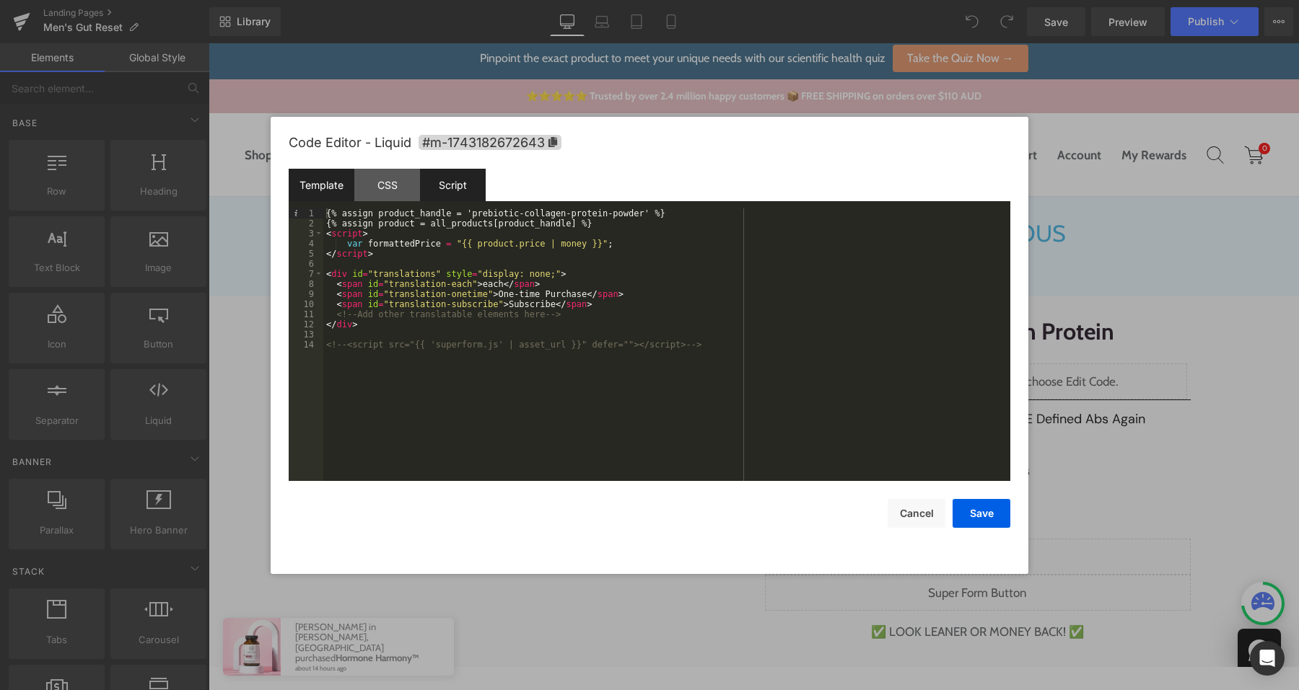
click at [452, 185] on div "Script" at bounding box center [453, 185] width 66 height 32
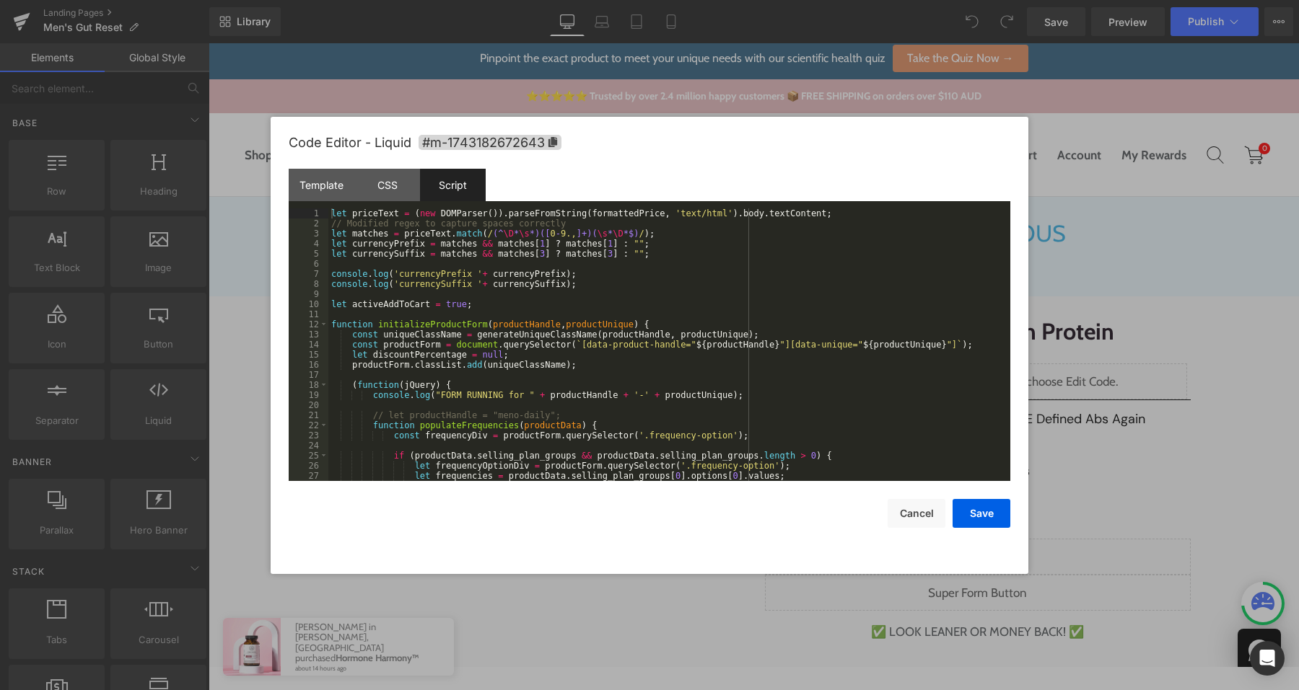
click at [574, 349] on div "let priceText = ( new DOMParser ( )) . parseFromString ( formattedPrice , 'text…" at bounding box center [666, 354] width 676 height 293
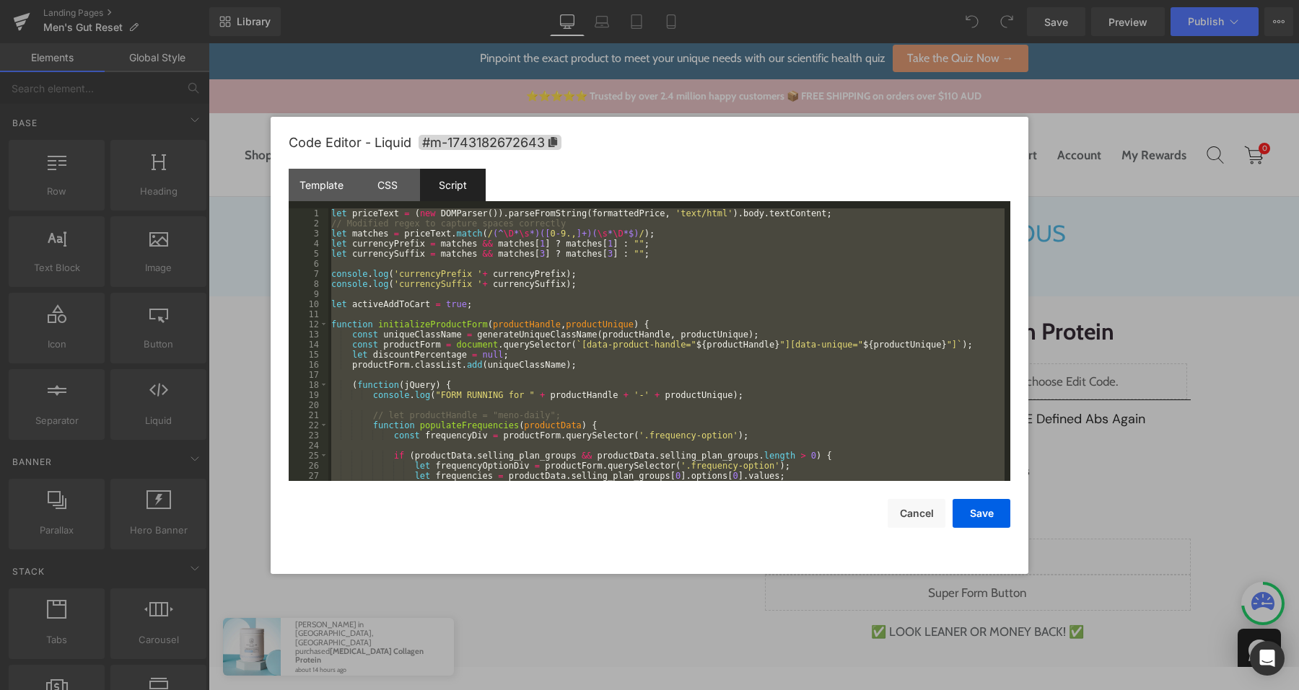
click at [827, 298] on div "let priceText = ( new DOMParser ( )) . parseFromString ( formattedPrice , 'text…" at bounding box center [666, 354] width 676 height 293
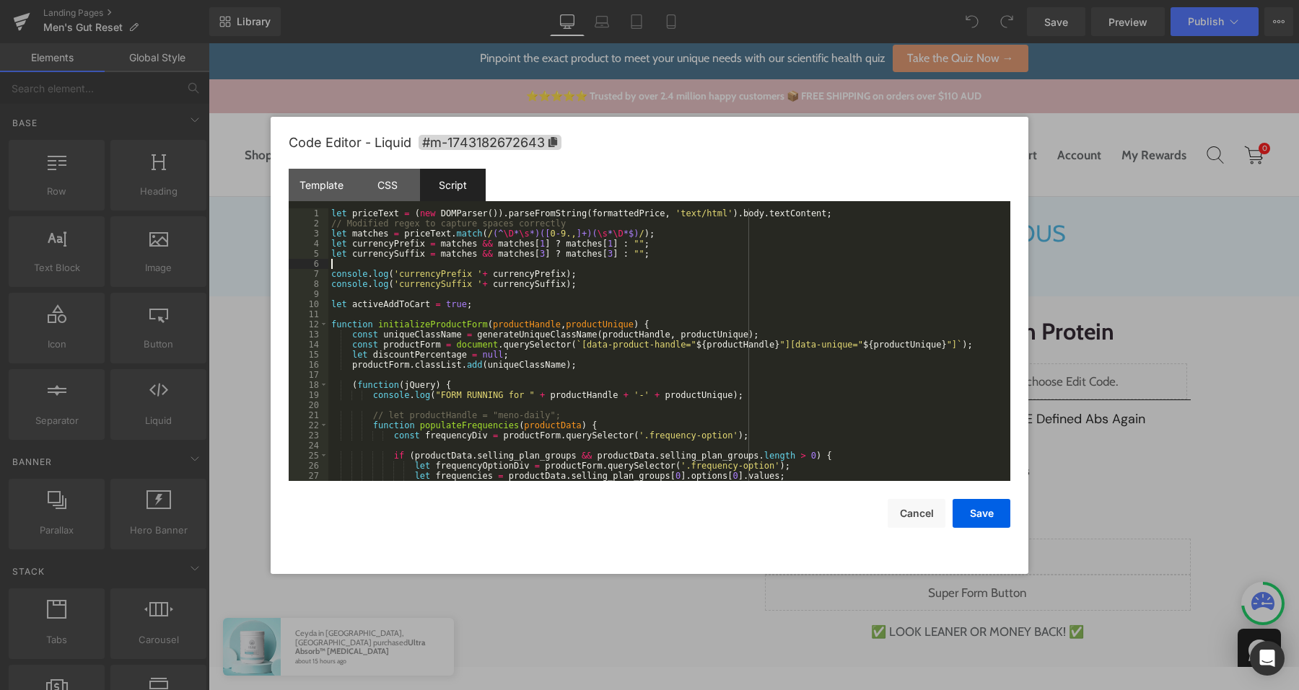
click at [675, 263] on div "let priceText = ( new DOMParser ( )) . parseFromString ( formattedPrice , 'text…" at bounding box center [666, 354] width 676 height 293
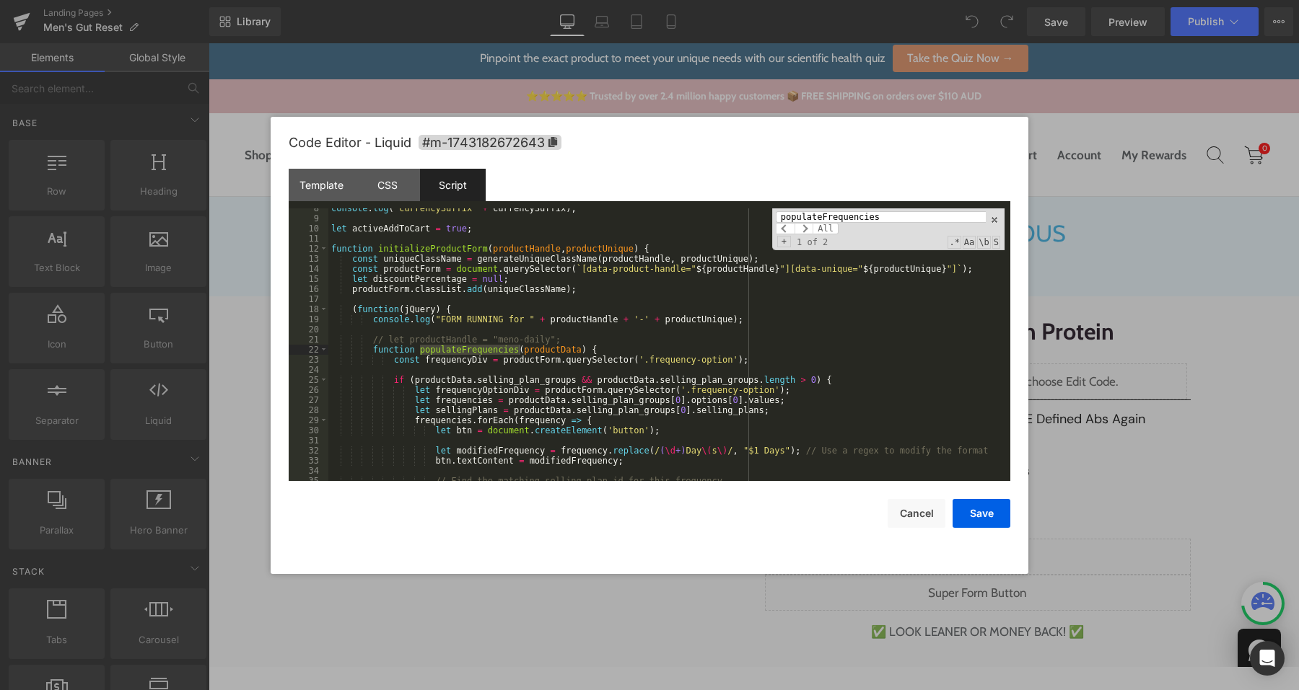
scroll to position [76, 0]
type input "populateFrequencies"
click at [325, 349] on span at bounding box center [324, 350] width 8 height 10
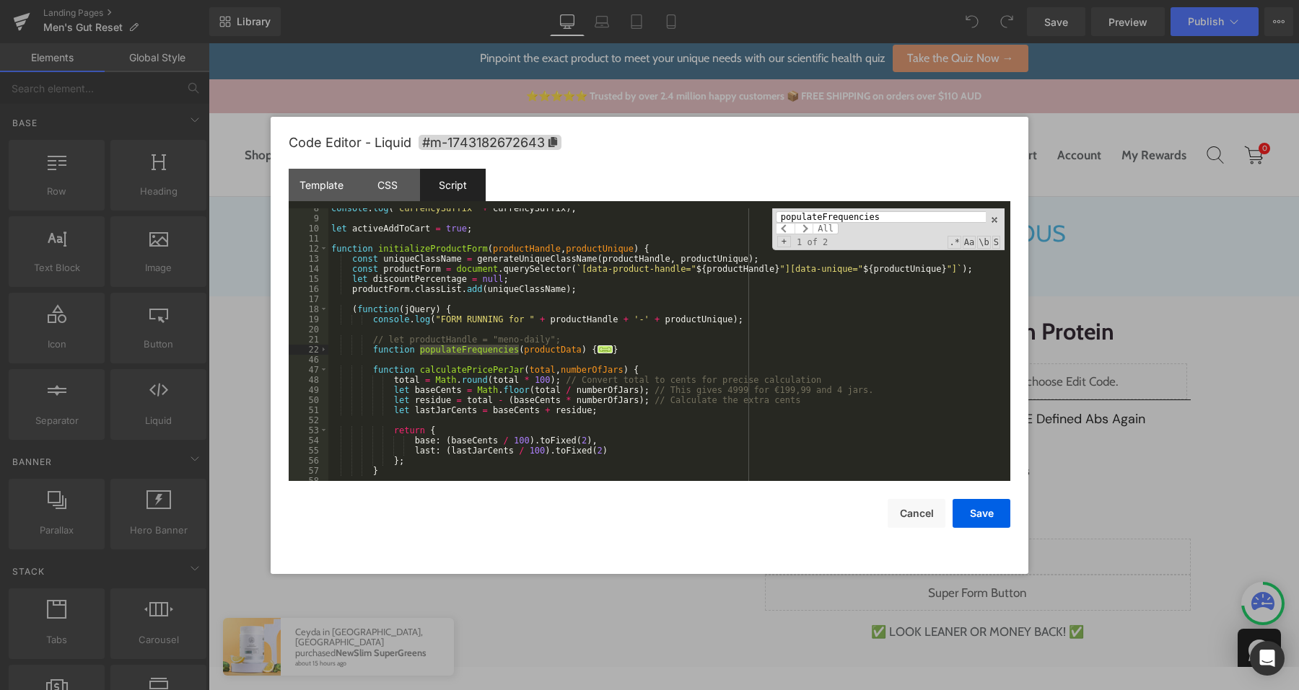
click at [632, 348] on div "console . log ( 'currencySuffix ' + currencySuffix ) ; let activeAddToCart = tr…" at bounding box center [666, 349] width 676 height 293
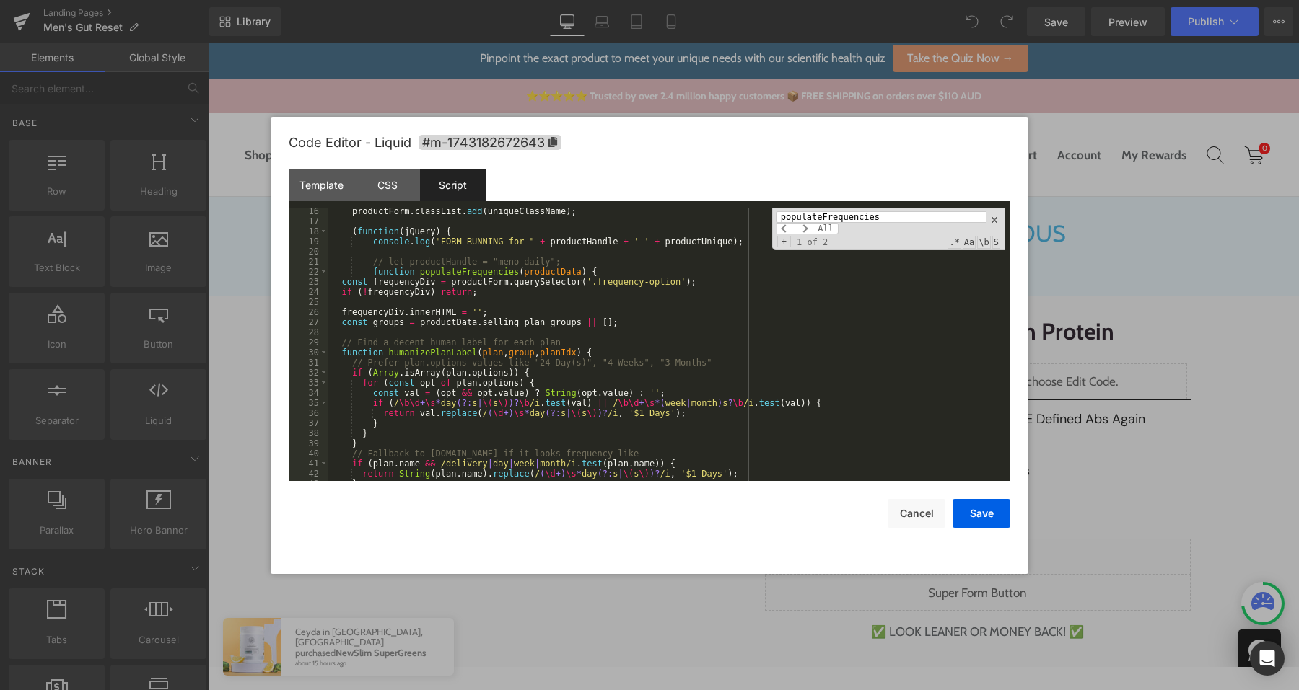
scroll to position [146, 0]
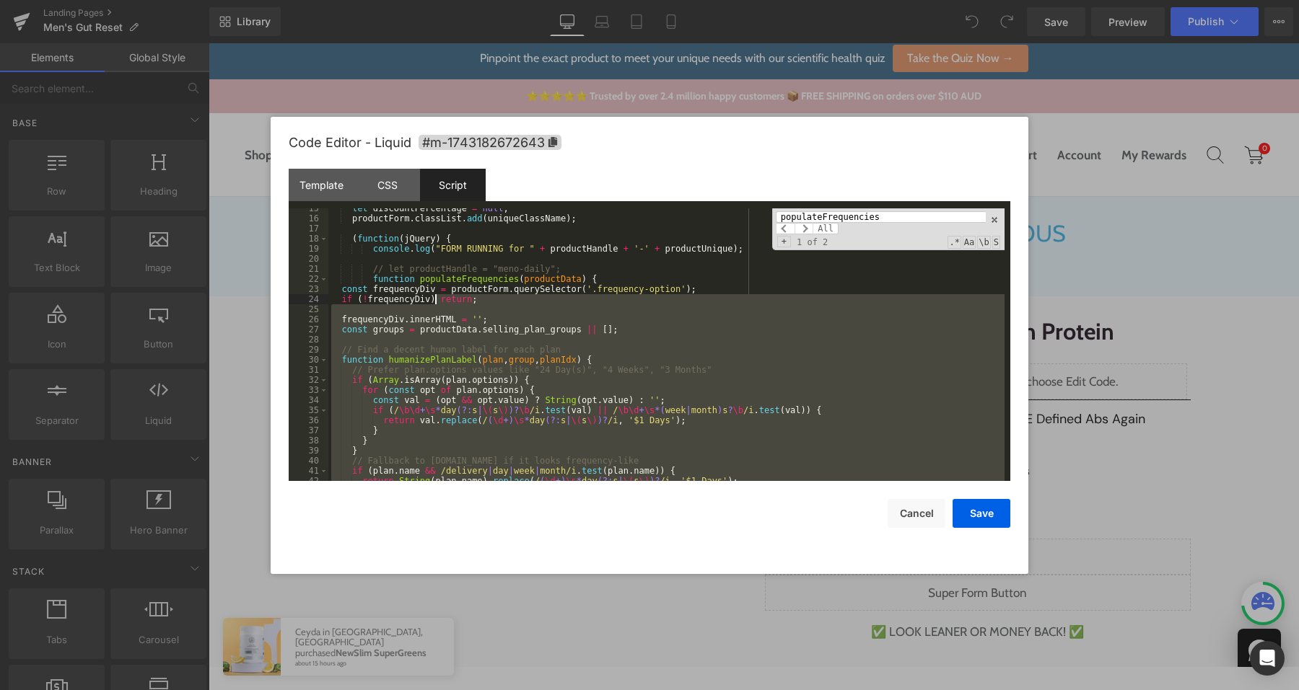
click at [434, 295] on div "let discountPercentage = null ; productForm . classList . add ( uniqueClassName…" at bounding box center [666, 349] width 676 height 293
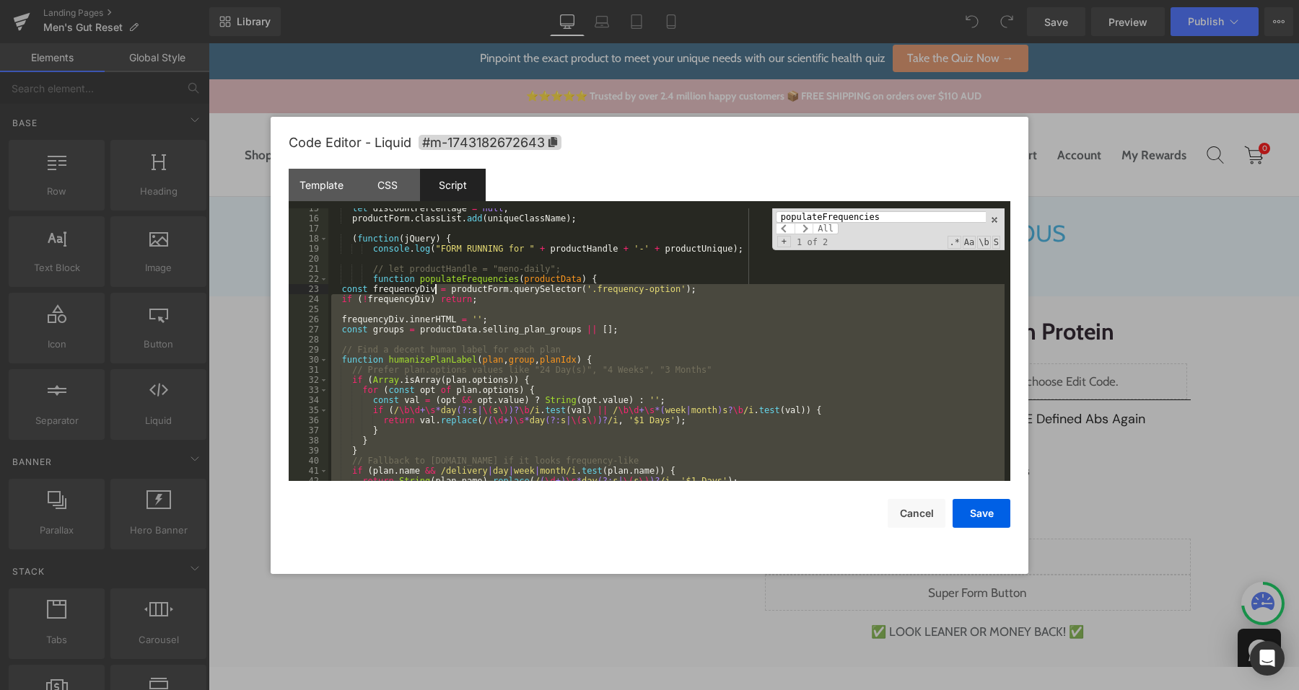
click at [437, 286] on div "let discountPercentage = null ; productForm . classList . add ( uniqueClassName…" at bounding box center [666, 349] width 676 height 293
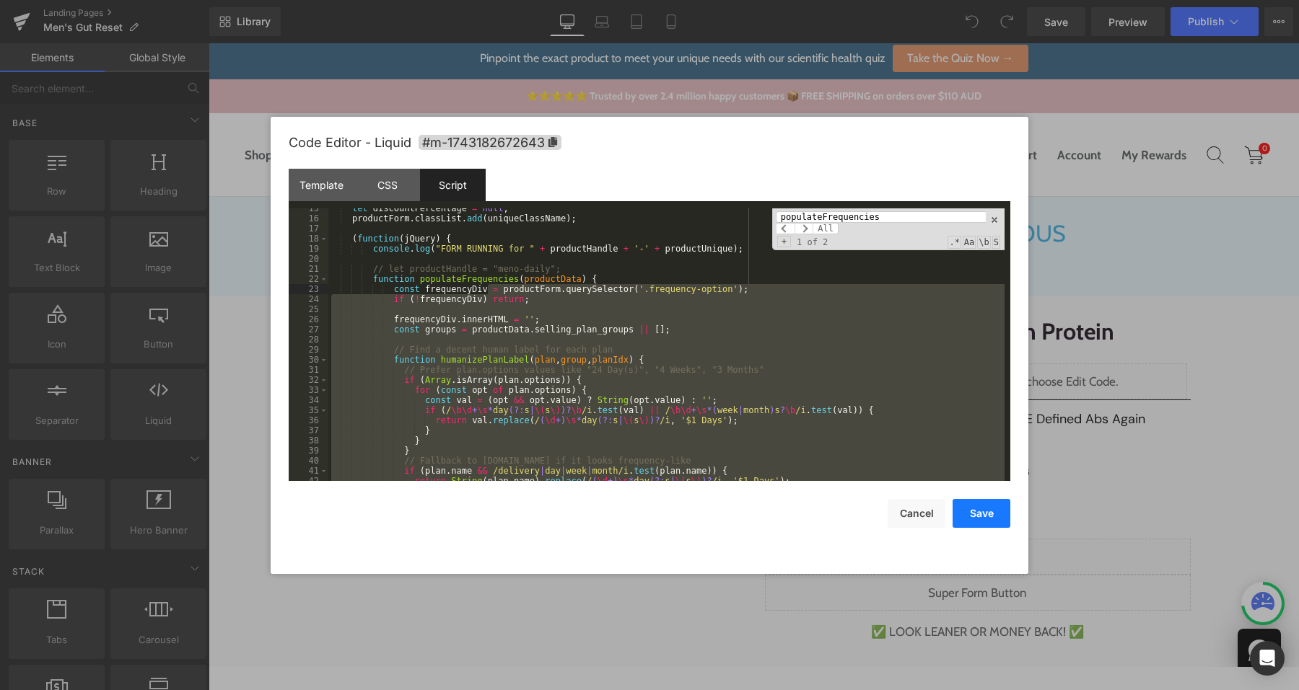
click at [974, 514] on button "Save" at bounding box center [981, 513] width 58 height 29
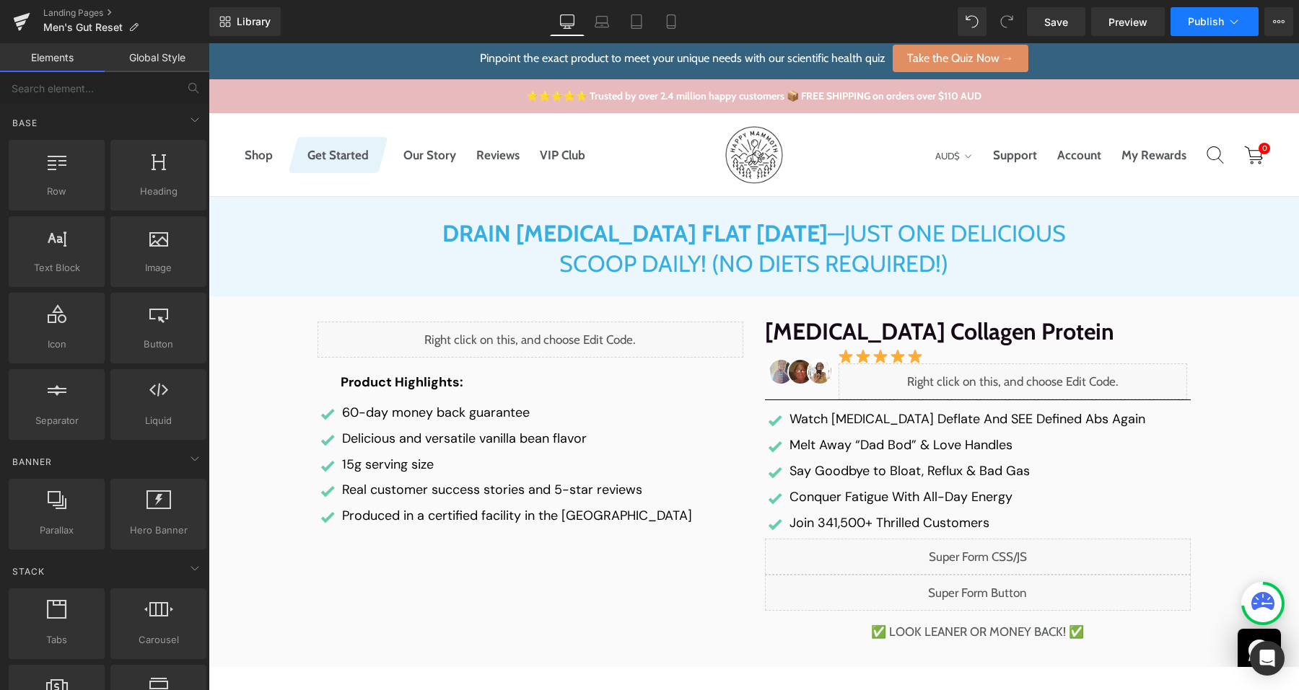
click at [1180, 7] on button "Publish" at bounding box center [1214, 21] width 88 height 29
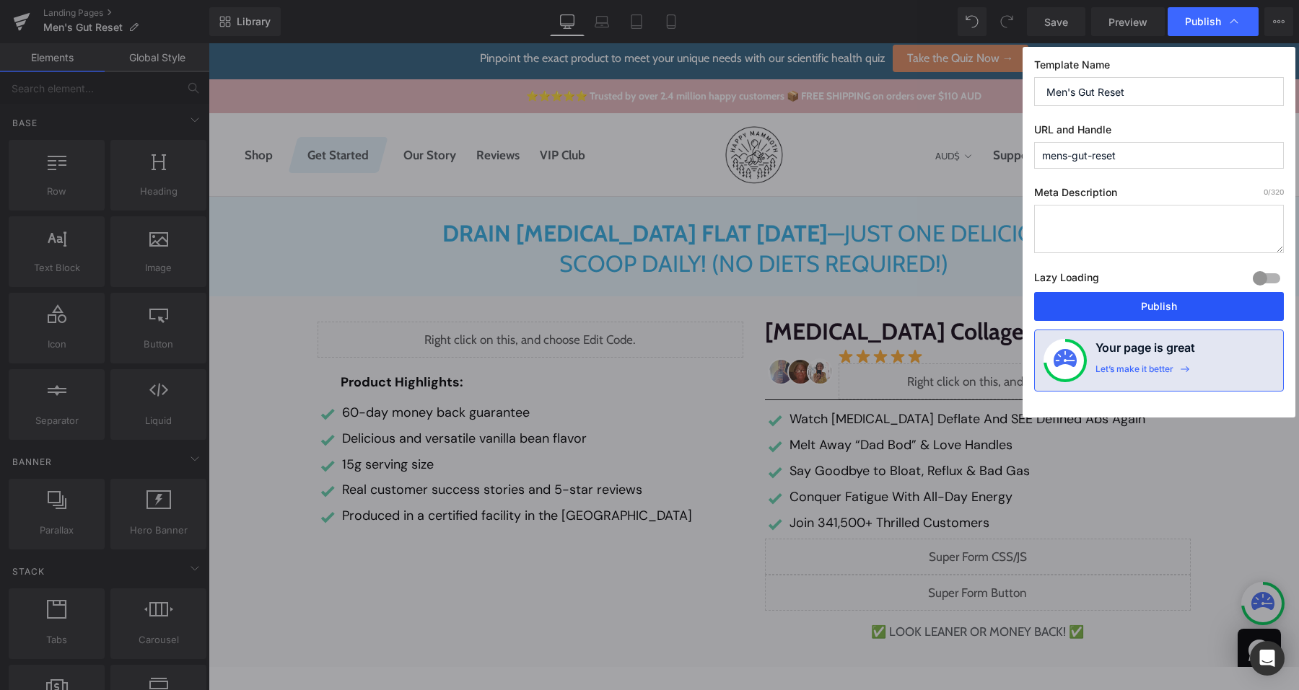
click at [1112, 320] on button "Publish" at bounding box center [1159, 306] width 250 height 29
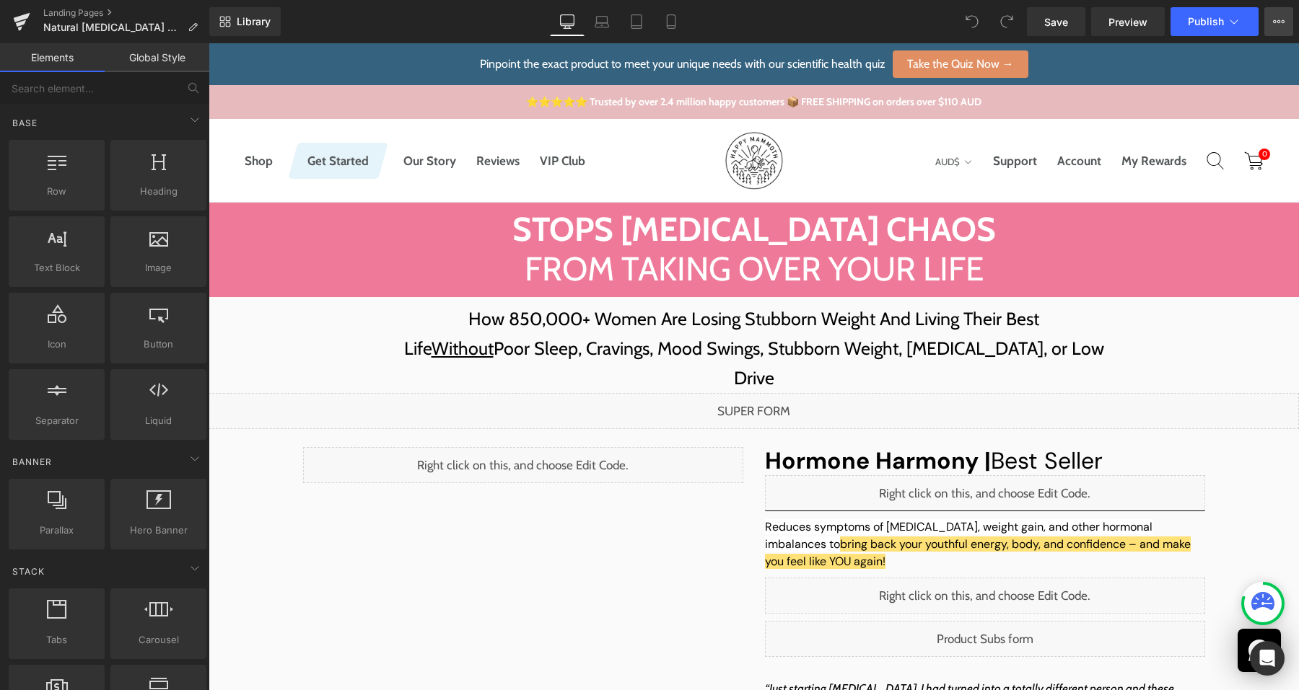
click at [1268, 32] on button "View Live Page View with current Template Save Template to Library Schedule Pub…" at bounding box center [1278, 21] width 29 height 29
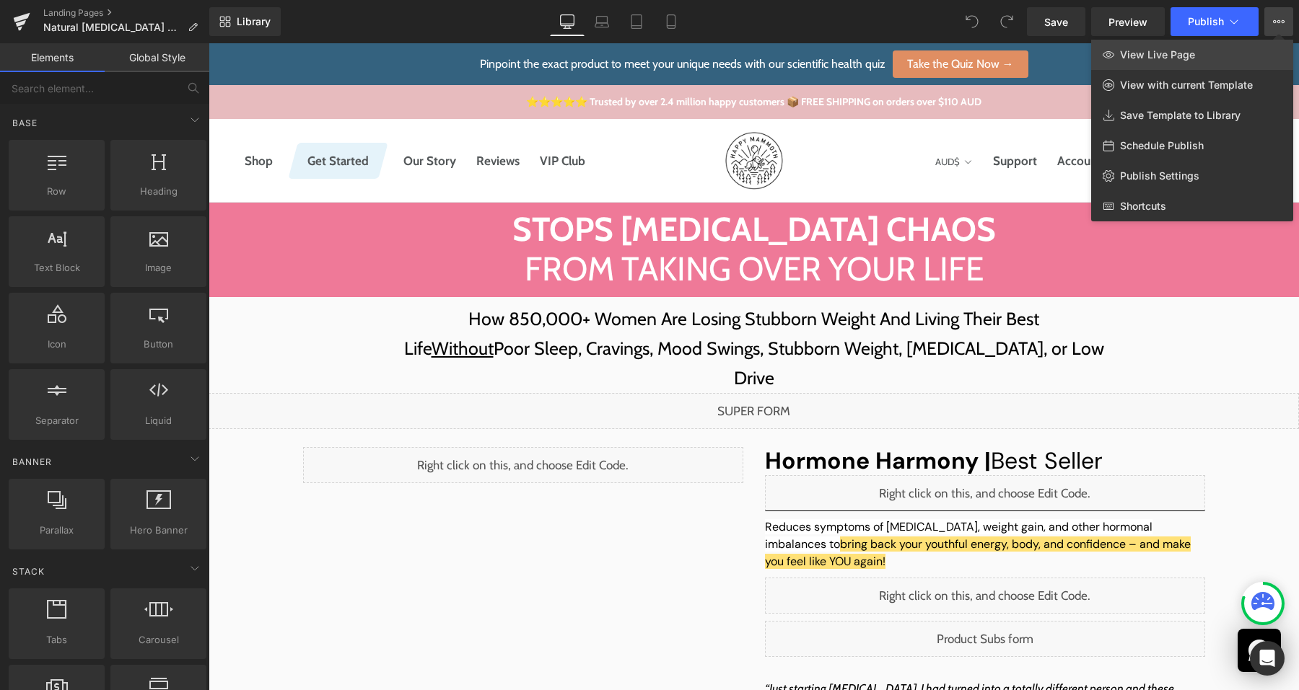
click at [1206, 48] on link "View Live Page" at bounding box center [1192, 55] width 202 height 30
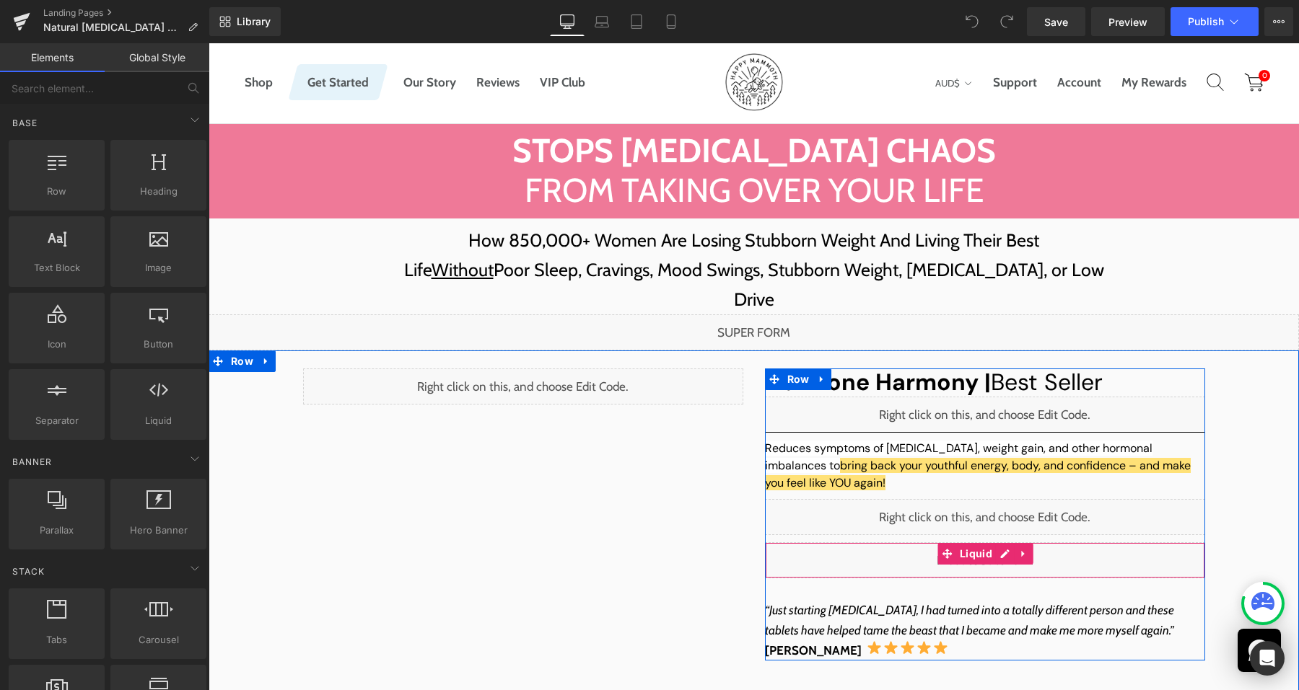
scroll to position [84, 0]
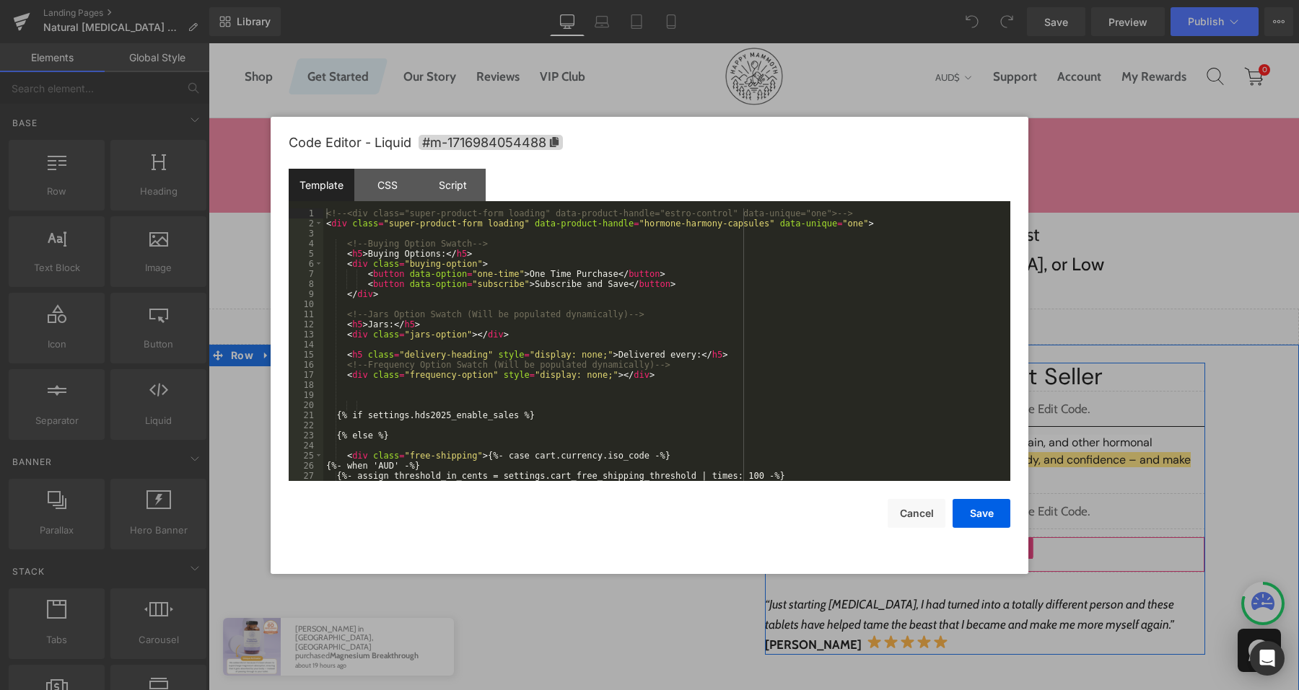
click at [996, 537] on div "Liquid" at bounding box center [985, 555] width 440 height 36
click at [395, 189] on div "CSS" at bounding box center [387, 185] width 66 height 32
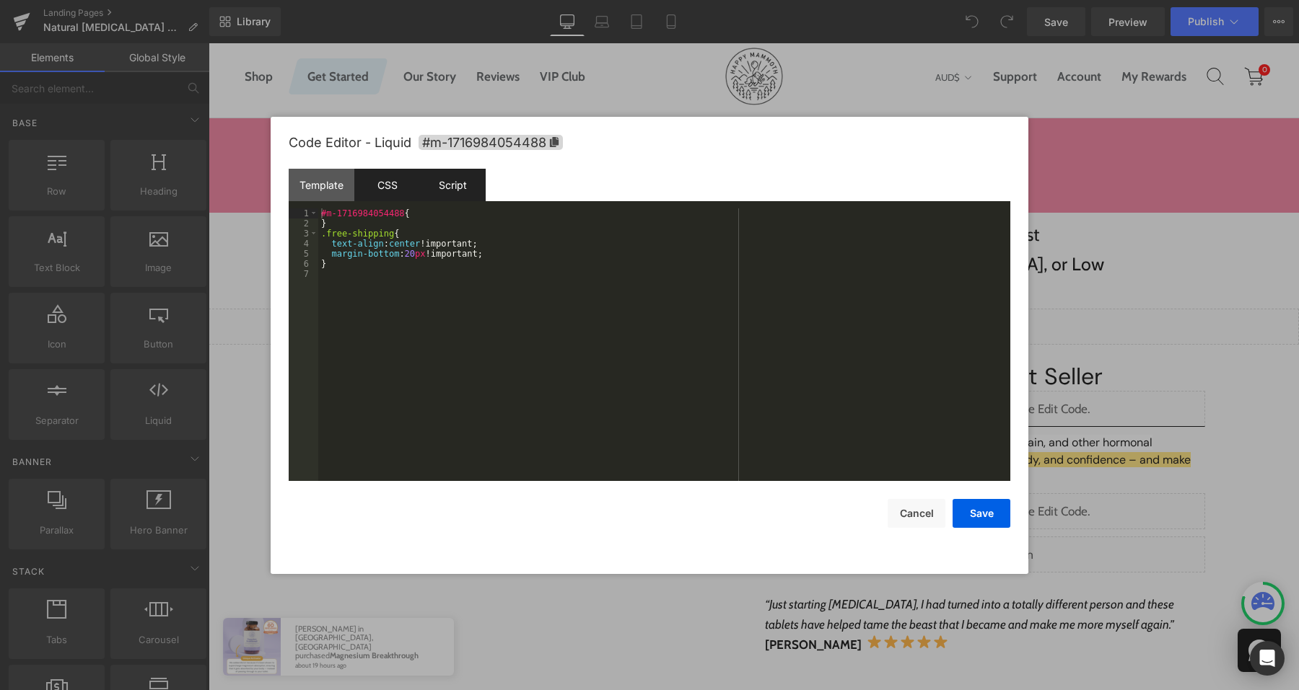
click at [465, 189] on div "Script" at bounding box center [453, 185] width 66 height 32
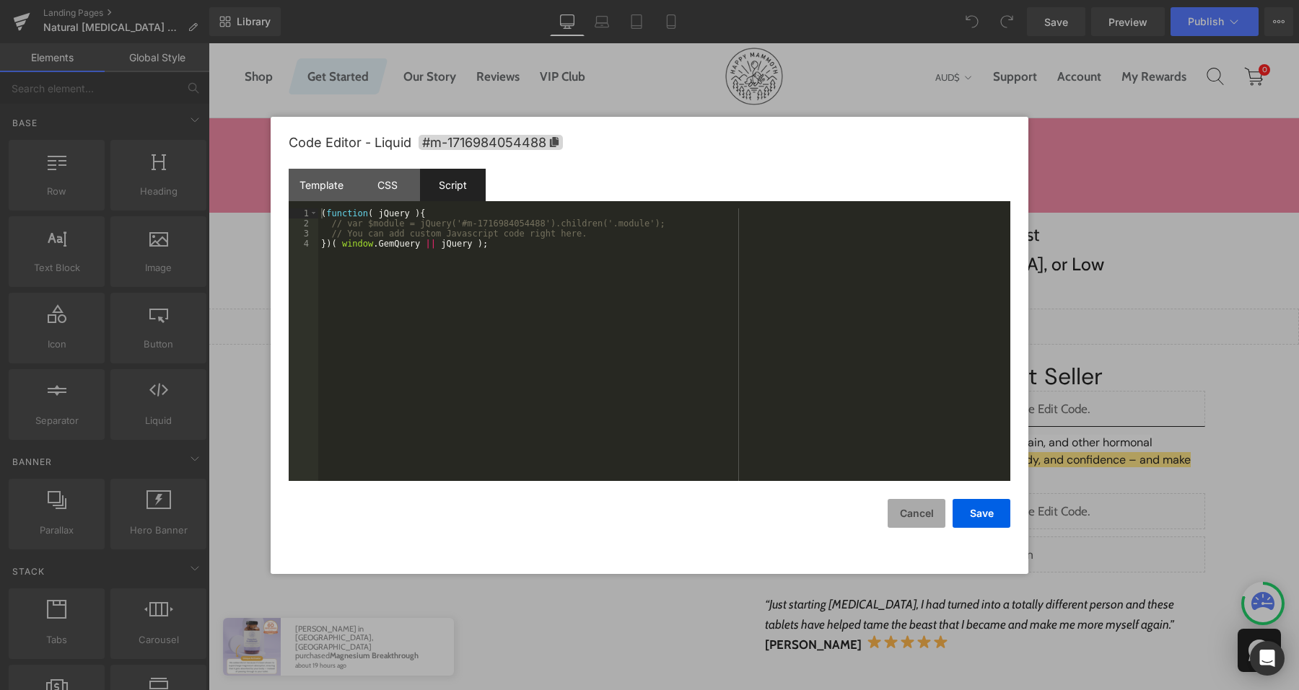
click at [916, 517] on button "Cancel" at bounding box center [916, 513] width 58 height 29
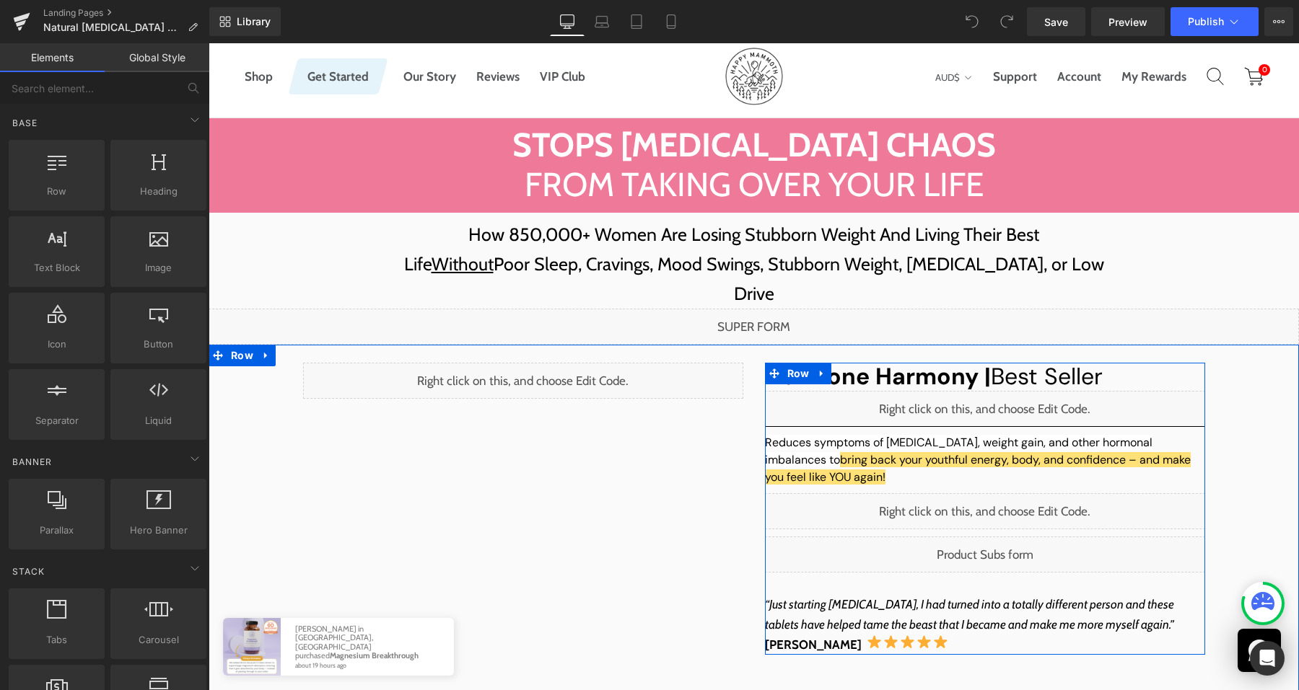
click at [1011, 493] on div "Liquid" at bounding box center [985, 511] width 440 height 36
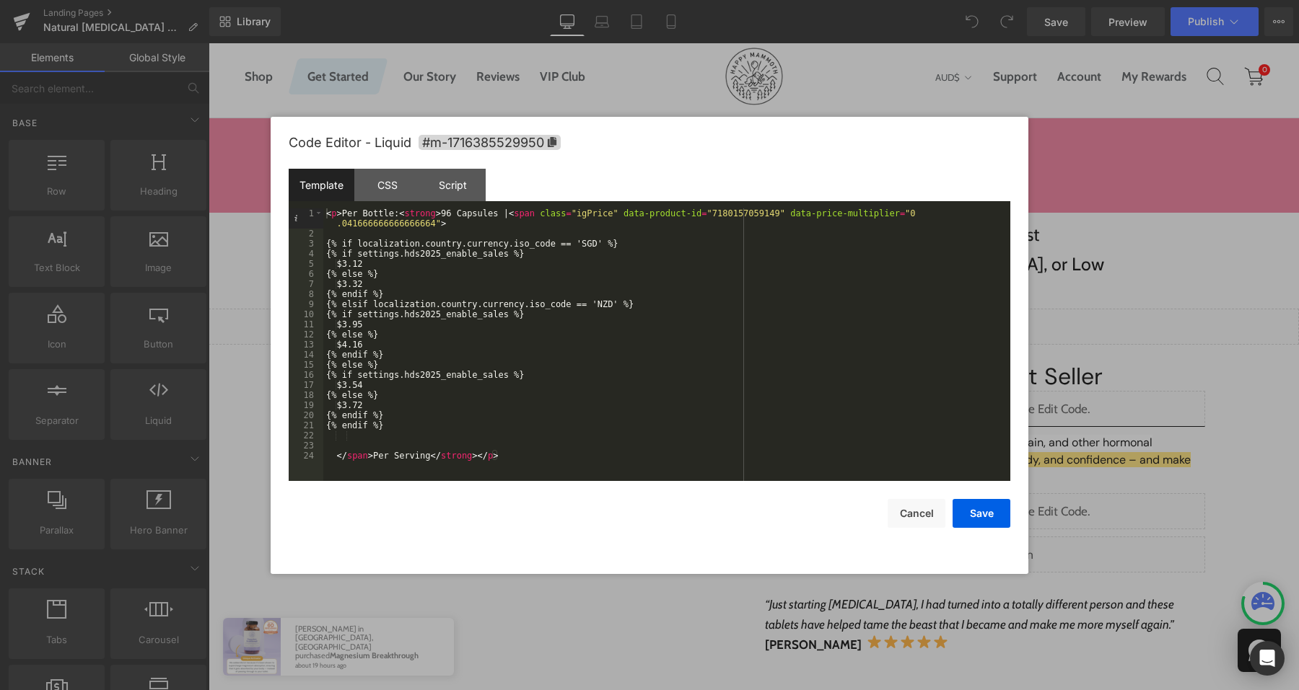
click at [467, 203] on div "Template CSS Script Data" at bounding box center [649, 189] width 721 height 40
click at [467, 197] on div "Script" at bounding box center [453, 185] width 66 height 32
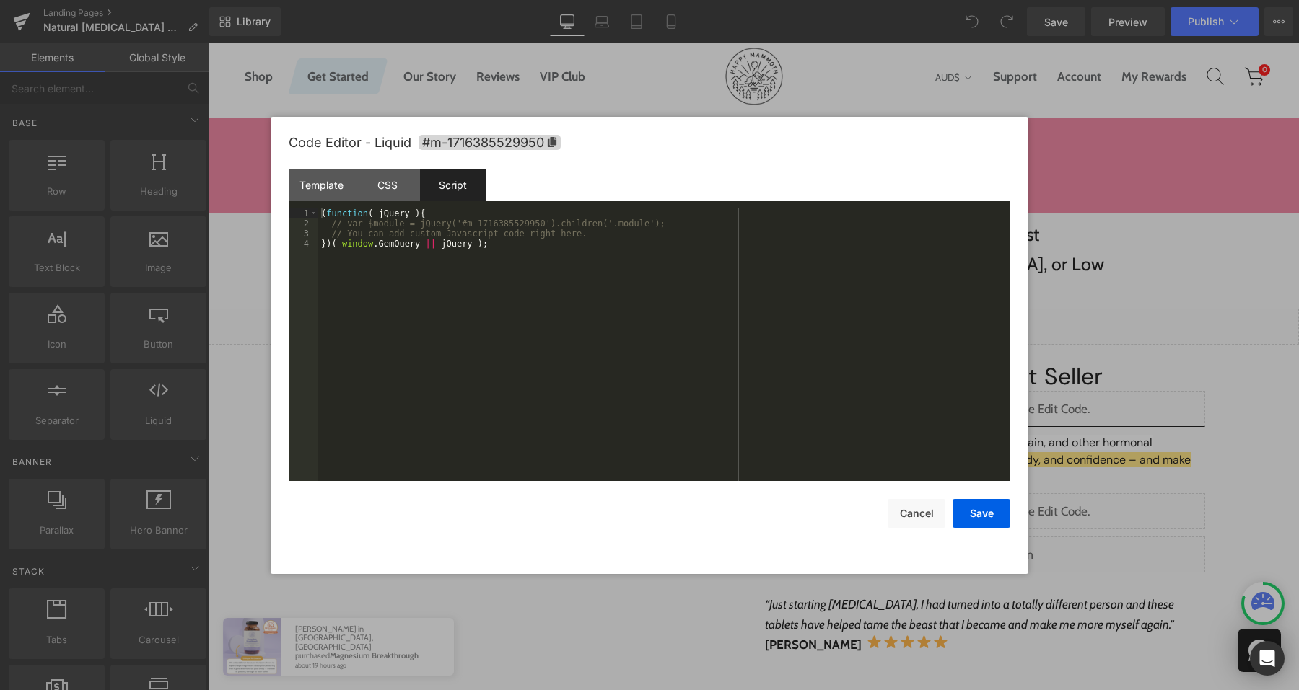
click at [1110, 477] on div at bounding box center [649, 345] width 1299 height 690
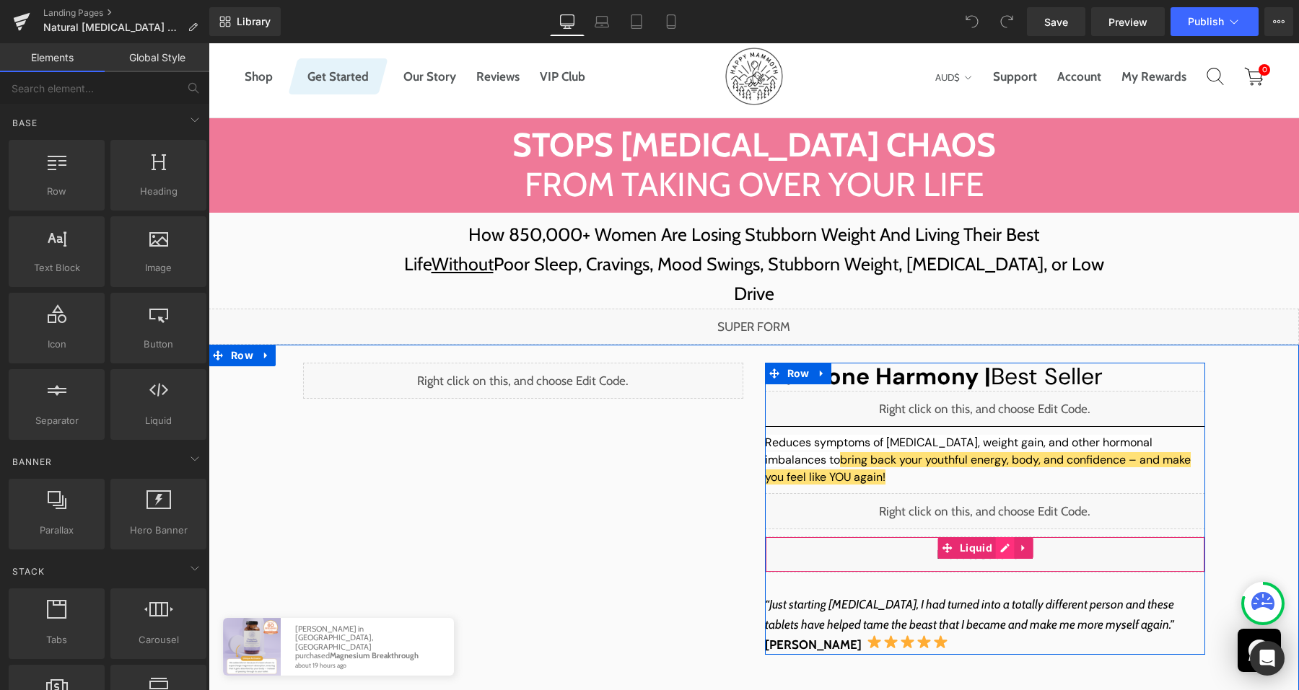
click at [999, 537] on div "Liquid" at bounding box center [985, 555] width 440 height 36
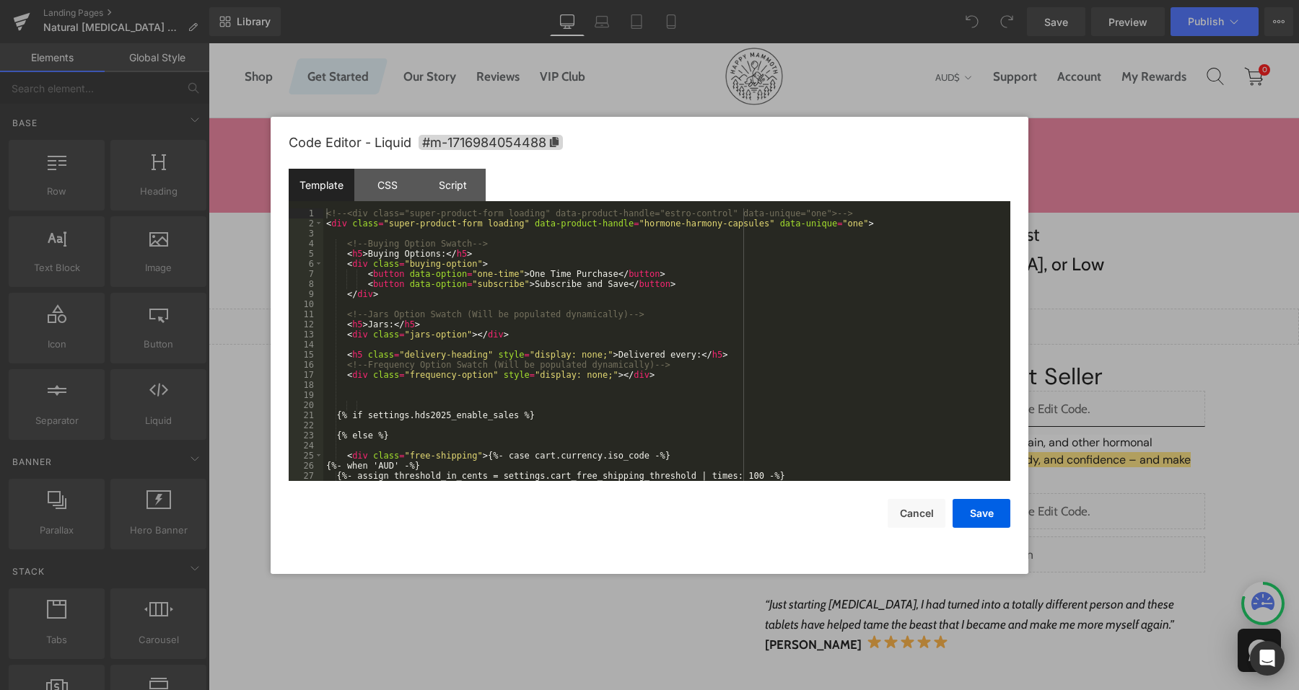
click at [1137, 216] on div at bounding box center [649, 345] width 1299 height 690
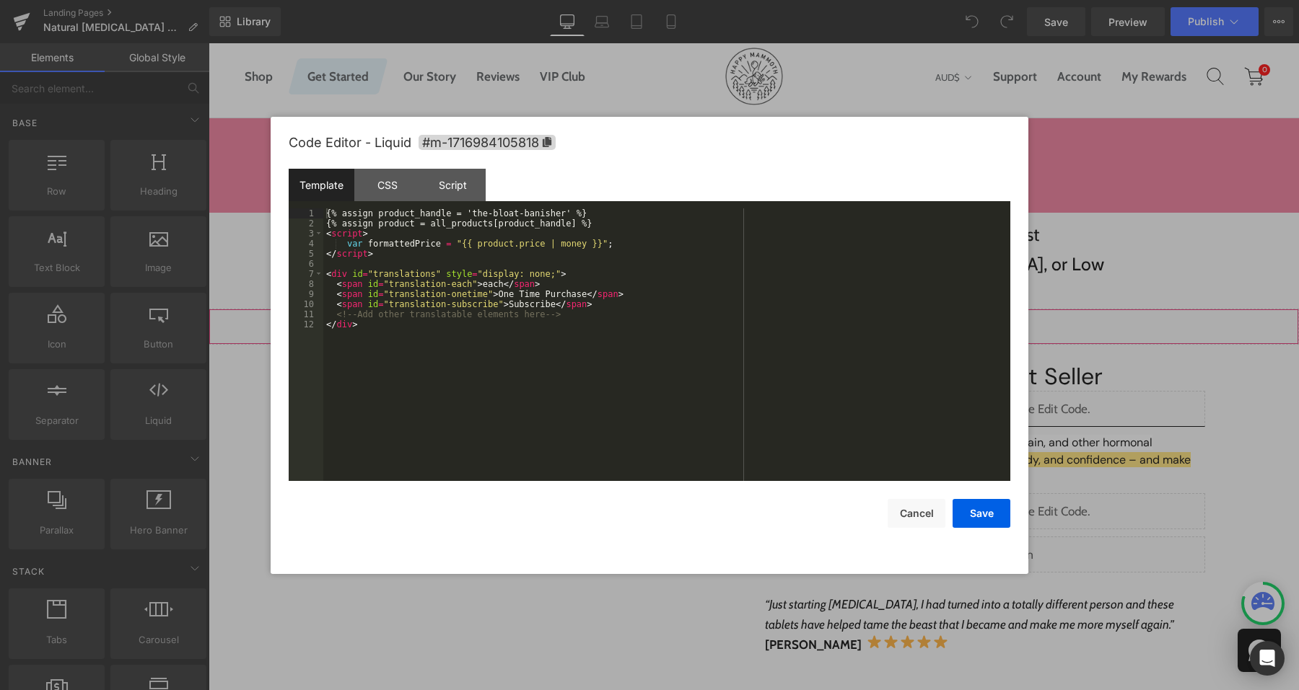
click at [774, 309] on div "Liquid" at bounding box center [753, 327] width 1090 height 36
click at [449, 198] on div "Script" at bounding box center [453, 185] width 66 height 32
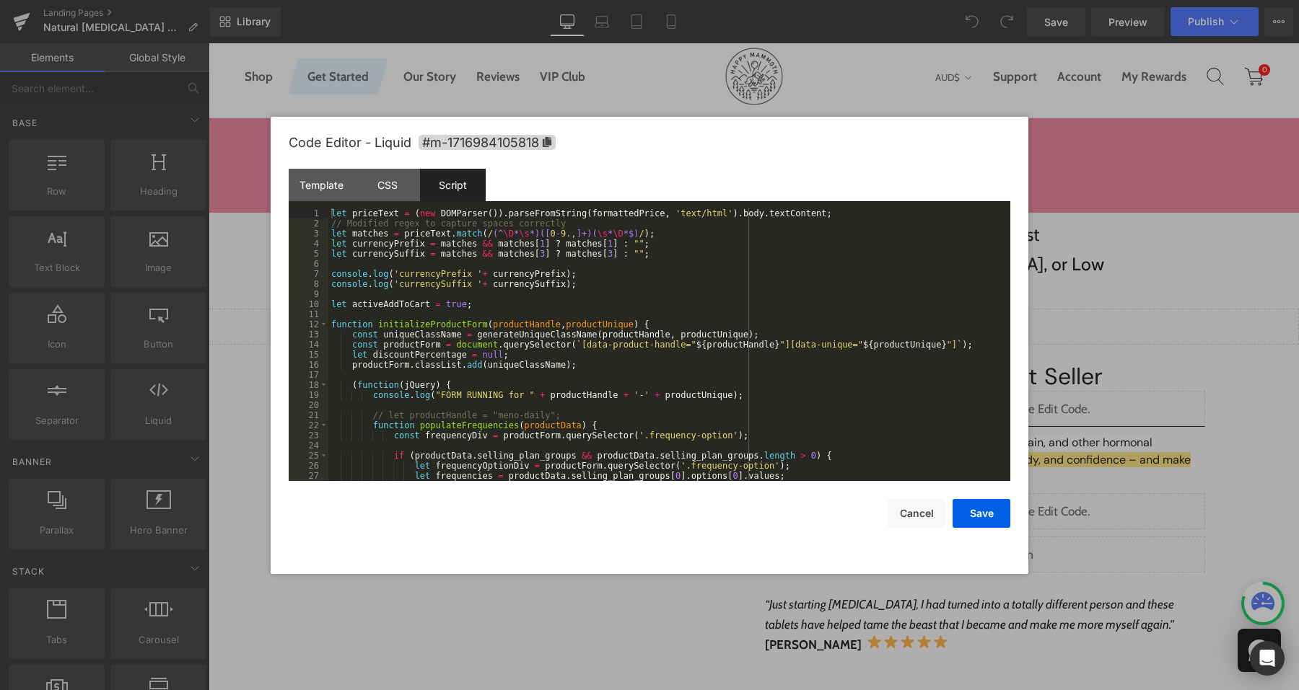
click at [527, 312] on div "let priceText = ( new DOMParser ( )) . parseFromString ( formattedPrice , 'text…" at bounding box center [666, 354] width 676 height 293
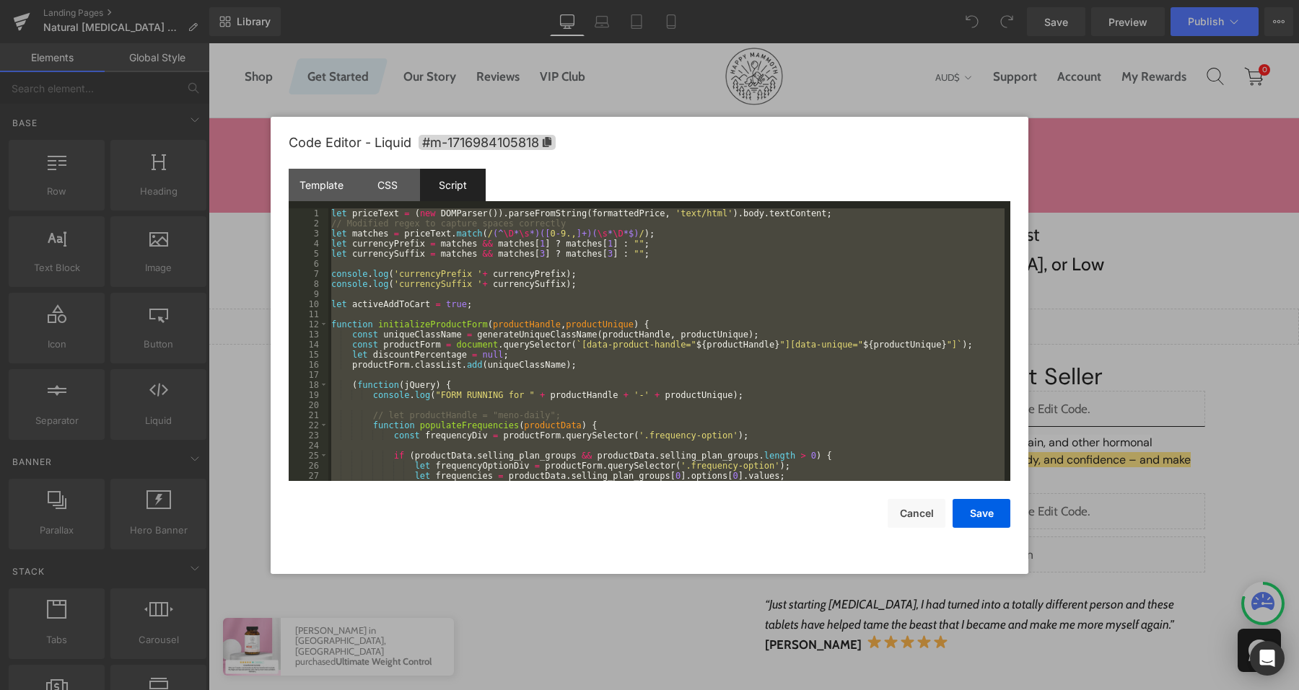
click at [724, 381] on div "let priceText = ( new DOMParser ( )) . parseFromString ( formattedPrice , 'text…" at bounding box center [666, 354] width 676 height 293
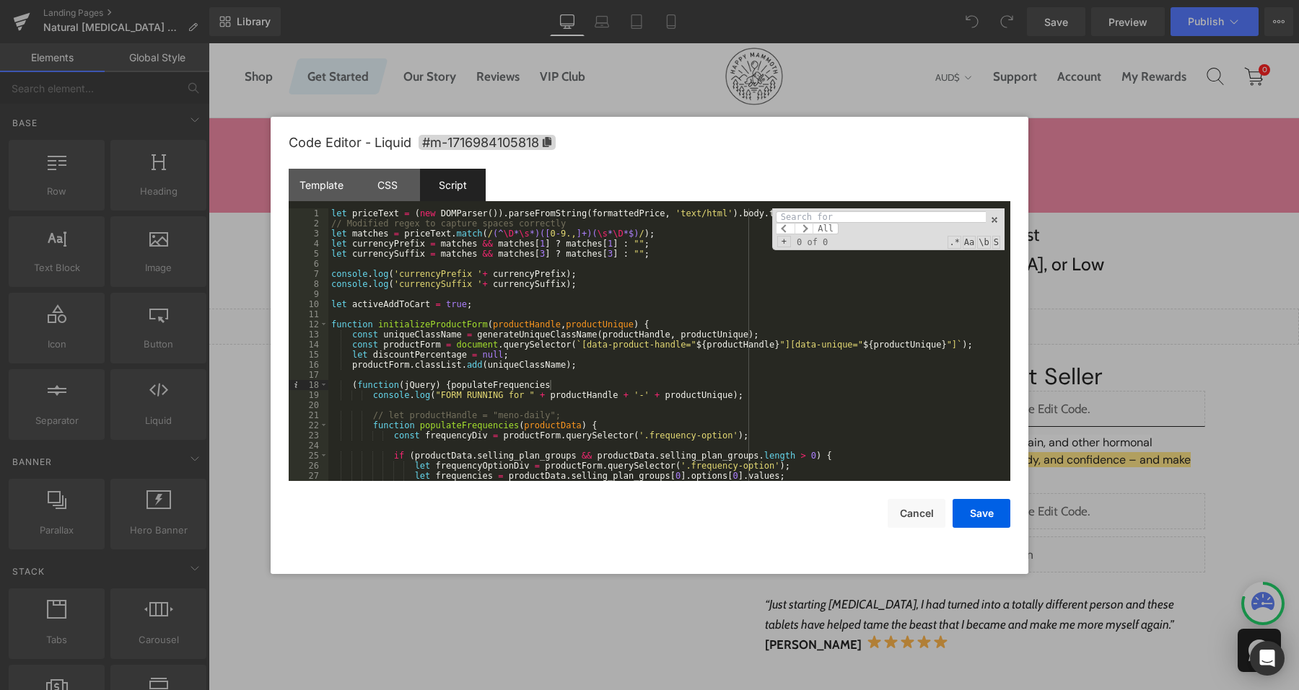
click at [720, 374] on div "let priceText = ( new DOMParser ( )) . parseFromString ( formattedPrice , 'text…" at bounding box center [666, 354] width 676 height 293
click at [916, 511] on button "Cancel" at bounding box center [916, 513] width 58 height 29
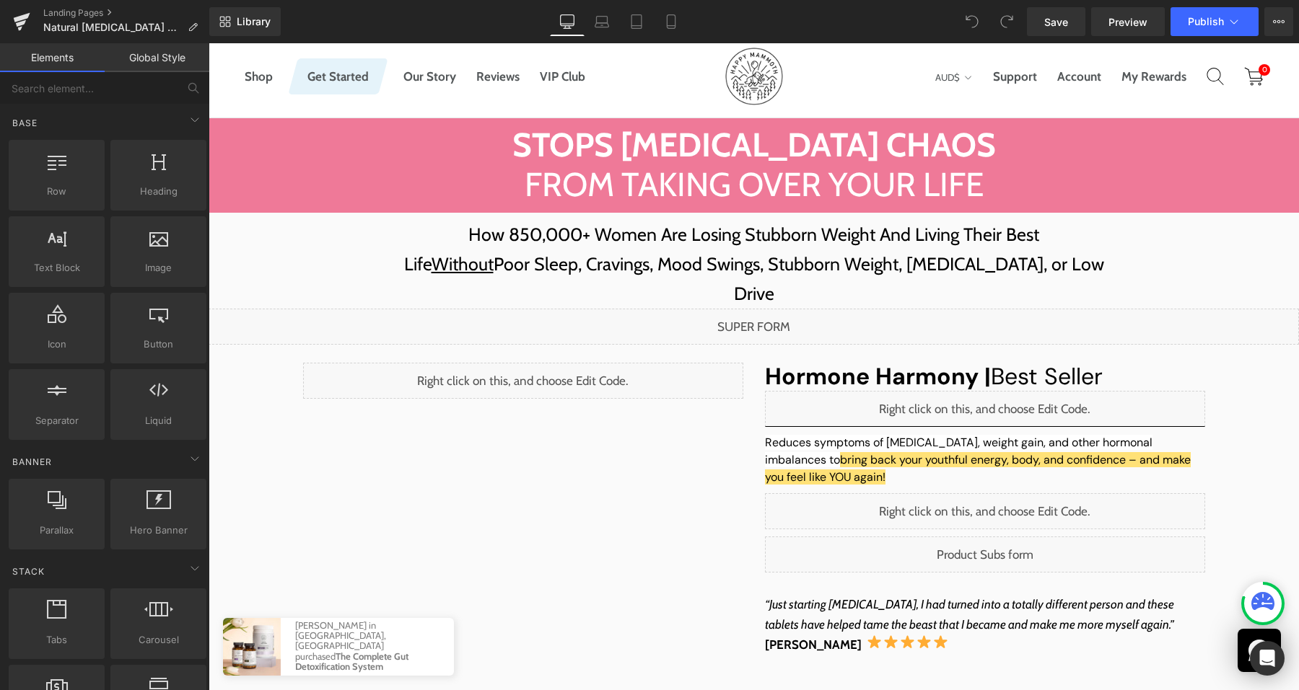
click at [772, 309] on div "Liquid" at bounding box center [753, 327] width 1090 height 36
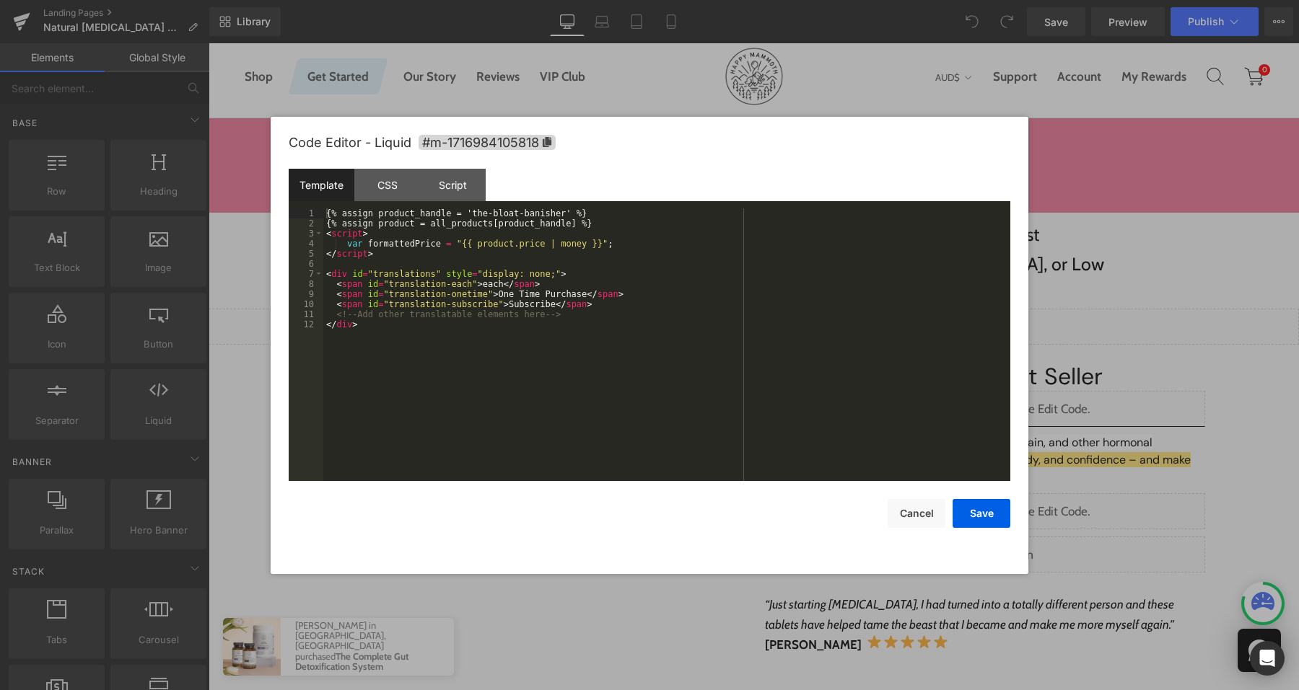
click at [678, 309] on div "{% assign product_handle = 'the-bloat-banisher' %} {% assign product = all_prod…" at bounding box center [666, 354] width 687 height 293
click at [452, 195] on div "Script" at bounding box center [453, 185] width 66 height 32
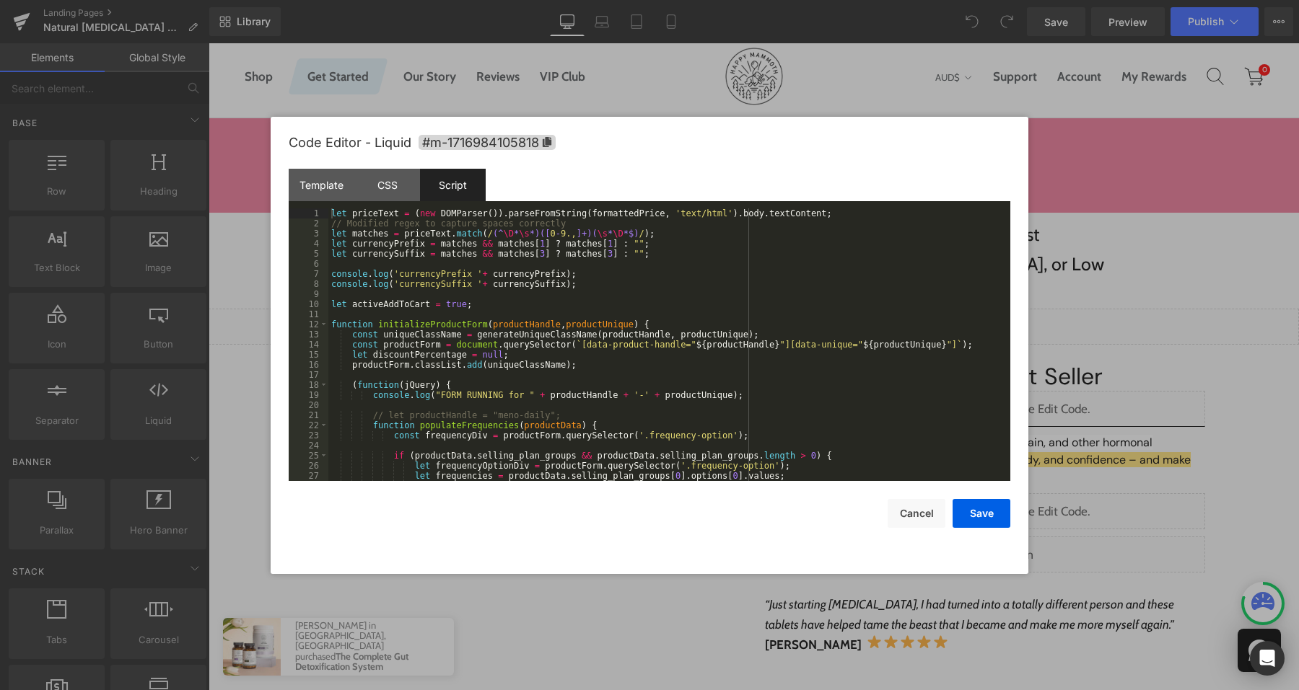
click at [538, 308] on div "let priceText = ( new DOMParser ( )) . parseFromString ( formattedPrice , 'text…" at bounding box center [666, 354] width 676 height 293
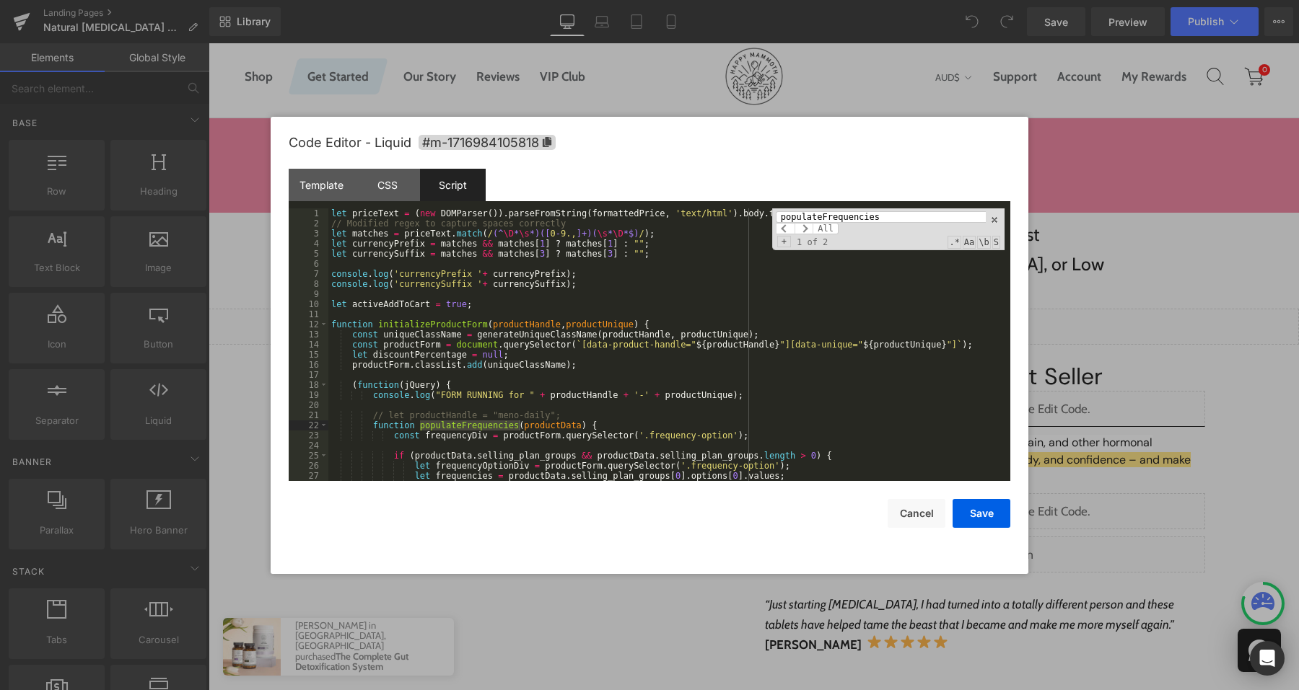
type input "populateFrequencies"
click at [330, 428] on div "let priceText = ( new DOMParser ( )) . parseFromString ( formattedPrice , 'text…" at bounding box center [666, 354] width 676 height 293
click at [326, 428] on span at bounding box center [324, 426] width 8 height 10
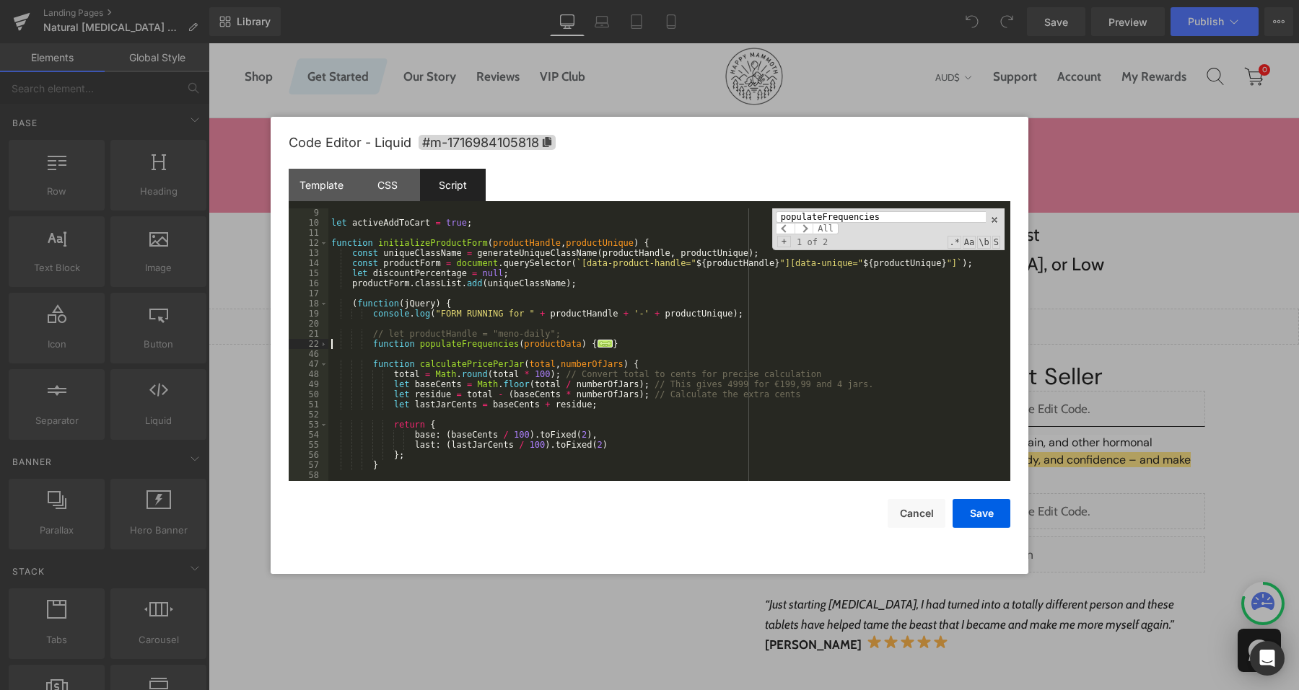
scroll to position [81, 0]
click at [644, 346] on div "let activeAddToCart = true ; function initializeProductForm ( productHandle , p…" at bounding box center [666, 354] width 676 height 293
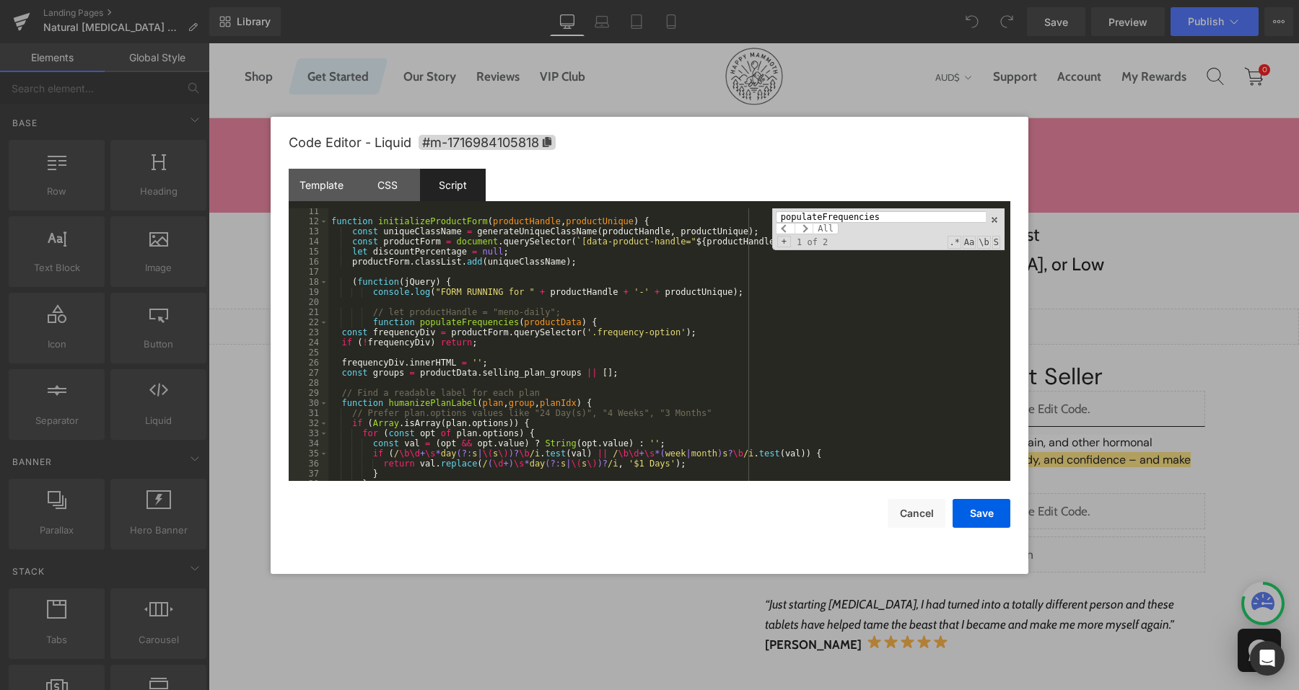
scroll to position [132, 0]
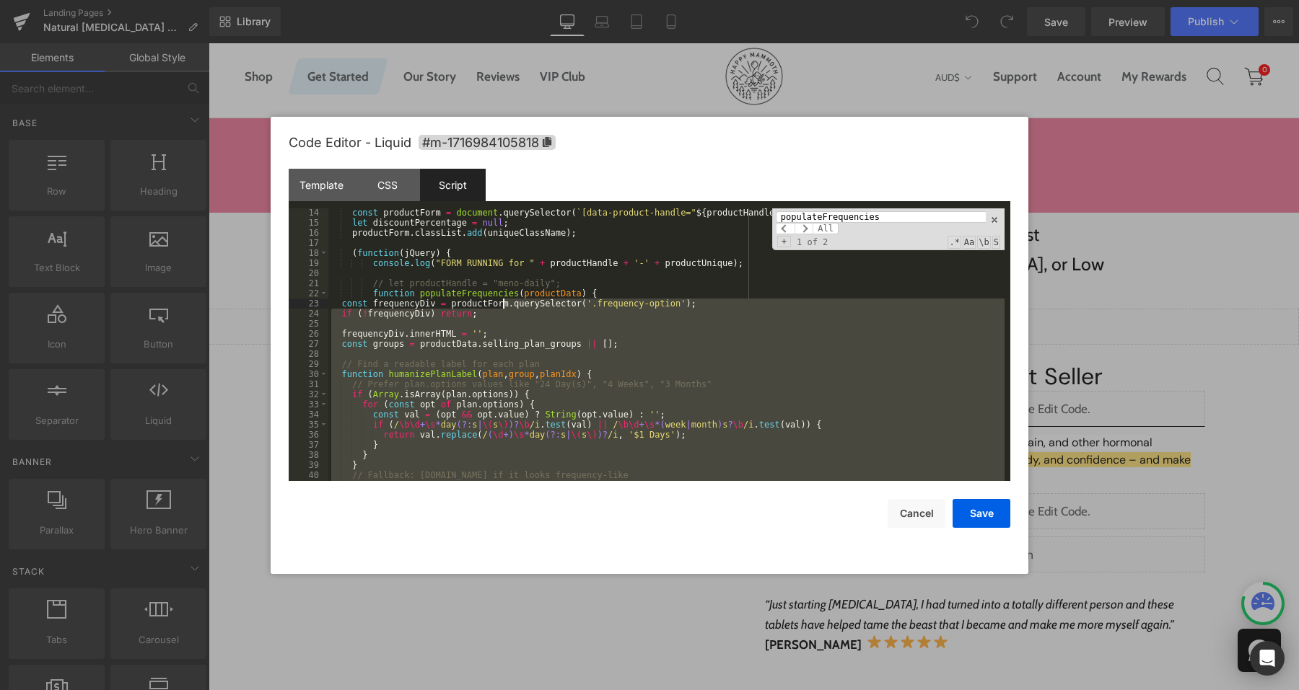
click at [505, 302] on div "const productForm = document . querySelector ( ` [data-product-handle=" ${ prod…" at bounding box center [666, 354] width 676 height 293
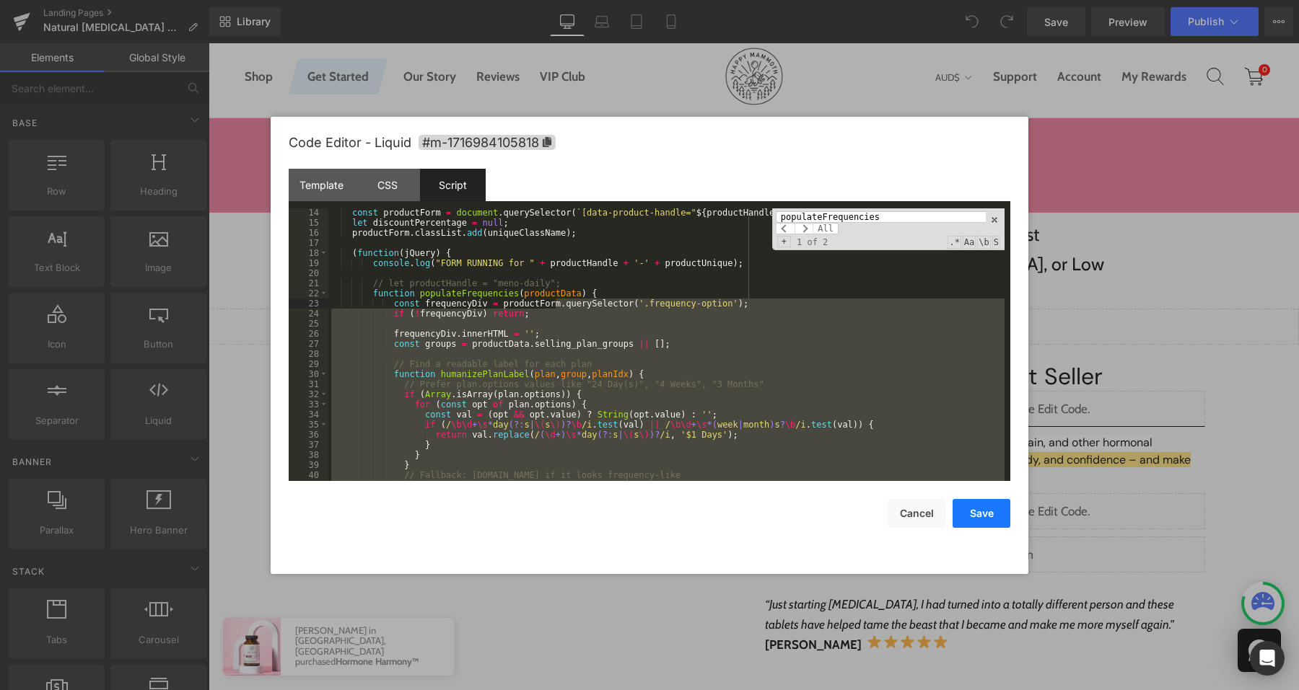
click at [987, 514] on button "Save" at bounding box center [981, 513] width 58 height 29
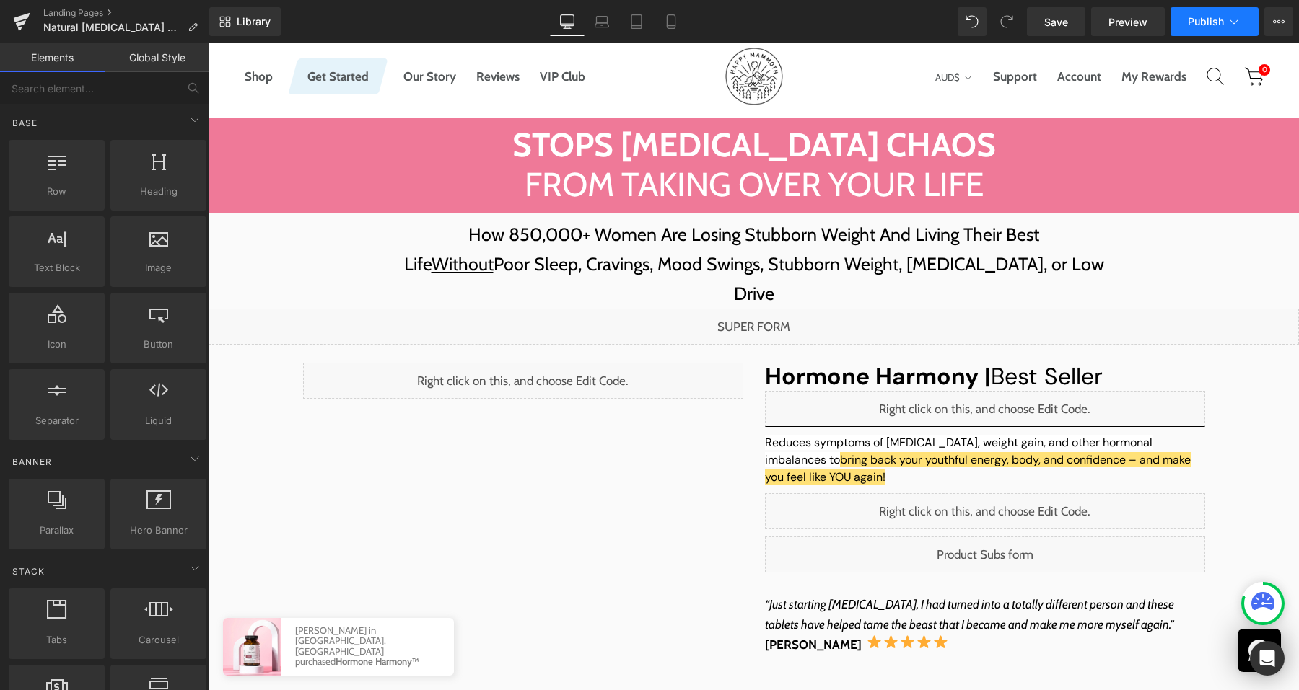
click at [1205, 28] on button "Publish" at bounding box center [1214, 21] width 88 height 29
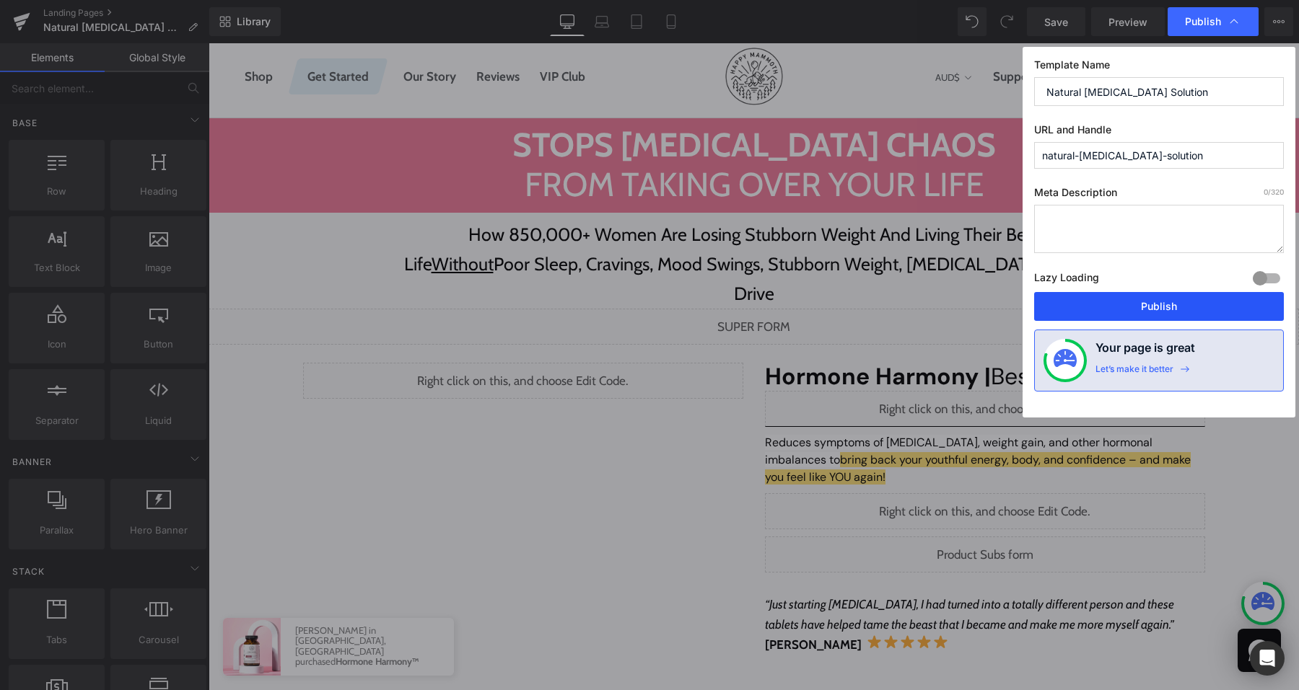
click at [1140, 304] on button "Publish" at bounding box center [1159, 306] width 250 height 29
